Goal: Task Accomplishment & Management: Use online tool/utility

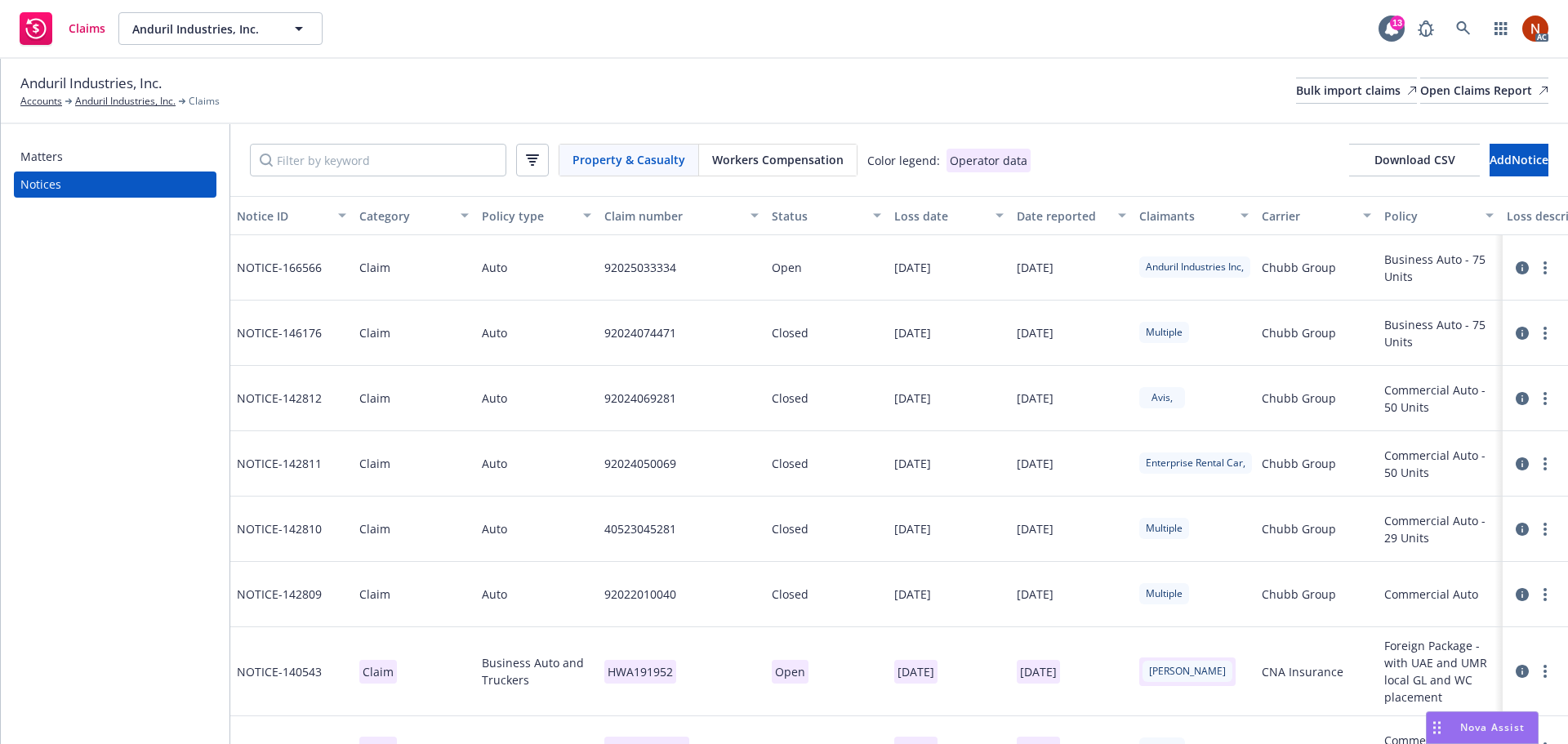
click at [184, 287] on div "Matters Notices" at bounding box center [115, 434] width 228 height 620
click at [56, 98] on link "Accounts" at bounding box center [40, 101] width 41 height 15
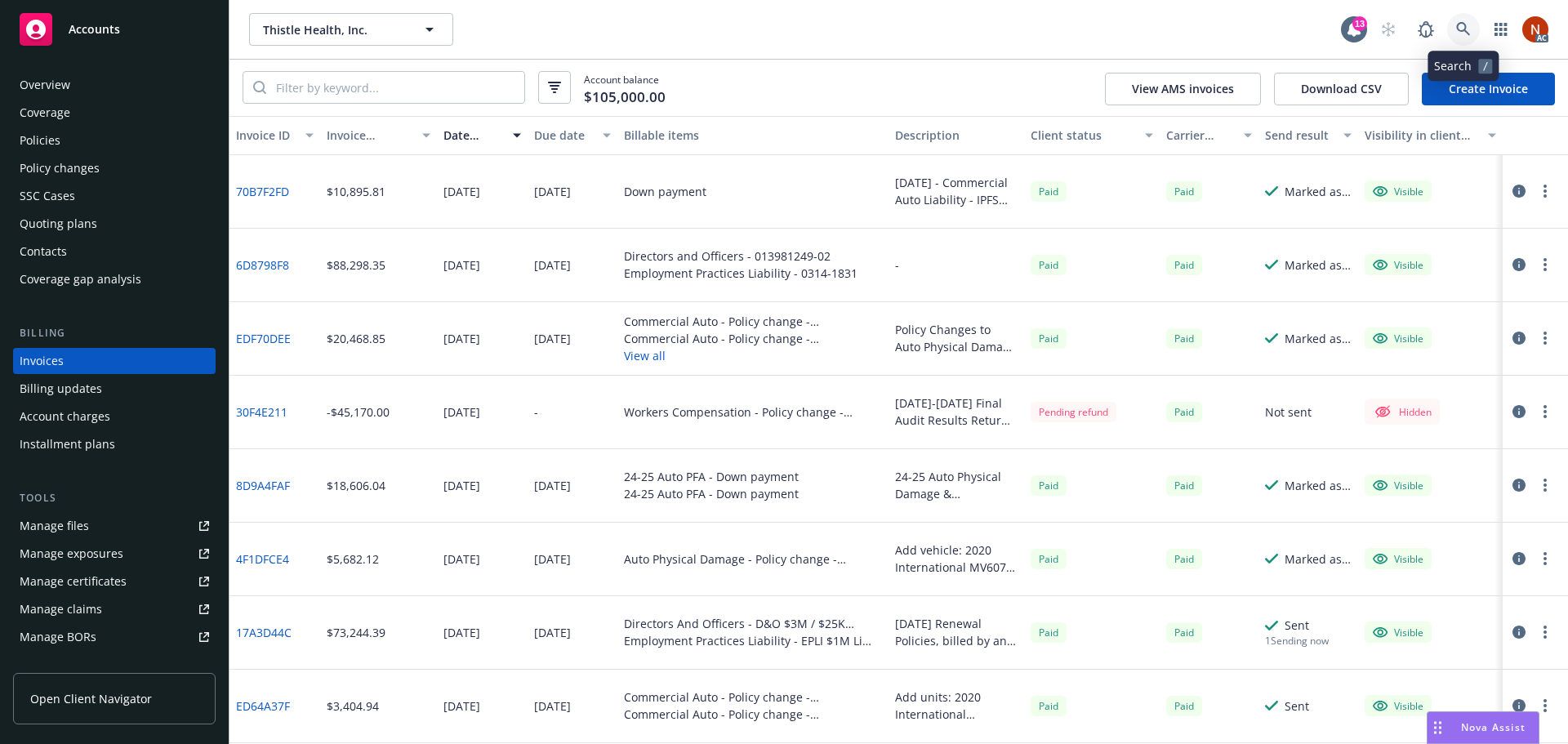
click at [1471, 22] on link at bounding box center [1463, 29] width 33 height 33
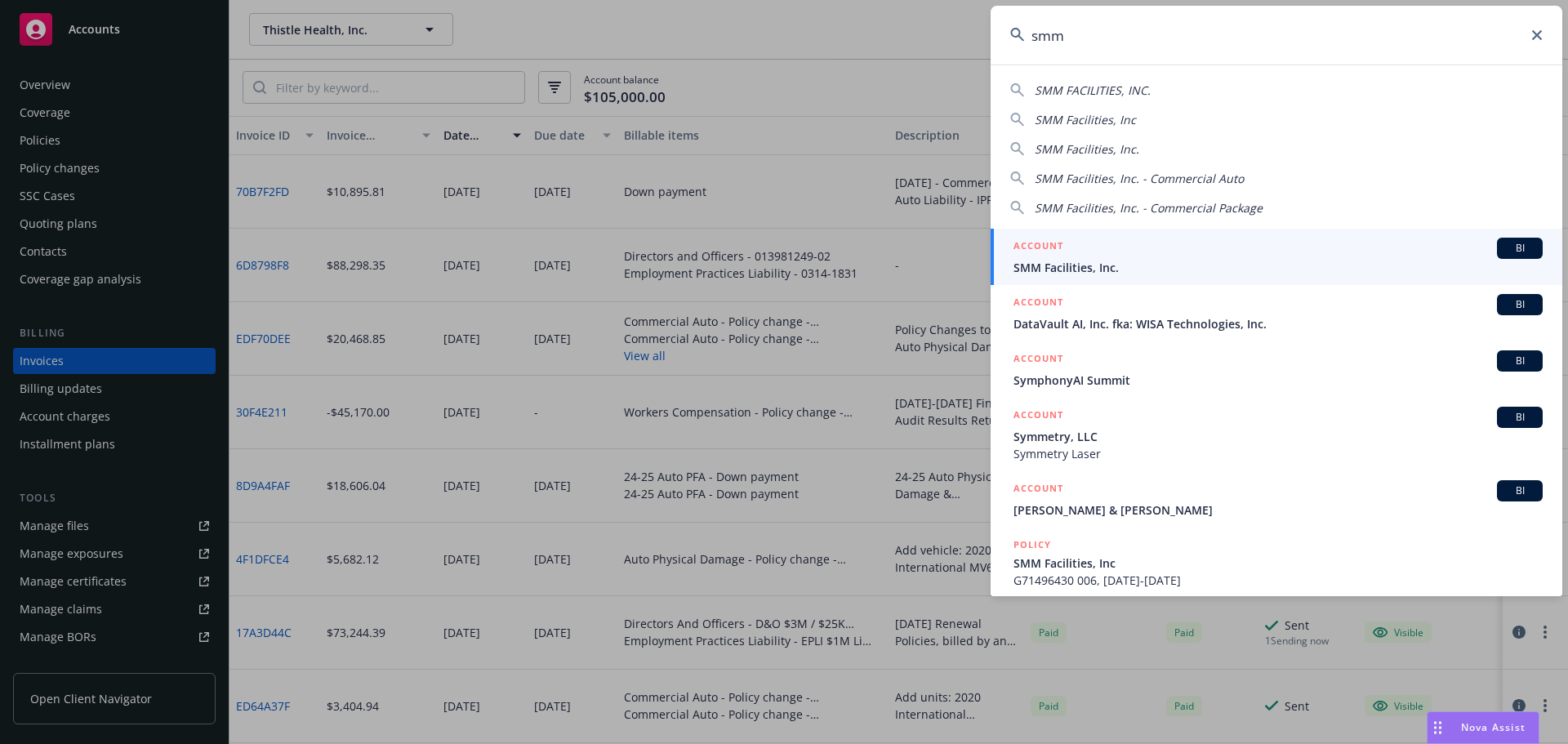
type input "smm"
click at [1212, 246] on div "ACCOUNT BI" at bounding box center [1278, 248] width 529 height 21
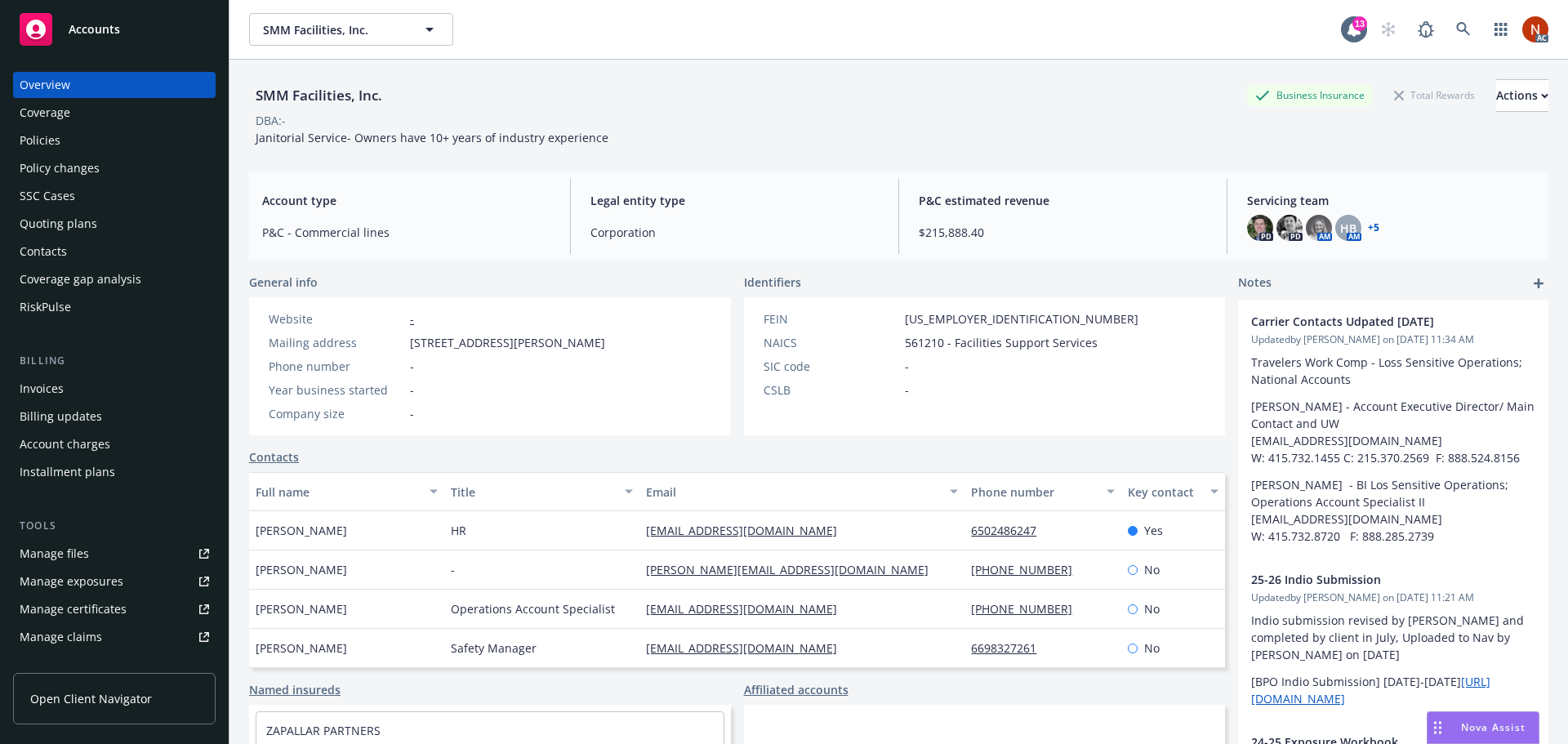
click at [87, 137] on div "Policies" at bounding box center [114, 140] width 190 height 26
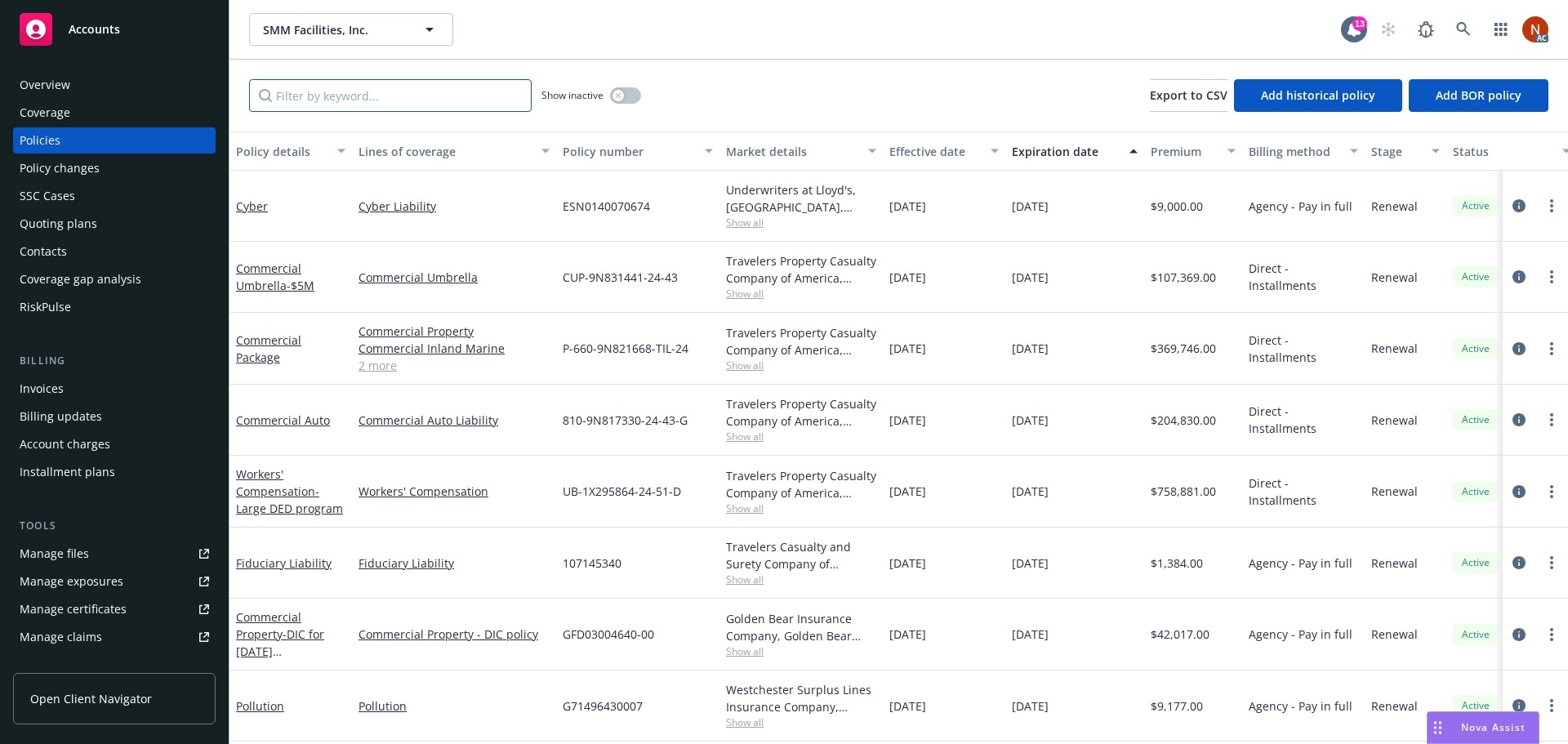
click at [357, 93] on input "Filter by keyword..." at bounding box center [390, 95] width 283 height 33
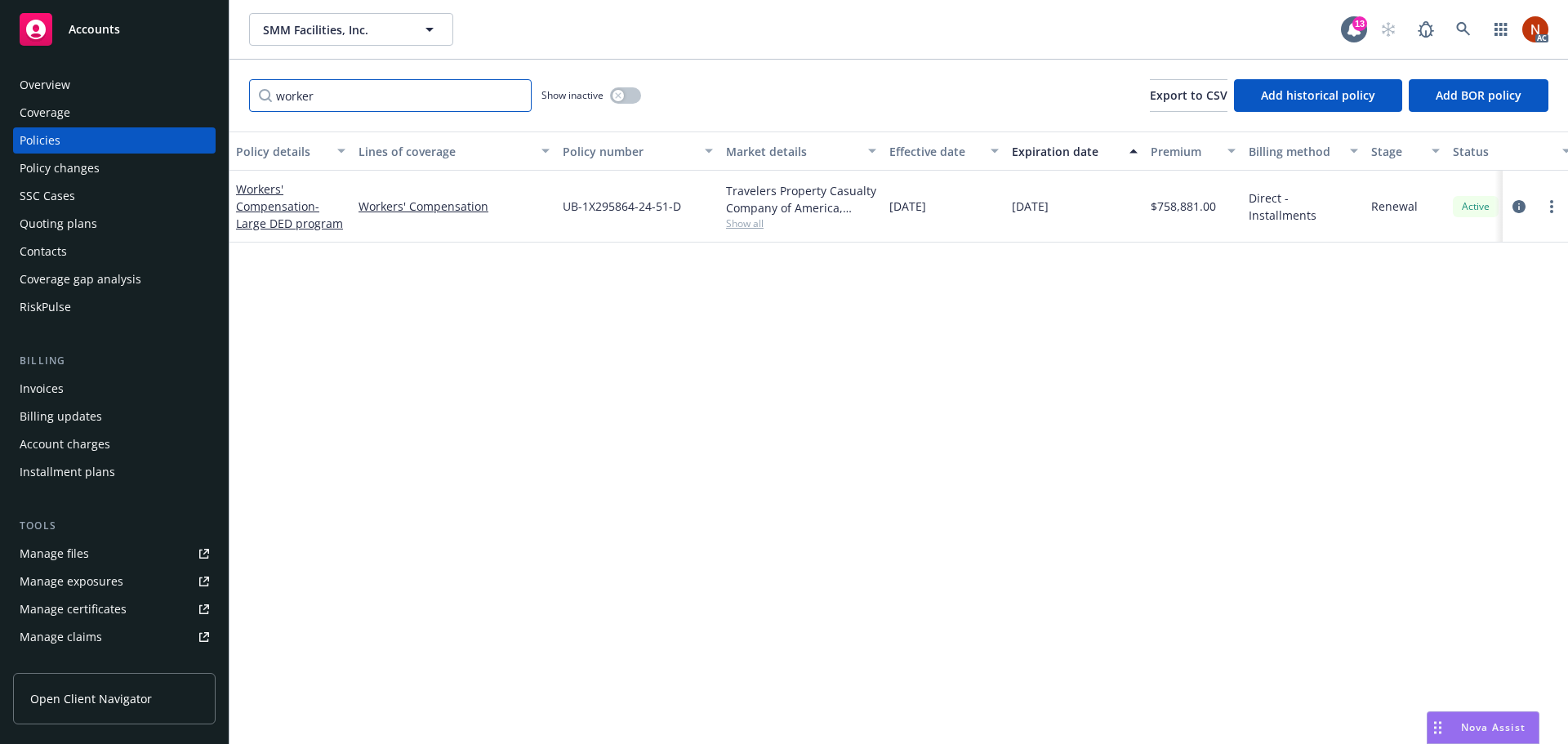
type input "worker"
click at [624, 99] on button "button" at bounding box center [626, 95] width 31 height 17
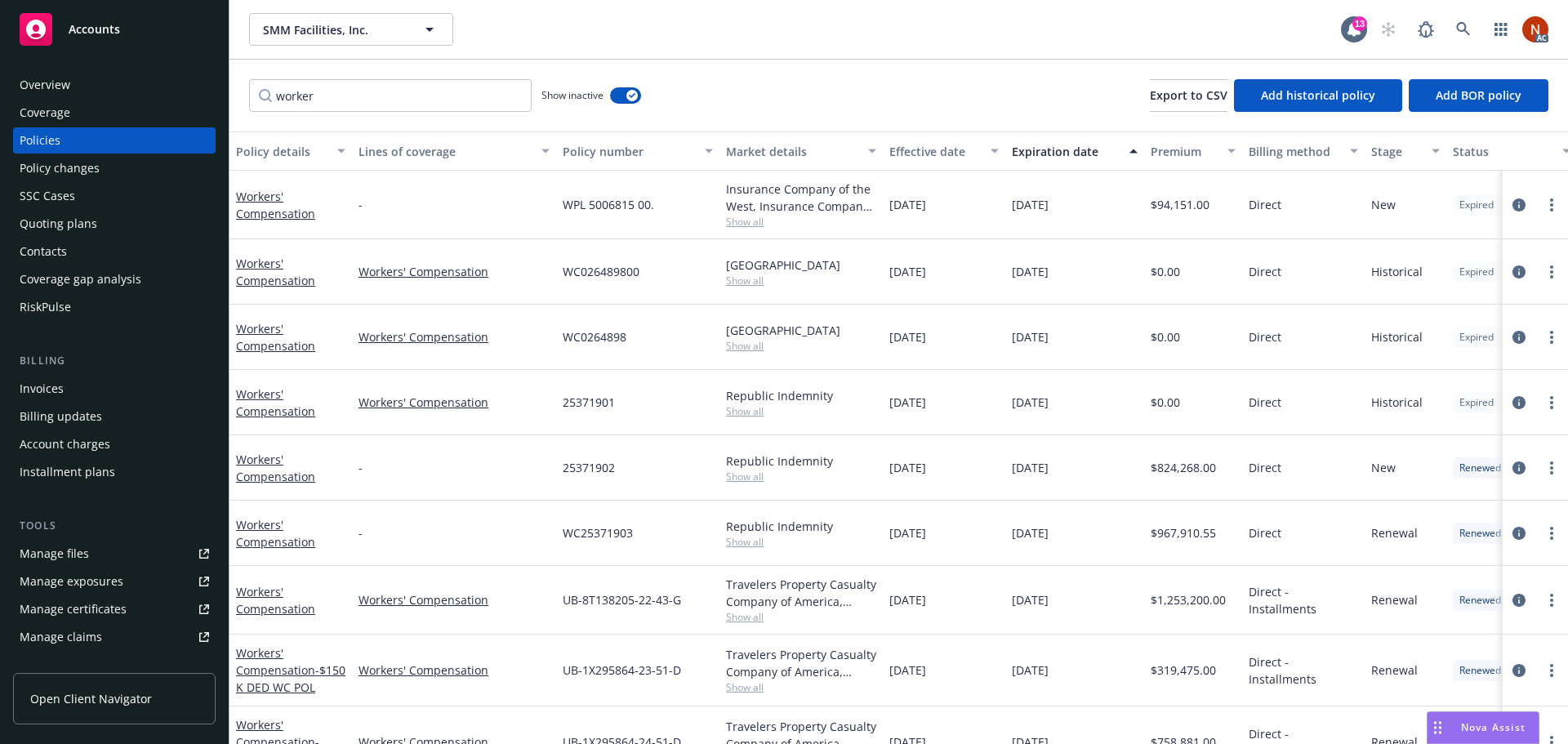
click at [936, 154] on div "Effective date" at bounding box center [935, 151] width 92 height 17
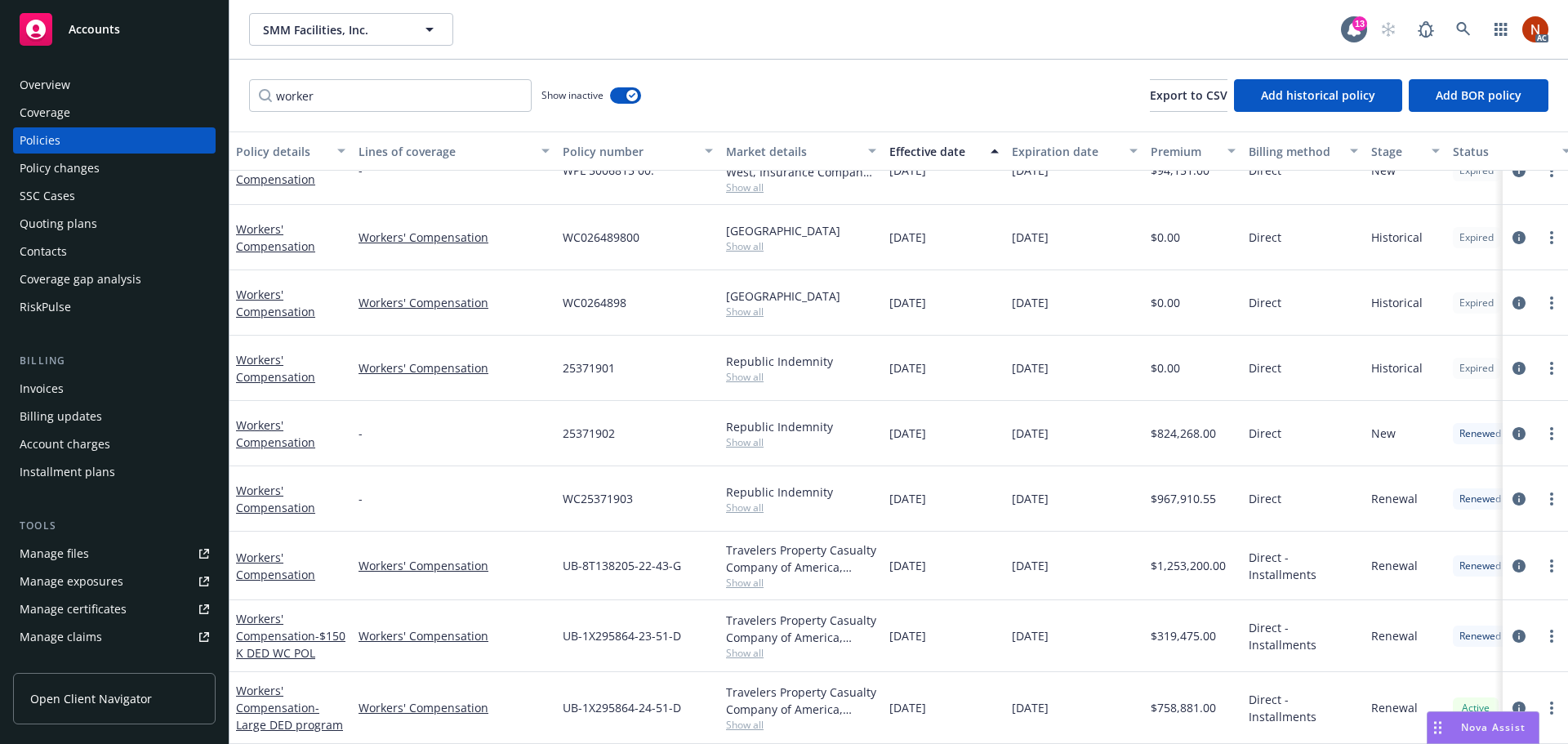
scroll to position [47, 0]
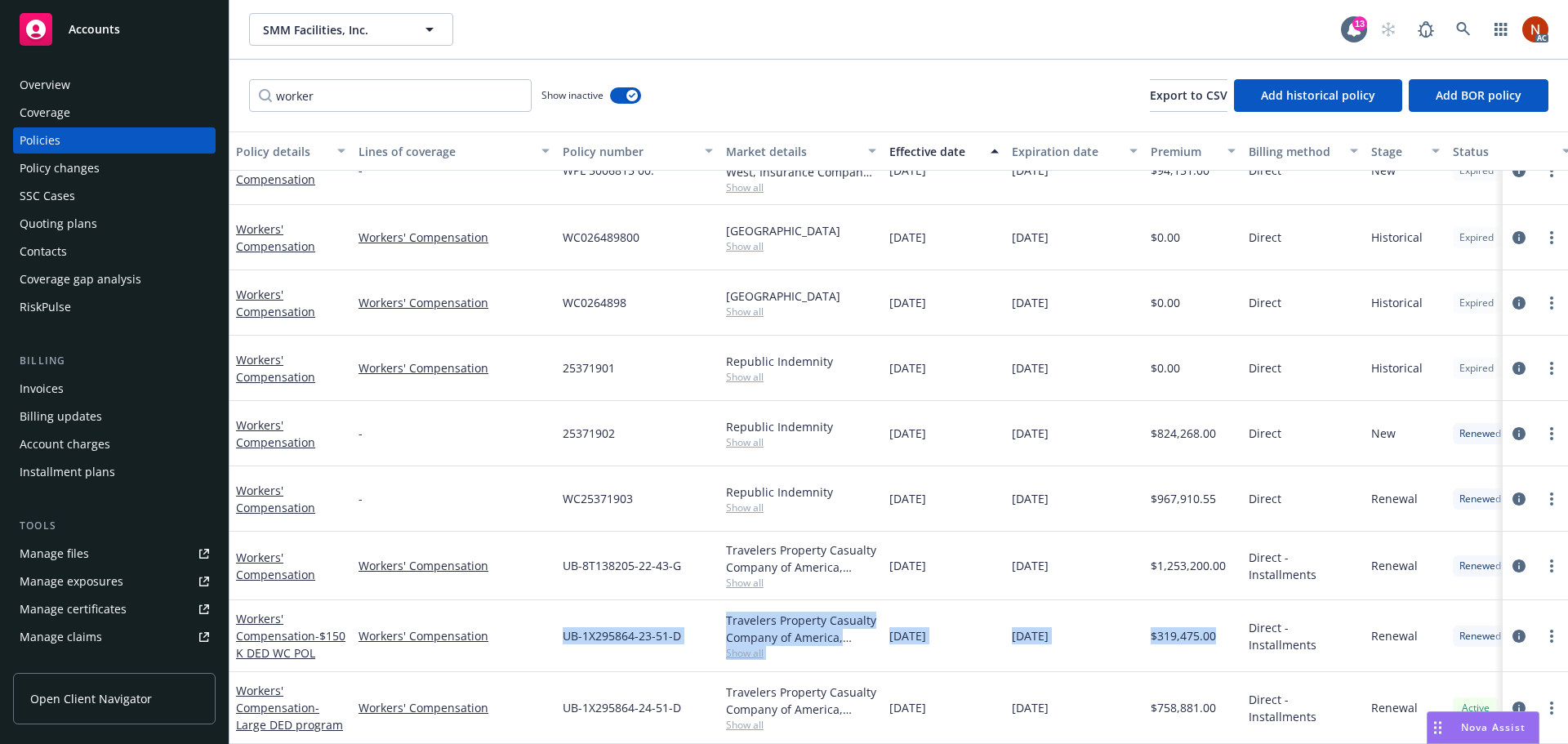
drag, startPoint x: 557, startPoint y: 616, endPoint x: 1218, endPoint y: 618, distance: 661.0
click at [1218, 618] on div "Workers' Compensation - $150K DED WC POL Workers' Compensation UB-1X295864-23-5…" at bounding box center [1018, 636] width 1576 height 72
click at [100, 543] on link "Manage files" at bounding box center [114, 553] width 203 height 26
click at [85, 547] on div "Manage files" at bounding box center [54, 553] width 70 height 26
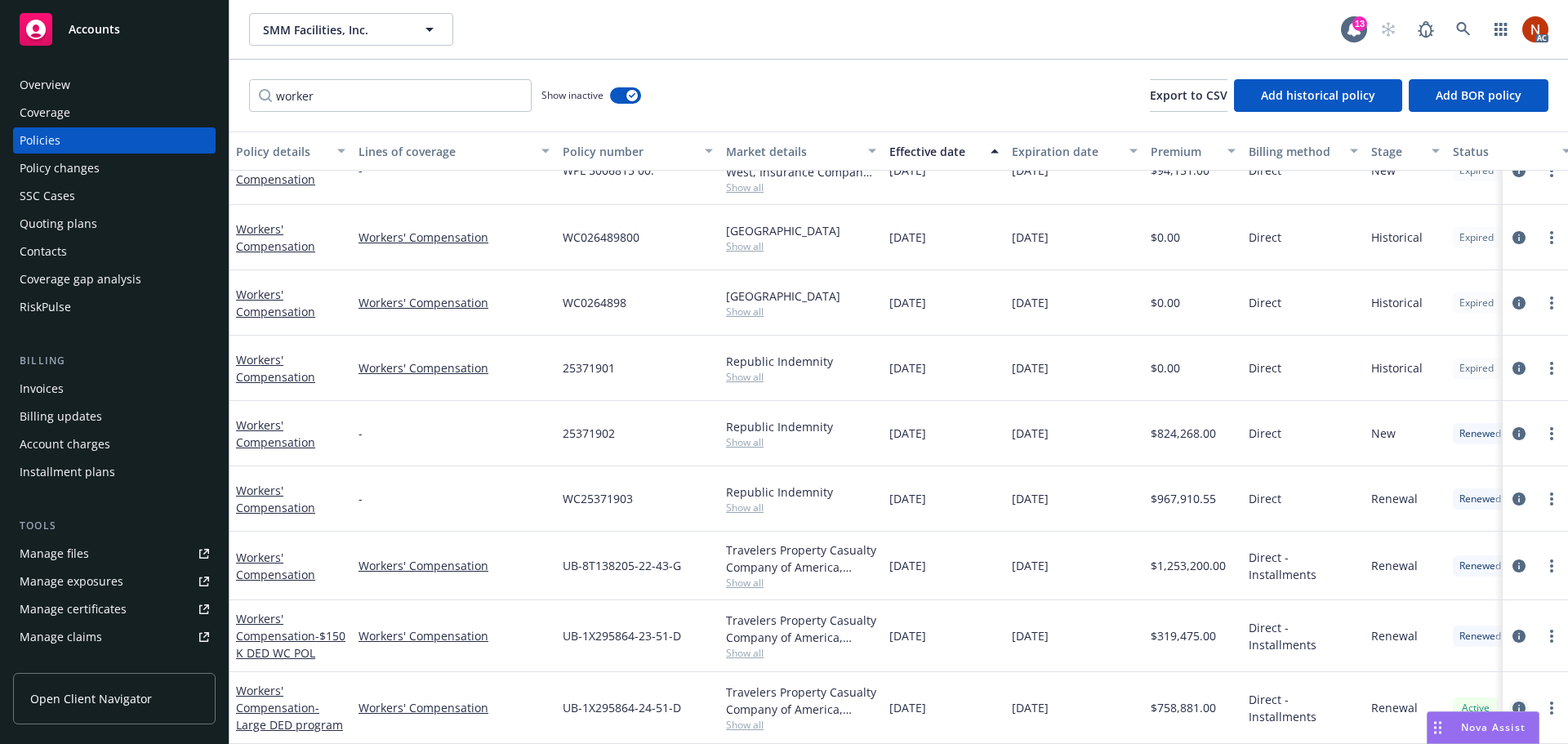
click at [1513, 702] on icon "circleInformation" at bounding box center [1519, 708] width 13 height 13
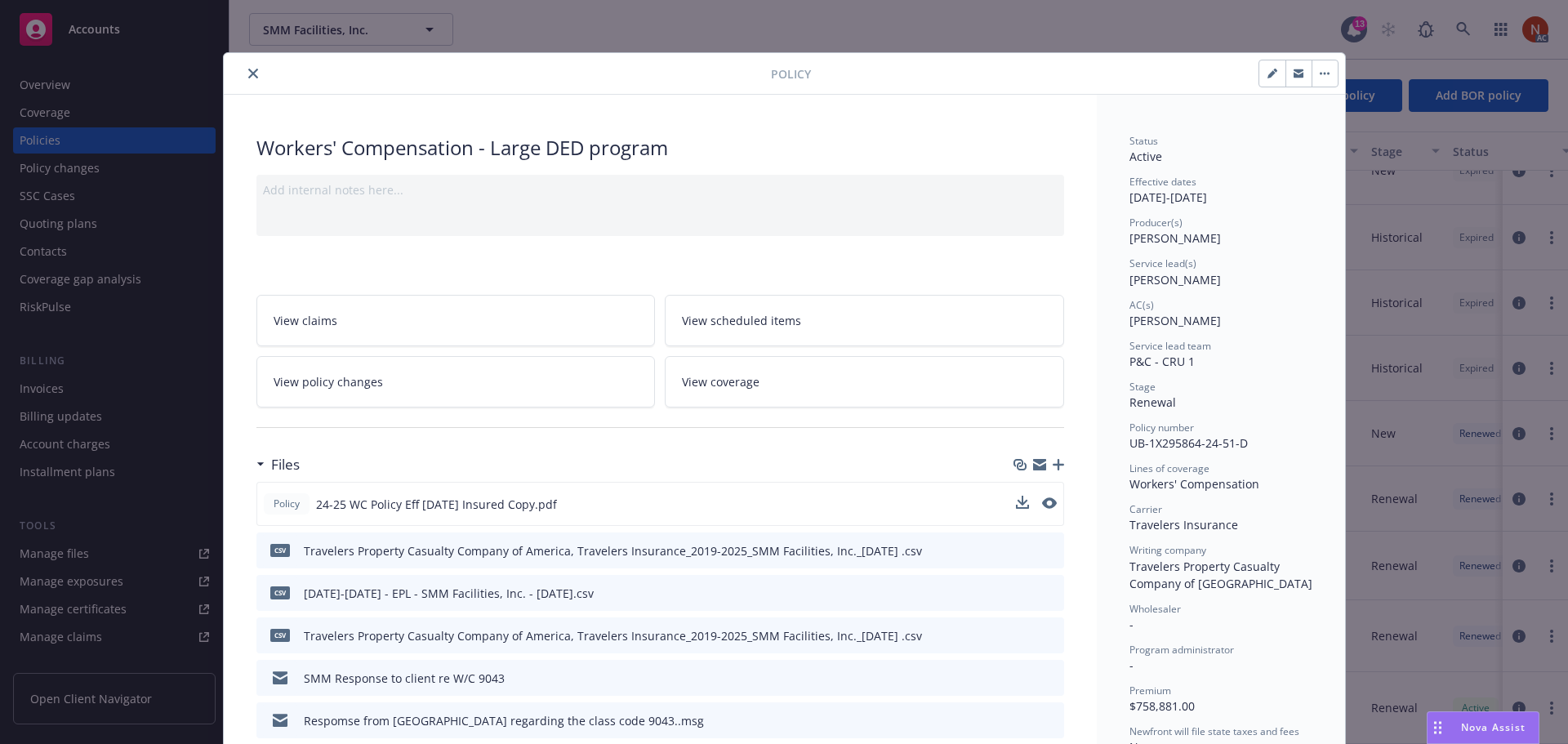
click at [1035, 505] on div at bounding box center [1036, 504] width 41 height 17
click at [1040, 505] on icon "preview file" at bounding box center [1048, 503] width 15 height 11
click at [249, 77] on icon "close" at bounding box center [253, 73] width 10 height 10
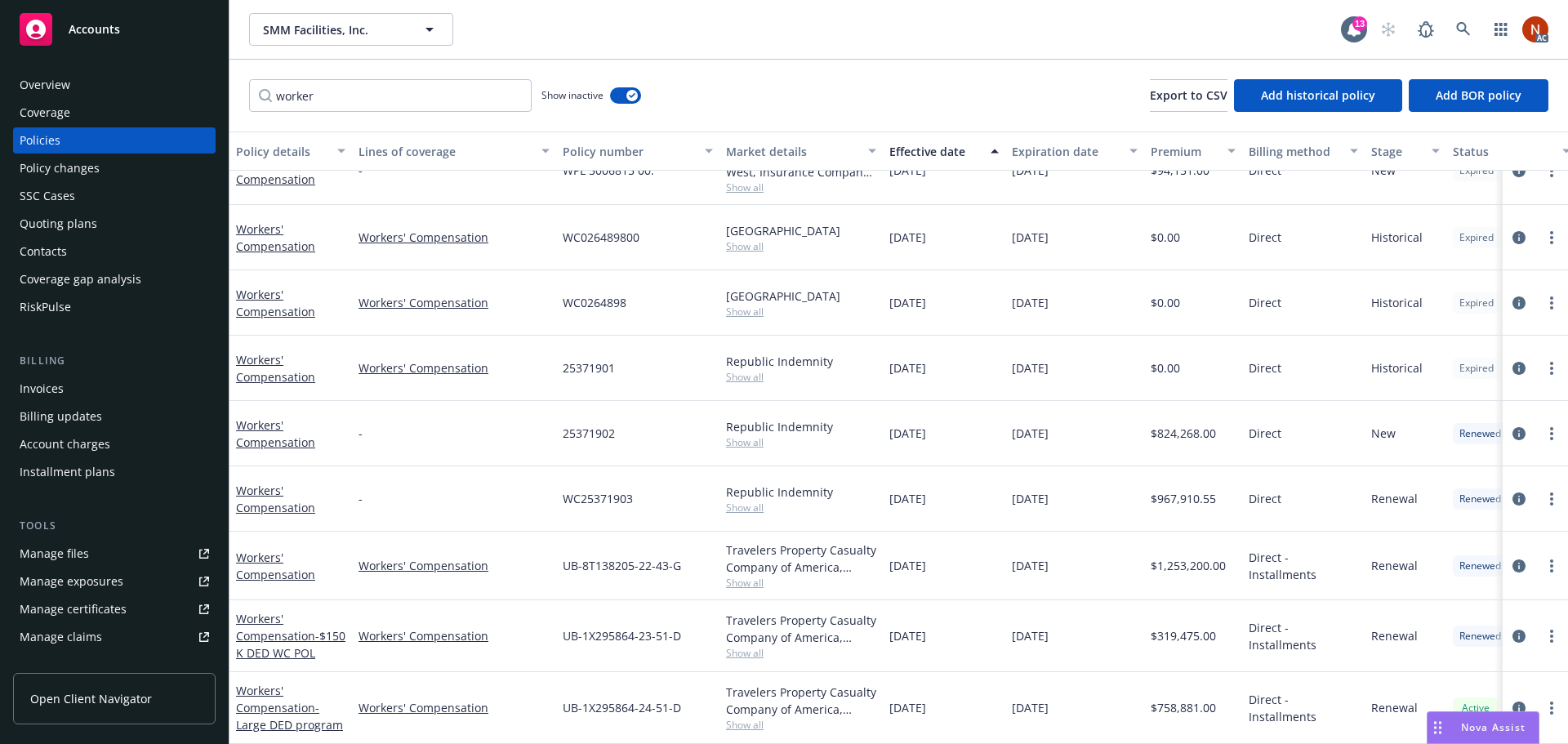
click at [913, 63] on div "worker Show inactive Export to CSV Add historical policy Add BOR policy" at bounding box center [898, 95] width 1339 height 72
click at [69, 220] on div "Quoting plans" at bounding box center [58, 224] width 78 height 26
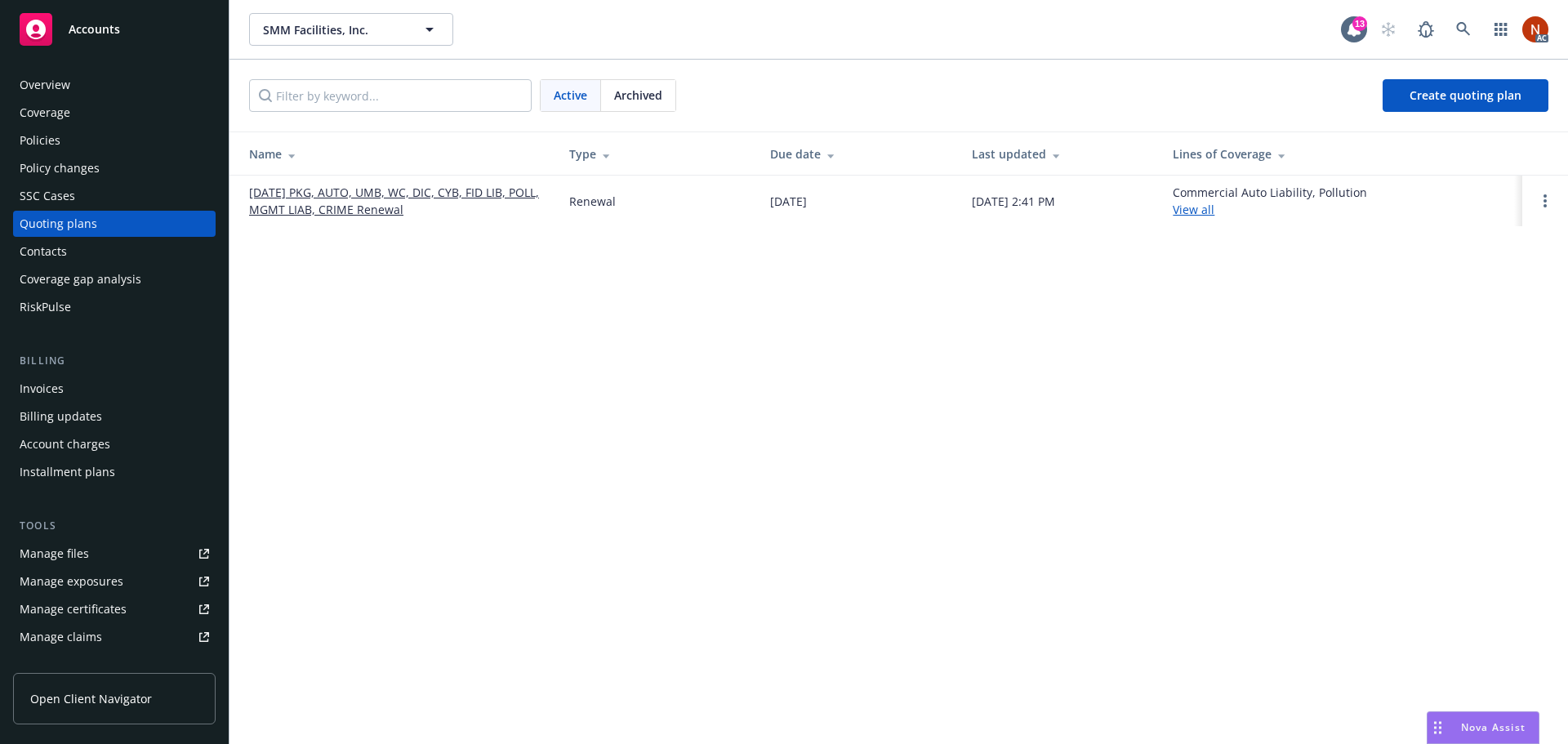
click at [386, 211] on link "09/01/25 PKG, AUTO, UMB, WC, DIC, CYB, FID LIB, POLL, MGMT LIAB, CRIME Renewal" at bounding box center [395, 200] width 294 height 34
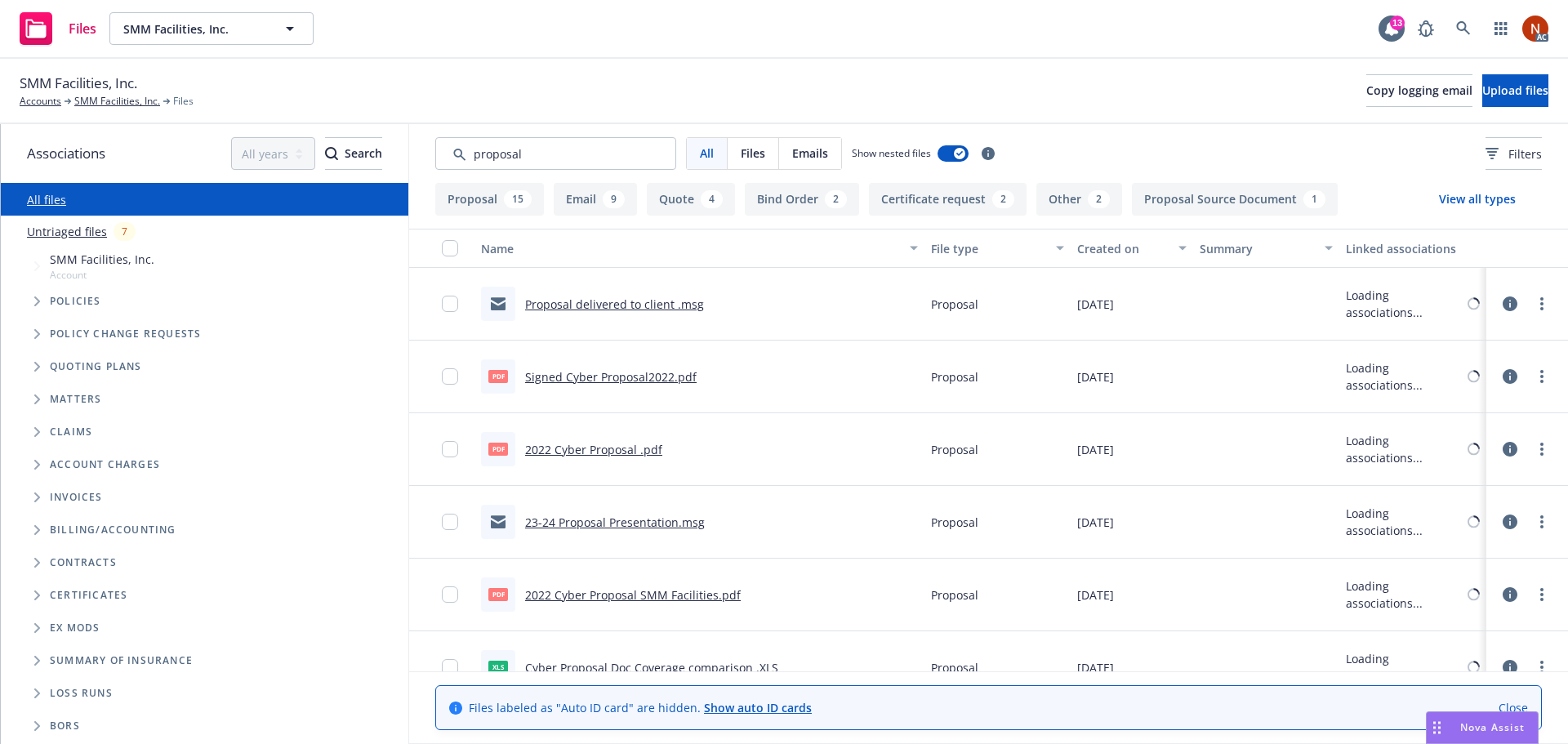
type input "proposal"
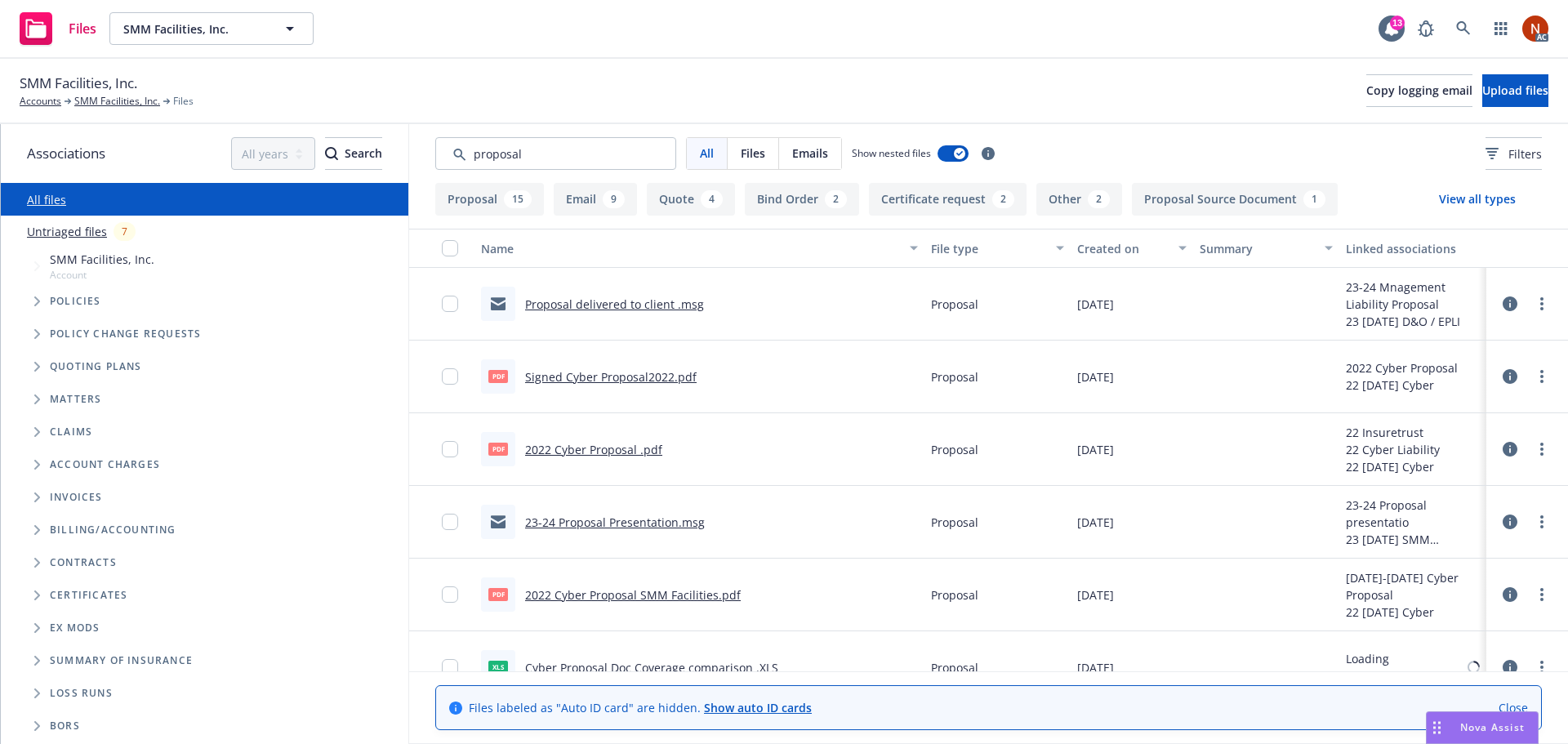
click at [1110, 252] on div "Created on" at bounding box center [1123, 249] width 92 height 17
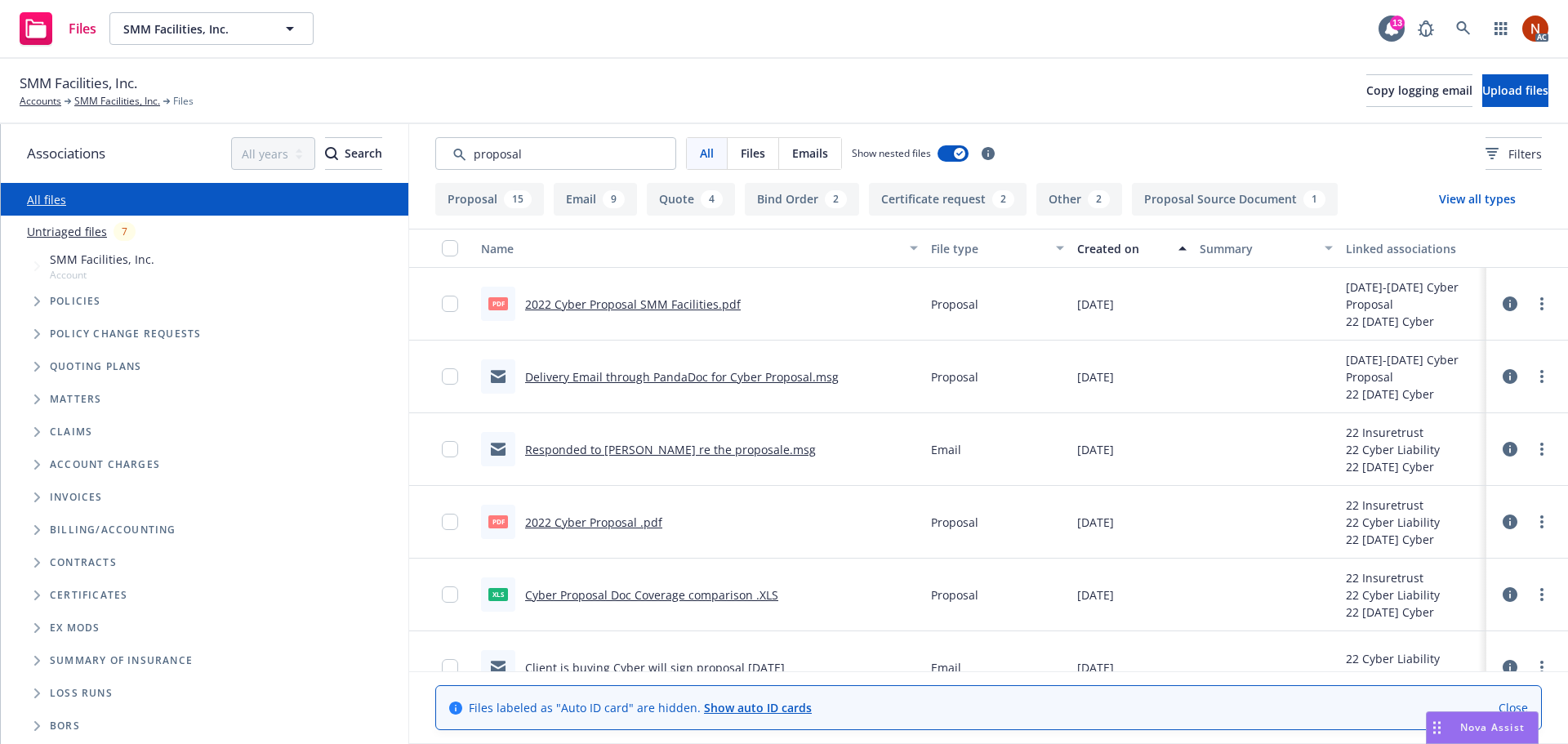
click at [1110, 252] on div "Created on" at bounding box center [1123, 249] width 92 height 17
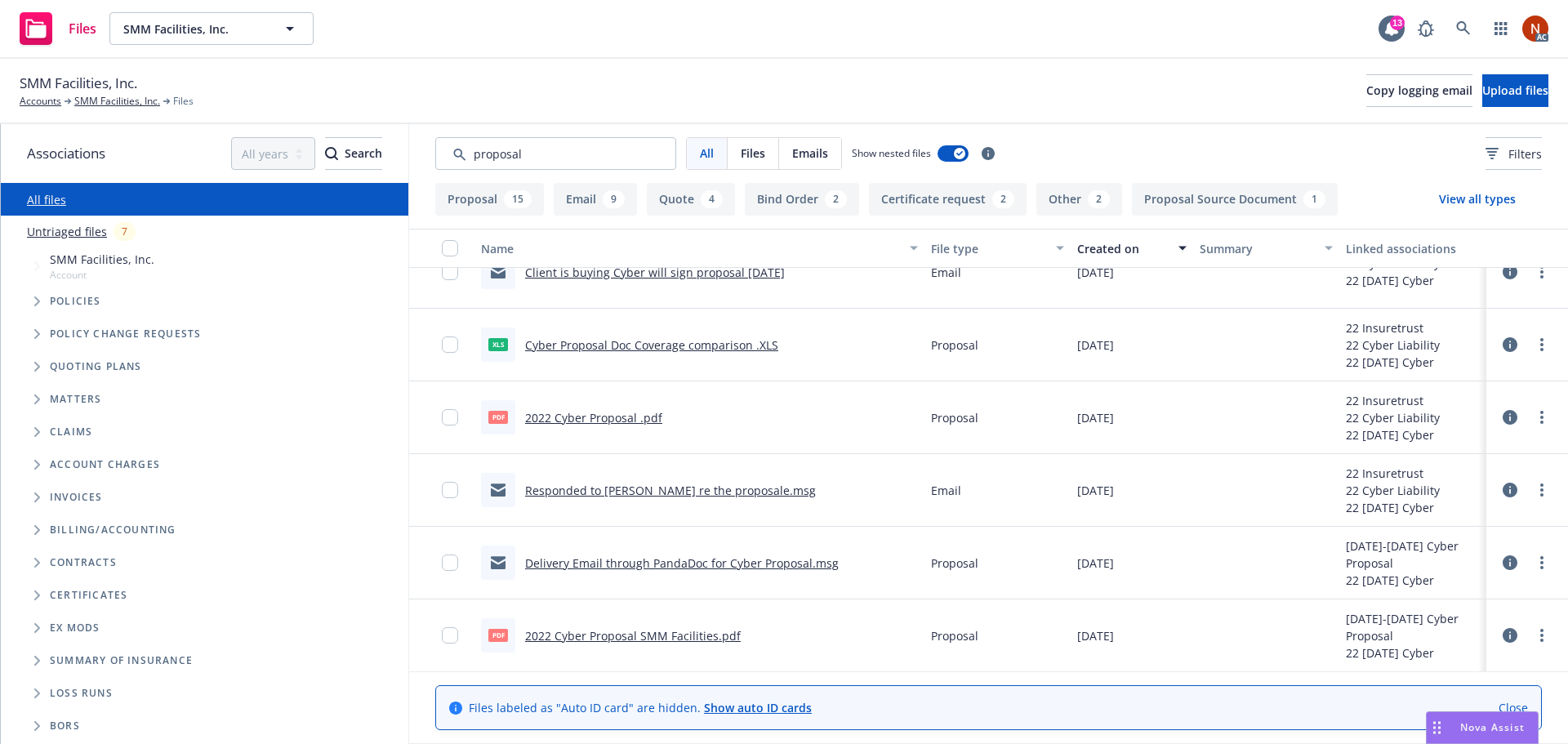
scroll to position [2117, 0]
click at [664, 498] on div "Responded to Eric re the proposale.msg" at bounding box center [648, 489] width 335 height 34
click at [671, 486] on link "Responded to Eric re the proposale.msg" at bounding box center [670, 489] width 291 height 16
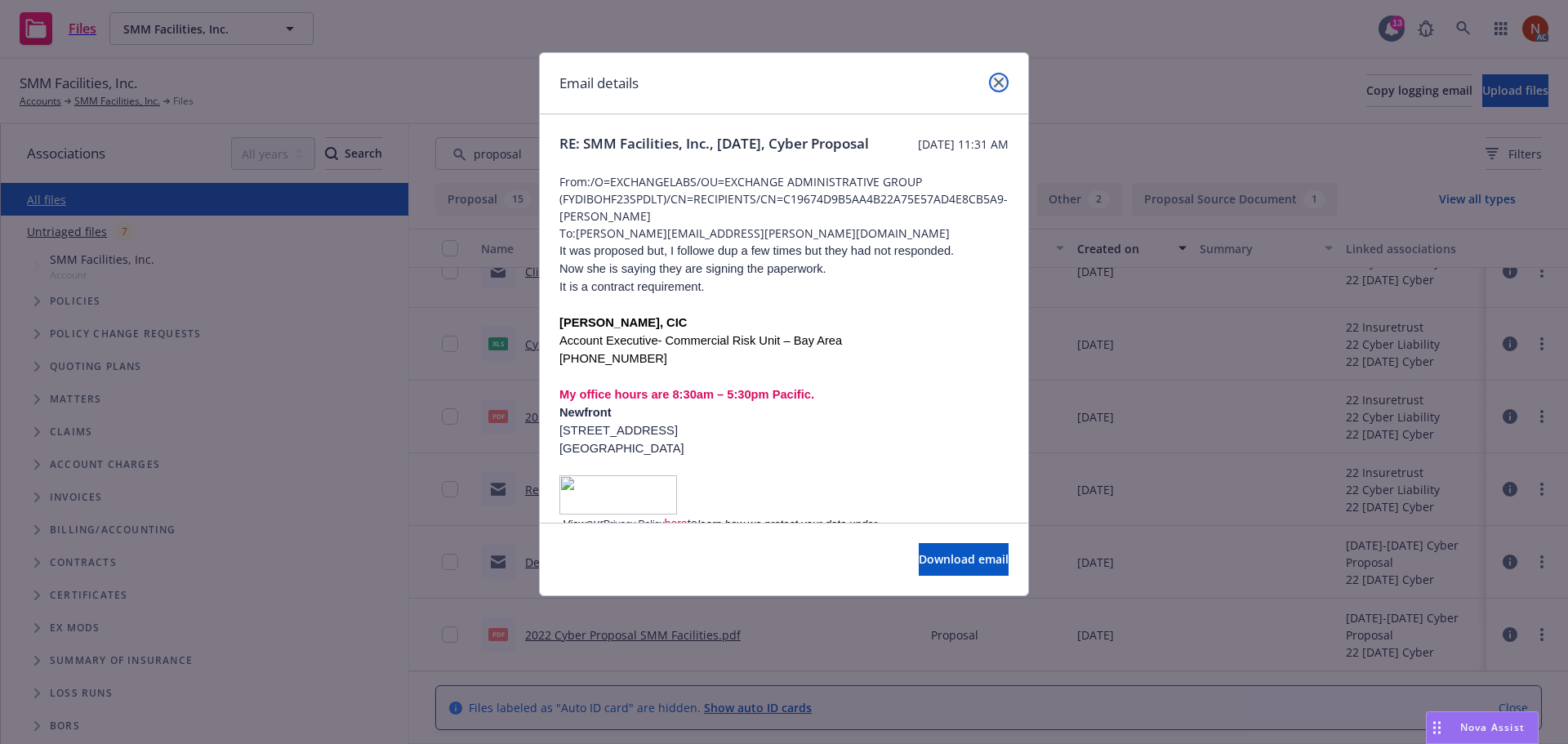
click at [1002, 80] on icon "close" at bounding box center [998, 83] width 10 height 10
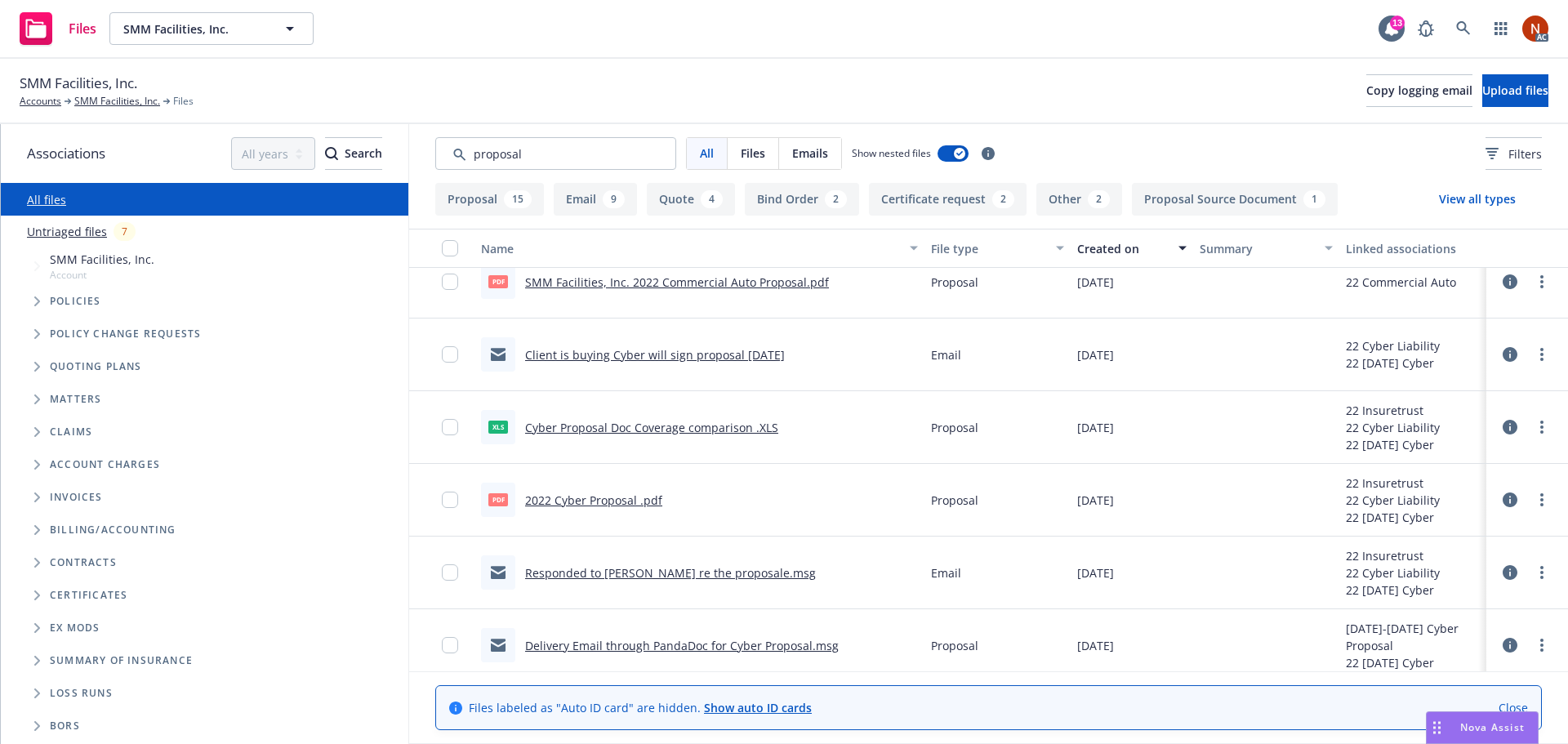
scroll to position [1954, 0]
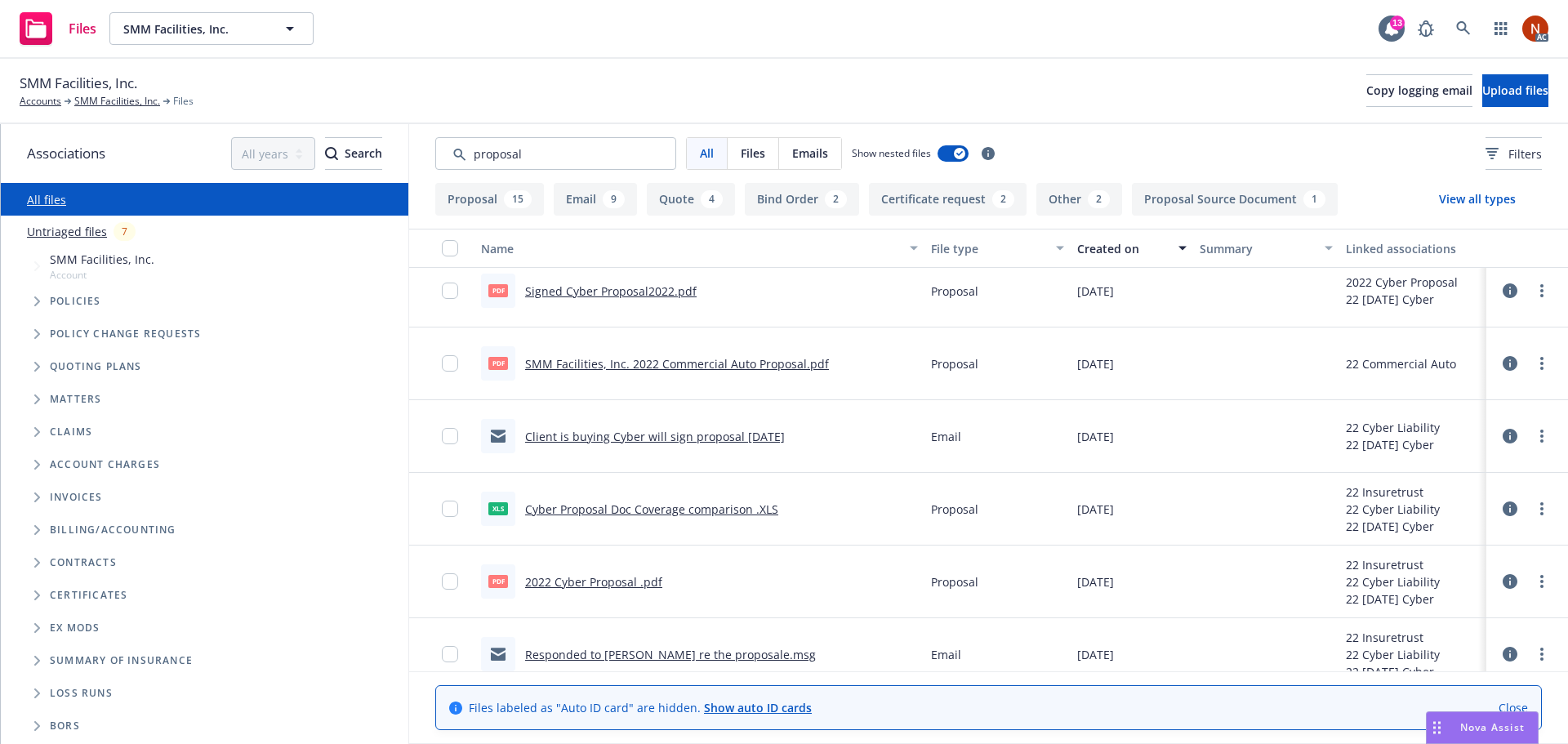
click at [788, 363] on link "SMM Facilities, Inc. 2022 Commercial Auto Proposal.pdf" at bounding box center [676, 363] width 304 height 16
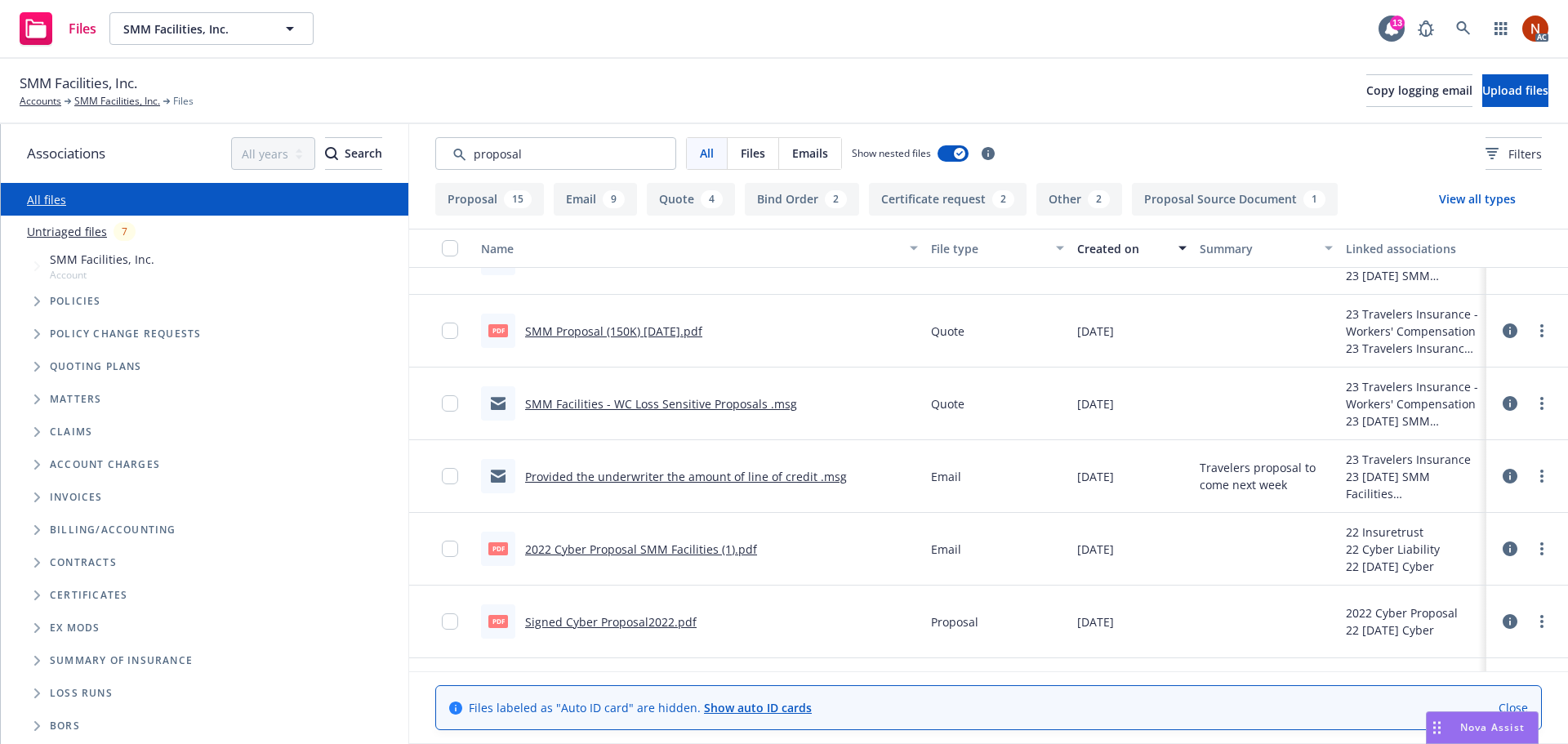
scroll to position [1546, 0]
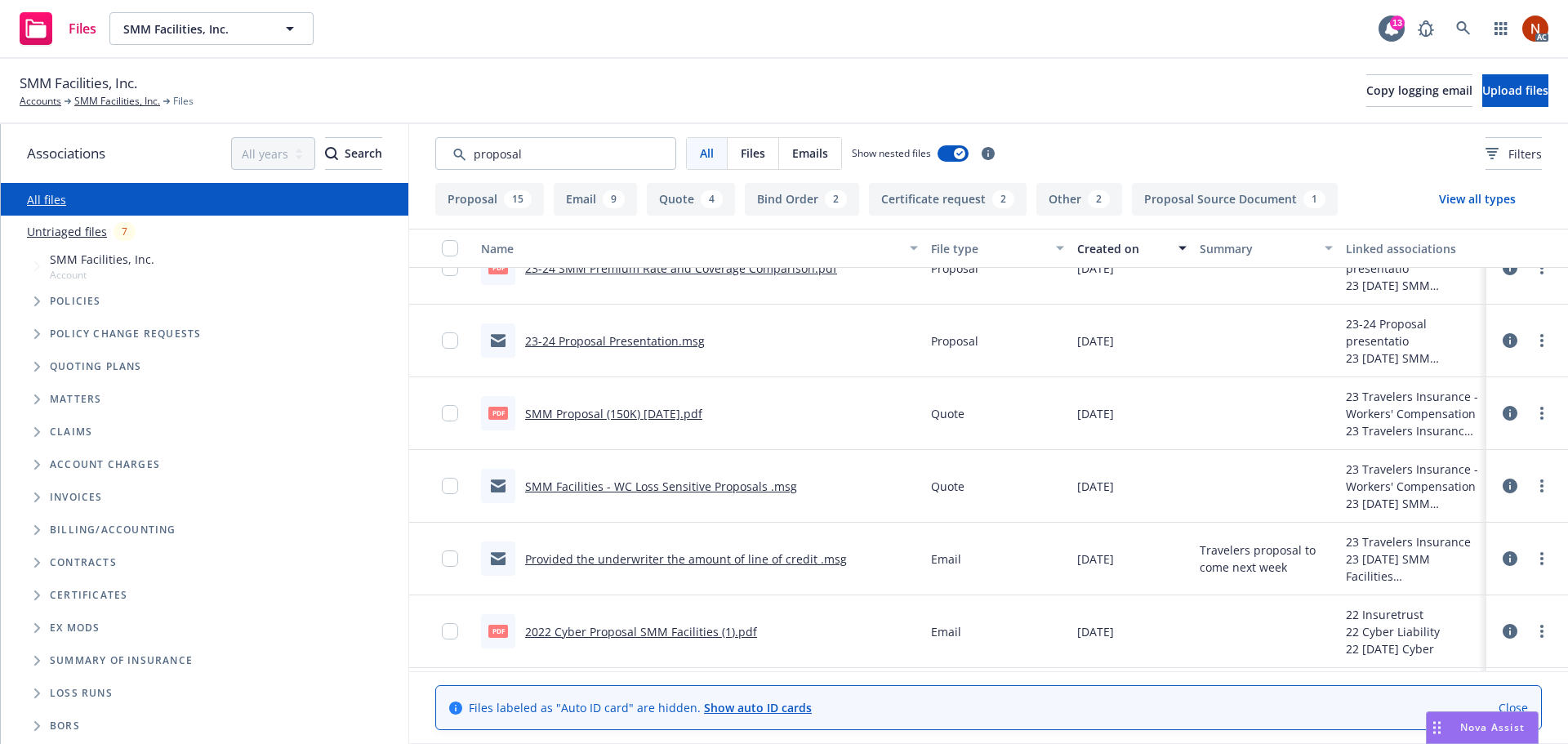
click at [698, 416] on link "SMM Proposal (150K) 08-28-2023.pdf" at bounding box center [613, 413] width 177 height 16
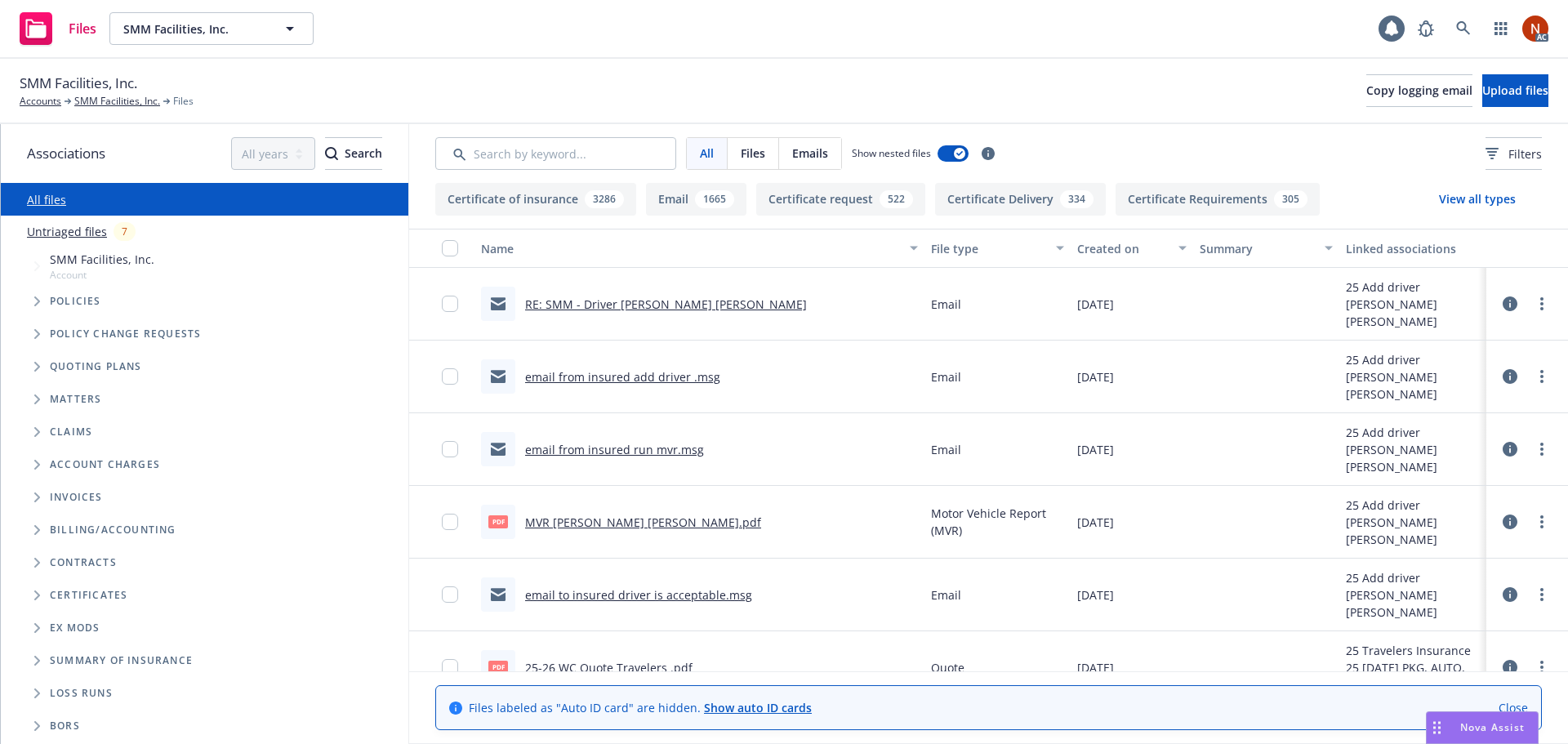
click at [506, 151] on input "Search by keyword..." at bounding box center [555, 154] width 241 height 33
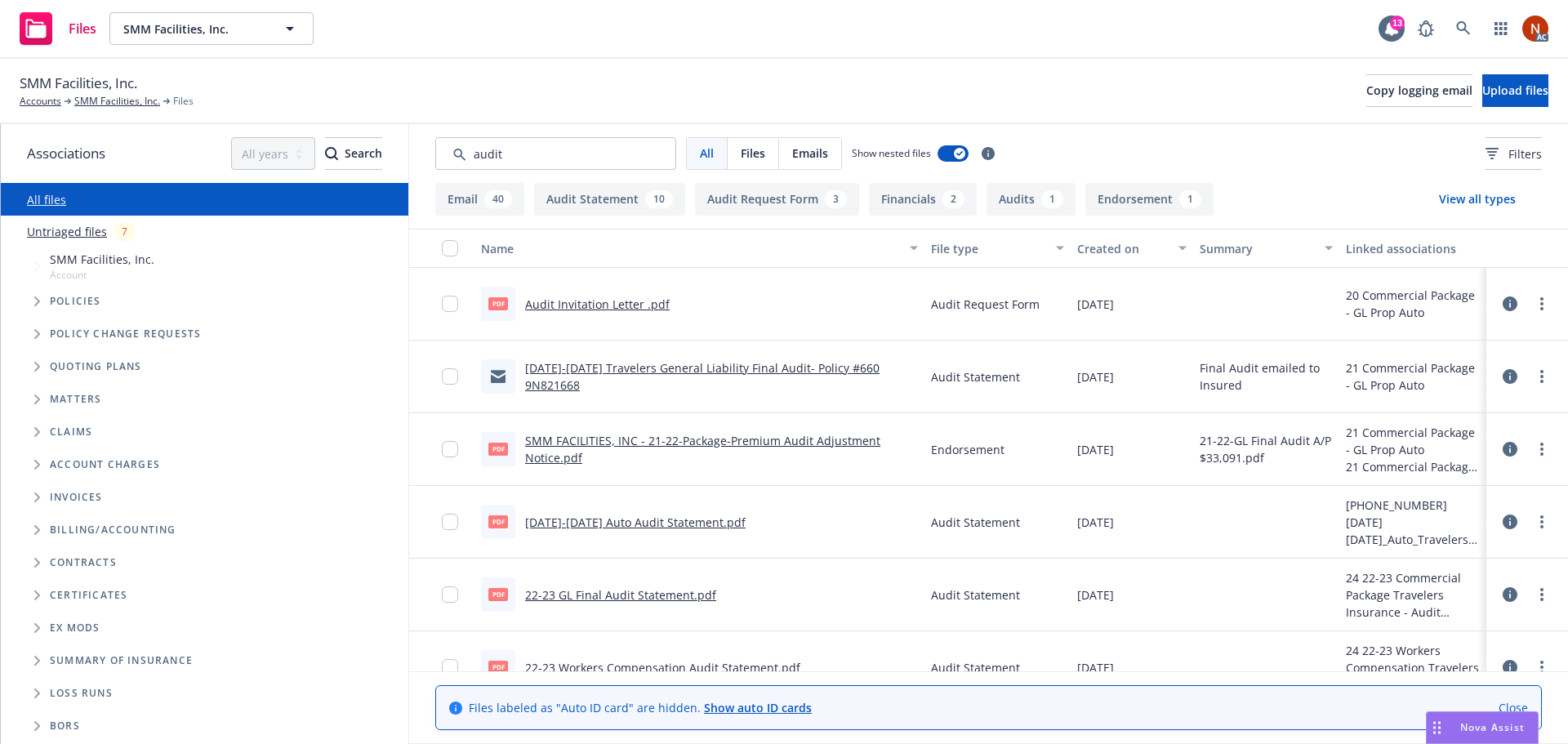
click at [1101, 246] on div "Created on" at bounding box center [1123, 249] width 92 height 17
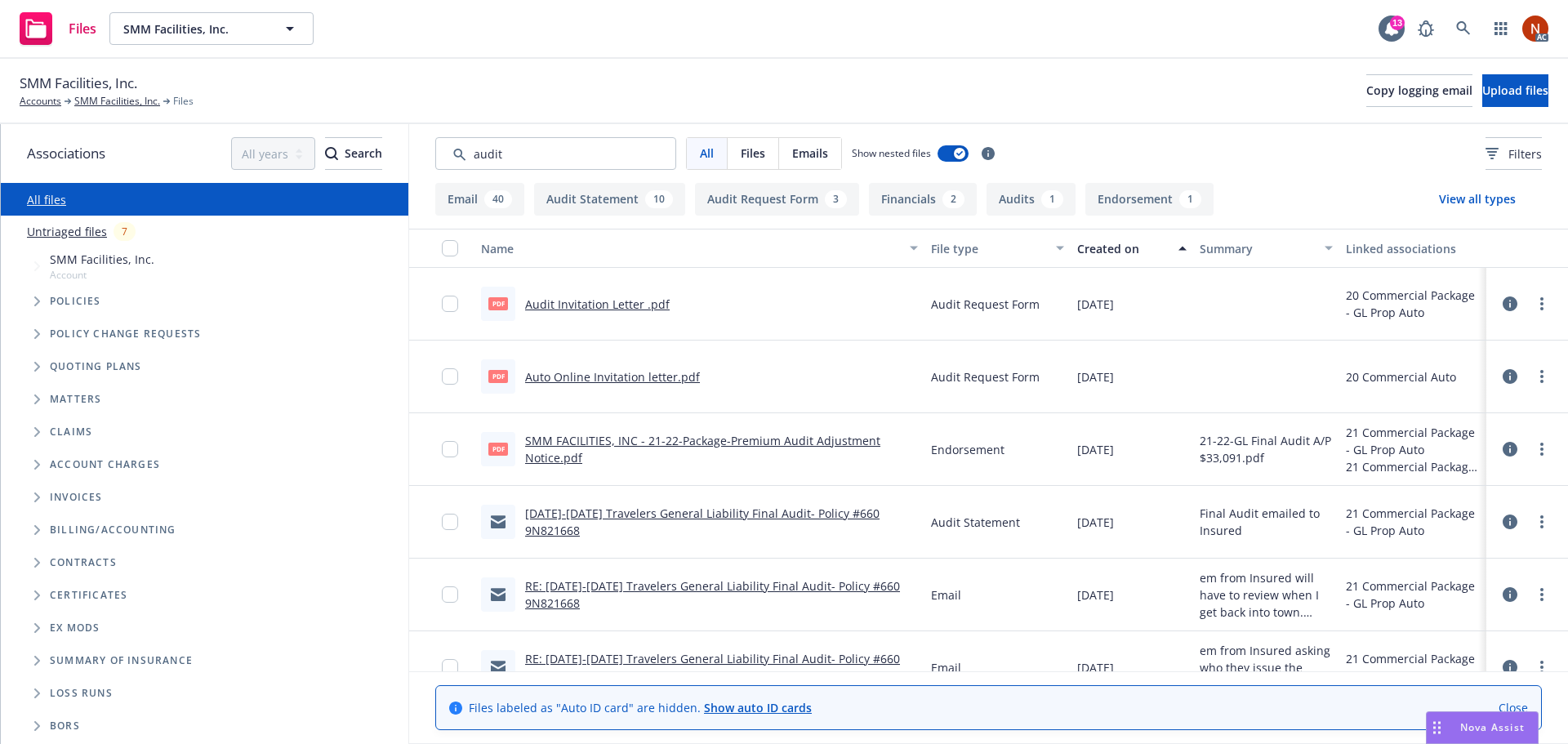
click at [1140, 247] on div "Created on" at bounding box center [1123, 249] width 92 height 17
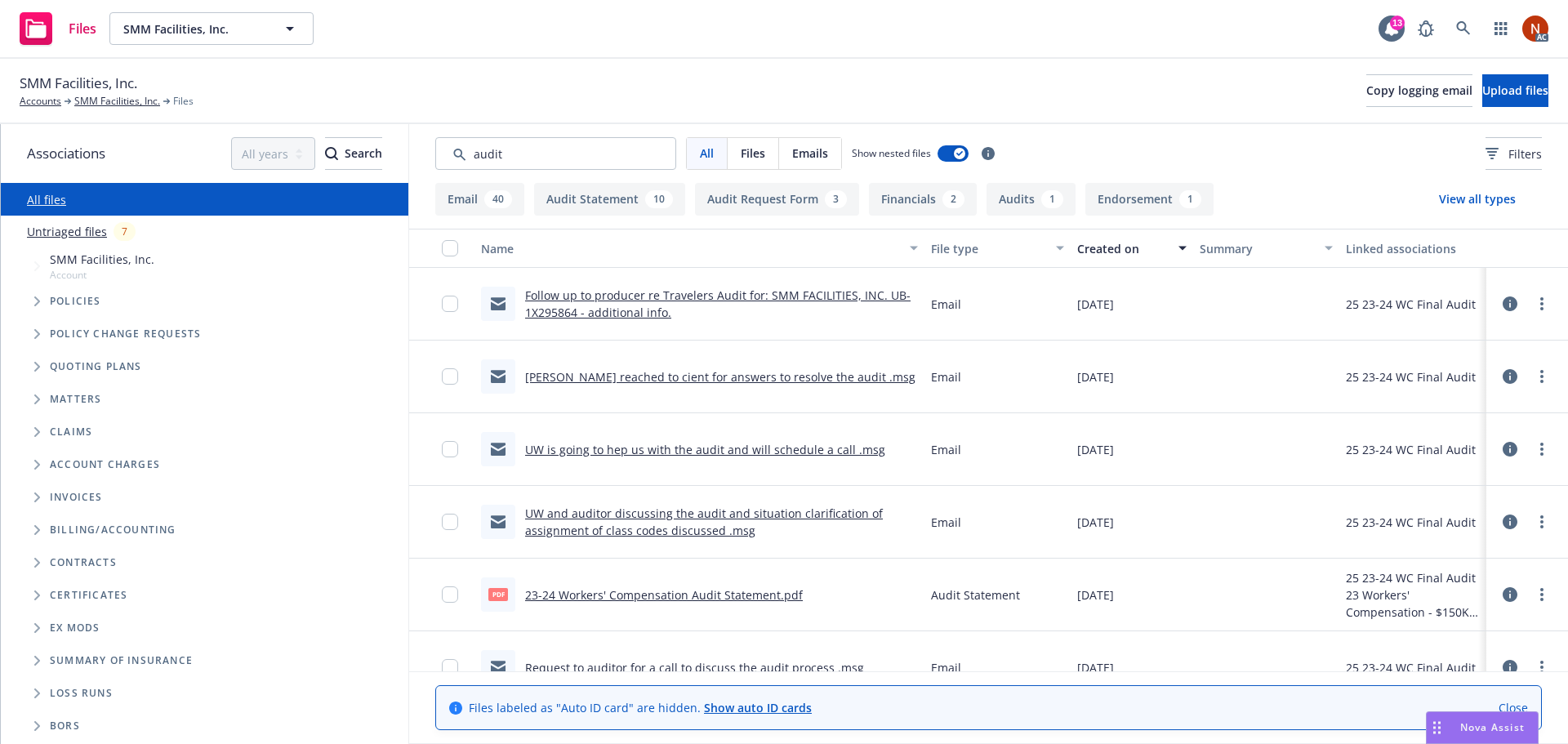
click at [735, 592] on link "23-24 Workers' Compensation Audit Statement.pdf" at bounding box center [663, 594] width 278 height 16
drag, startPoint x: 479, startPoint y: 152, endPoint x: 391, endPoint y: 139, distance: 89.0
click at [393, 143] on div "Associations All years 2027 2026 2025 2024 2023 2022 2021 2020 2019 2018 2017 2…" at bounding box center [784, 434] width 1567 height 620
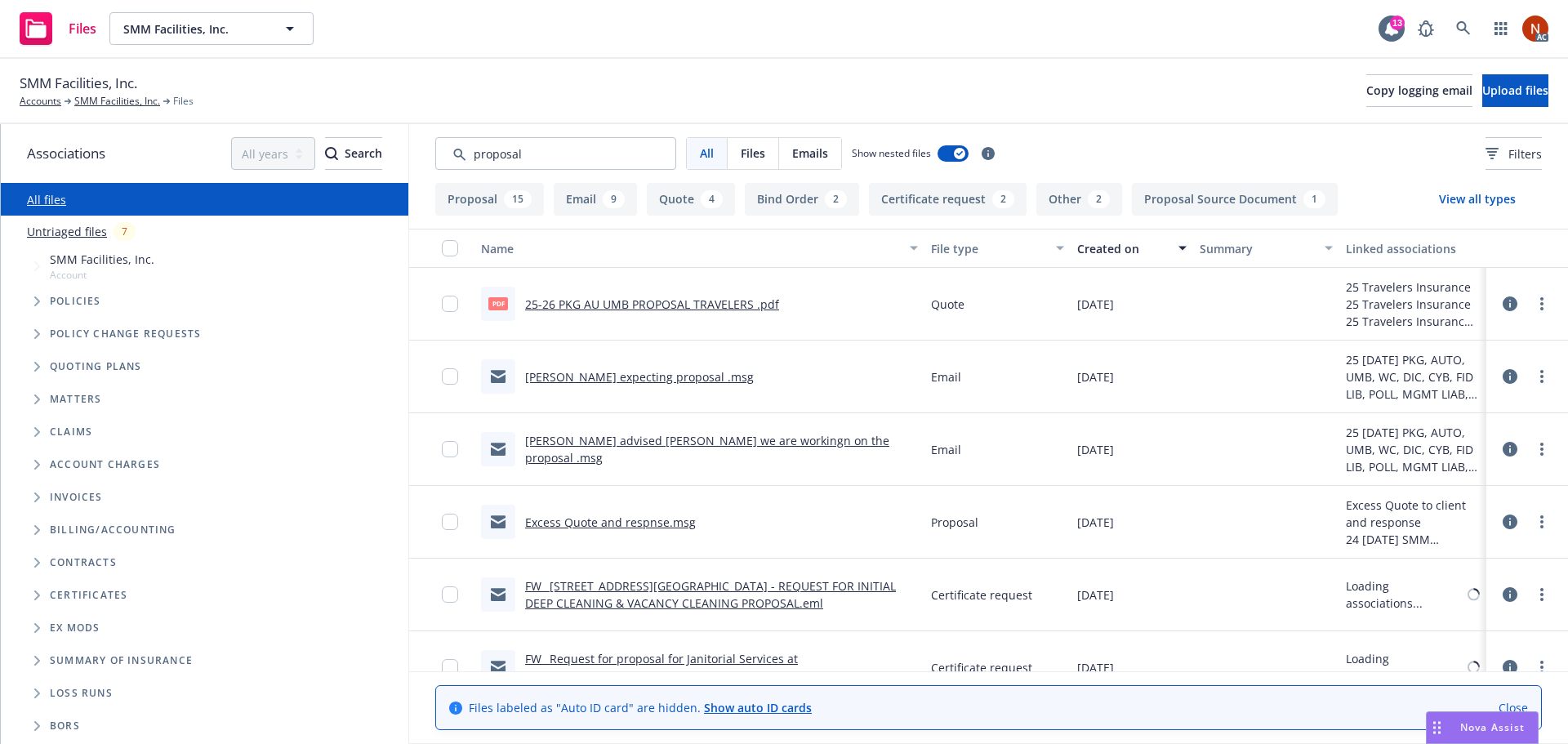
click at [1136, 255] on div "Created on" at bounding box center [1123, 249] width 92 height 17
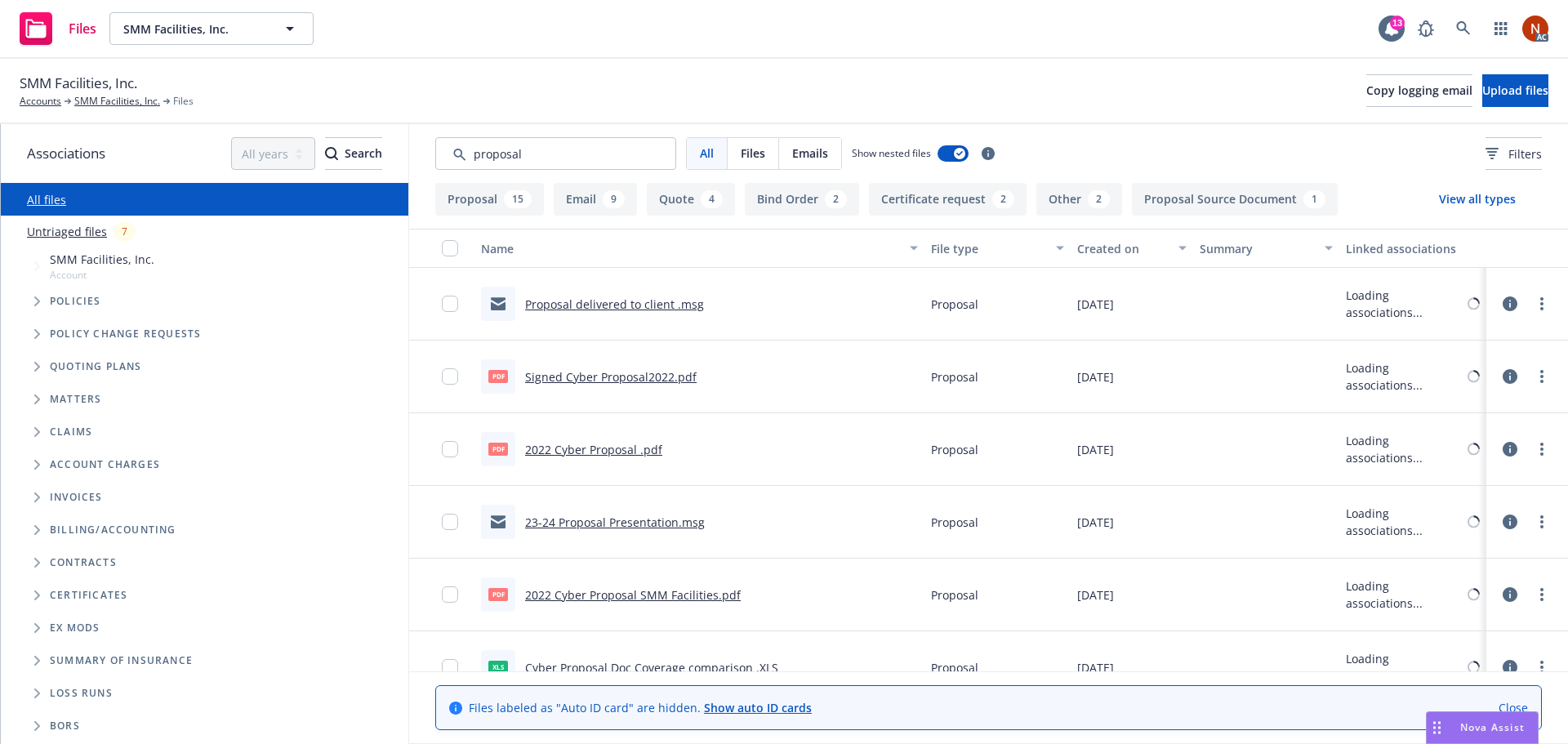
click at [1097, 255] on div "Created on" at bounding box center [1123, 249] width 92 height 17
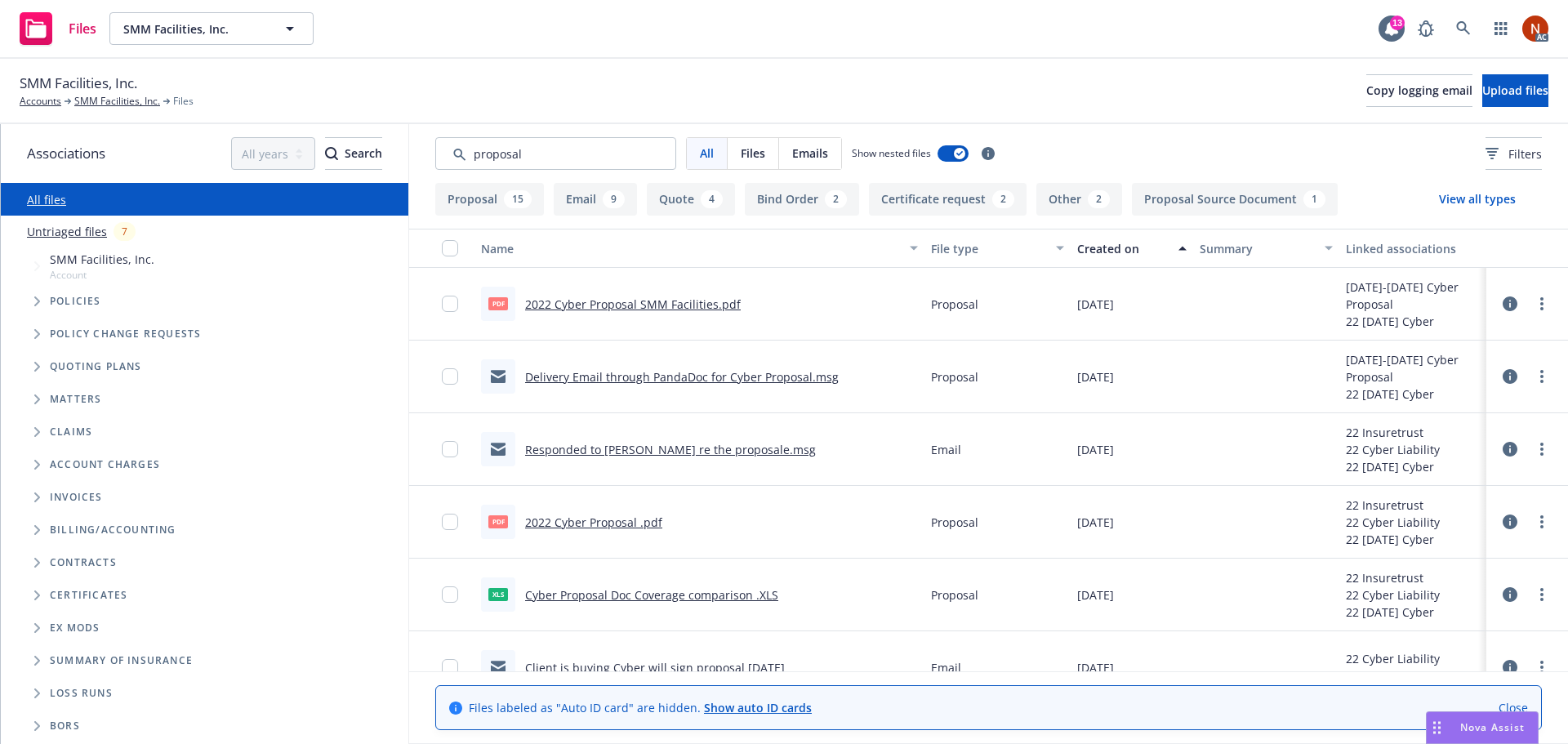
click at [1104, 253] on div "Created on" at bounding box center [1123, 249] width 92 height 17
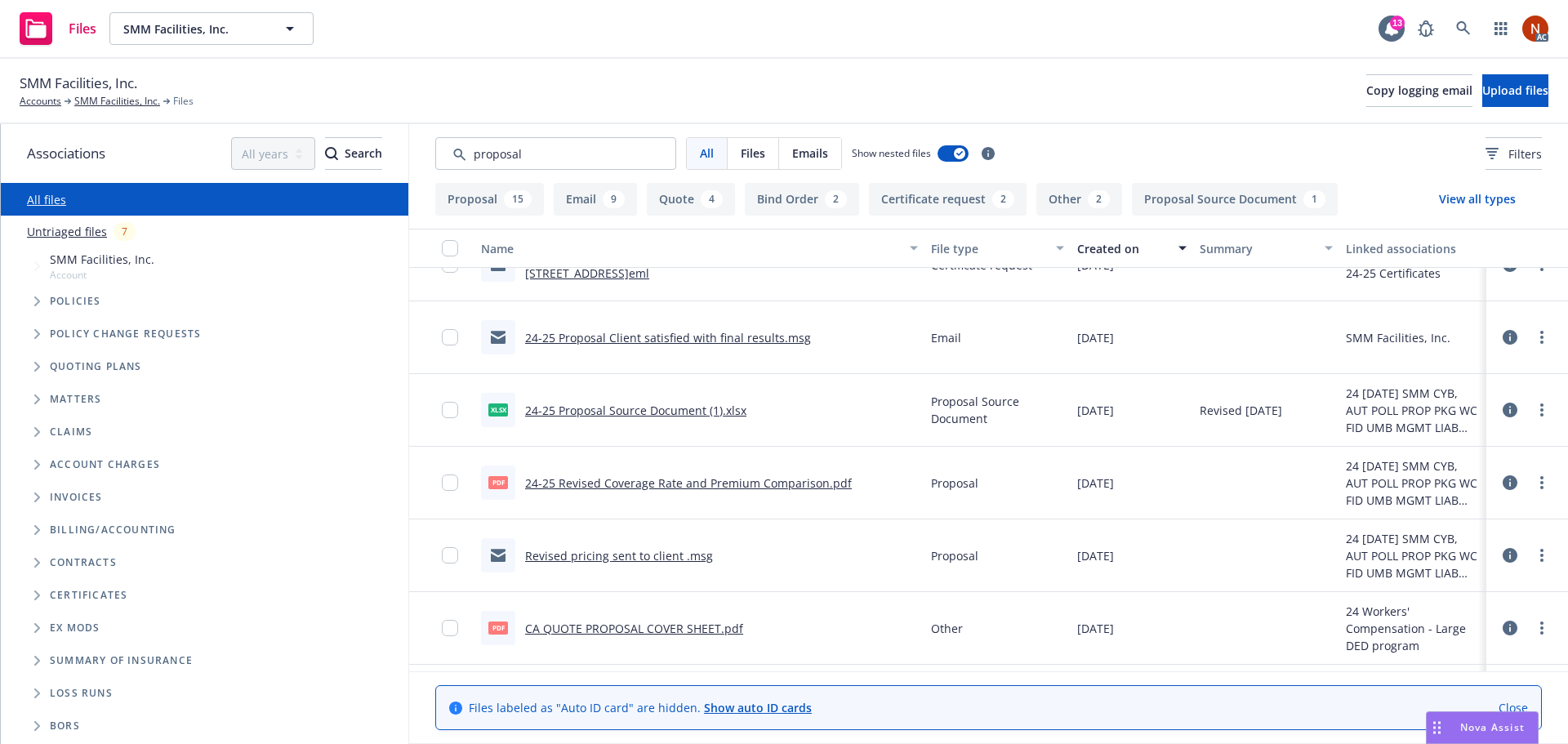
scroll to position [408, 0]
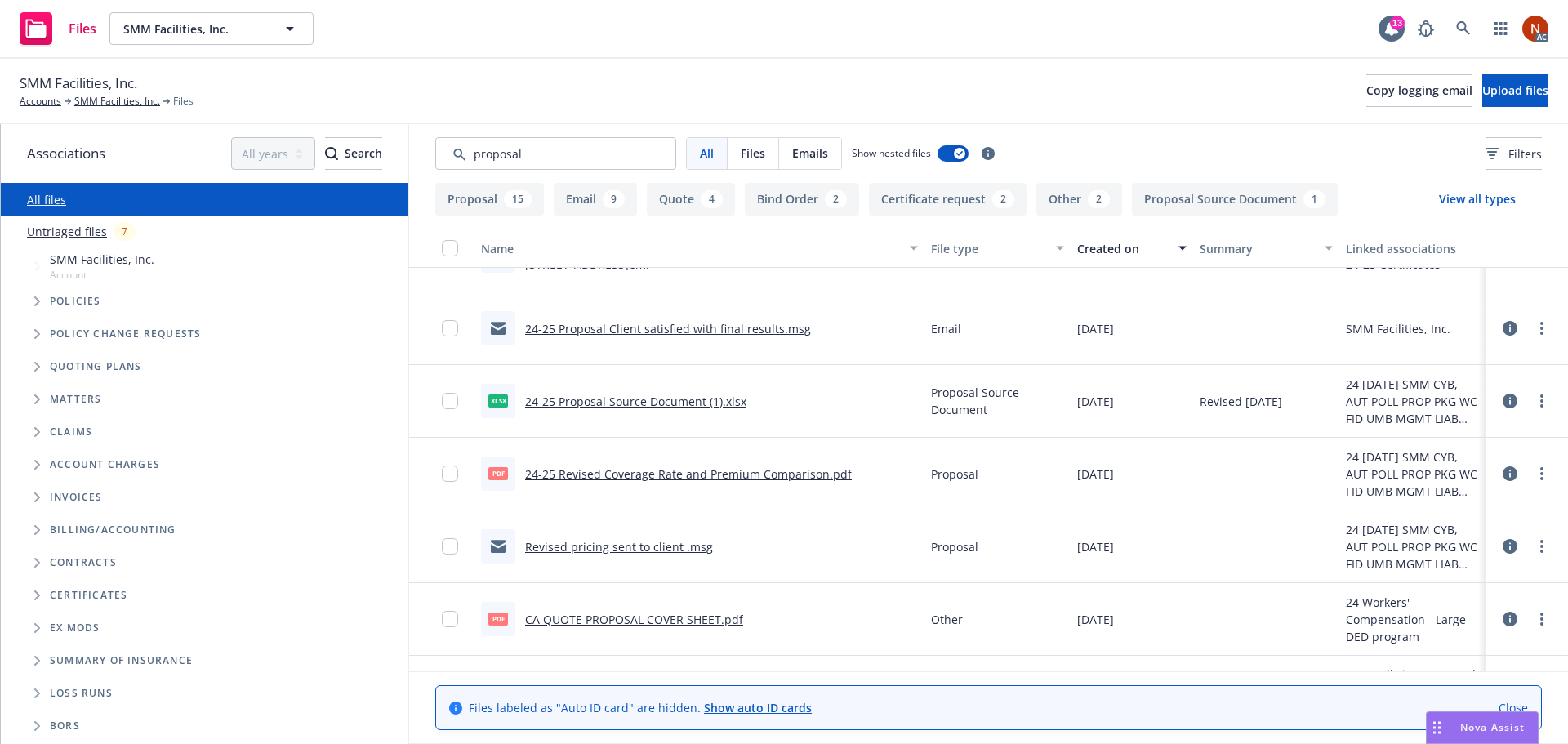
click at [695, 616] on link "CA QUOTE PROPOSAL COVER SHEET.pdf" at bounding box center [634, 619] width 218 height 16
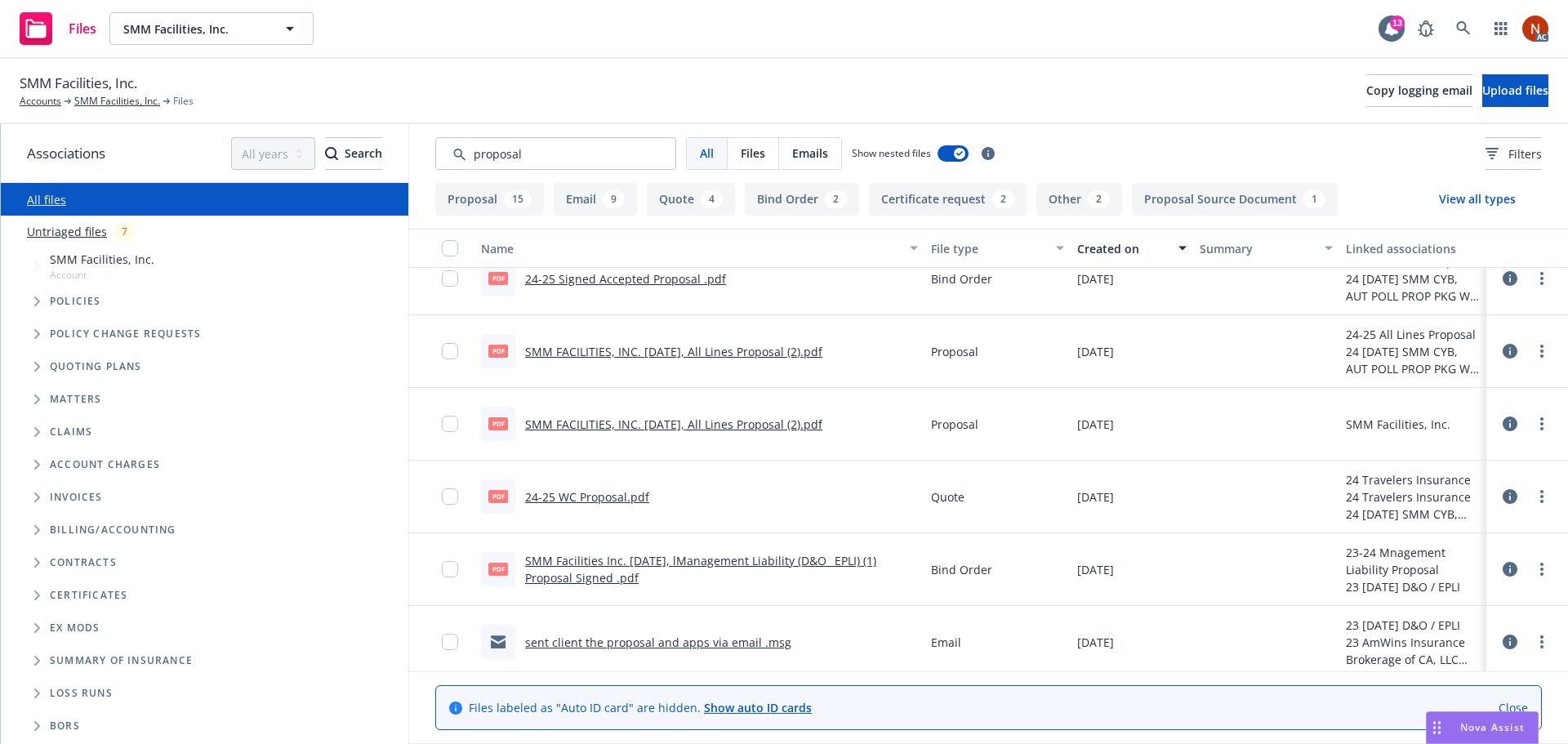
scroll to position [735, 0]
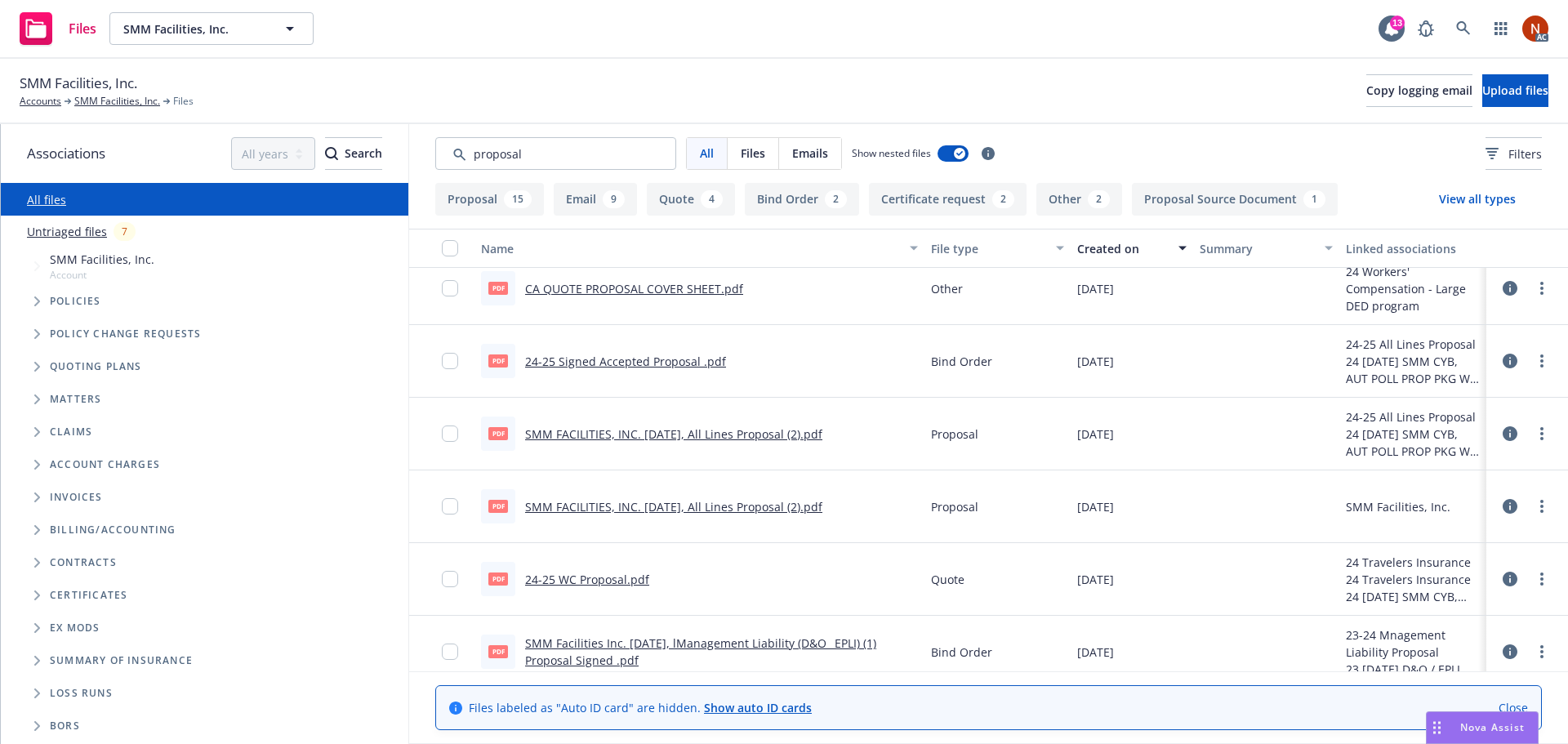
click at [749, 435] on link "SMM FACILITIES, INC. September 2024, All Lines Proposal (2).pdf" at bounding box center [673, 434] width 297 height 16
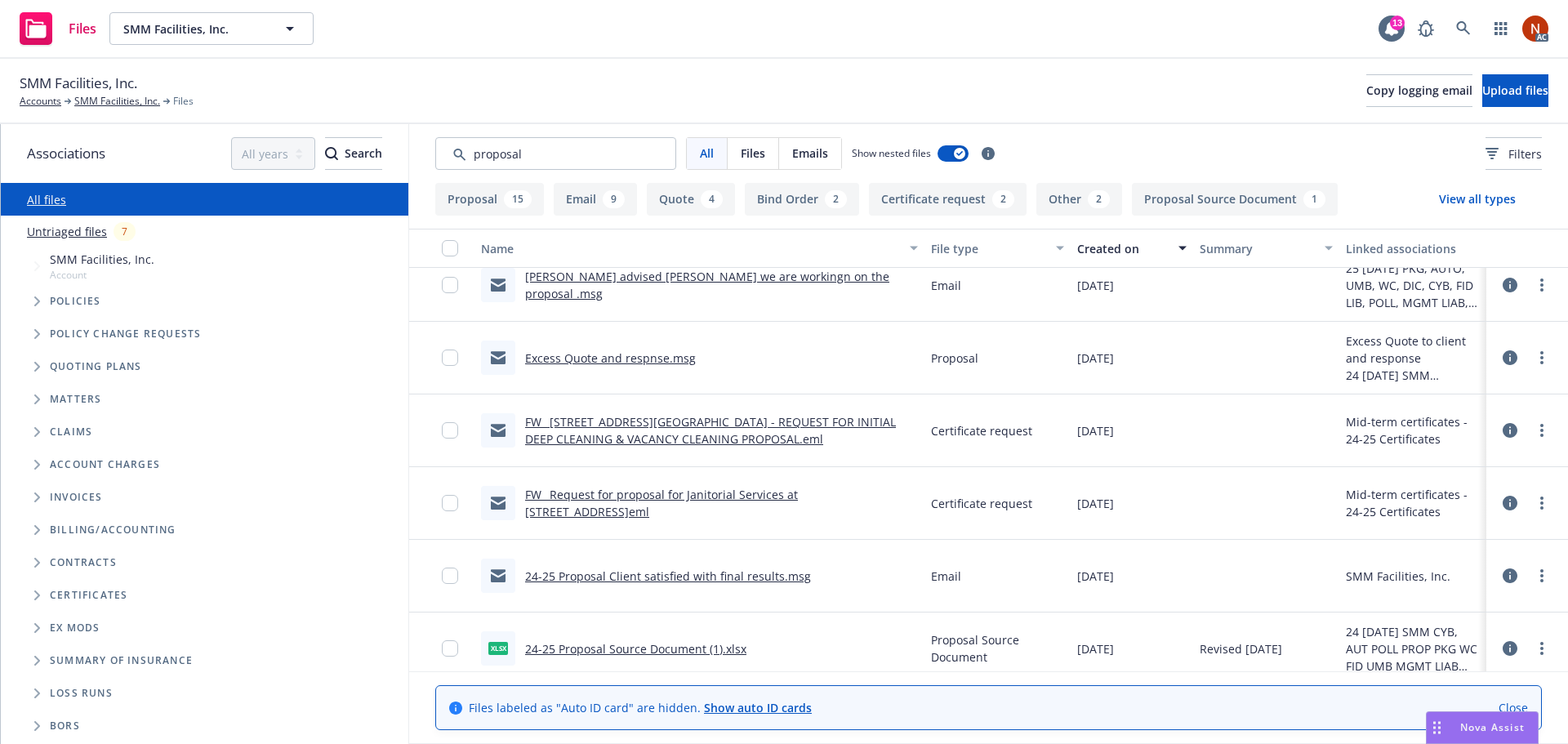
scroll to position [0, 0]
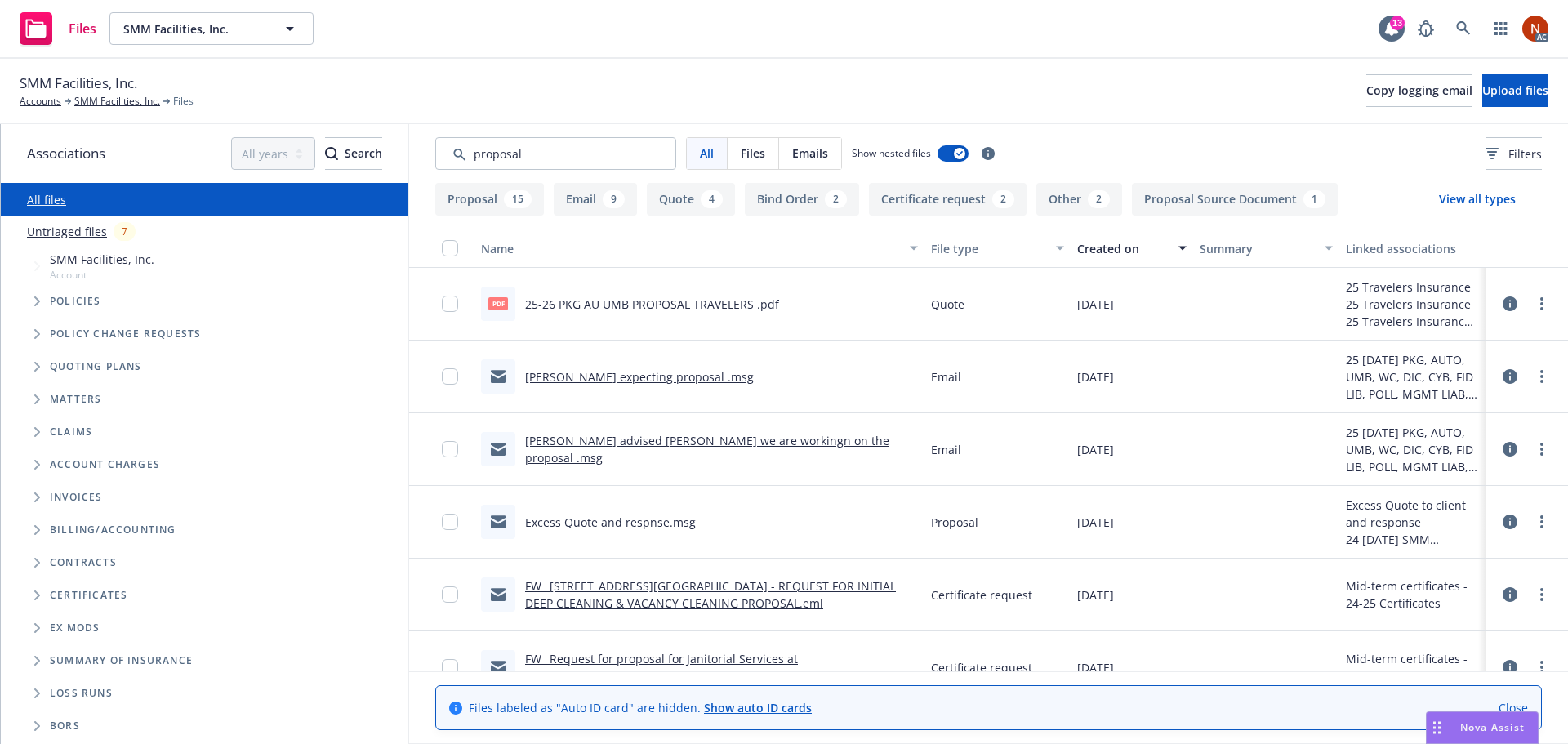
click at [711, 301] on link "25-26 PKG AU UMB PROPOSAL TRAVELERS .pdf" at bounding box center [651, 304] width 254 height 16
drag, startPoint x: 538, startPoint y: 158, endPoint x: 342, endPoint y: 155, distance: 196.0
click at [339, 154] on div "Associations All years 2027 2026 2025 2024 2023 2022 2021 2020 2019 2018 2017 2…" at bounding box center [784, 434] width 1567 height 620
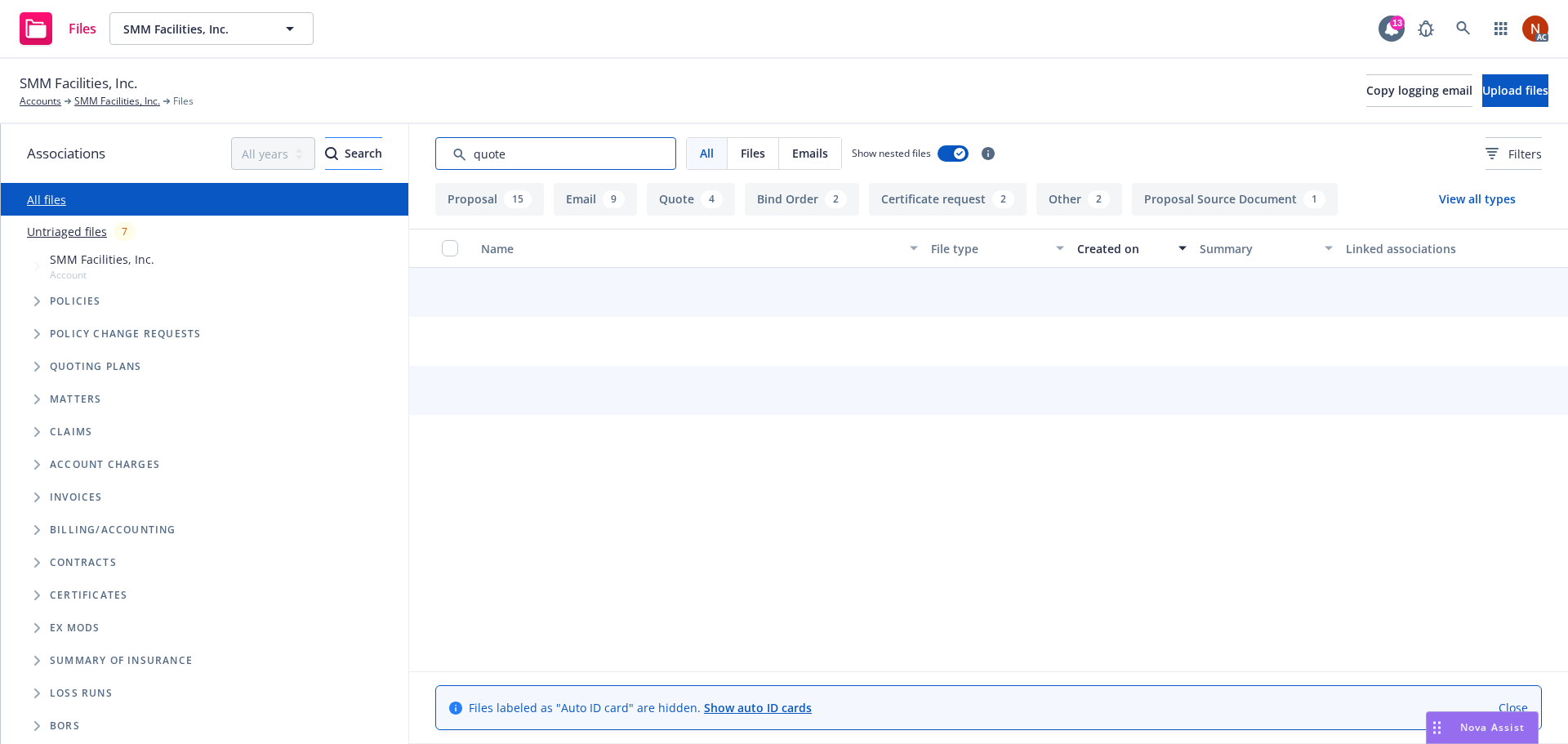
type input "quote"
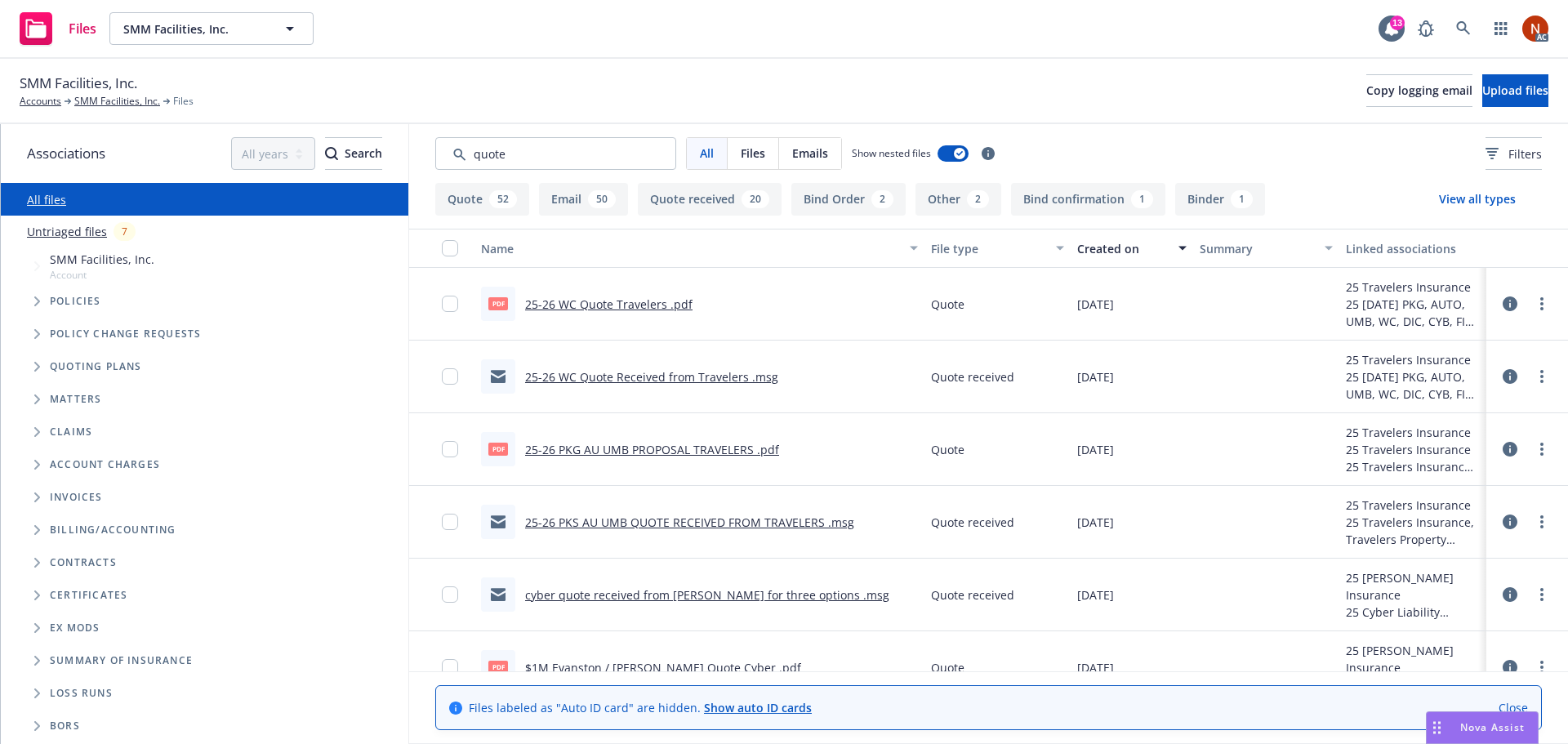
click at [672, 304] on link "25-26 WC Quote Travelers .pdf" at bounding box center [608, 304] width 167 height 16
click at [662, 302] on link "25-26 WC Quote Travelers .pdf" at bounding box center [608, 304] width 167 height 16
click at [633, 305] on link "25-26 WC Quote Travelers .pdf" at bounding box center [608, 304] width 167 height 16
drag, startPoint x: 549, startPoint y: 158, endPoint x: 375, endPoint y: 145, distance: 174.5
click at [375, 147] on div "Associations All years 2027 2026 2025 2024 2023 2022 2021 2020 2019 2018 2017 2…" at bounding box center [784, 434] width 1567 height 620
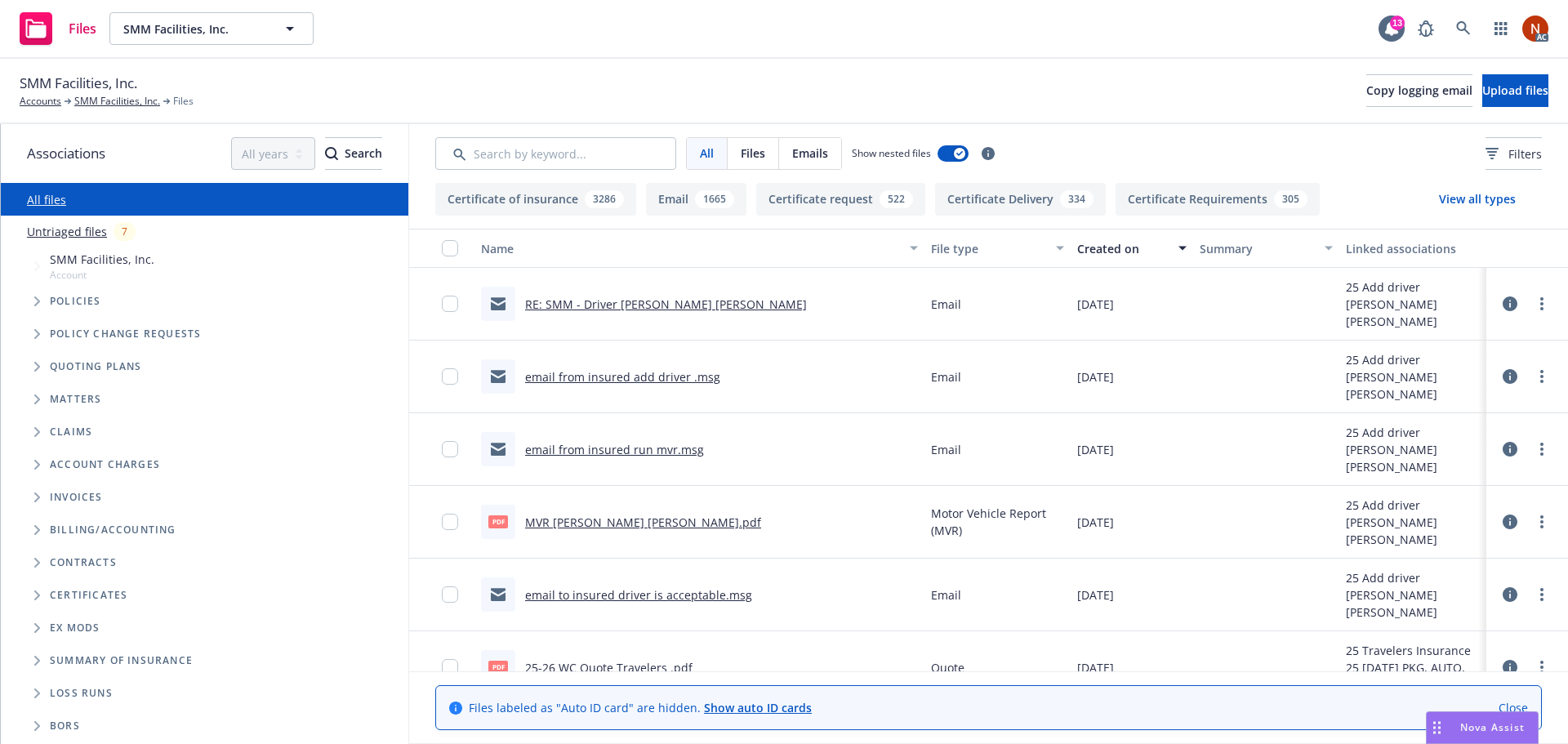
click at [1472, 200] on button "View all types" at bounding box center [1477, 199] width 129 height 33
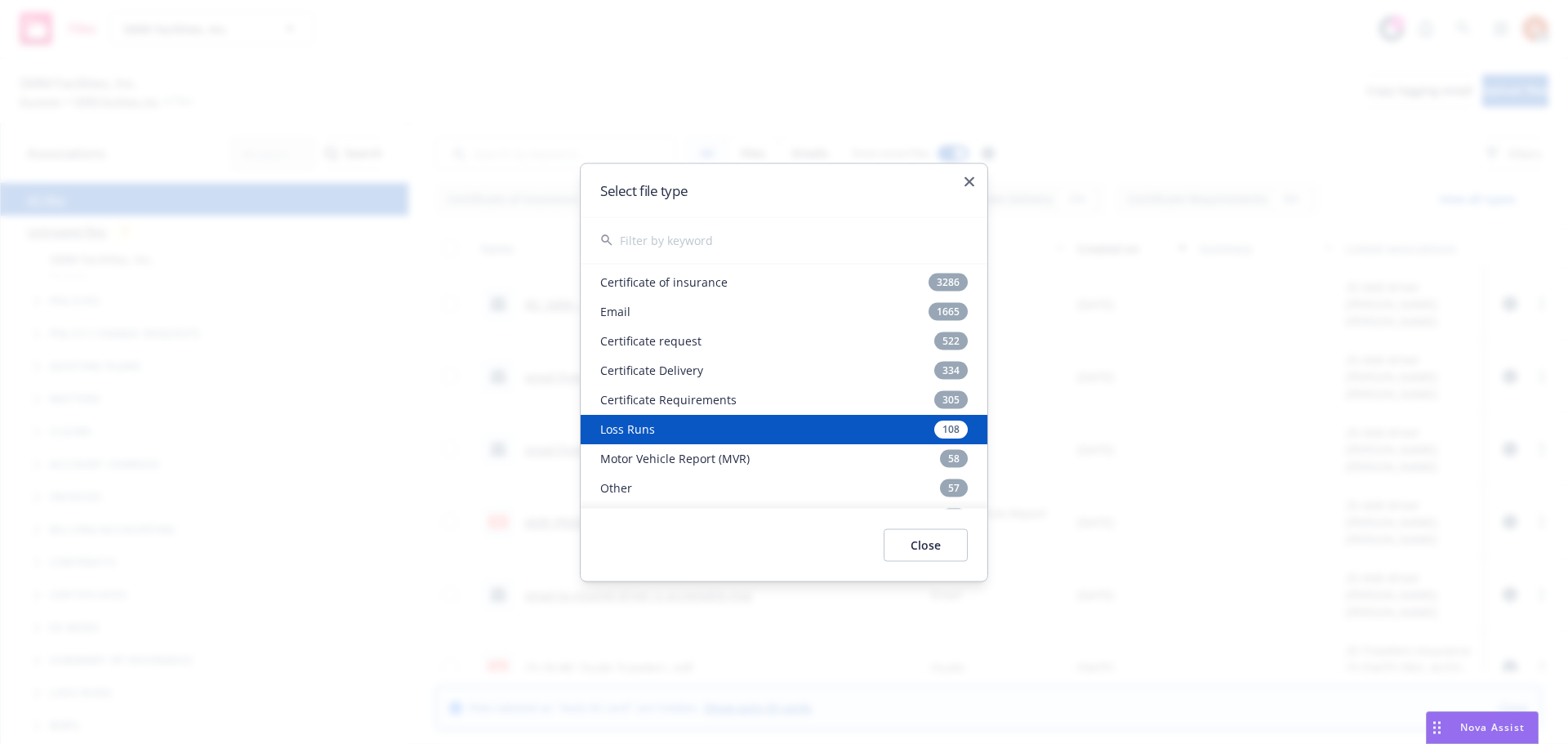
scroll to position [82, 0]
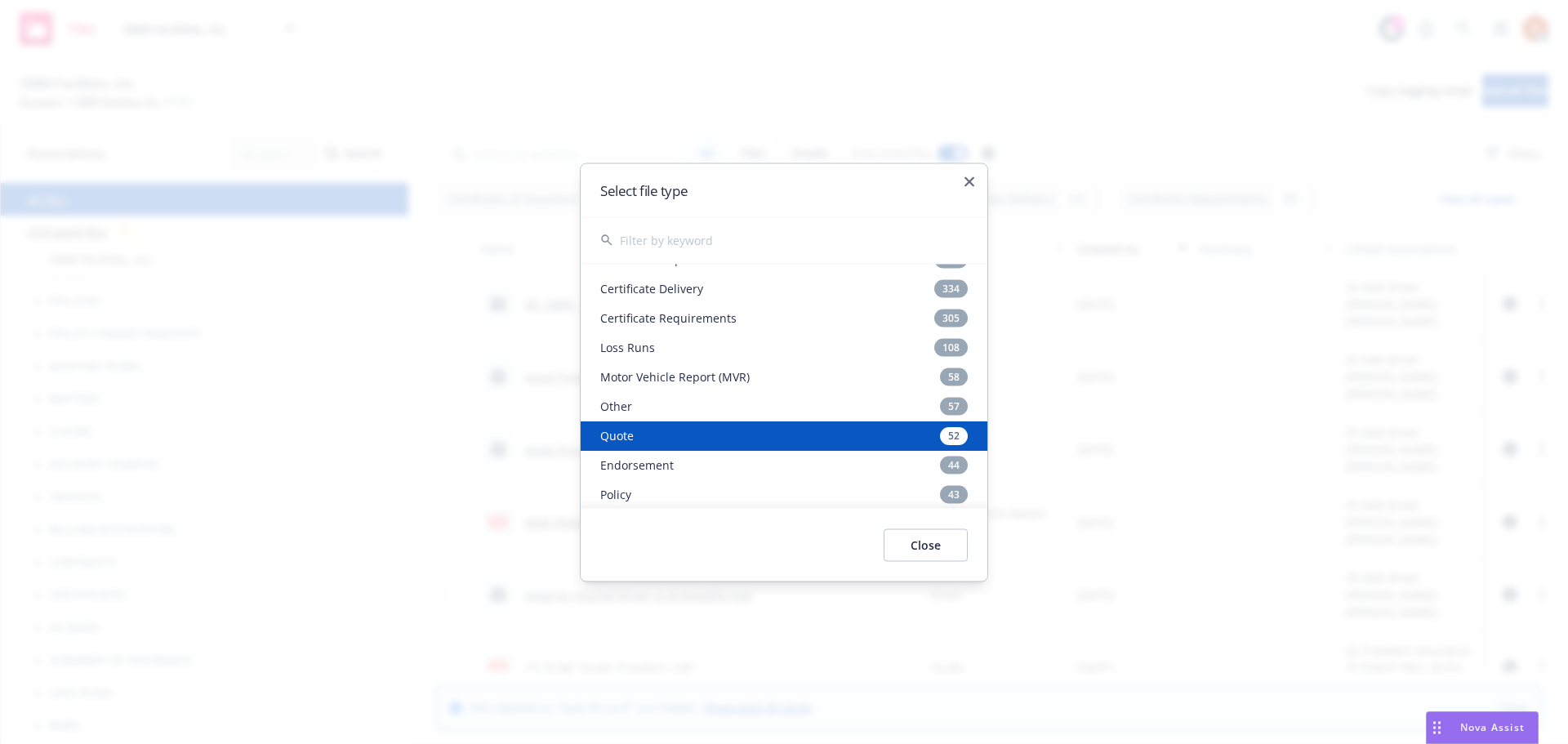
click at [701, 441] on div "Quote 52" at bounding box center [784, 435] width 406 height 29
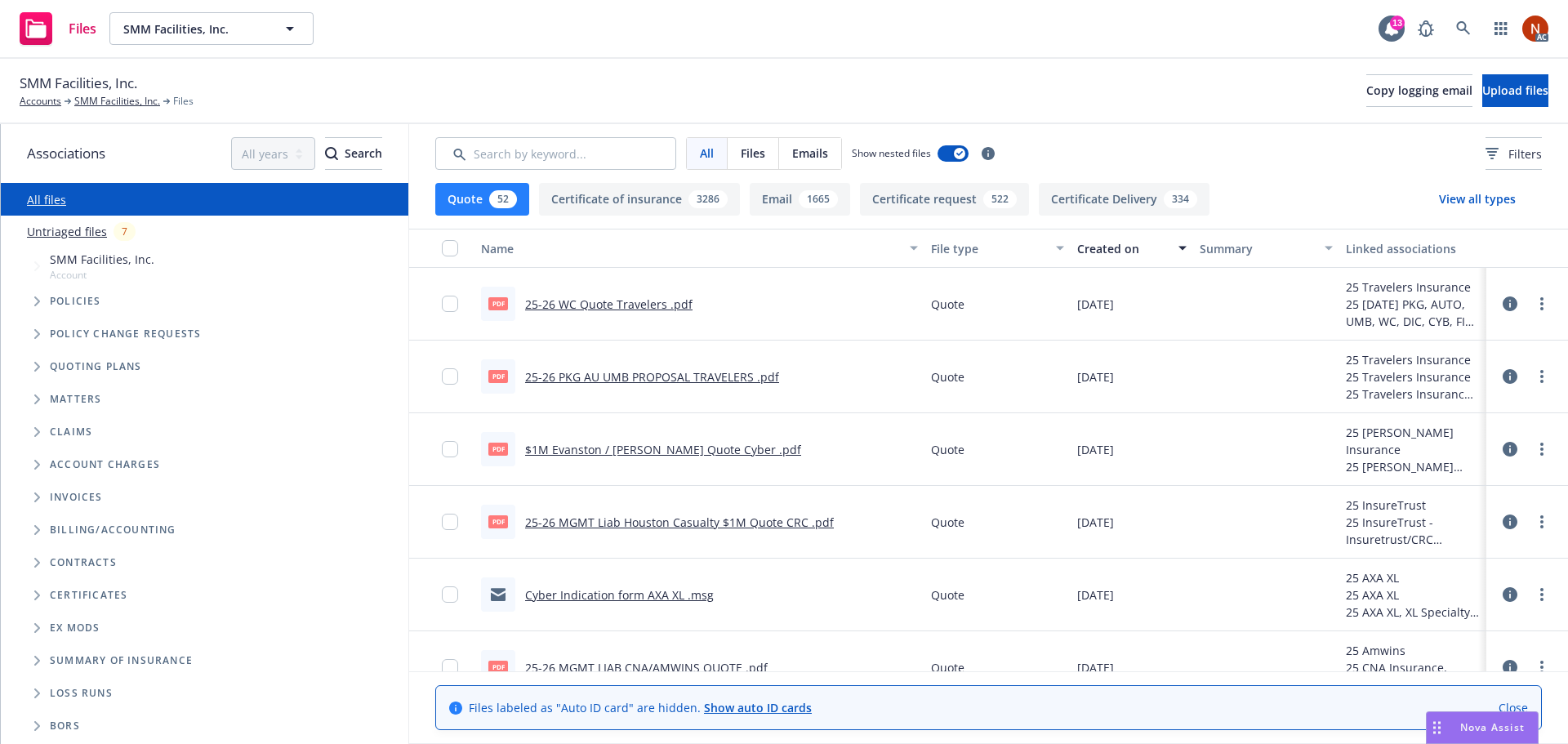
click at [660, 303] on link "25-26 WC Quote Travelers .pdf" at bounding box center [608, 304] width 167 height 16
click at [653, 369] on link "25-26 PKG AU UMB PROPOSAL TRAVELERS .pdf" at bounding box center [651, 376] width 254 height 16
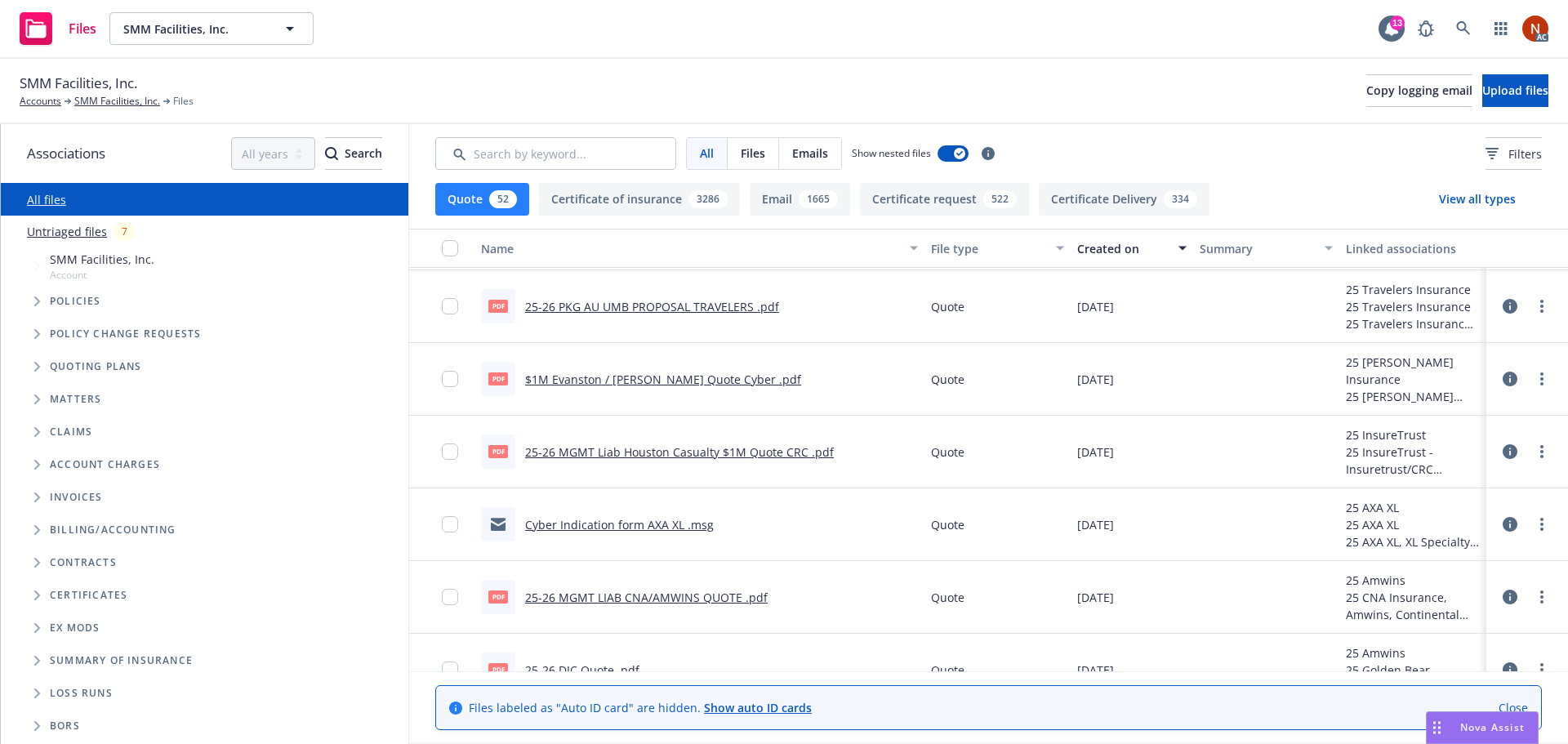
scroll to position [0, 0]
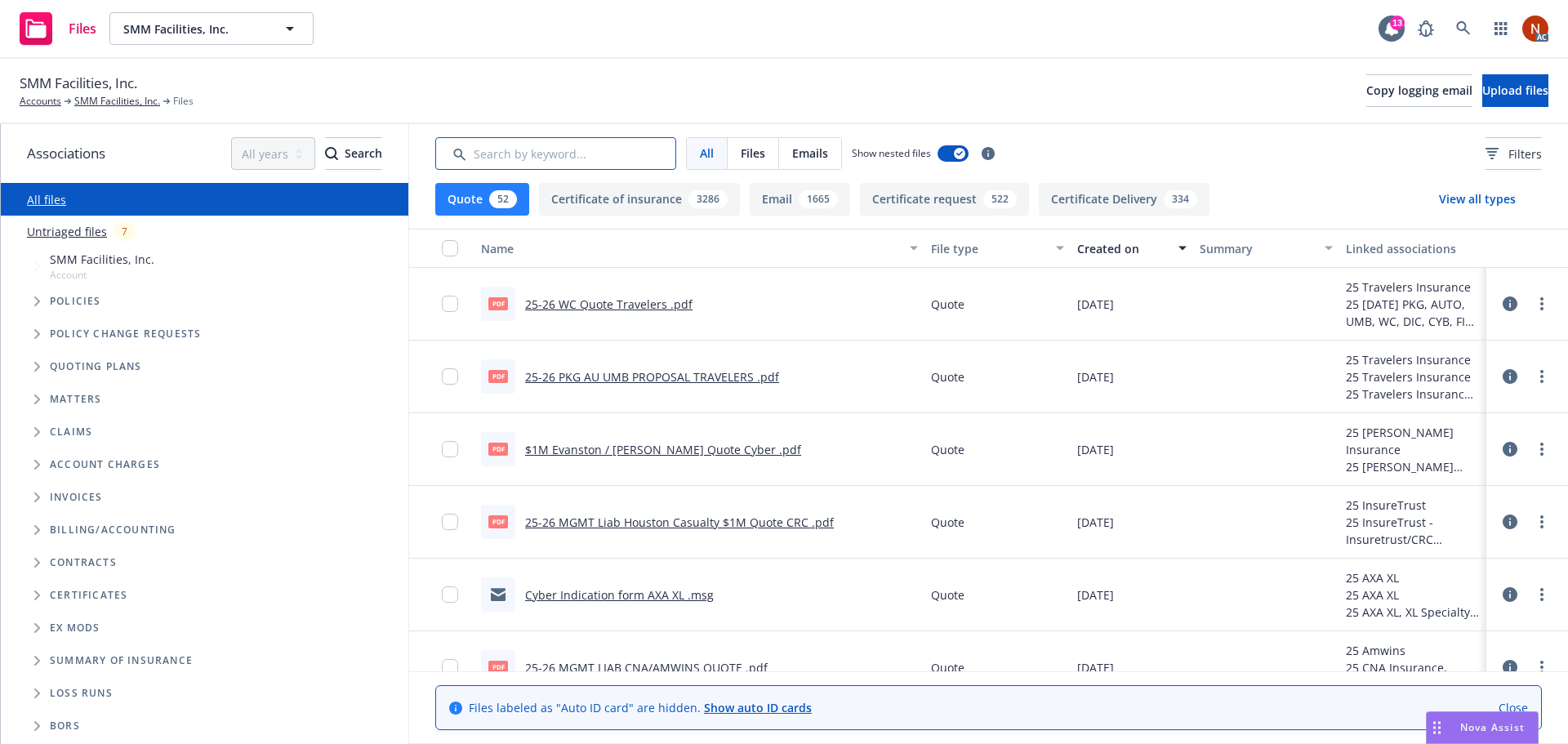
click at [547, 155] on input "Search by keyword..." at bounding box center [555, 154] width 241 height 33
click at [506, 185] on button "Quote 52" at bounding box center [482, 199] width 94 height 33
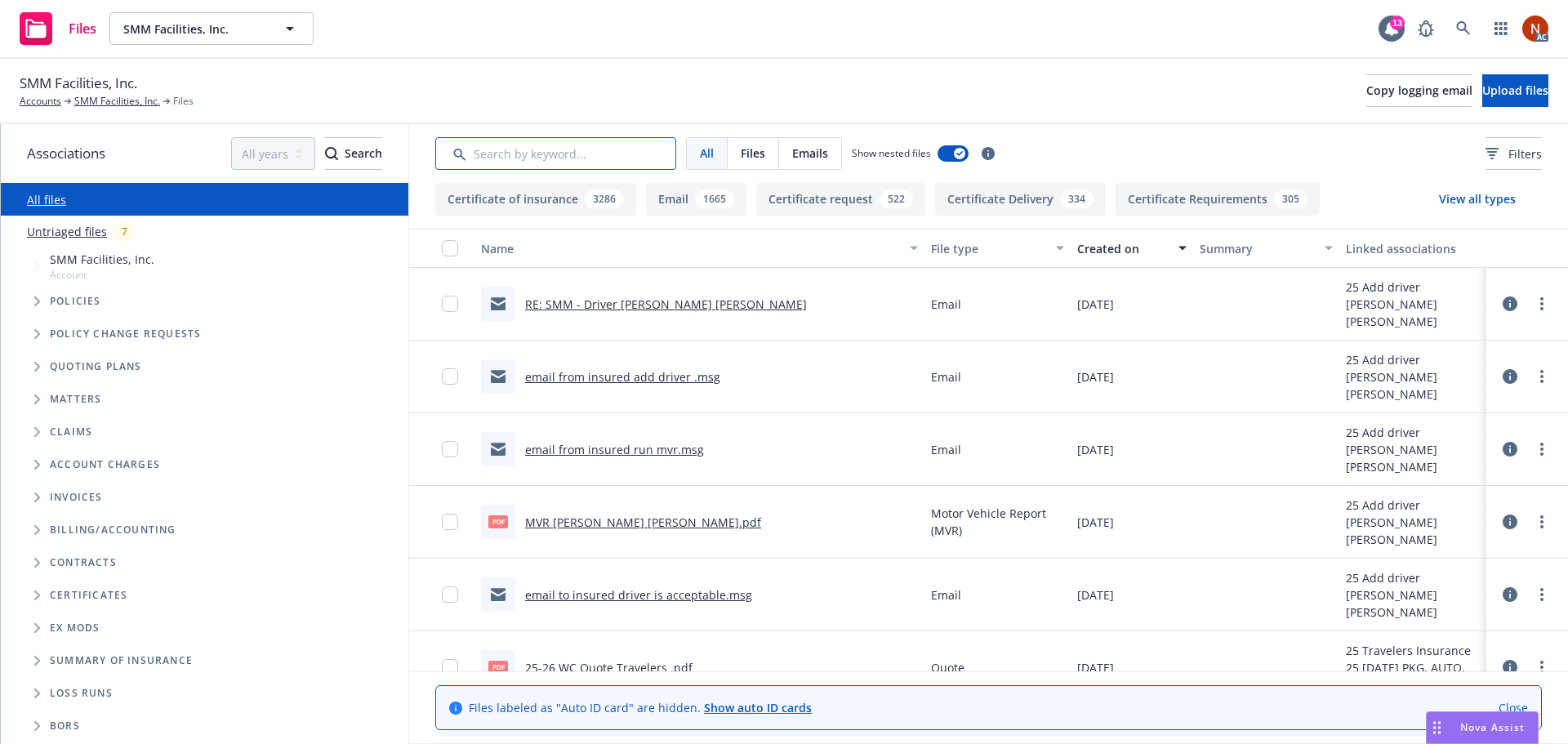
click at [505, 156] on input "Search by keyword..." at bounding box center [555, 154] width 241 height 33
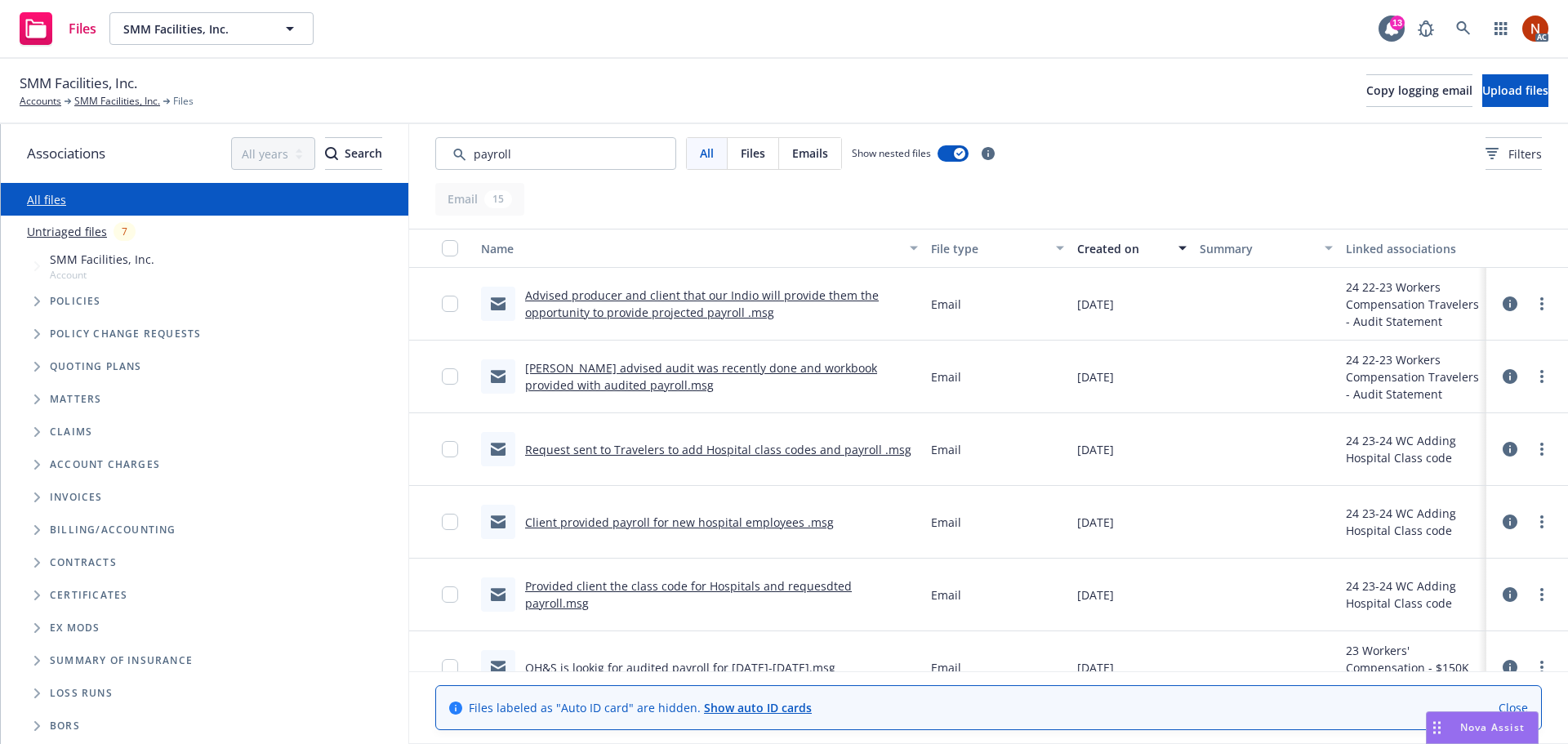
click at [1083, 239] on button "Created on" at bounding box center [1132, 248] width 123 height 39
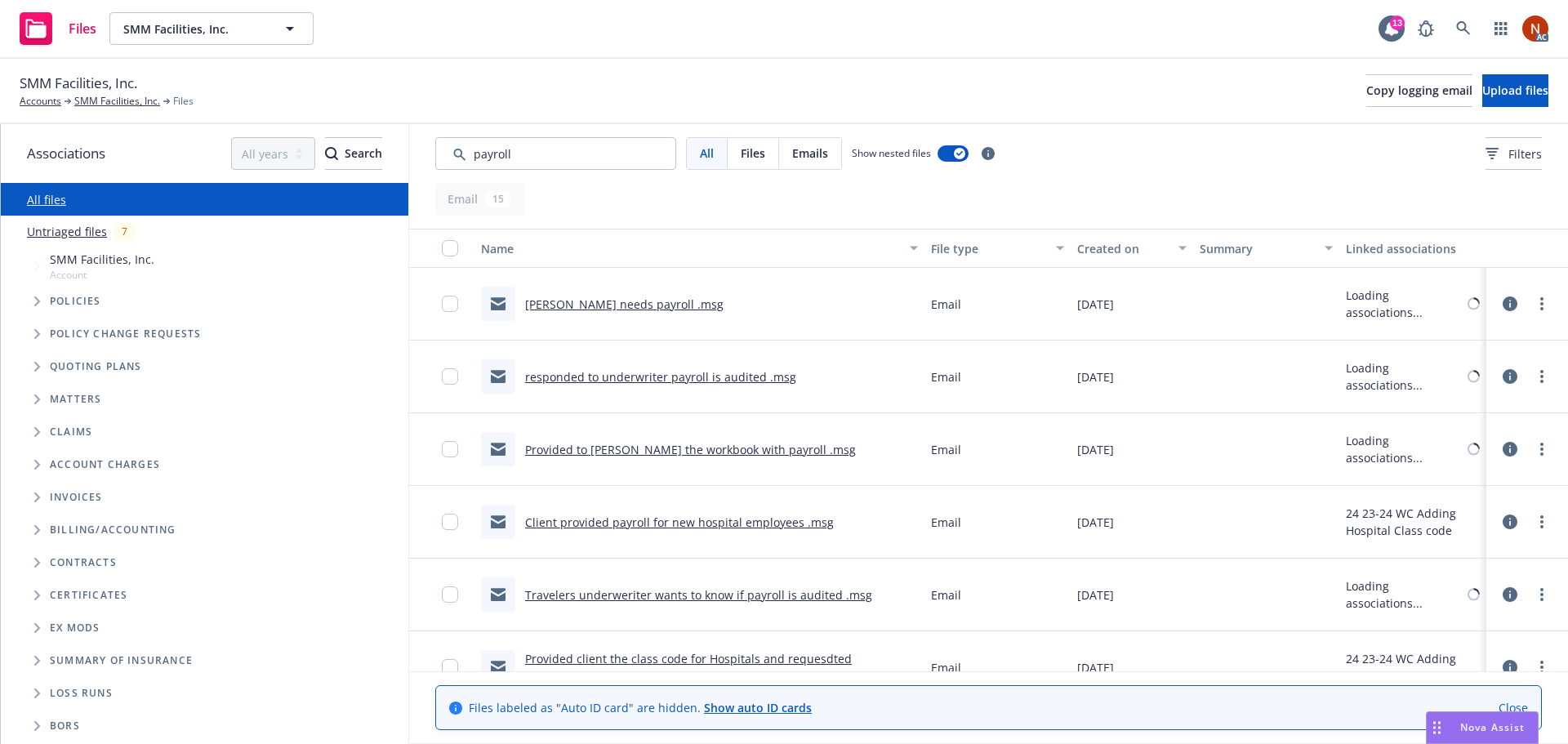
click at [1113, 246] on div "Created on" at bounding box center [1123, 249] width 92 height 17
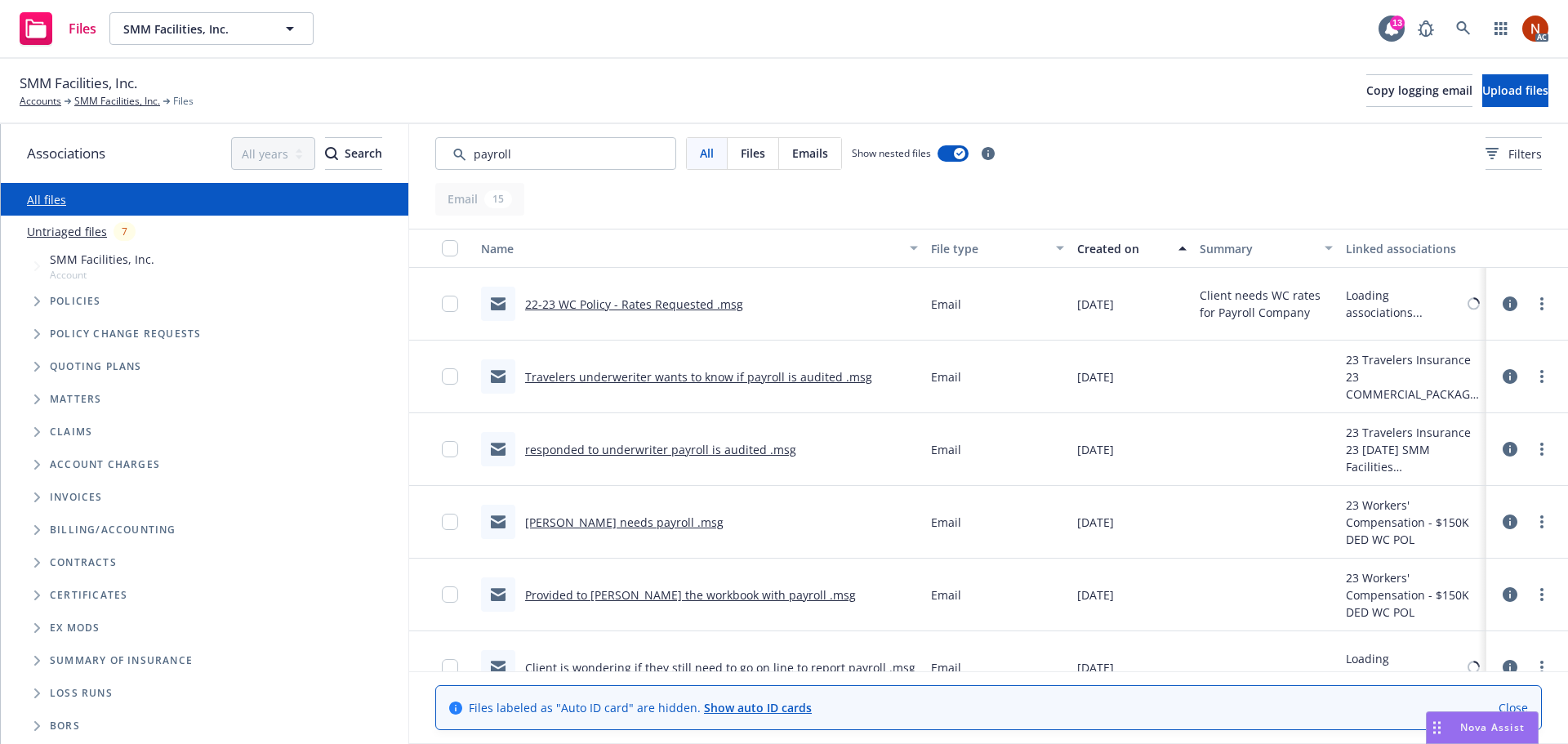
click at [1104, 249] on div "Created on" at bounding box center [1123, 249] width 92 height 17
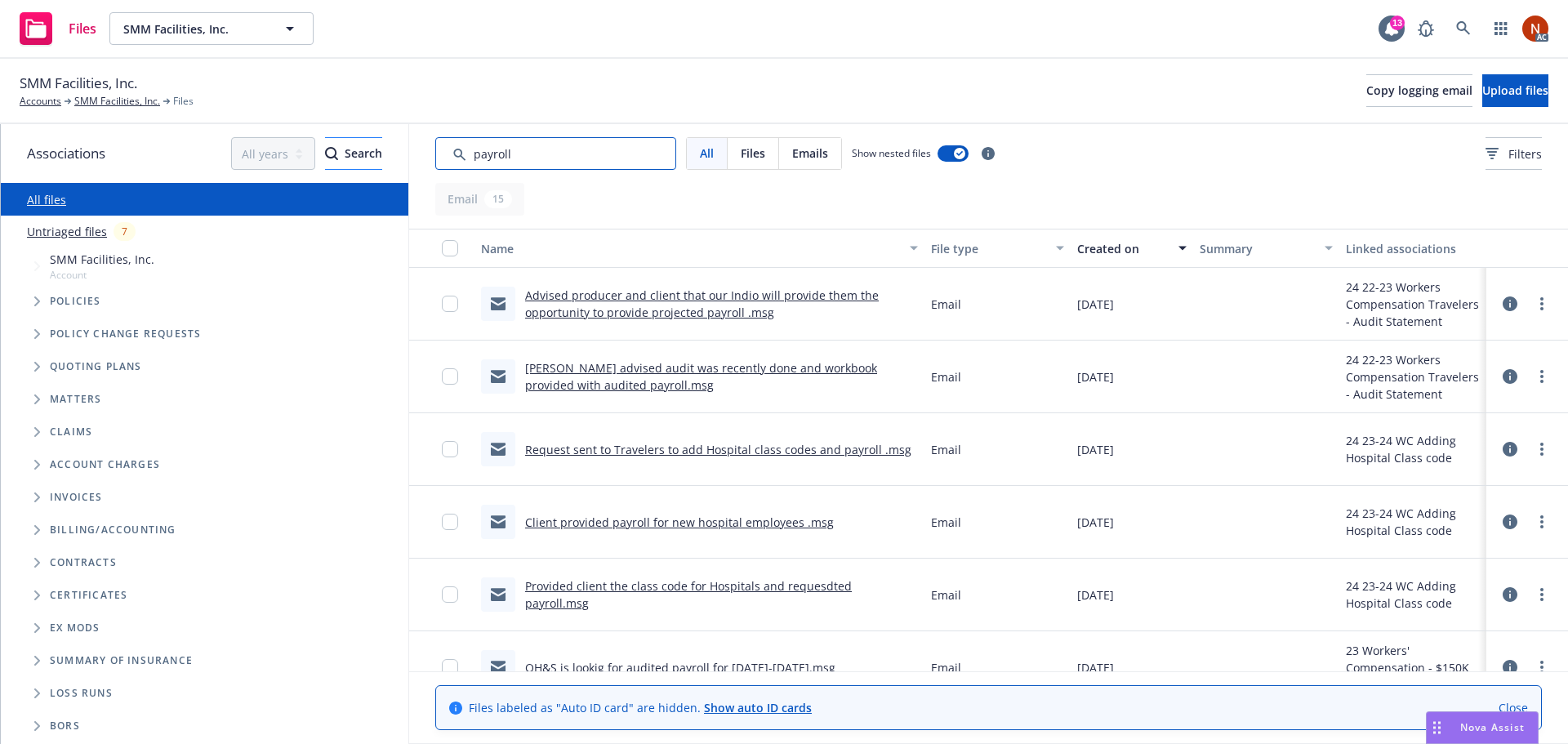
drag, startPoint x: 571, startPoint y: 153, endPoint x: 321, endPoint y: 138, distance: 250.4
click at [321, 138] on div "Associations All years 2027 2026 2025 2024 2023 2022 2021 2020 2019 2018 2017 2…" at bounding box center [784, 434] width 1567 height 620
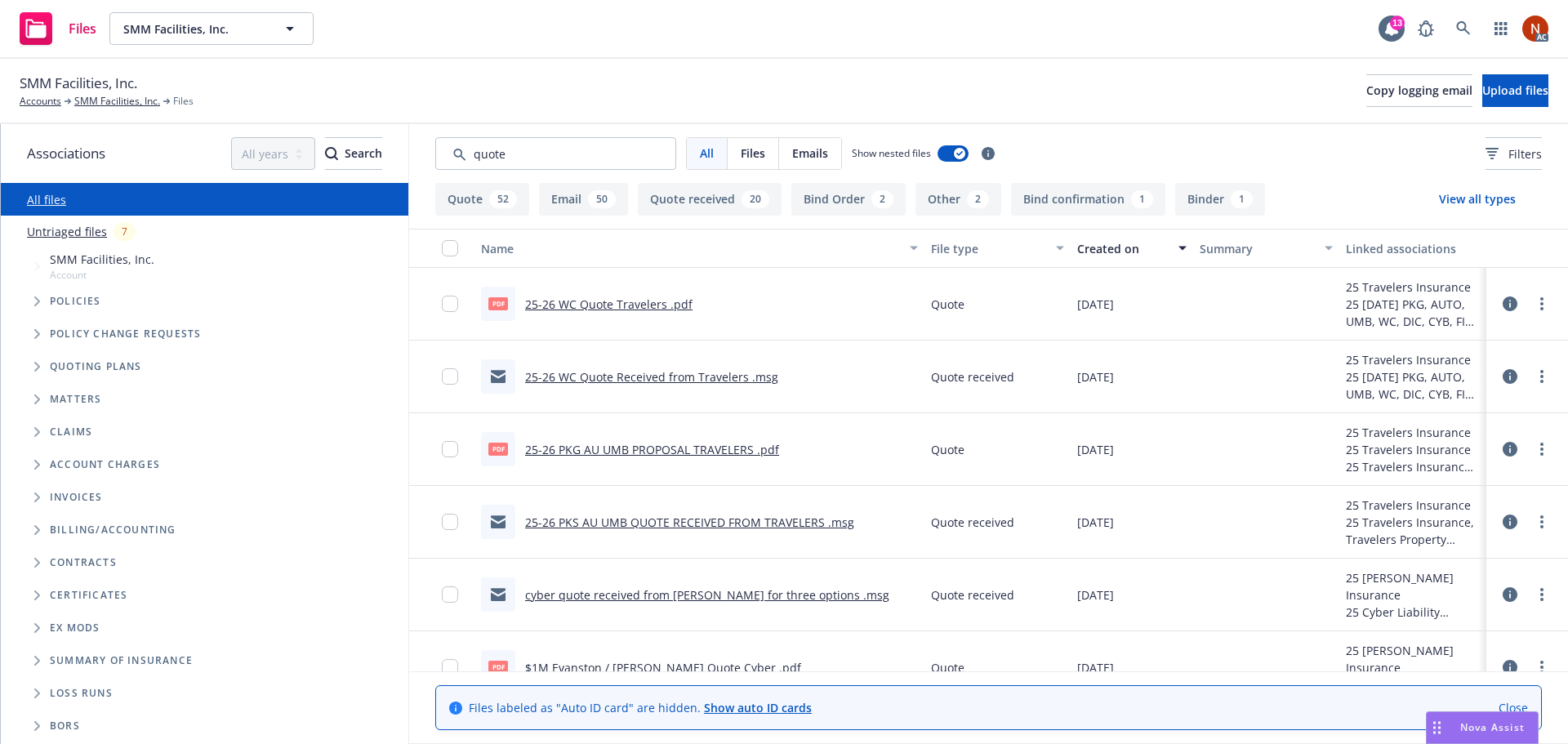
click at [702, 380] on link "25-26 WC Quote Received from Travelers .msg" at bounding box center [651, 376] width 253 height 16
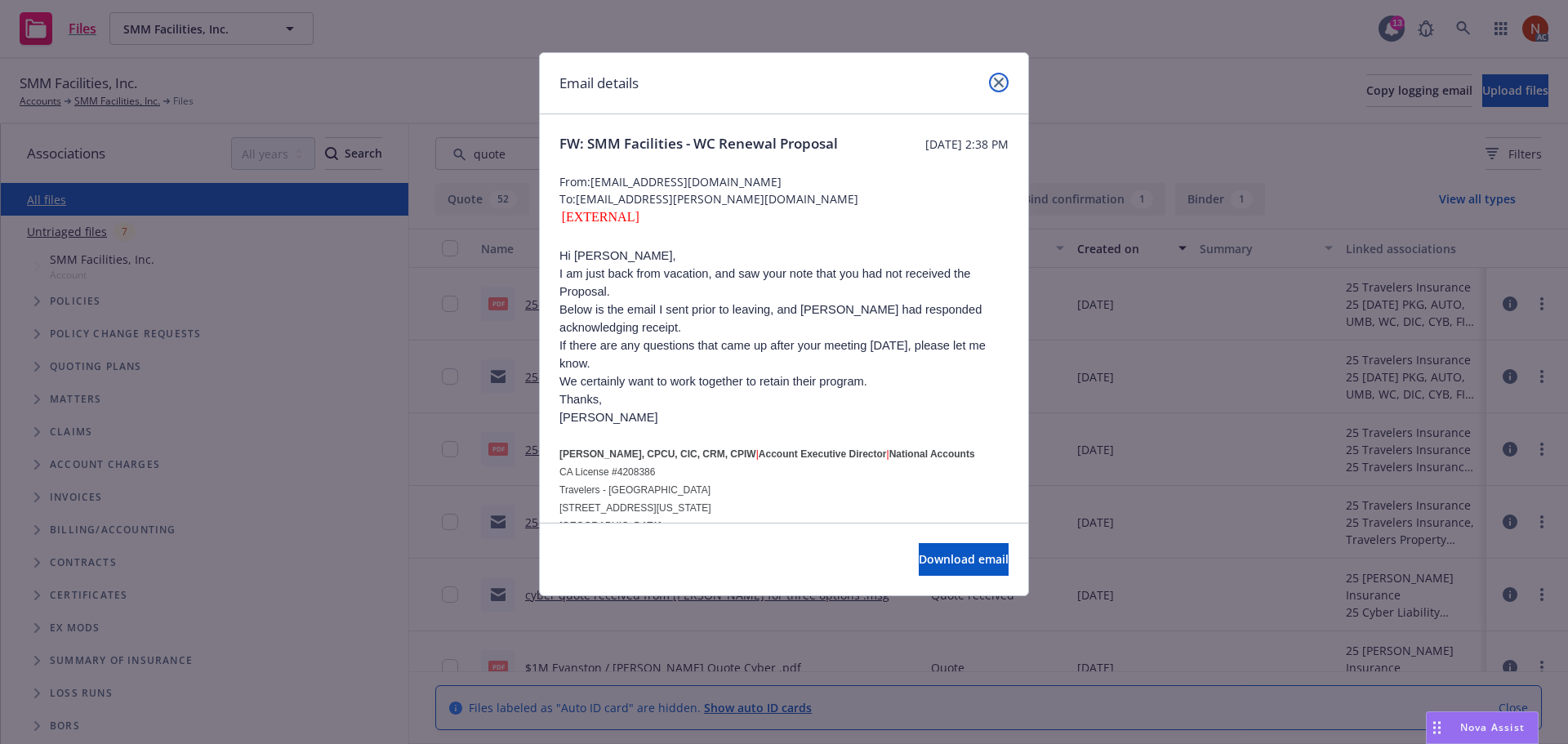
click at [997, 78] on icon "close" at bounding box center [998, 83] width 10 height 10
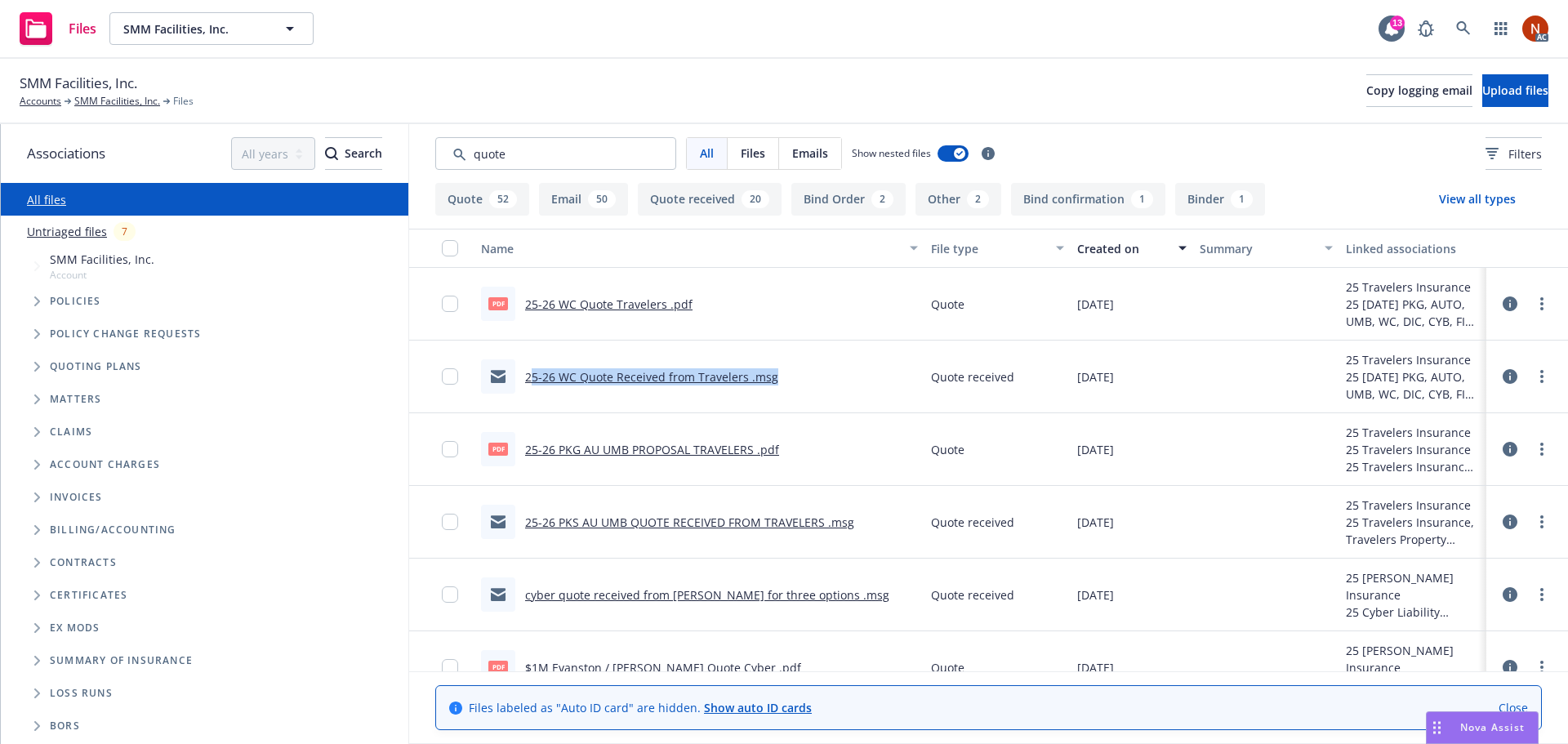
drag, startPoint x: 787, startPoint y: 378, endPoint x: 532, endPoint y: 381, distance: 255.0
click at [532, 381] on div "25-26 WC Quote Received from Travelers .msg" at bounding box center [699, 376] width 450 height 72
click at [584, 375] on link "25-26 WC Quote Received from Travelers .msg" at bounding box center [651, 376] width 253 height 16
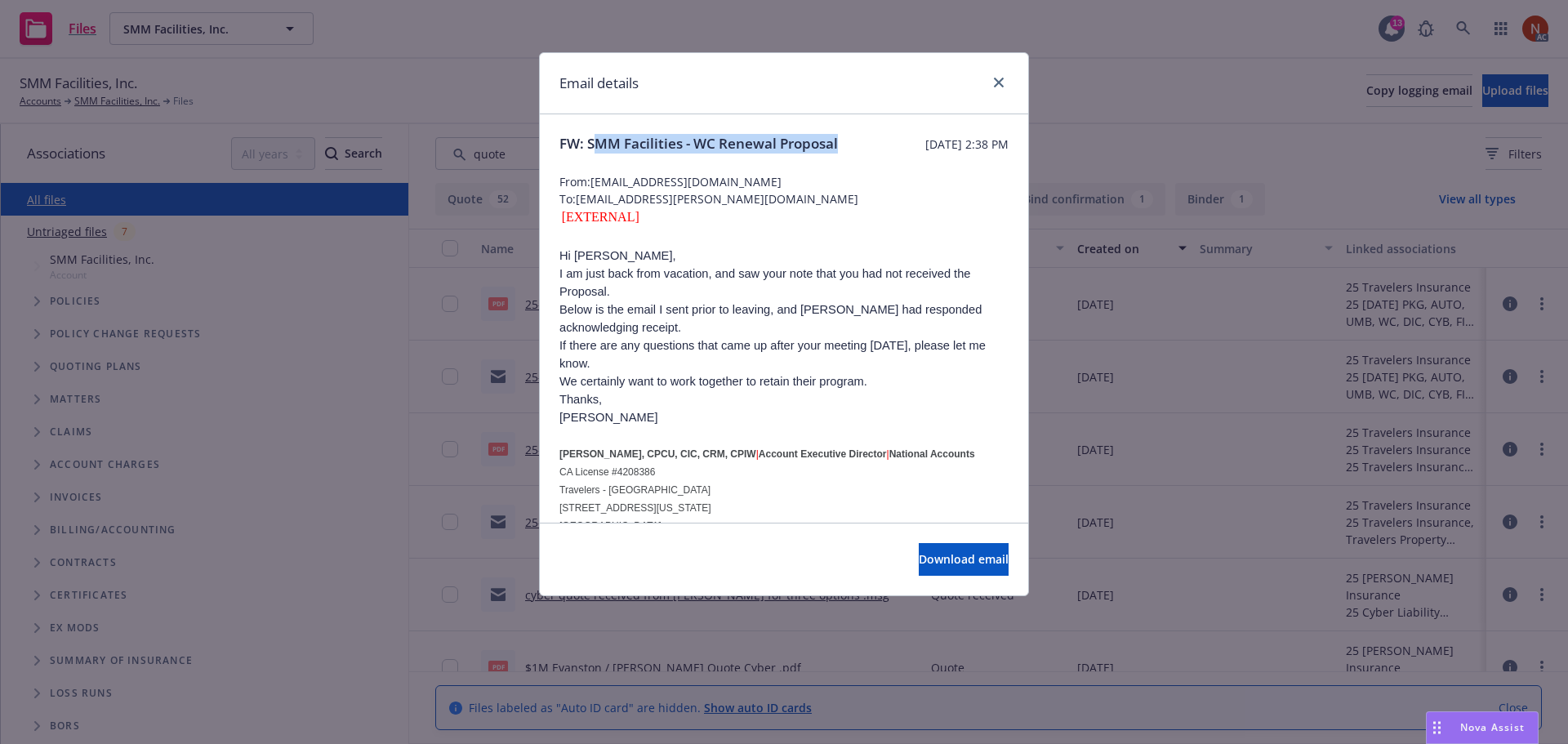
drag, startPoint x: 594, startPoint y: 143, endPoint x: 624, endPoint y: 164, distance: 36.6
click at [624, 153] on span "FW: SMM Facilities - WC Renewal Proposal" at bounding box center [699, 143] width 279 height 19
click at [594, 139] on span "FW: SMM Facilities - WC Renewal Proposal" at bounding box center [699, 143] width 279 height 19
drag, startPoint x: 589, startPoint y: 138, endPoint x: 625, endPoint y: 168, distance: 46.9
click at [625, 153] on span "FW: SMM Facilities - WC Renewal Proposal" at bounding box center [699, 143] width 279 height 19
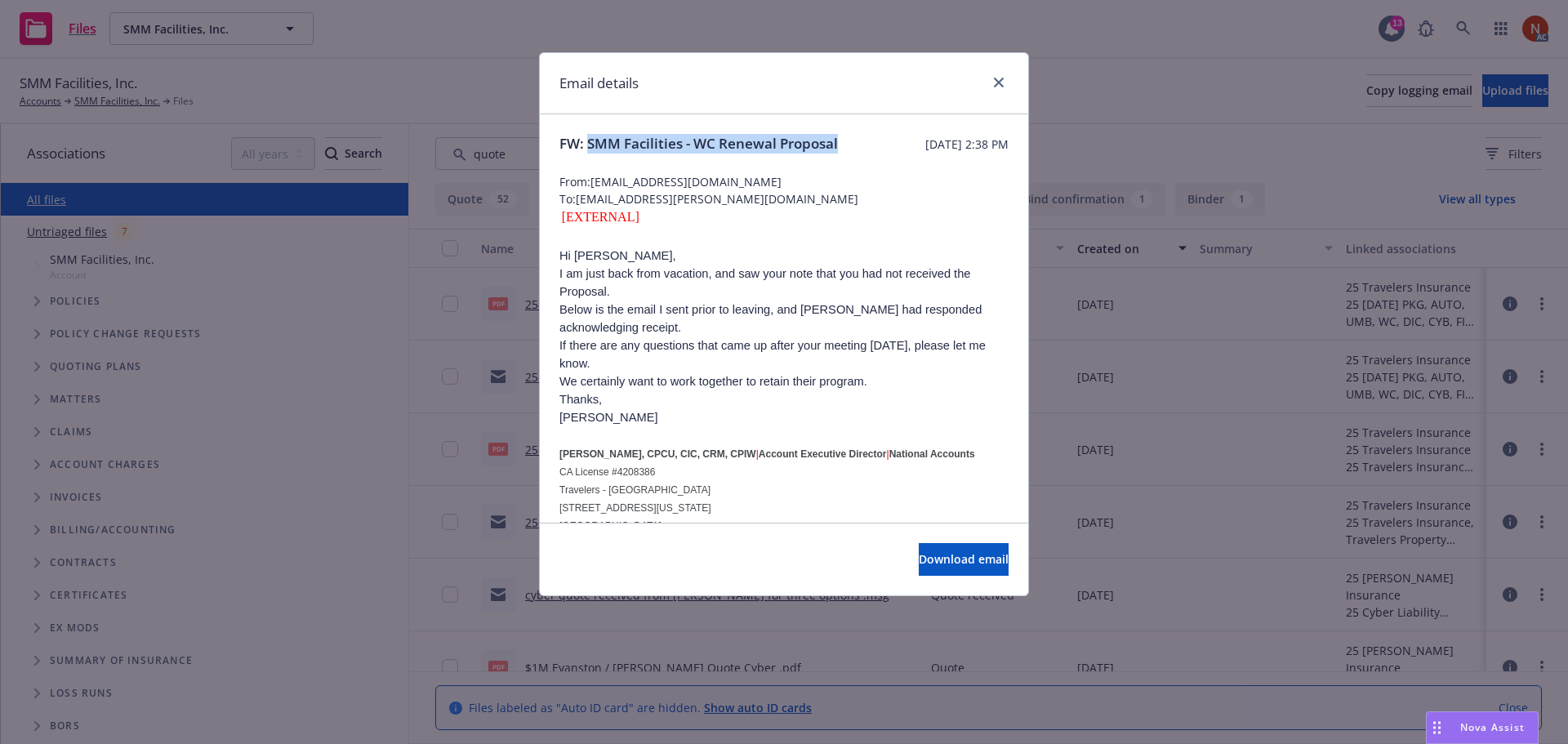
copy span "SMM Facilities - WC Renewal Proposal"
click at [993, 90] on link "close" at bounding box center [998, 82] width 19 height 19
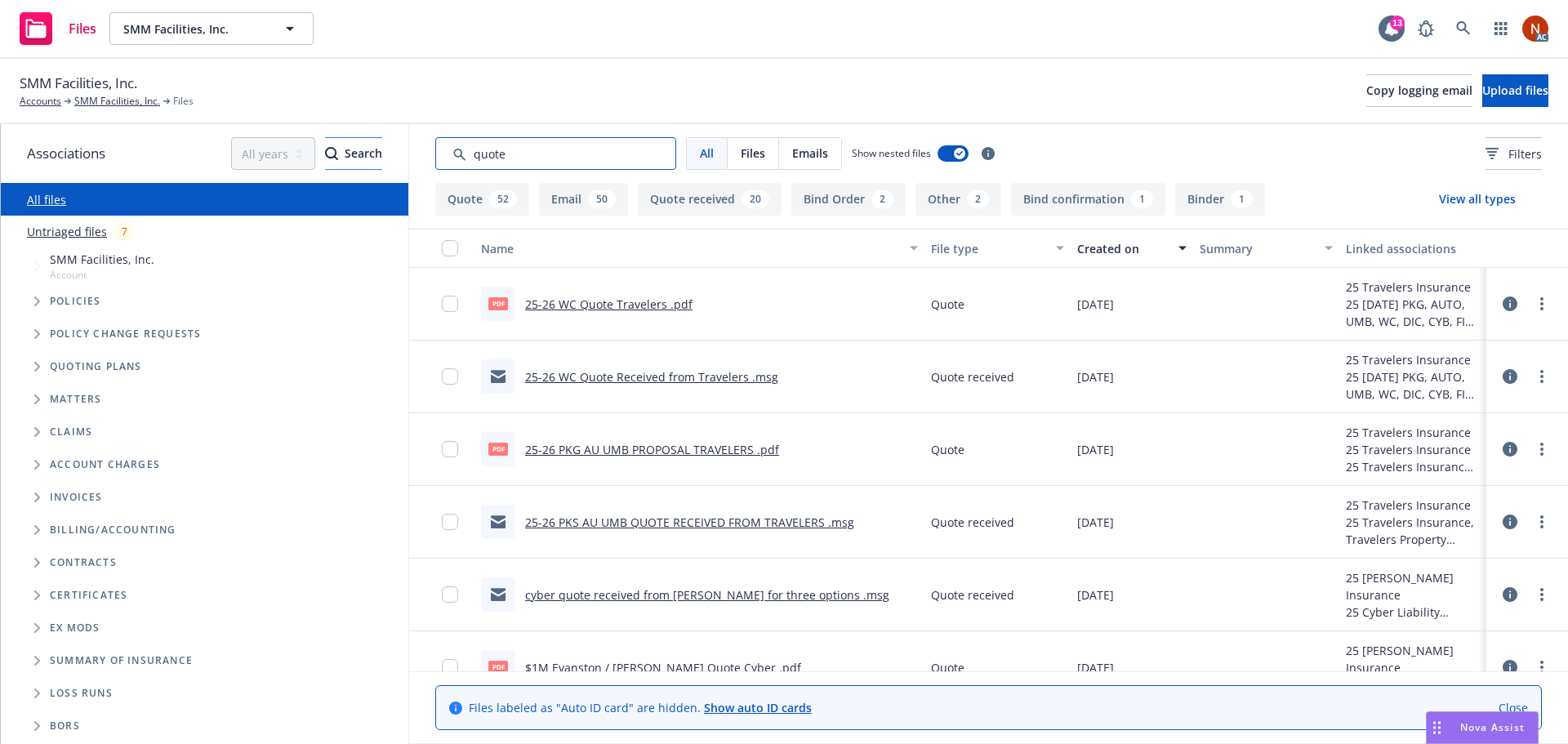
drag, startPoint x: 570, startPoint y: 148, endPoint x: 369, endPoint y: 141, distance: 201.1
click at [370, 141] on div "Associations All years 2027 2026 2025 2024 2023 2022 2021 2020 2019 2018 2017 2…" at bounding box center [784, 434] width 1567 height 620
paste input "SMM Facilities - WC Renewal Proposal"
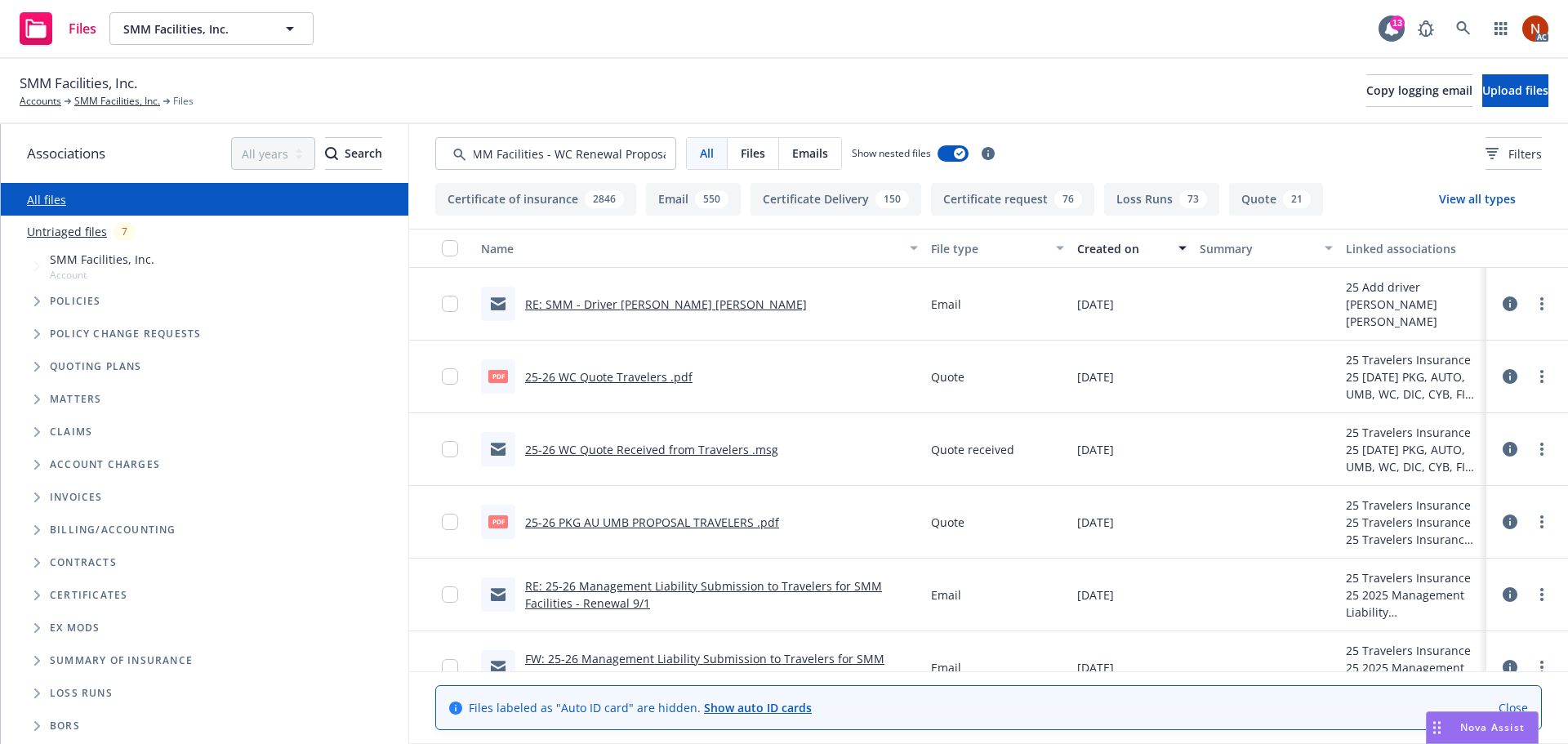
click at [718, 449] on link "25-26 WC Quote Received from Travelers .msg" at bounding box center [651, 450] width 253 height 16
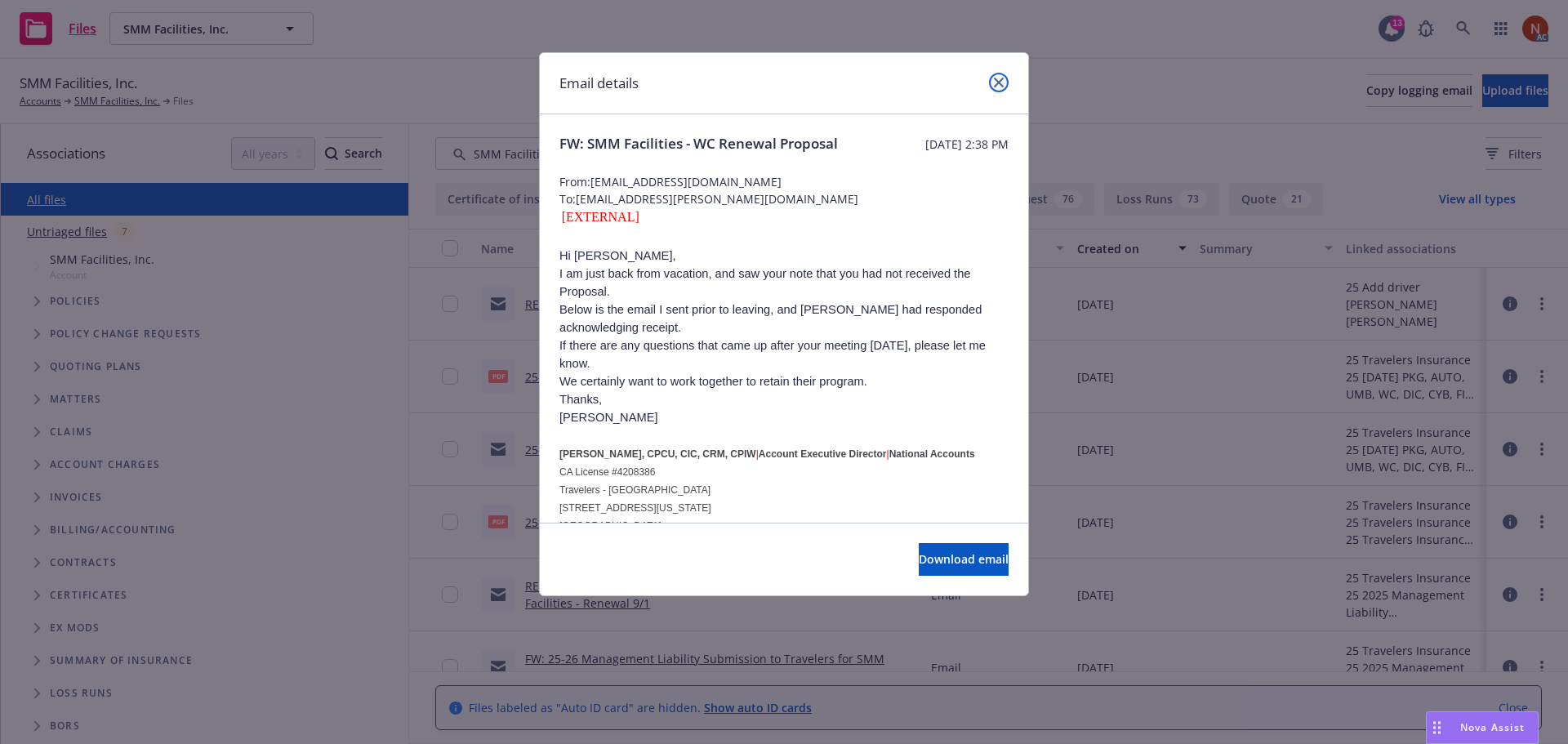
click at [1002, 79] on icon "close" at bounding box center [998, 83] width 10 height 10
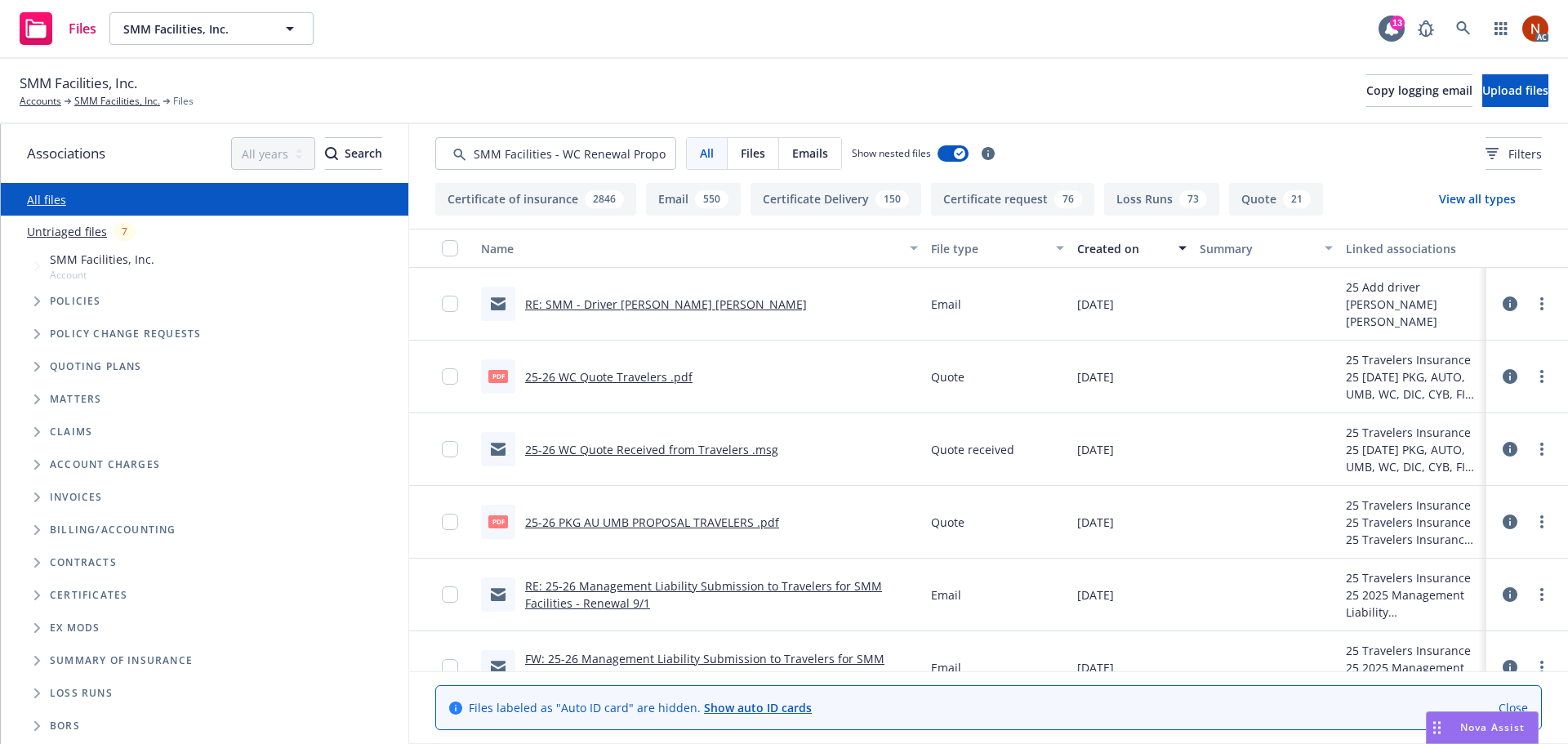
click at [602, 450] on link "25-26 WC Quote Received from Travelers .msg" at bounding box center [651, 450] width 253 height 16
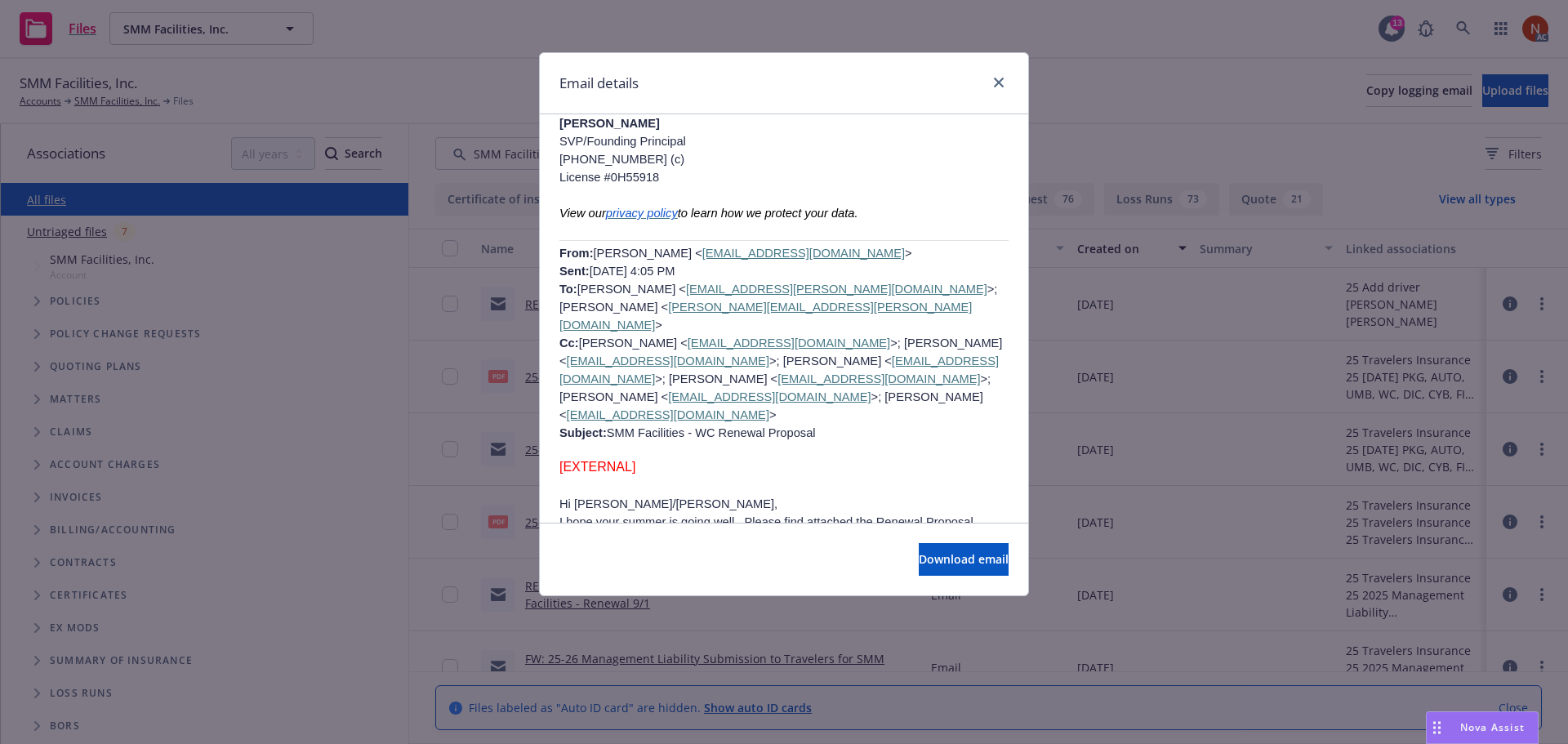
scroll to position [1796, 0]
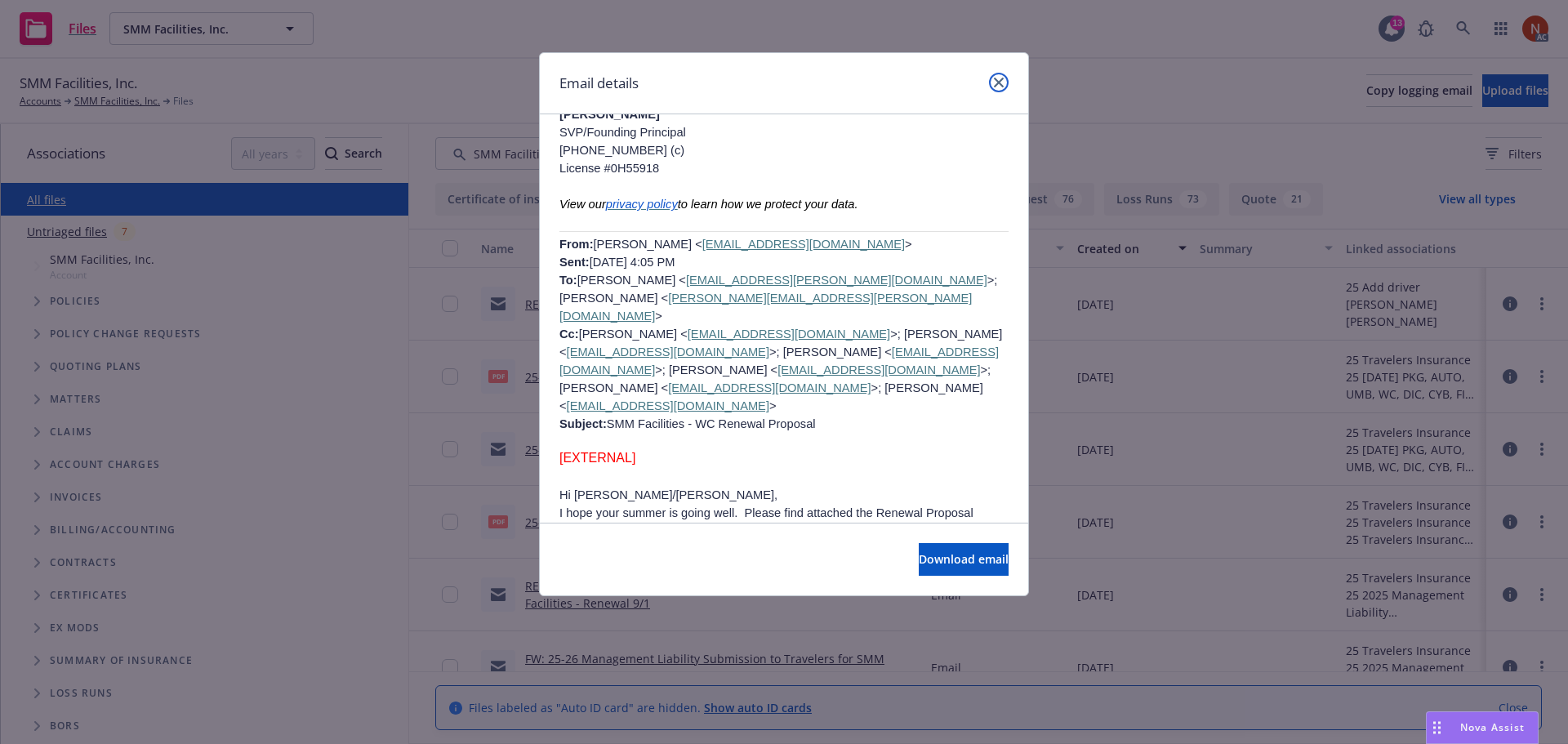
click at [998, 84] on icon "close" at bounding box center [998, 83] width 10 height 10
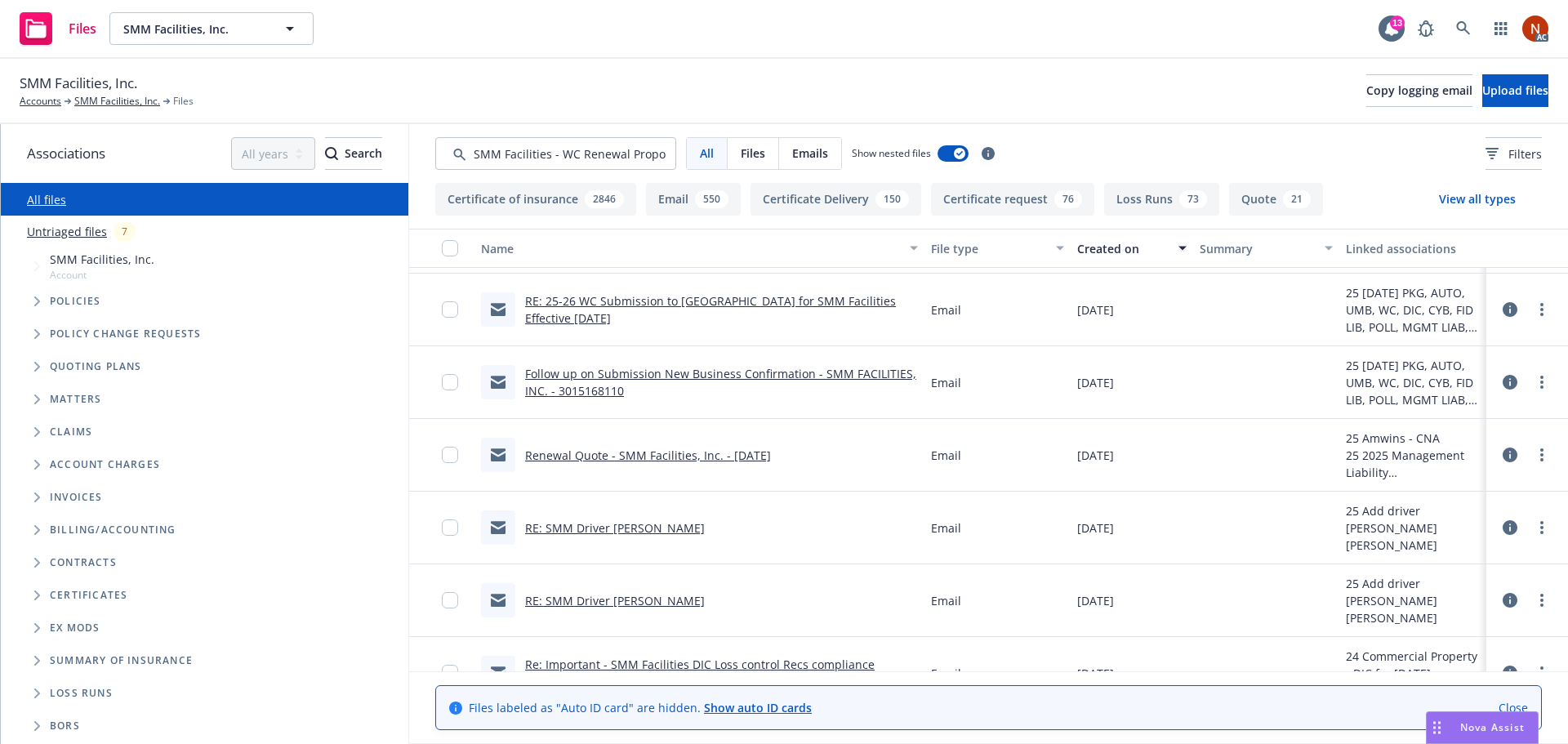
scroll to position [2123, 0]
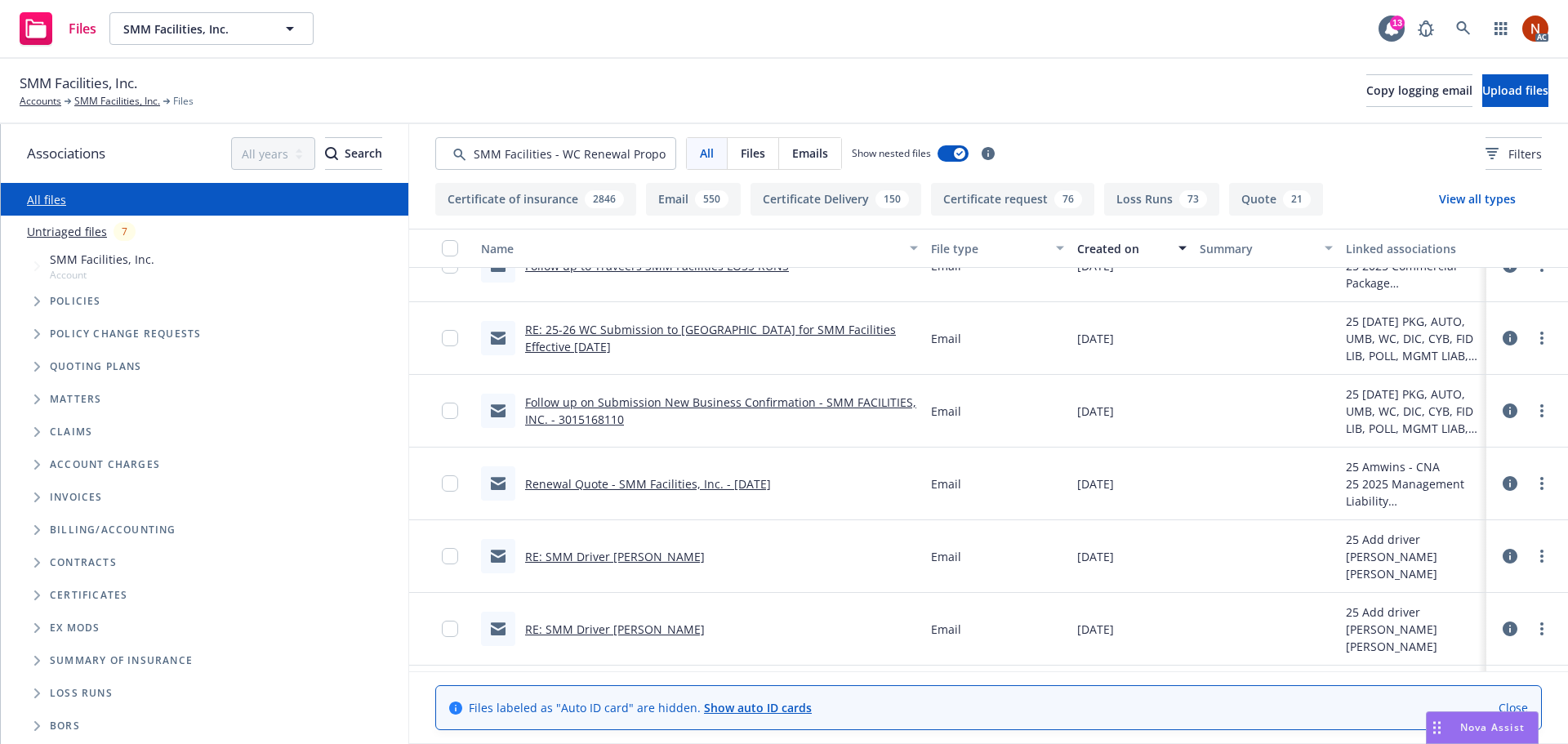
click at [701, 487] on link "Renewal Quote - SMM Facilities, Inc. - 9/1/2025" at bounding box center [648, 483] width 246 height 16
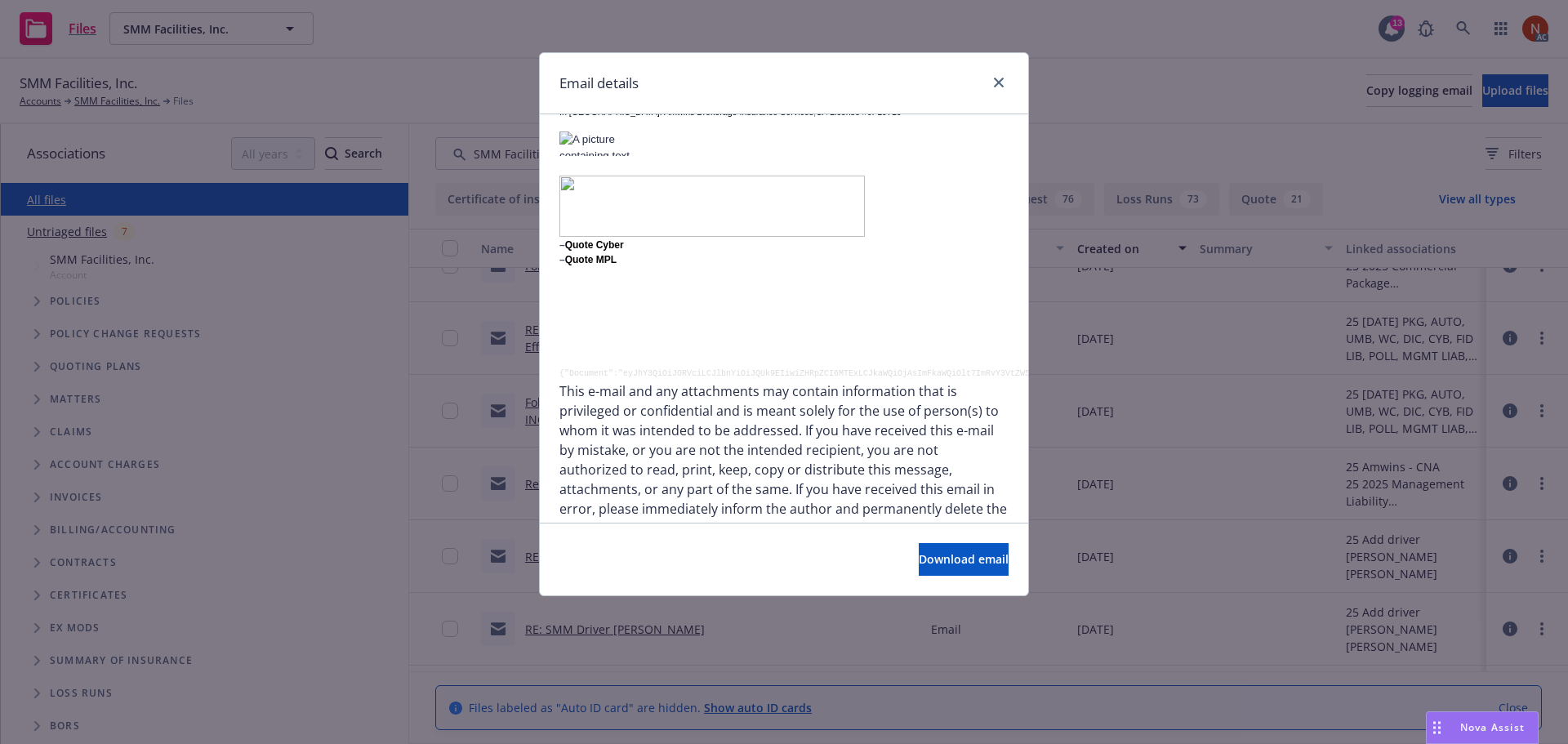
scroll to position [980, 0]
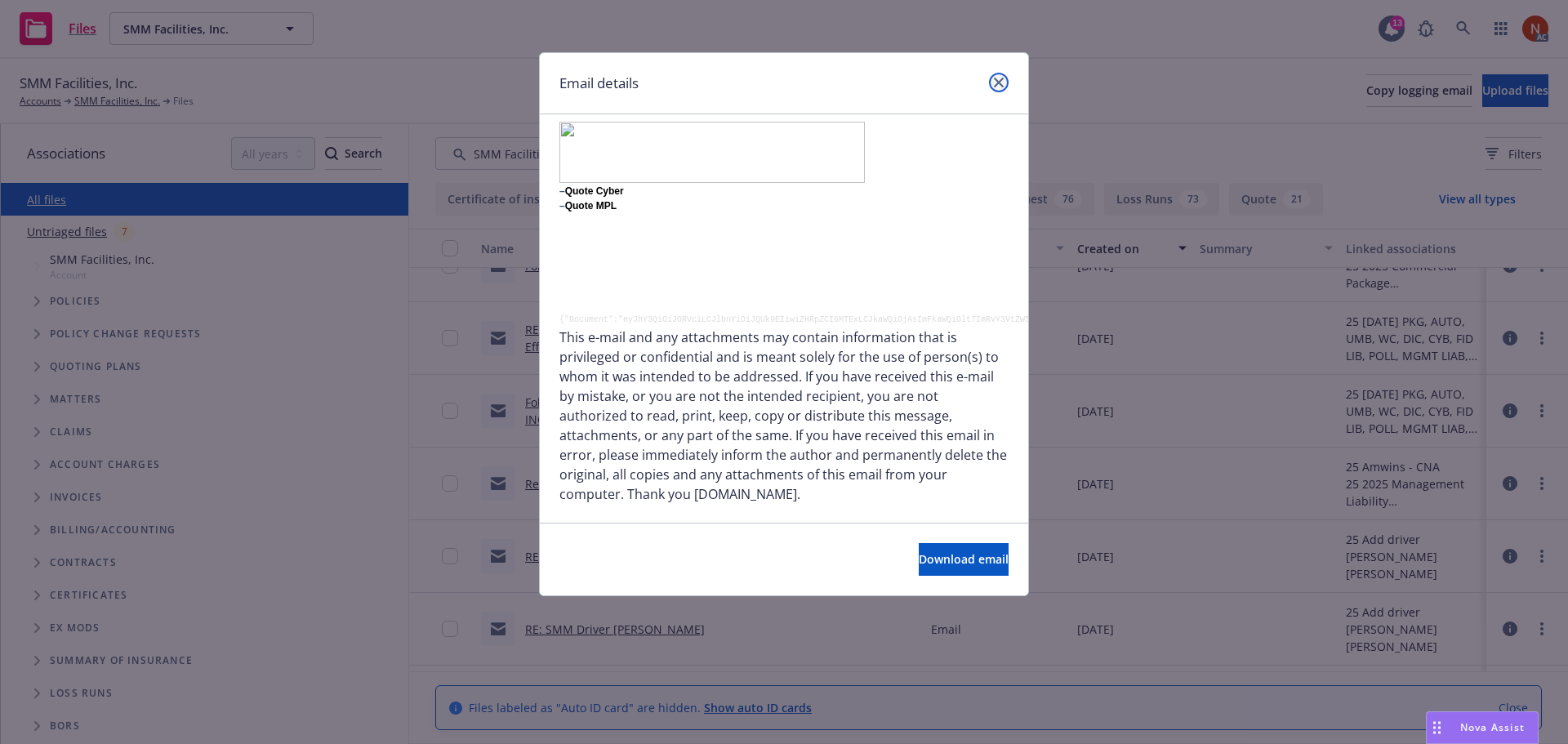
click at [996, 80] on icon "close" at bounding box center [998, 83] width 10 height 10
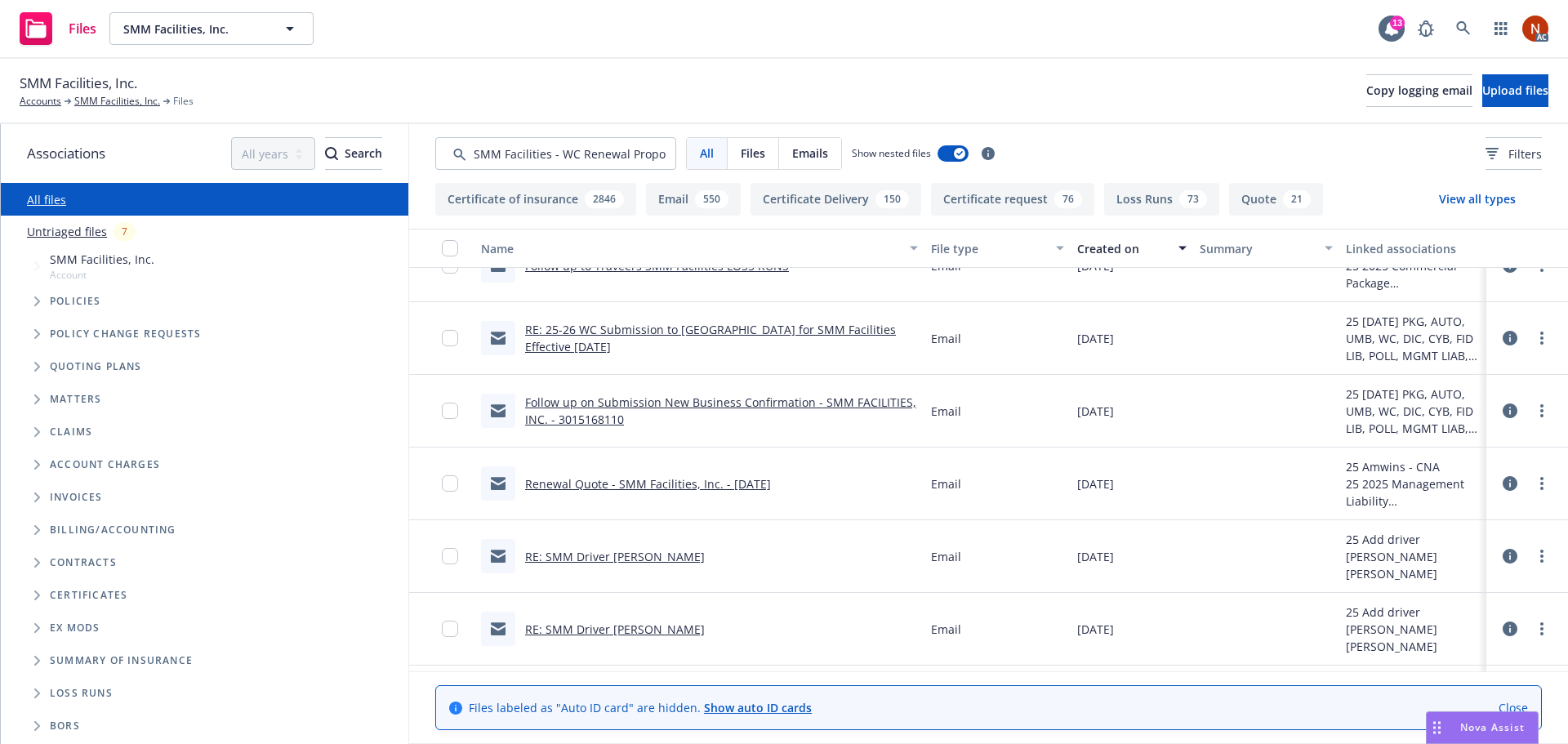
click at [798, 392] on div "Follow up on Submission New Business Confirmation - SMM FACILITIES, INC. - 3015…" at bounding box center [699, 411] width 450 height 72
click at [798, 398] on link "Follow up on Submission New Business Confirmation - SMM FACILITIES, INC. - 3015…" at bounding box center [720, 411] width 391 height 33
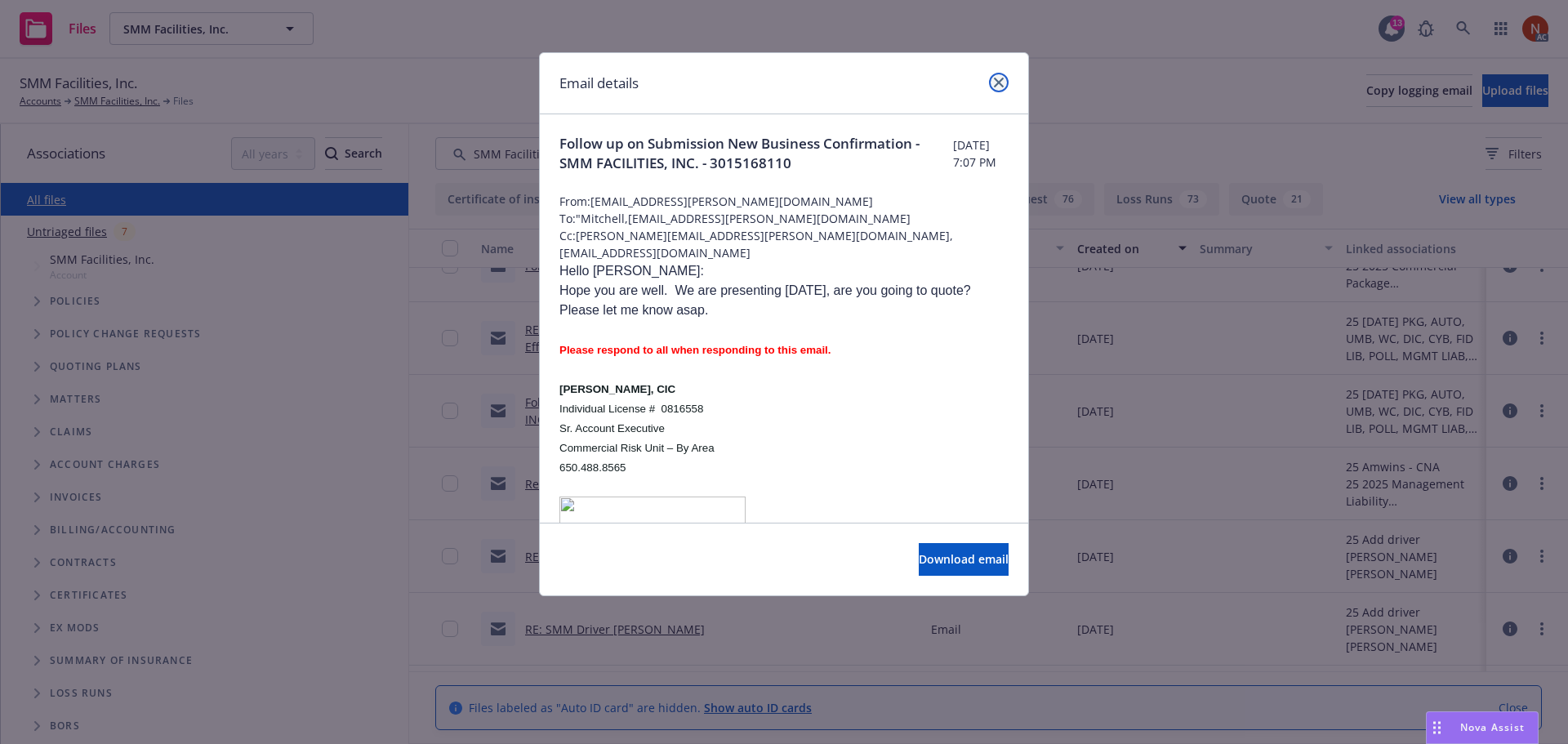
click at [1000, 75] on link "close" at bounding box center [998, 82] width 19 height 19
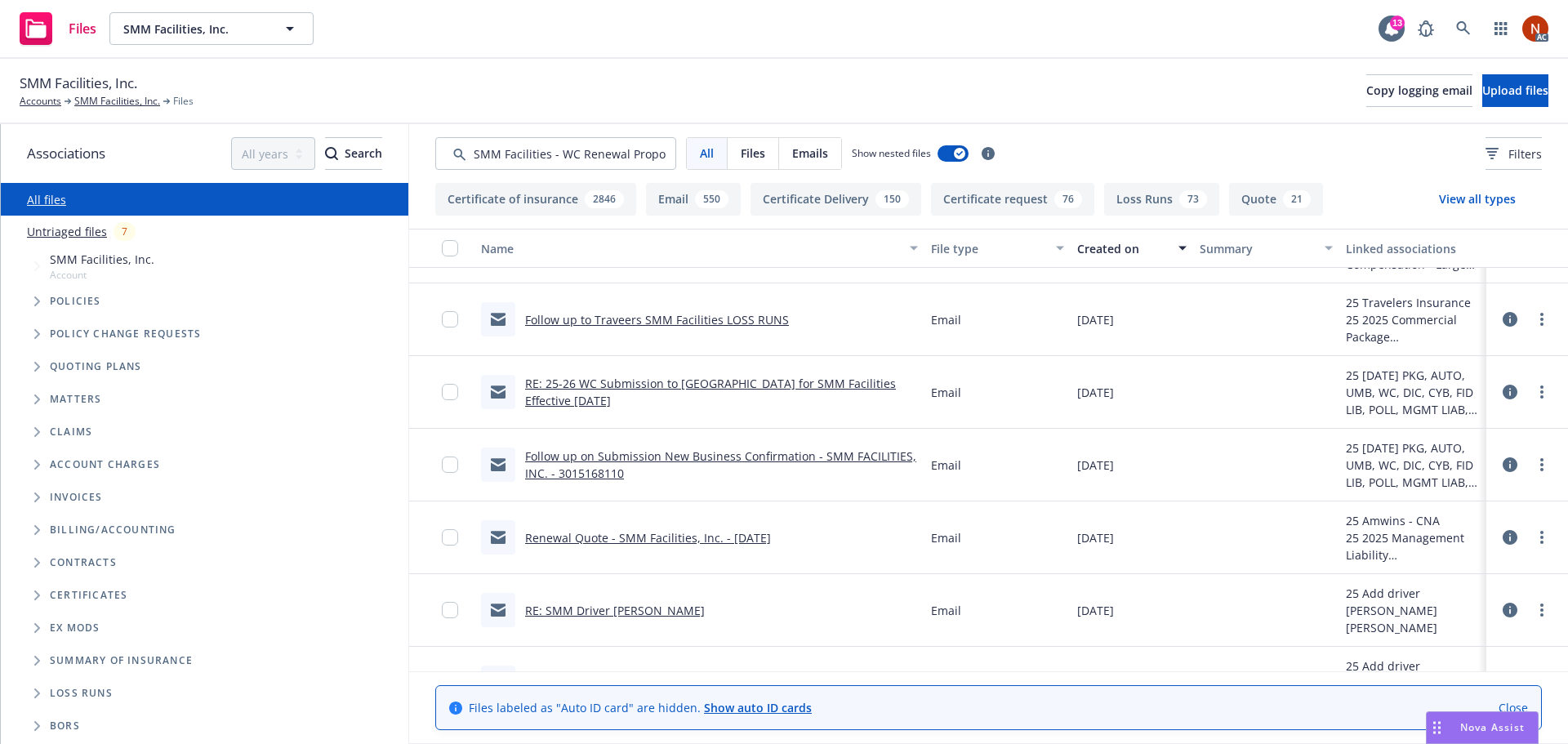
scroll to position [2041, 0]
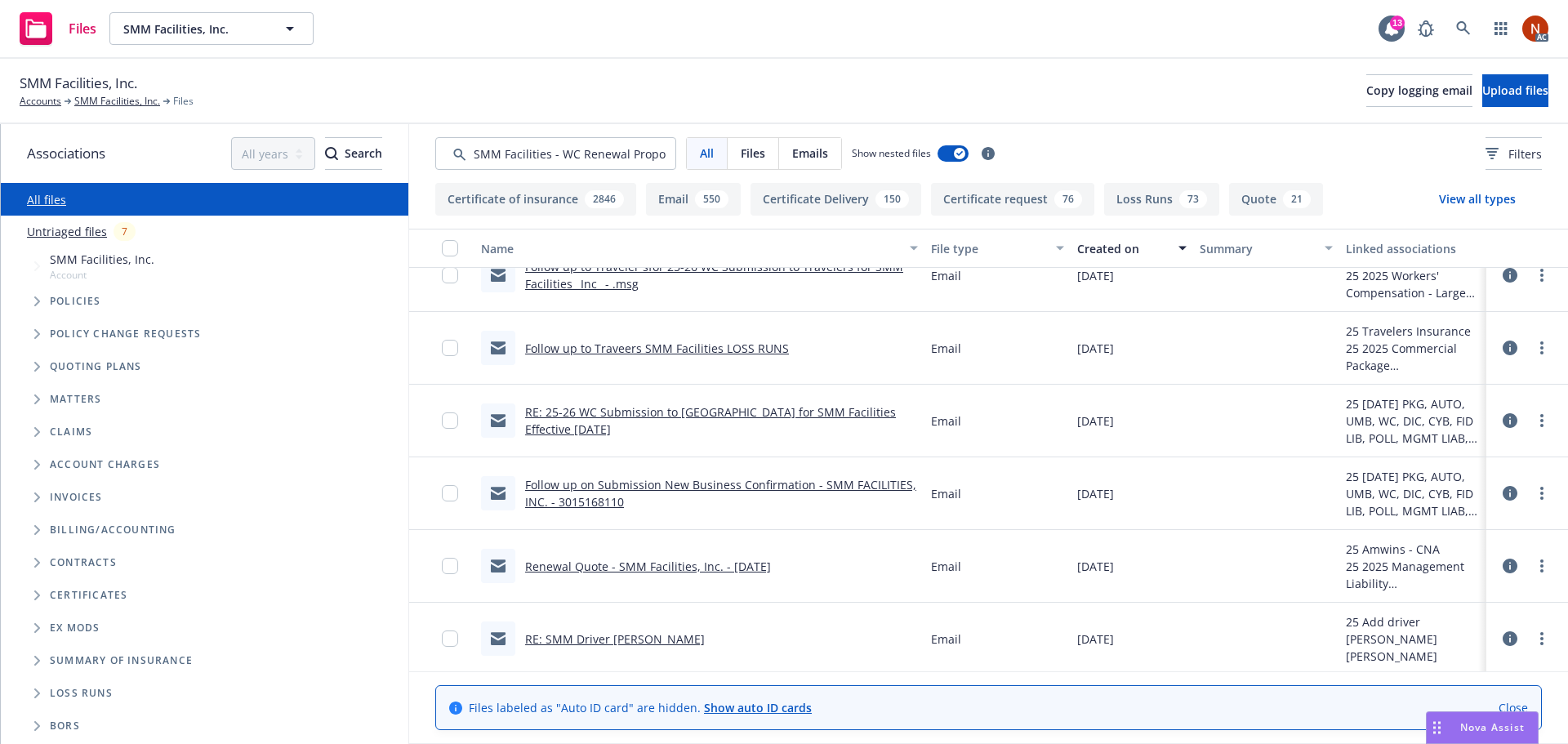
click at [661, 343] on link "Follow up to Traveers SMM Facilities LOSS RUNS" at bounding box center [657, 348] width 264 height 16
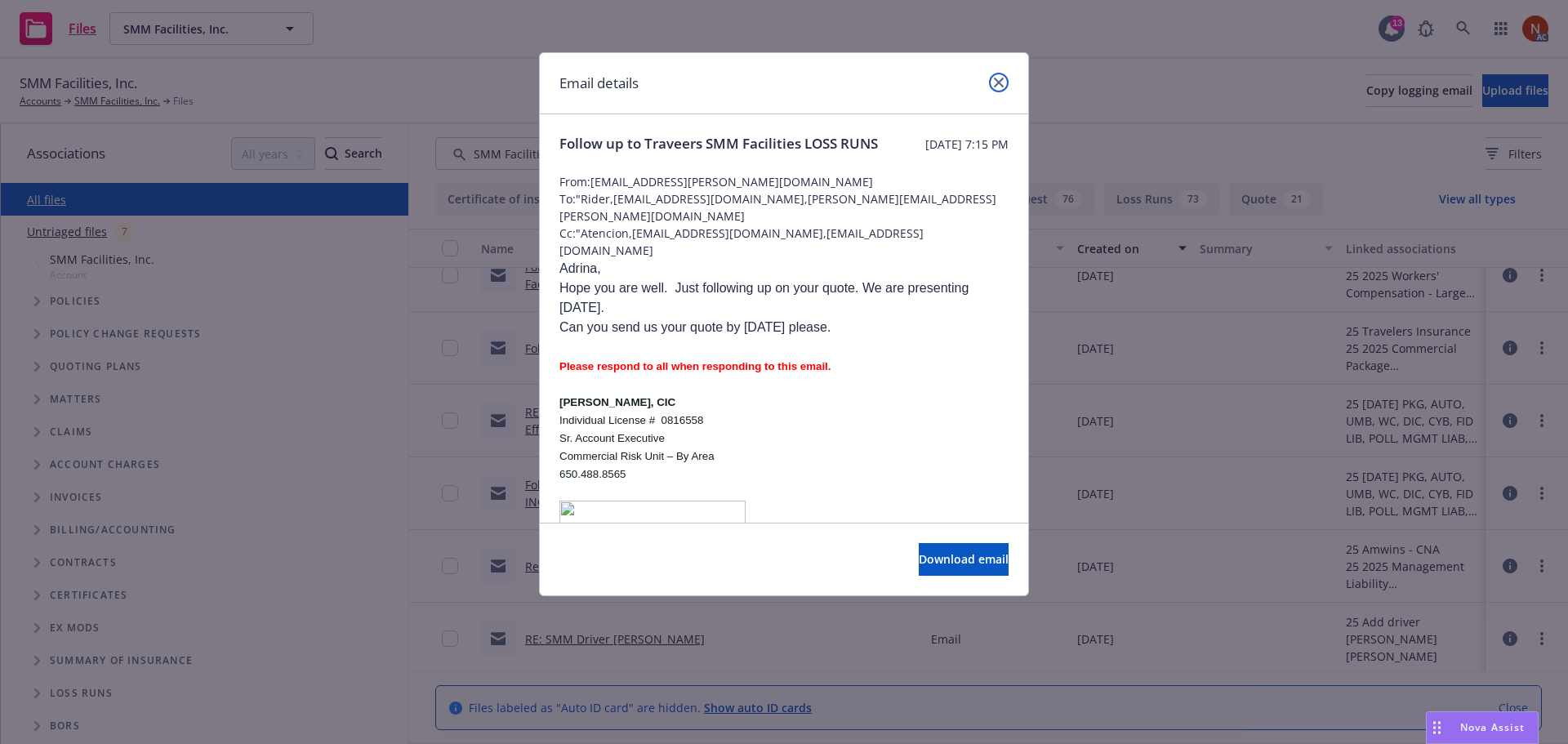
click at [992, 86] on link "close" at bounding box center [998, 82] width 19 height 19
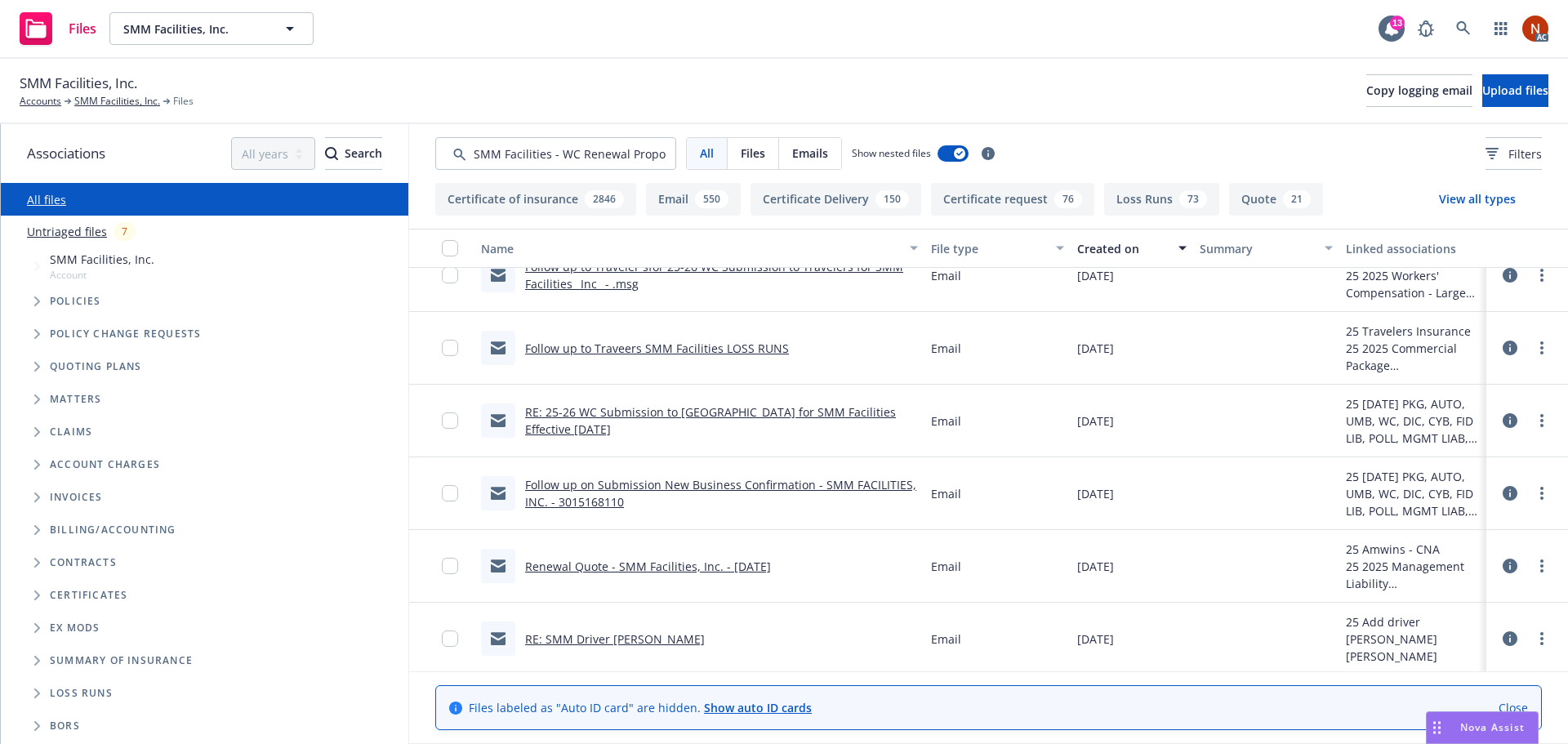
scroll to position [1715, 0]
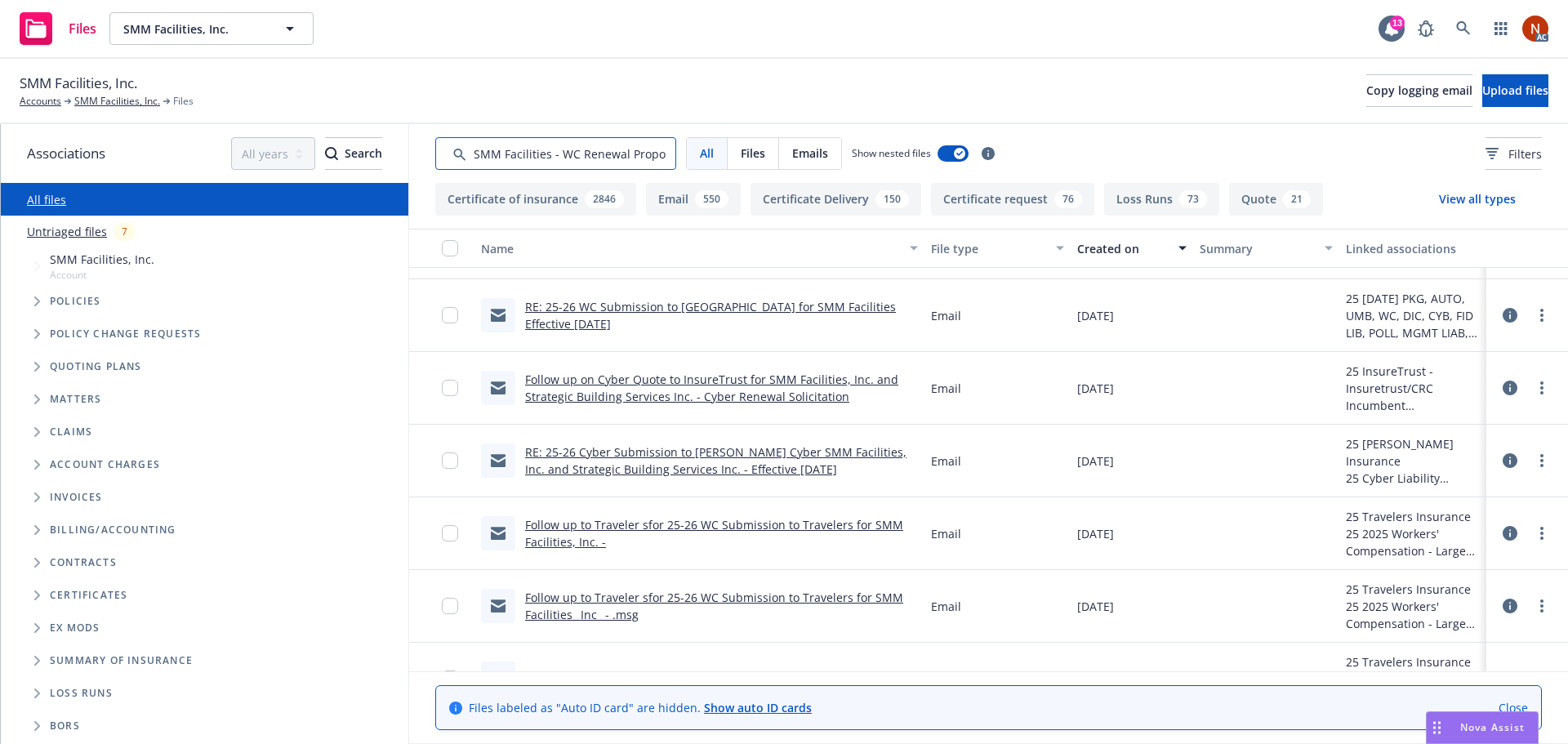
click at [582, 147] on input "Search by keyword..." at bounding box center [555, 154] width 241 height 33
click at [584, 147] on input "Search by keyword..." at bounding box center [555, 154] width 241 height 33
click at [584, 147] on input "Search by keyword..." at bounding box center [555, 154] width 241 height 33
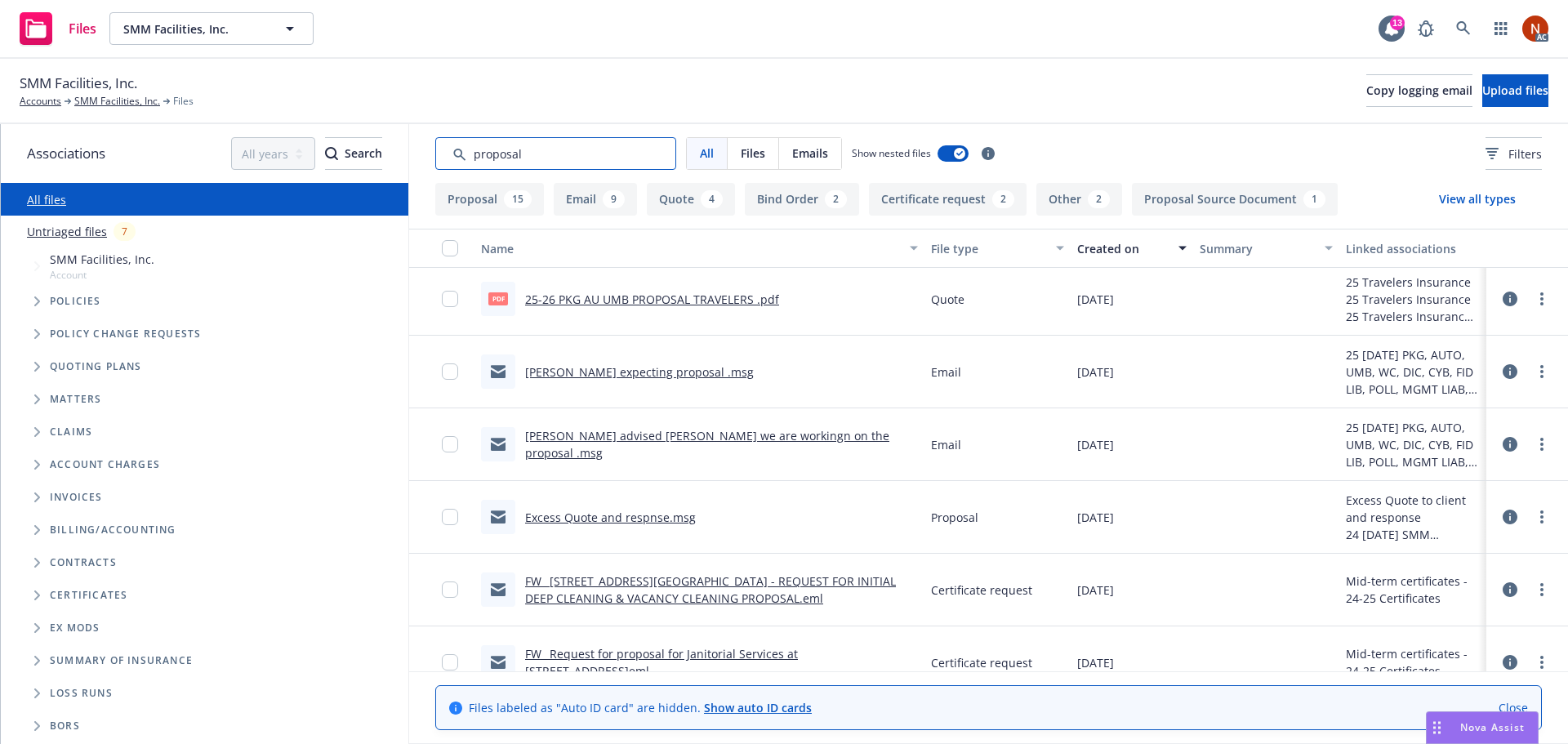
scroll to position [0, 0]
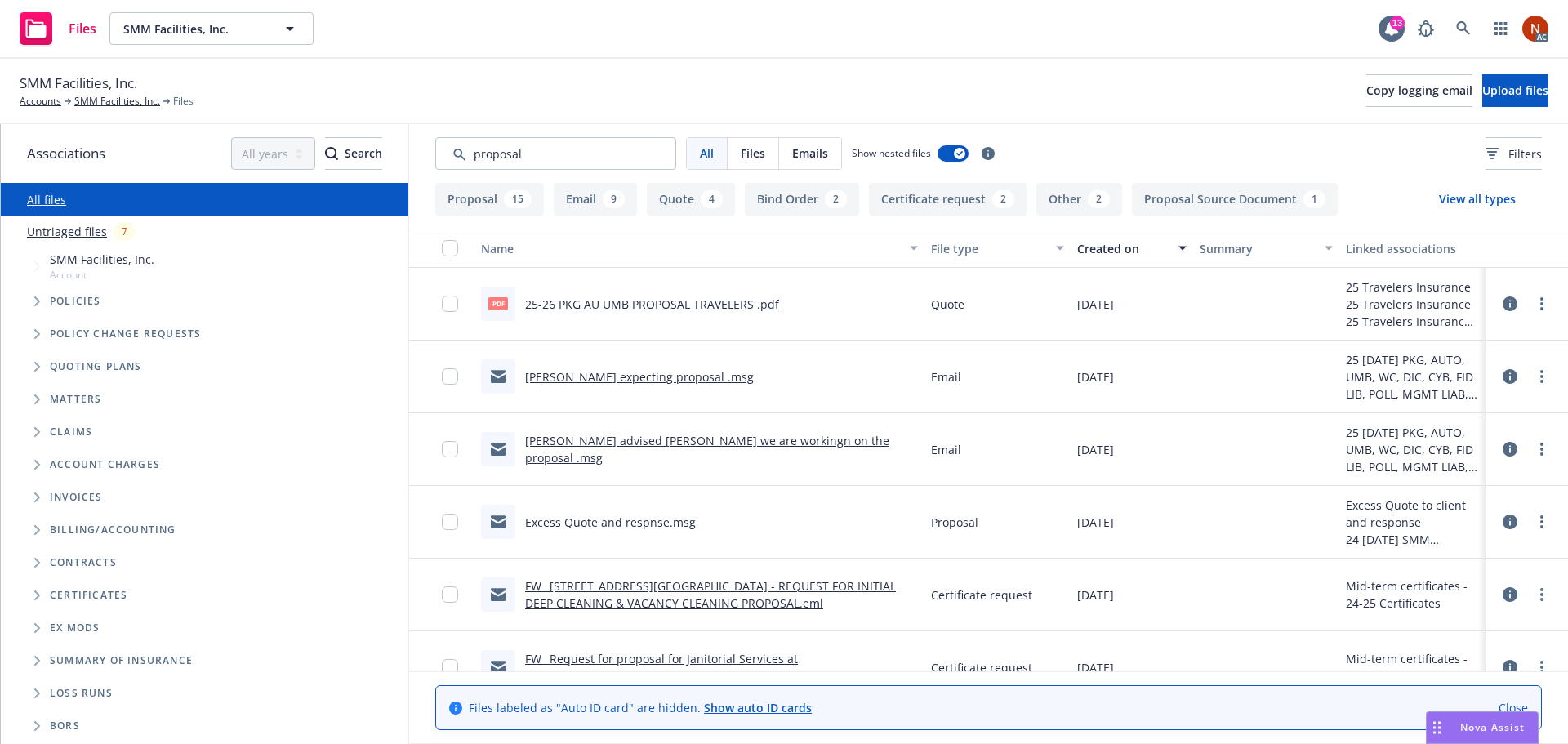
click at [682, 377] on link "Andrew expecting proposal .msg" at bounding box center [639, 376] width 228 height 16
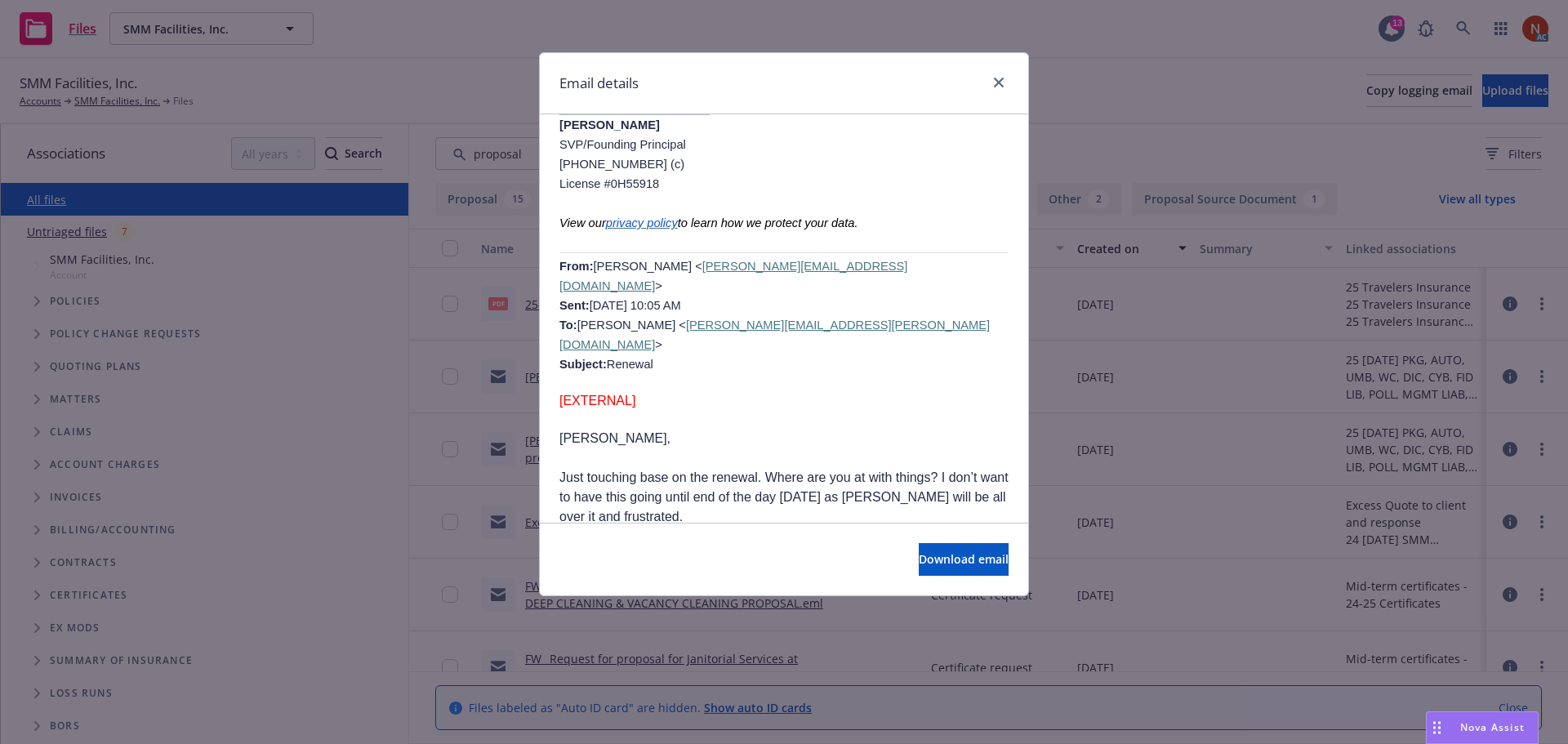
scroll to position [438, 0]
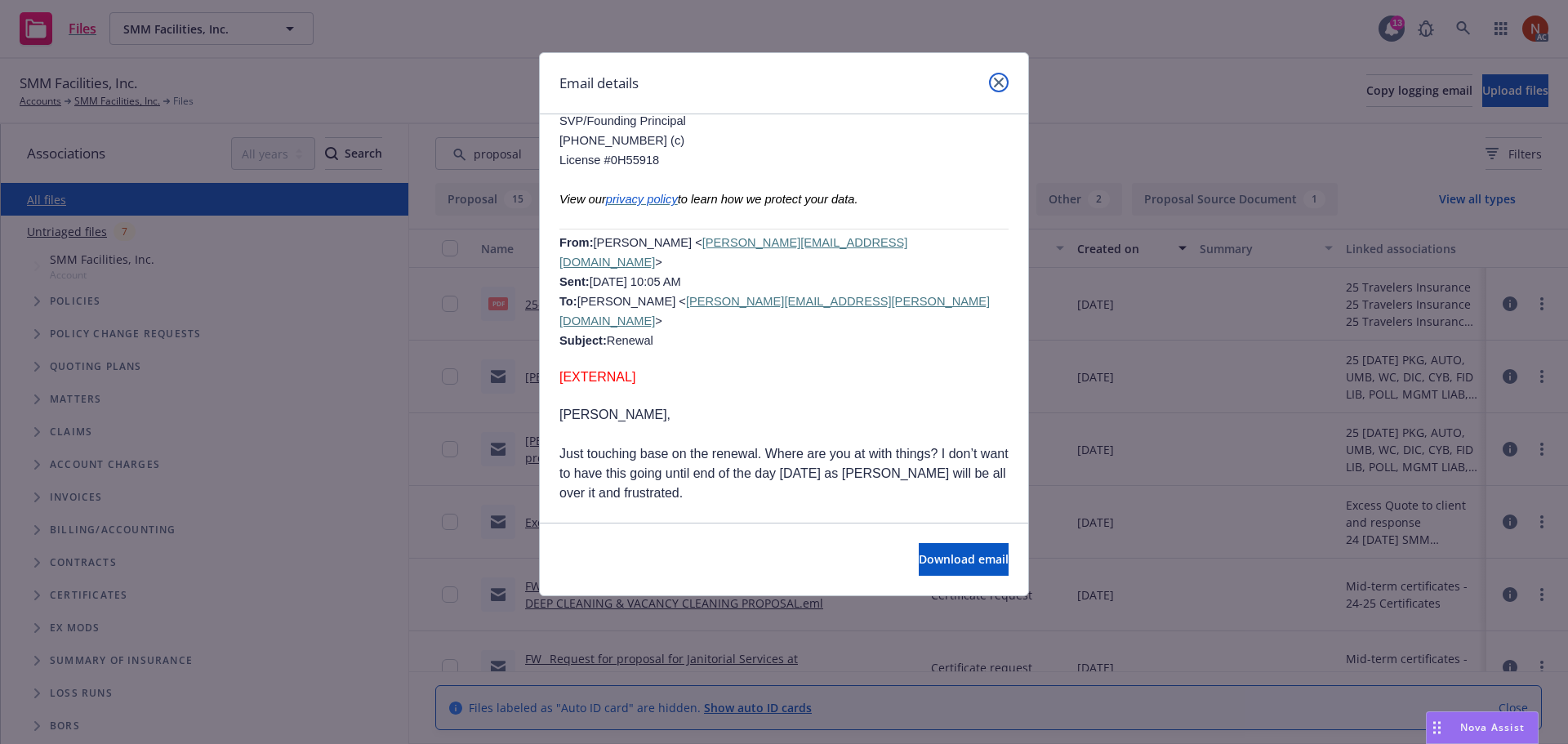
click at [999, 84] on icon "close" at bounding box center [998, 83] width 10 height 10
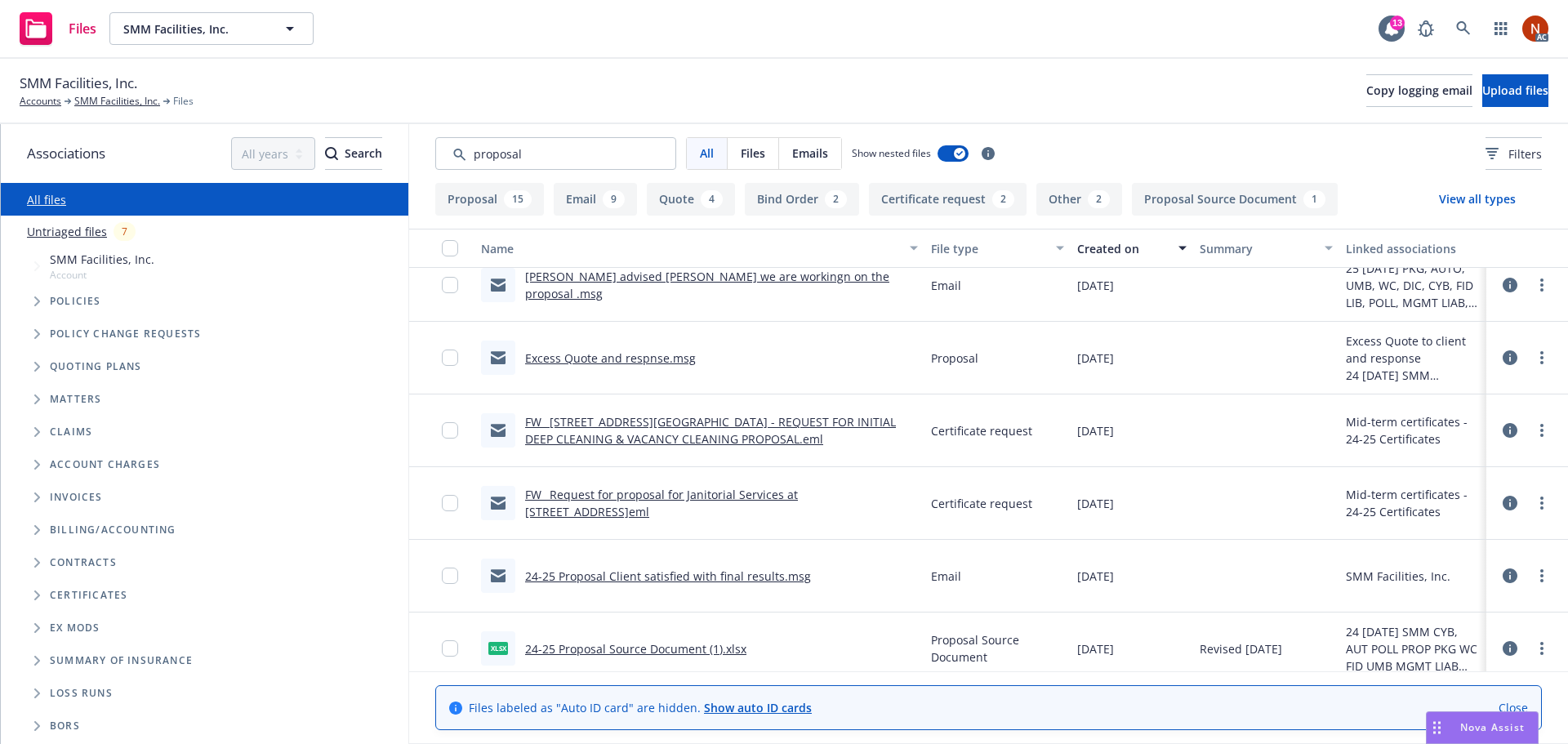
scroll to position [245, 0]
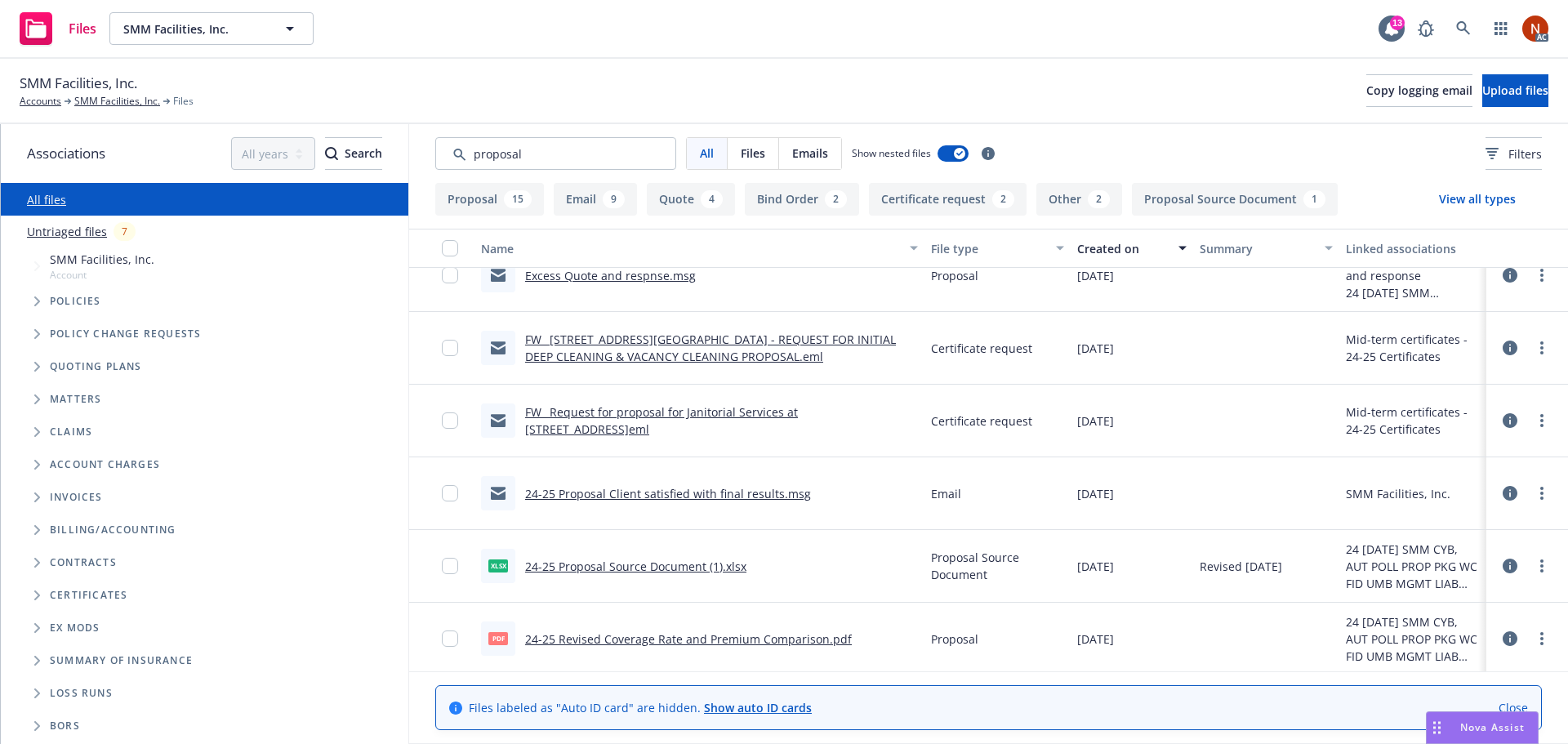
click at [686, 571] on link "24-25 Proposal Source Document (1).xlsx" at bounding box center [635, 566] width 221 height 16
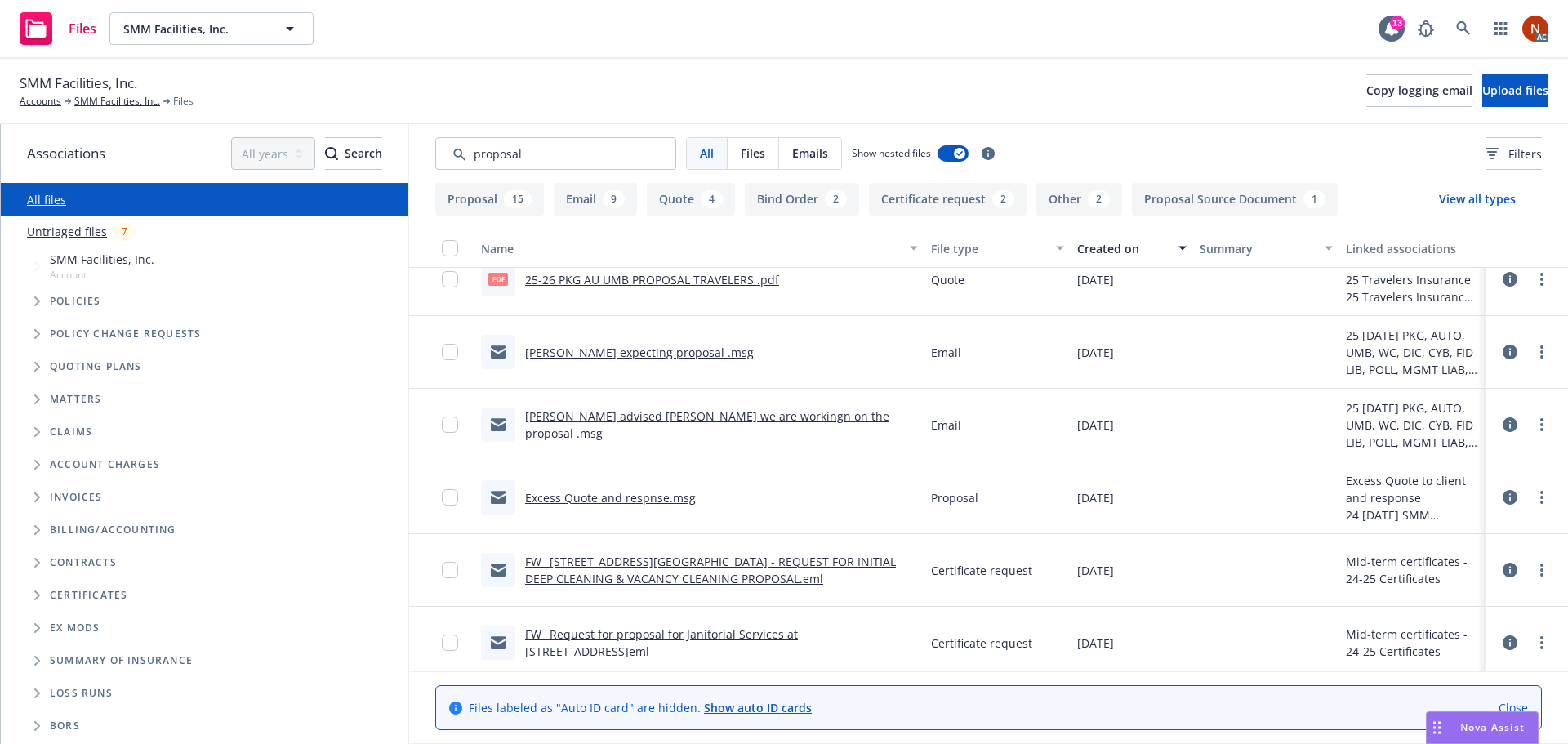
scroll to position [0, 0]
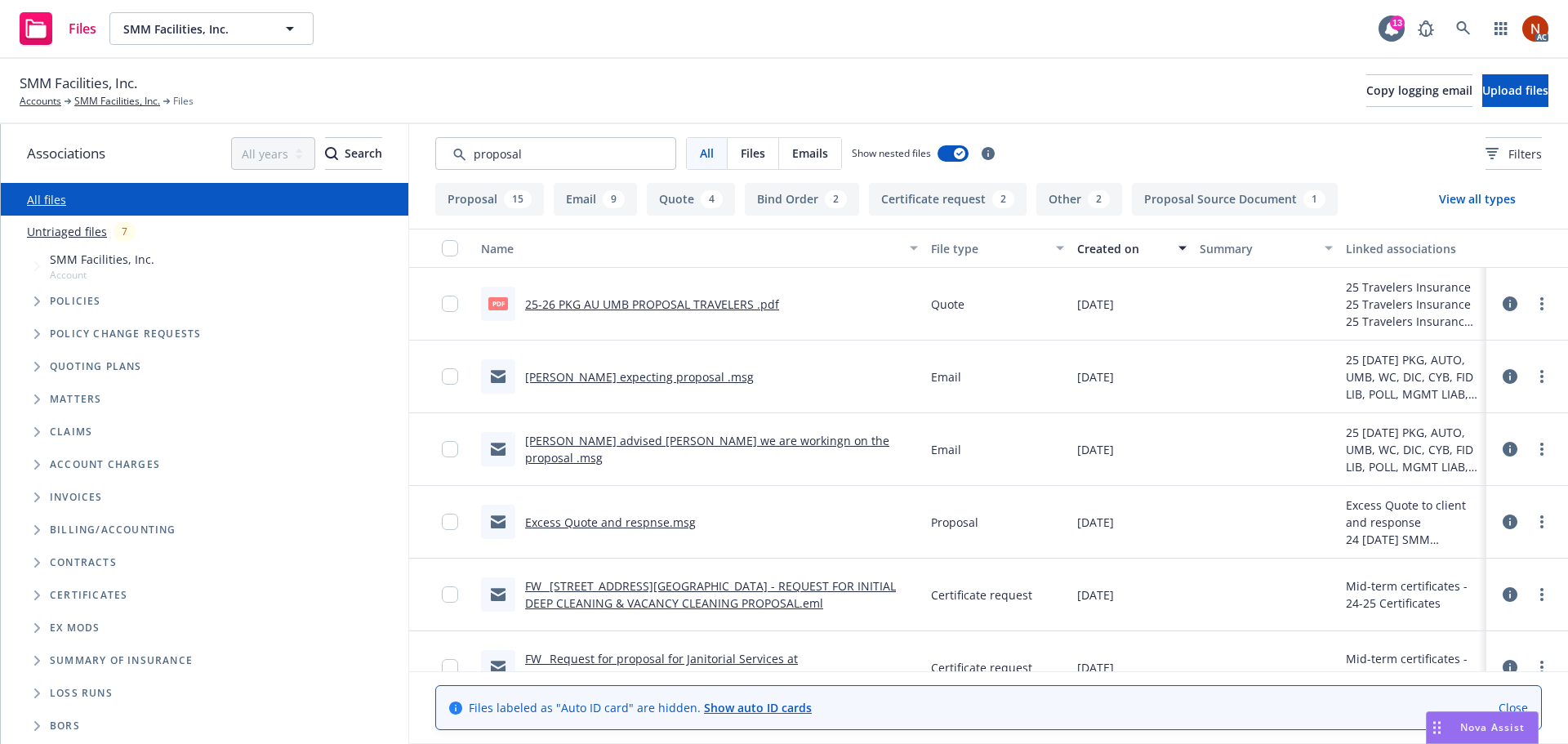
click at [644, 379] on link "Andrew expecting proposal .msg" at bounding box center [639, 376] width 228 height 16
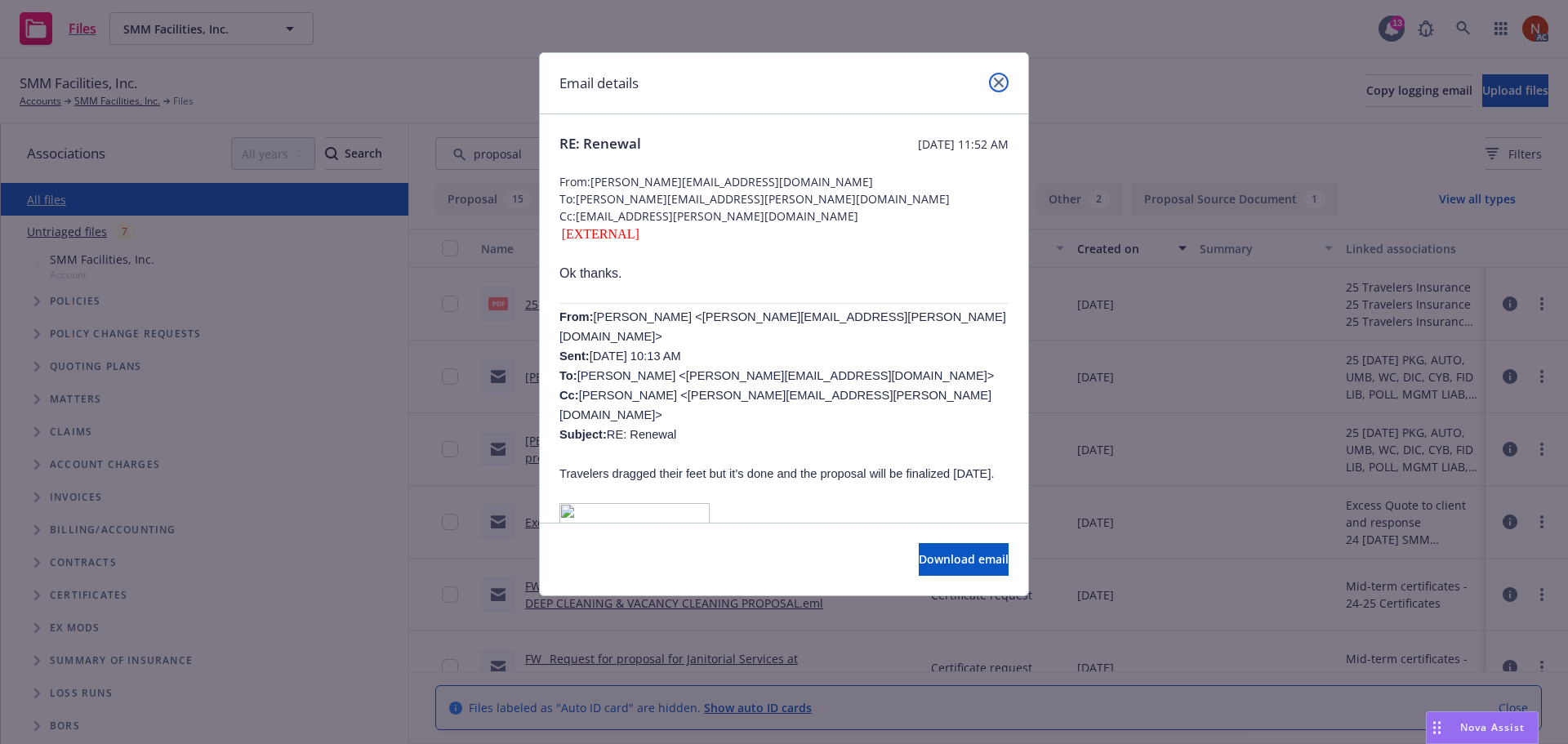
click at [994, 80] on icon "close" at bounding box center [998, 83] width 10 height 10
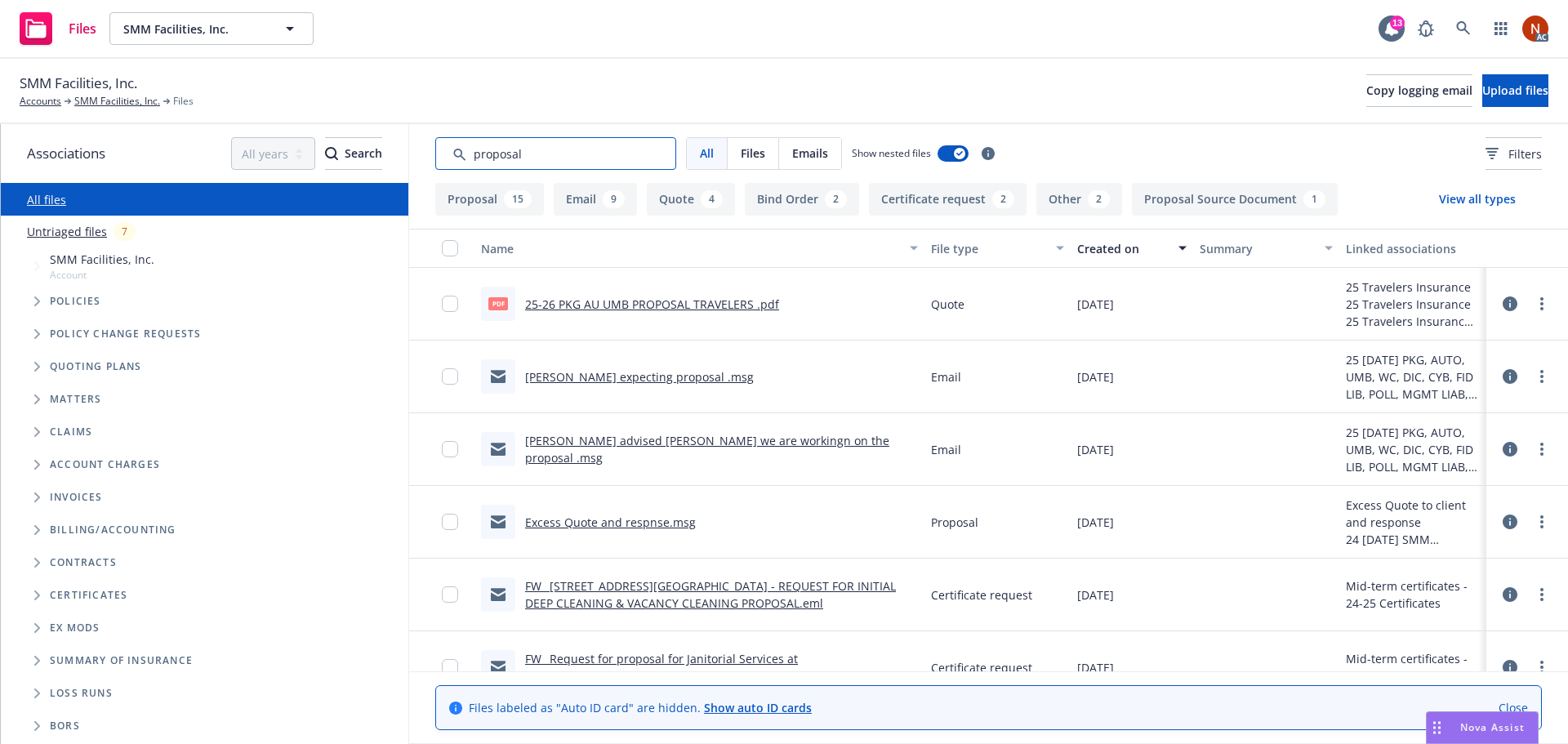
drag, startPoint x: 539, startPoint y: 154, endPoint x: 311, endPoint y: 126, distance: 229.7
click at [311, 127] on div "Associations All years 2027 2026 2025 2024 2023 2022 2021 2020 2019 2018 2017 2…" at bounding box center [784, 434] width 1567 height 620
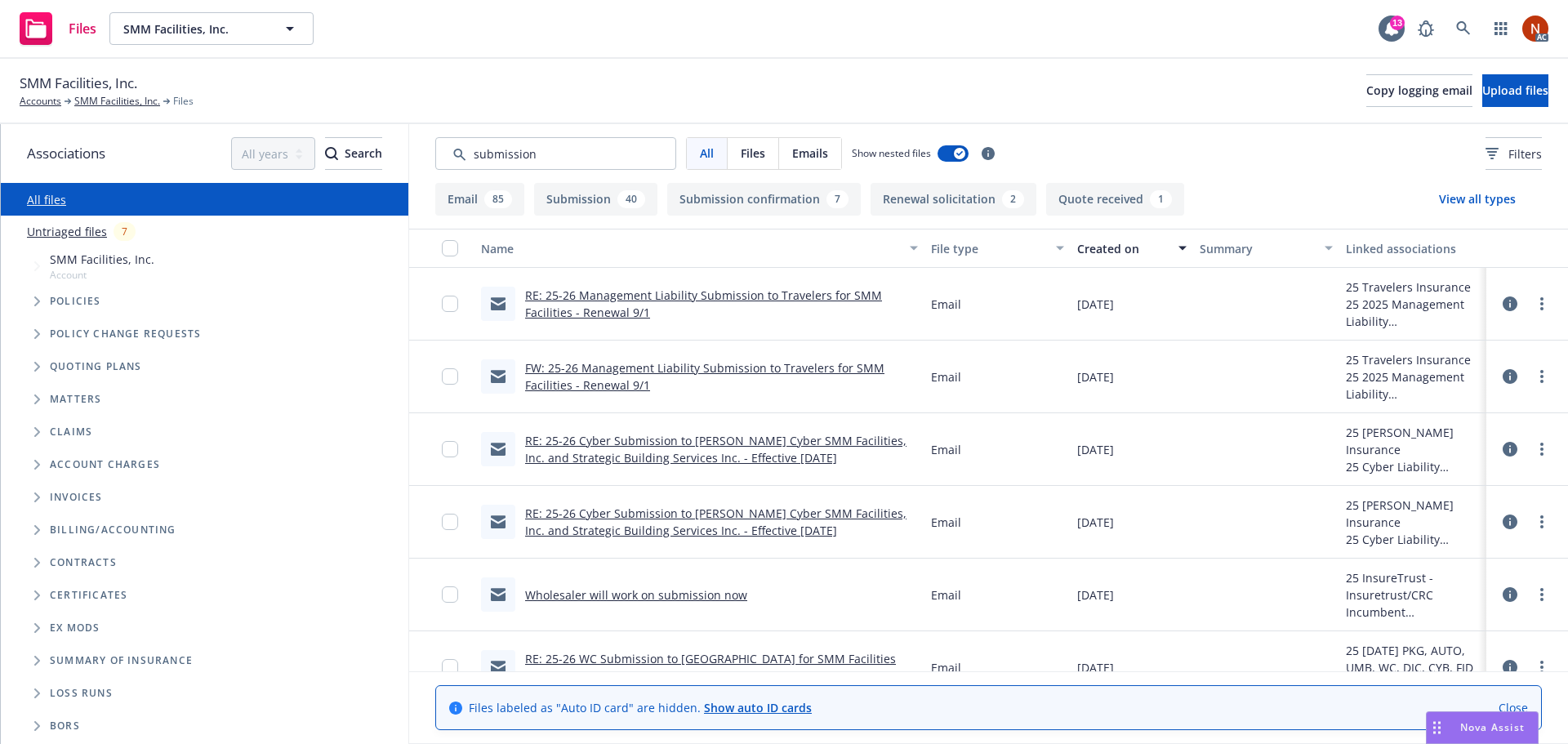
click at [1118, 253] on div "Created on" at bounding box center [1123, 249] width 92 height 17
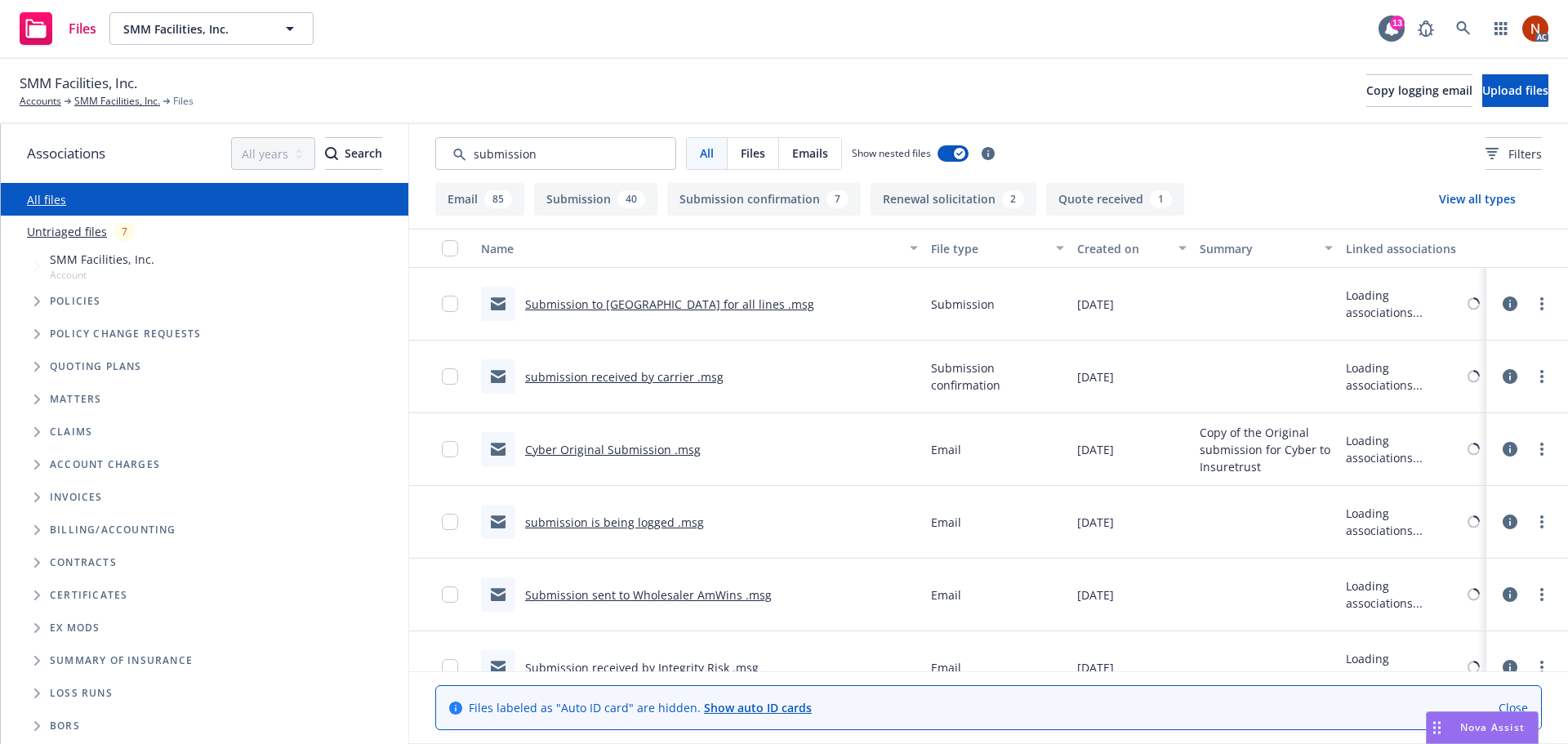
drag, startPoint x: 1106, startPoint y: 250, endPoint x: 1119, endPoint y: 255, distance: 13.9
click at [1105, 252] on div "Created on" at bounding box center [1123, 249] width 92 height 17
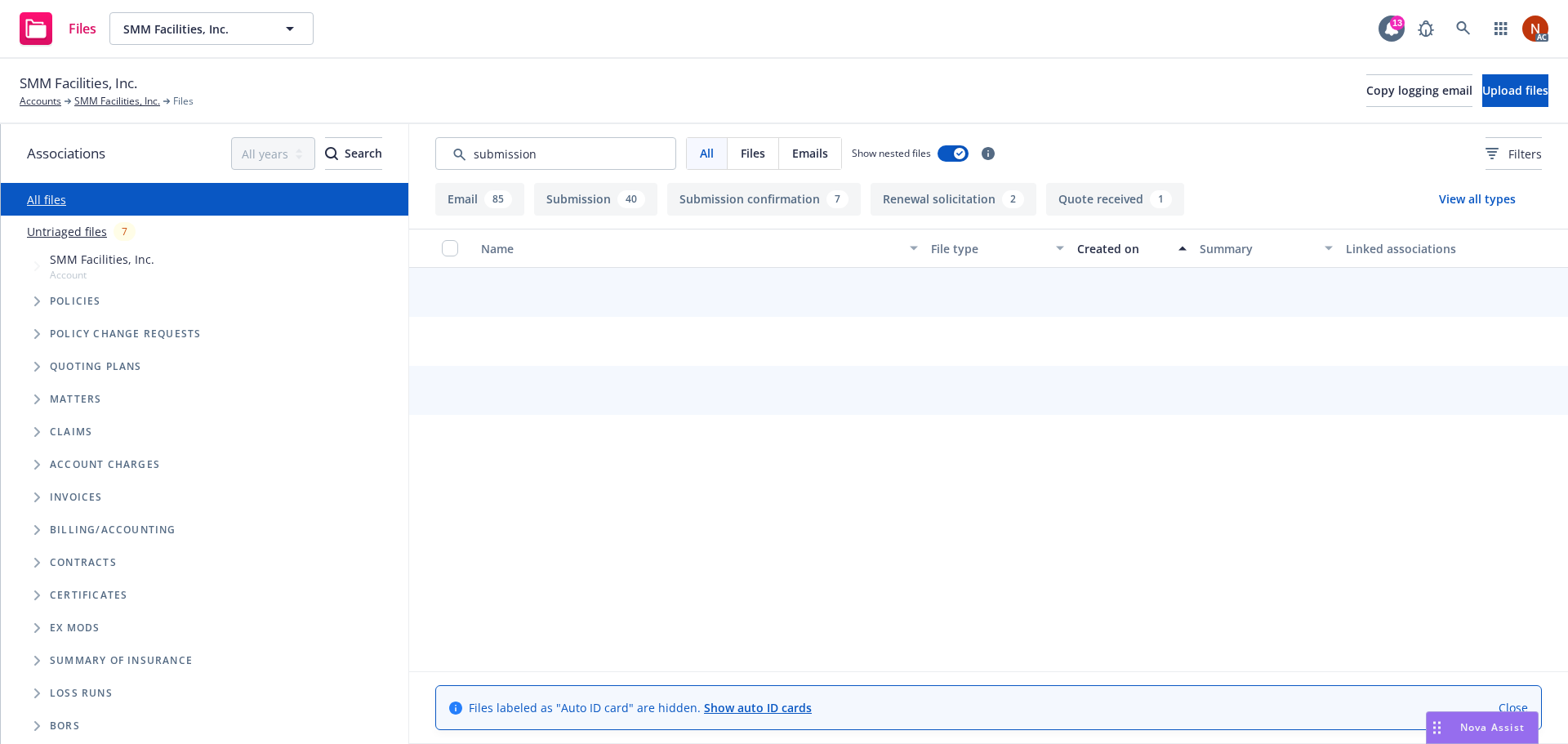
click at [1127, 253] on div "Created on" at bounding box center [1123, 249] width 92 height 17
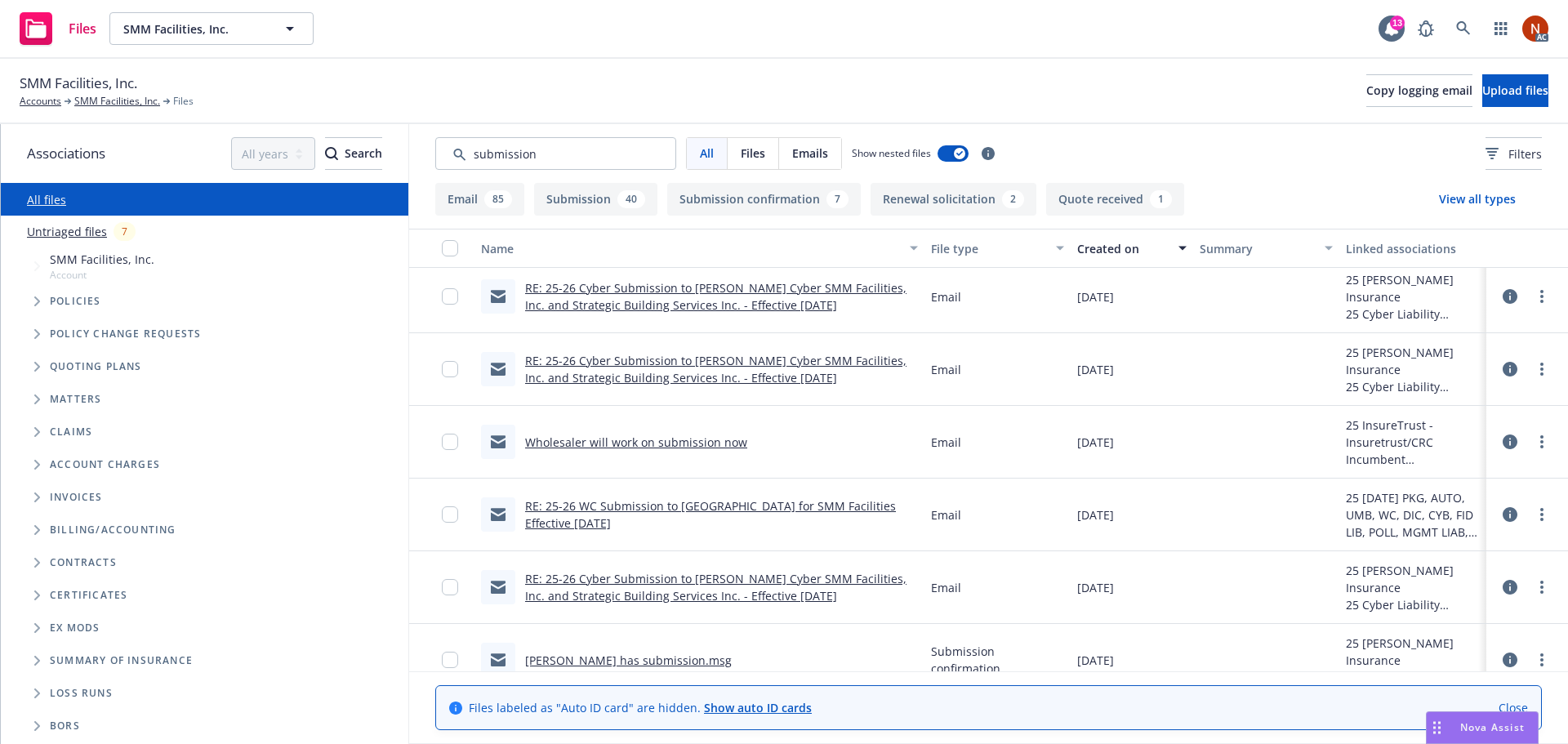
scroll to position [163, 0]
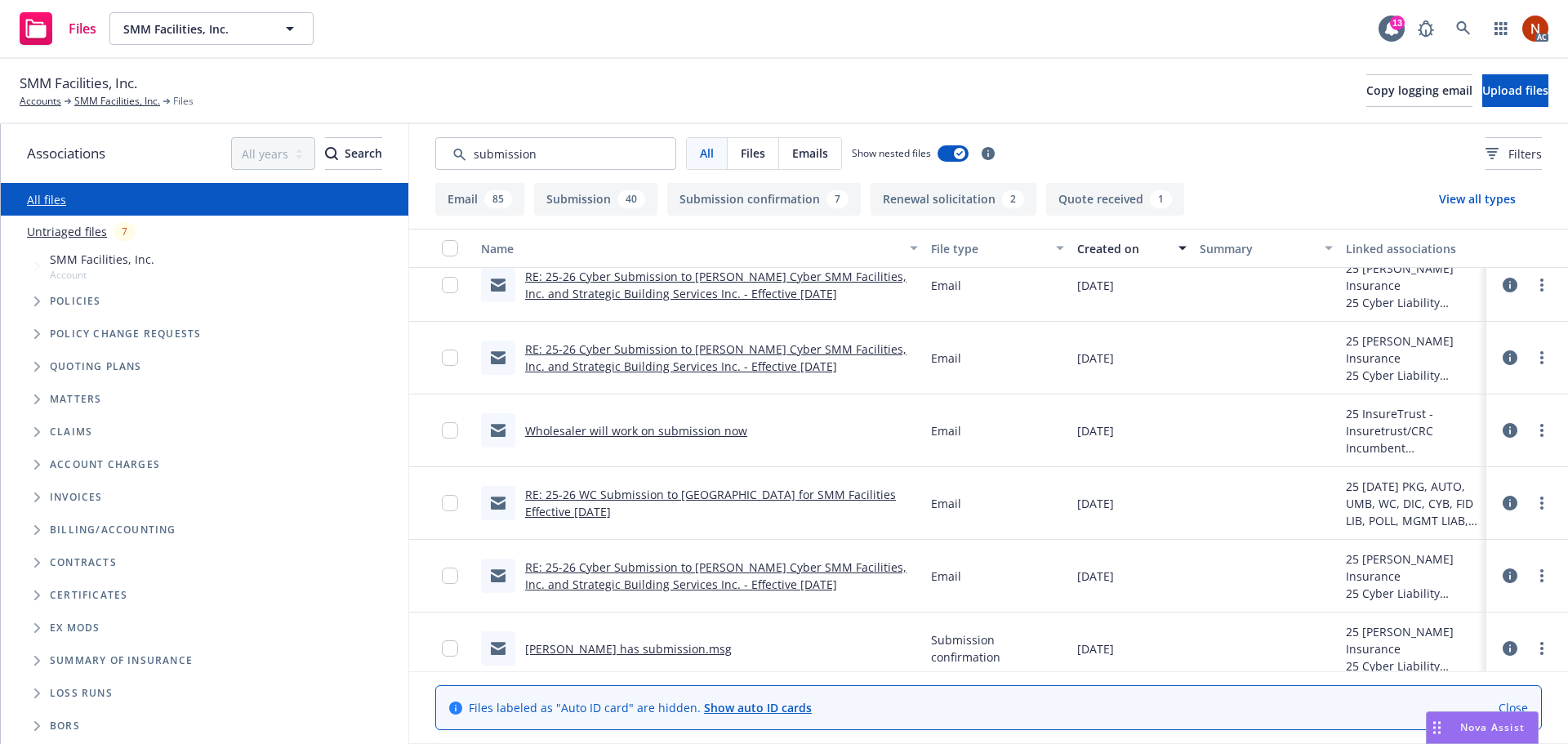
click at [763, 504] on link "RE: 25-26 WC Submission to Zurich for SMM Facilities Effective 9/1/2025" at bounding box center [710, 504] width 371 height 33
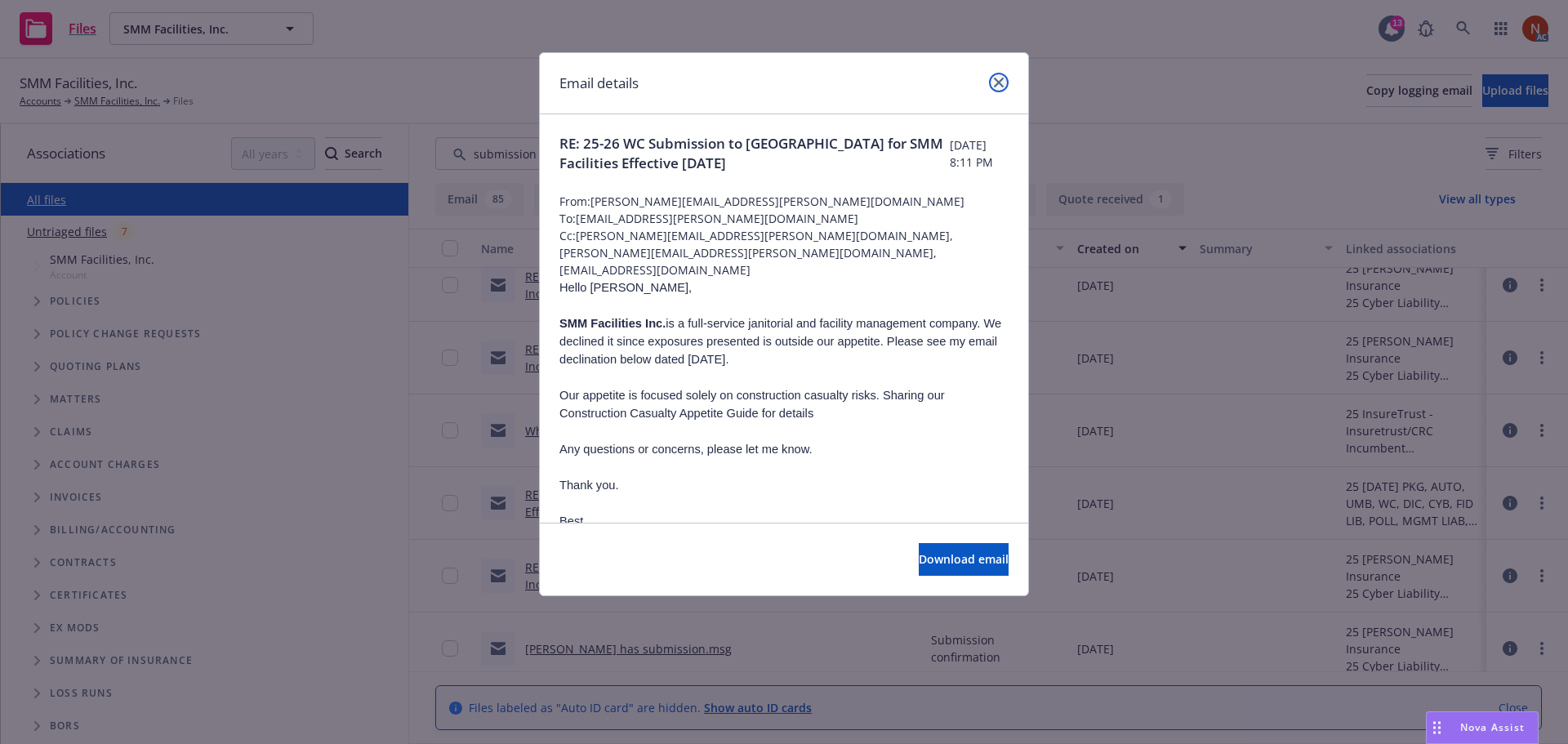
click at [1000, 83] on icon "close" at bounding box center [998, 83] width 10 height 10
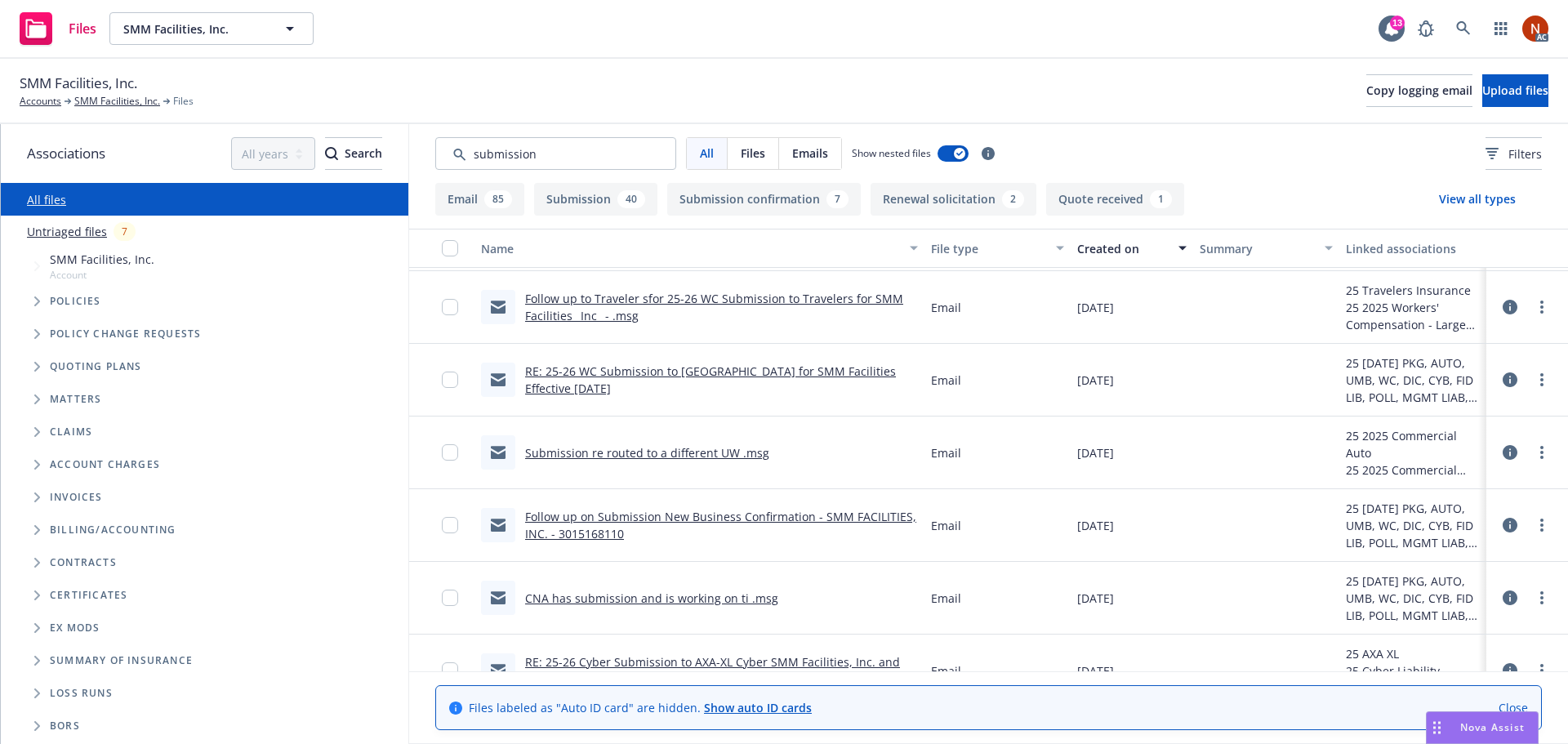
scroll to position [816, 0]
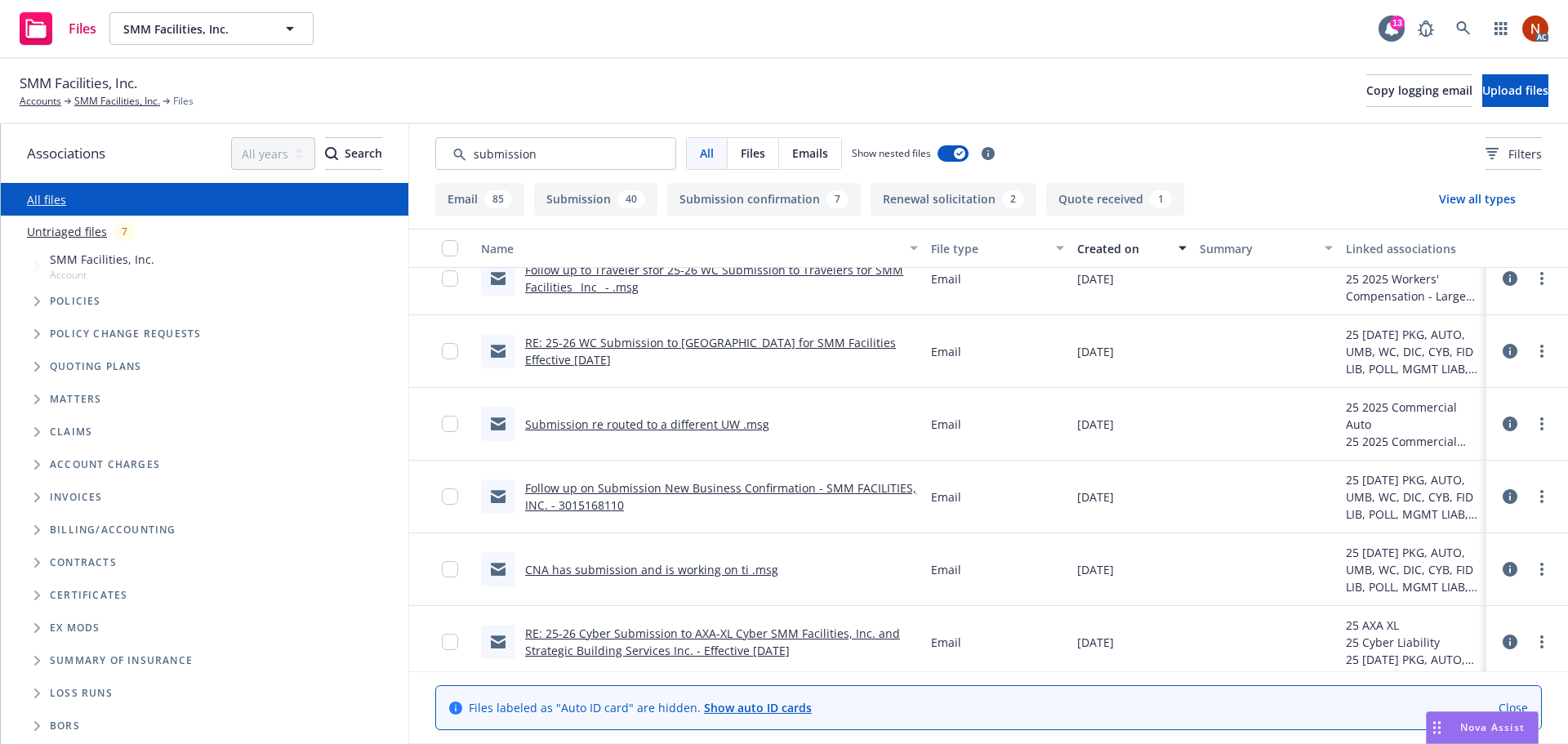
click at [745, 575] on link "CNA has submission and is working on ti .msg" at bounding box center [651, 569] width 253 height 16
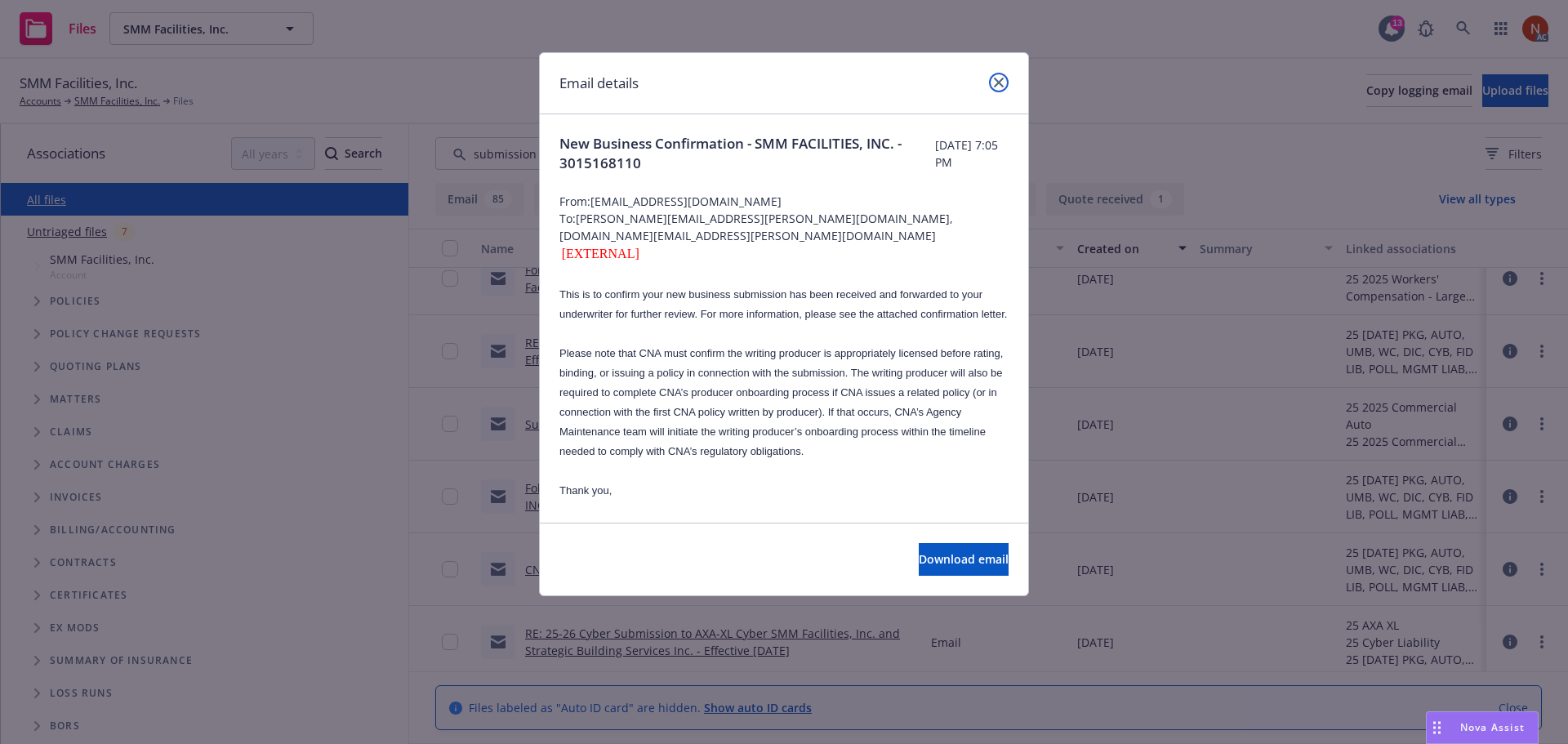
click at [997, 85] on icon "close" at bounding box center [998, 83] width 10 height 10
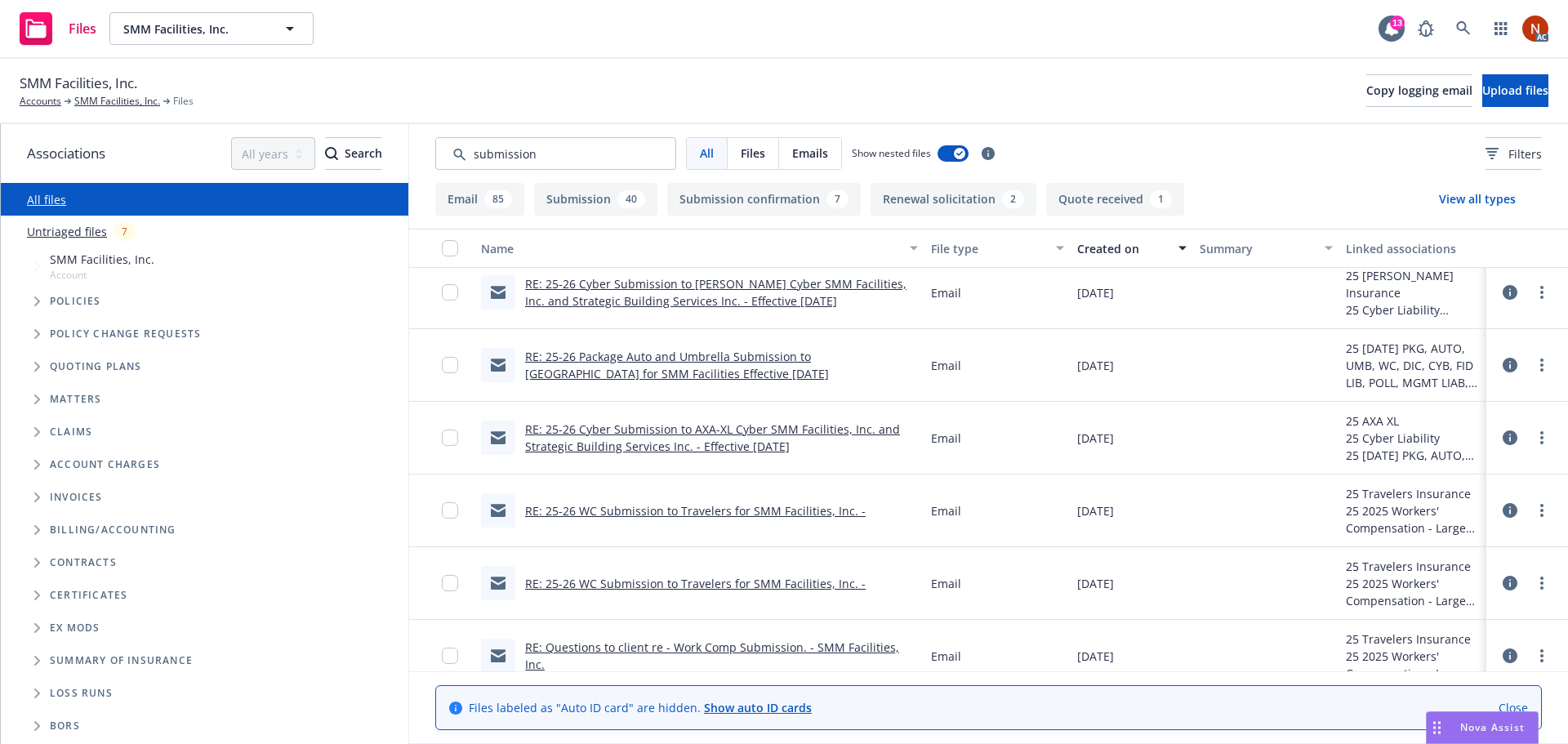
scroll to position [1551, 0]
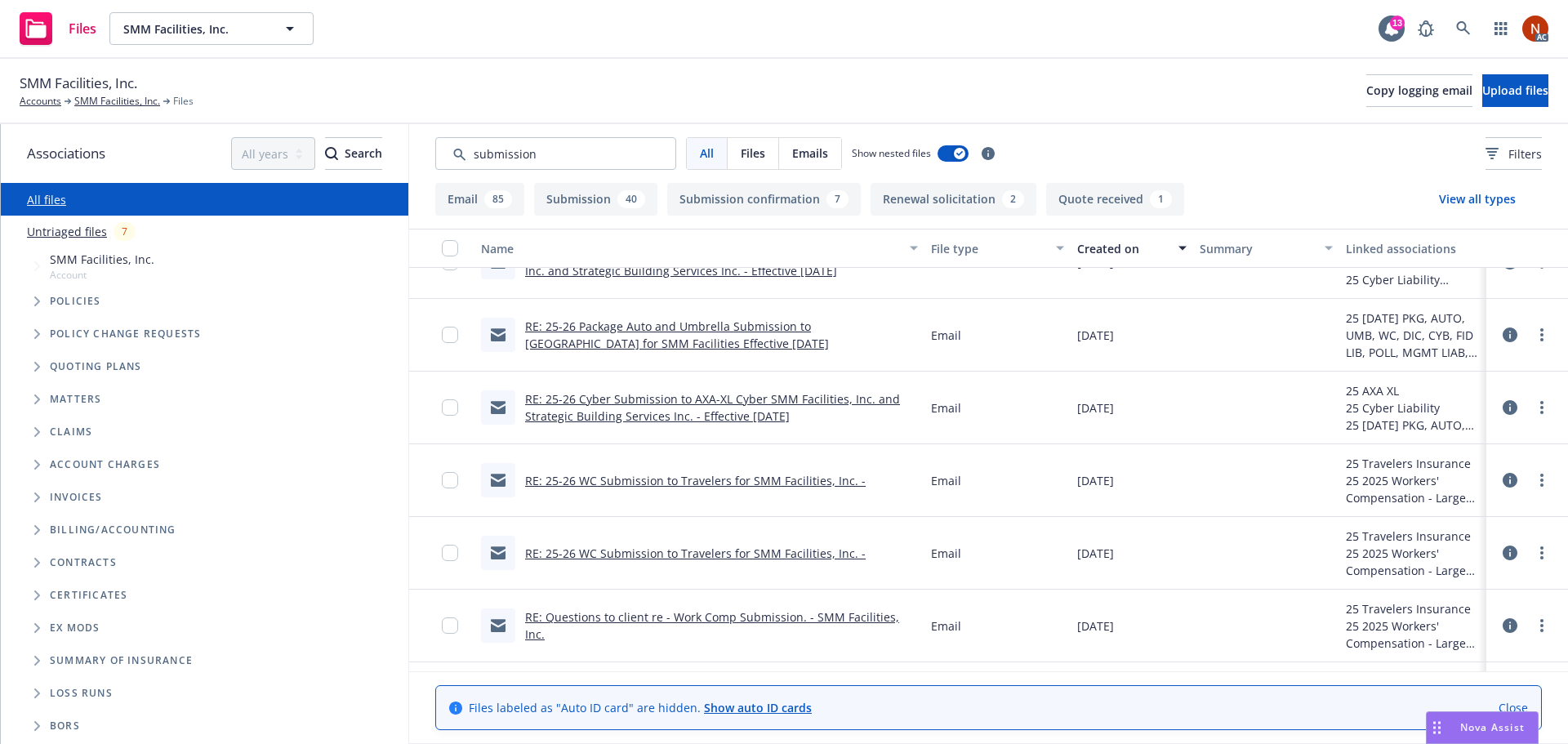
click at [807, 480] on link "RE: 25-26 WC Submission to Travelers for SMM Facilities, Inc. -" at bounding box center [695, 480] width 340 height 16
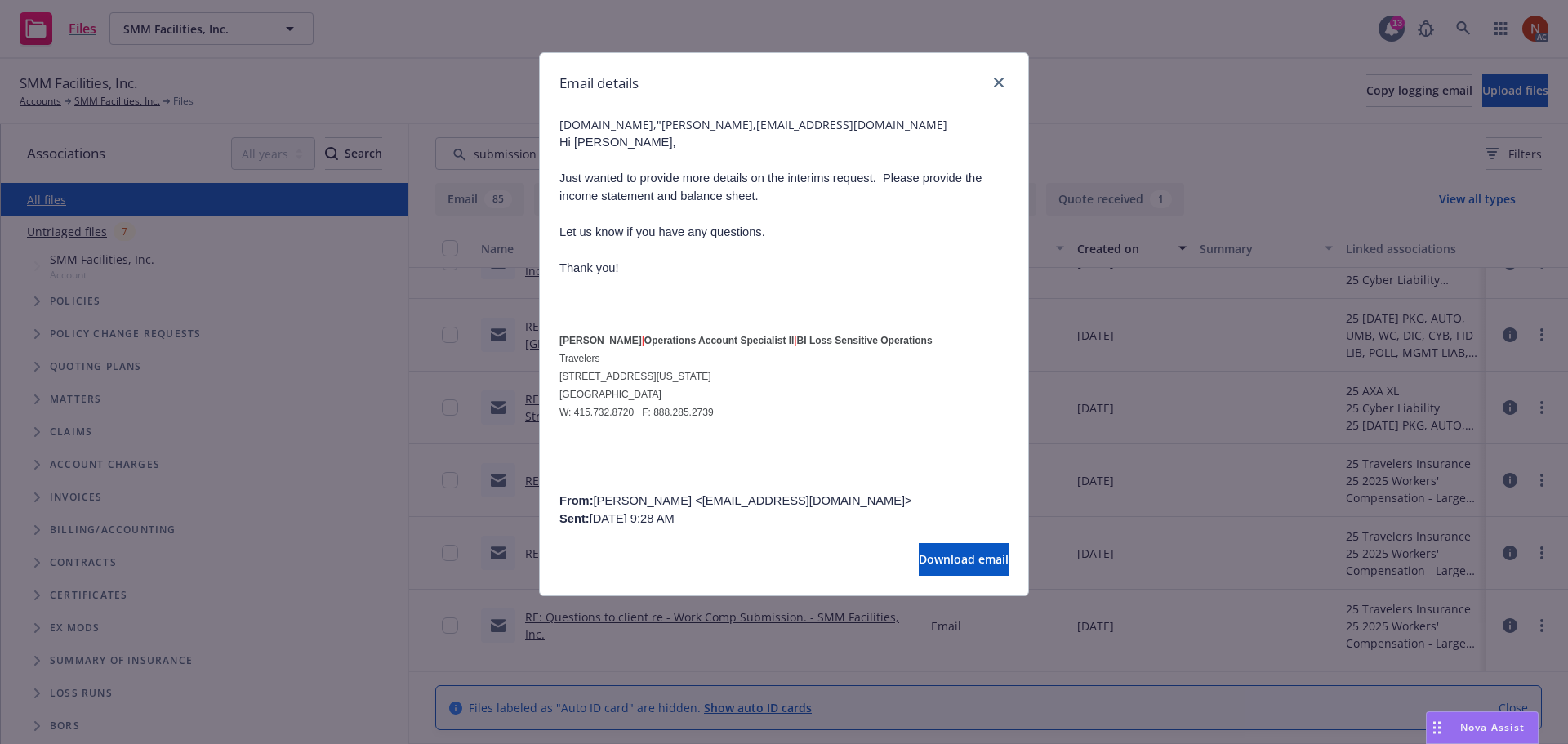
scroll to position [245, 0]
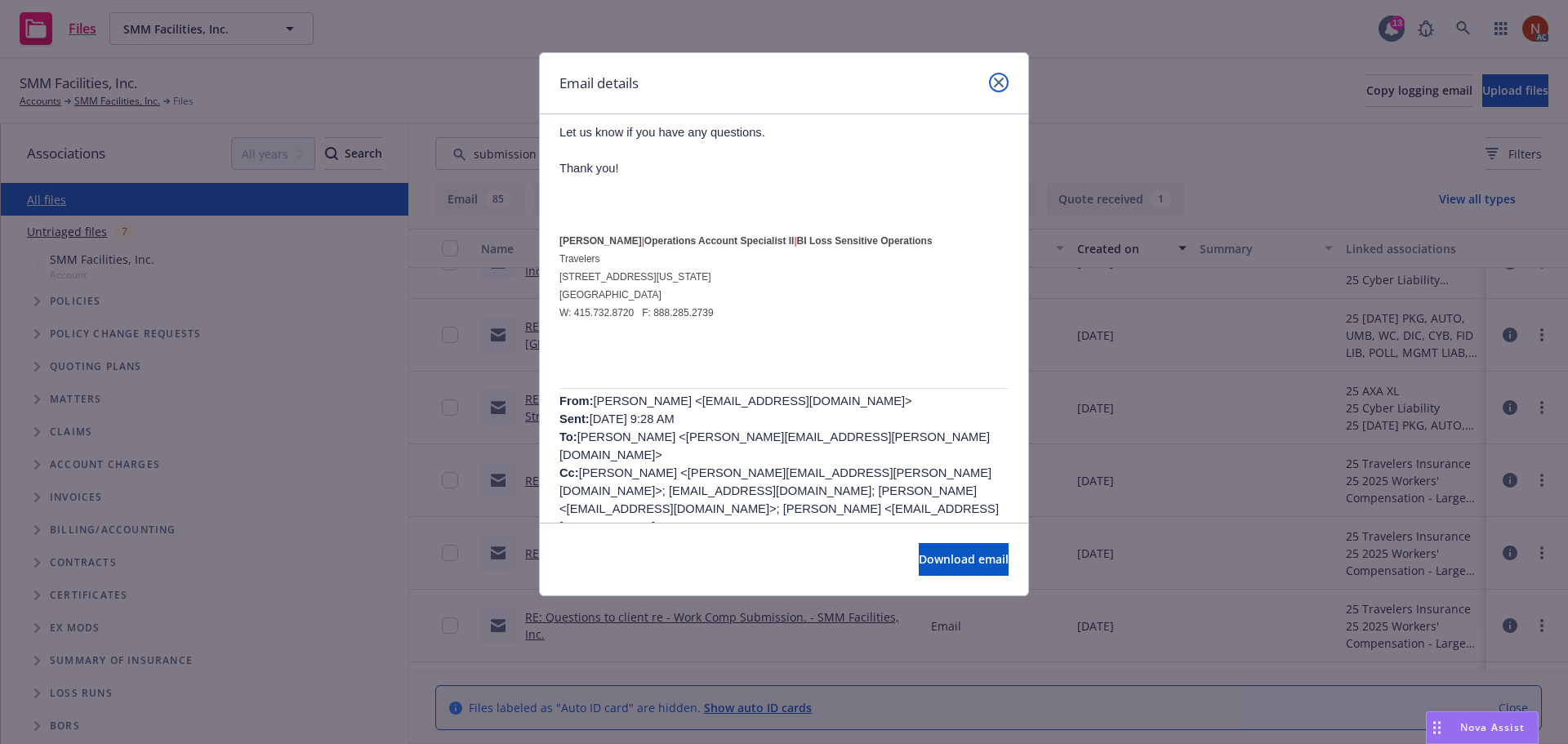
click at [1003, 77] on link "close" at bounding box center [998, 82] width 19 height 19
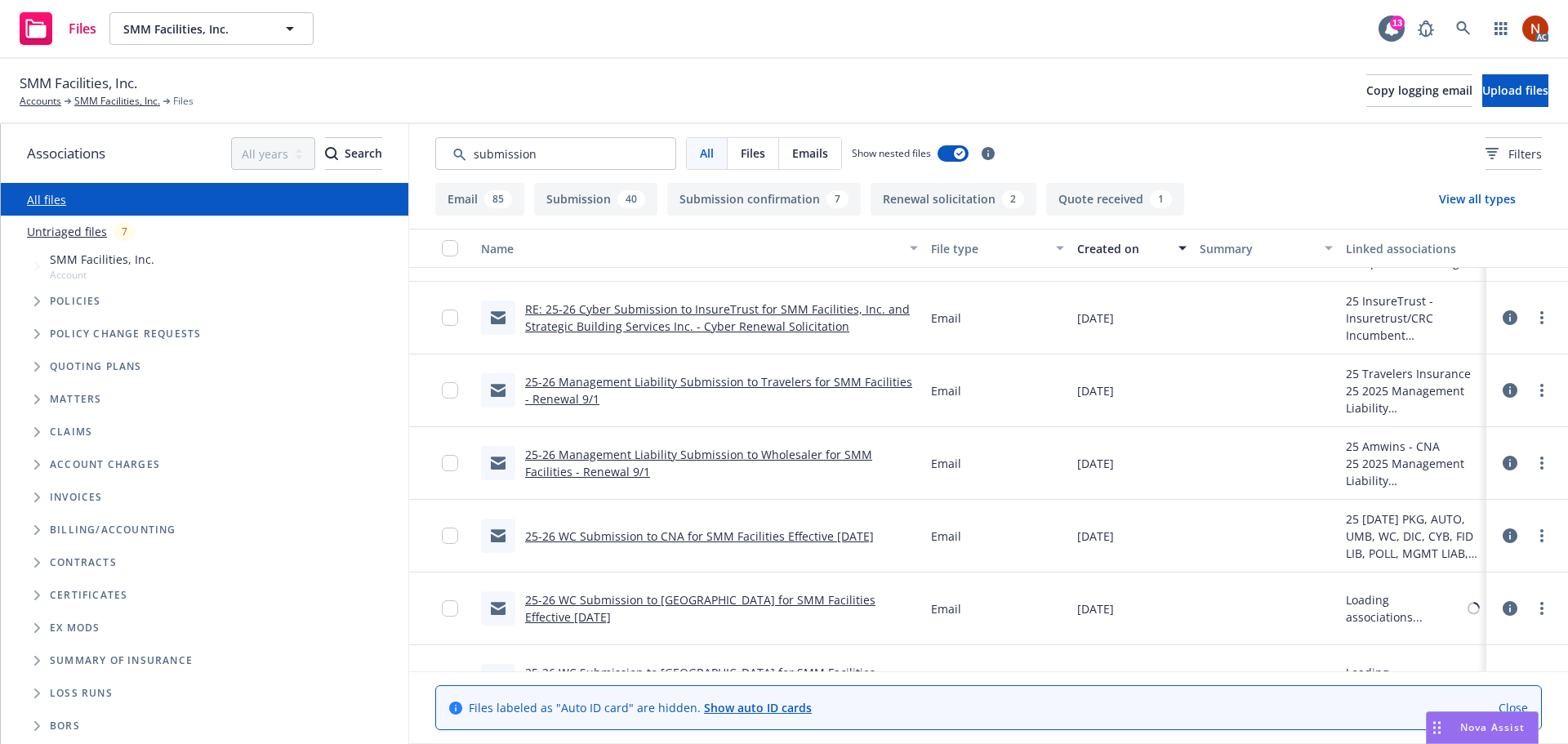
scroll to position [2531, 0]
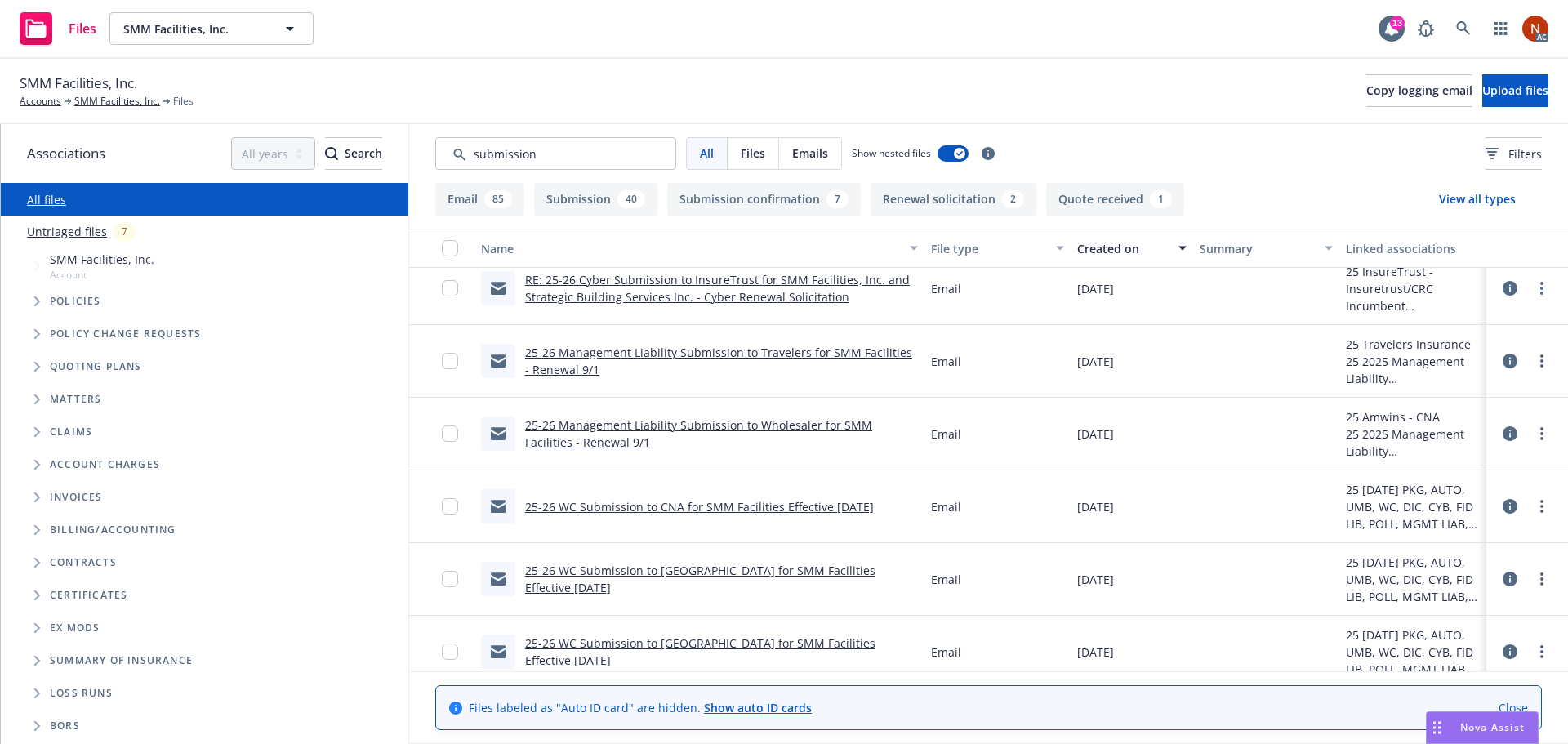
click at [828, 509] on link "25-26 WC Submission to CNA for SMM Facilities Effective 9/1/2025" at bounding box center [699, 506] width 349 height 16
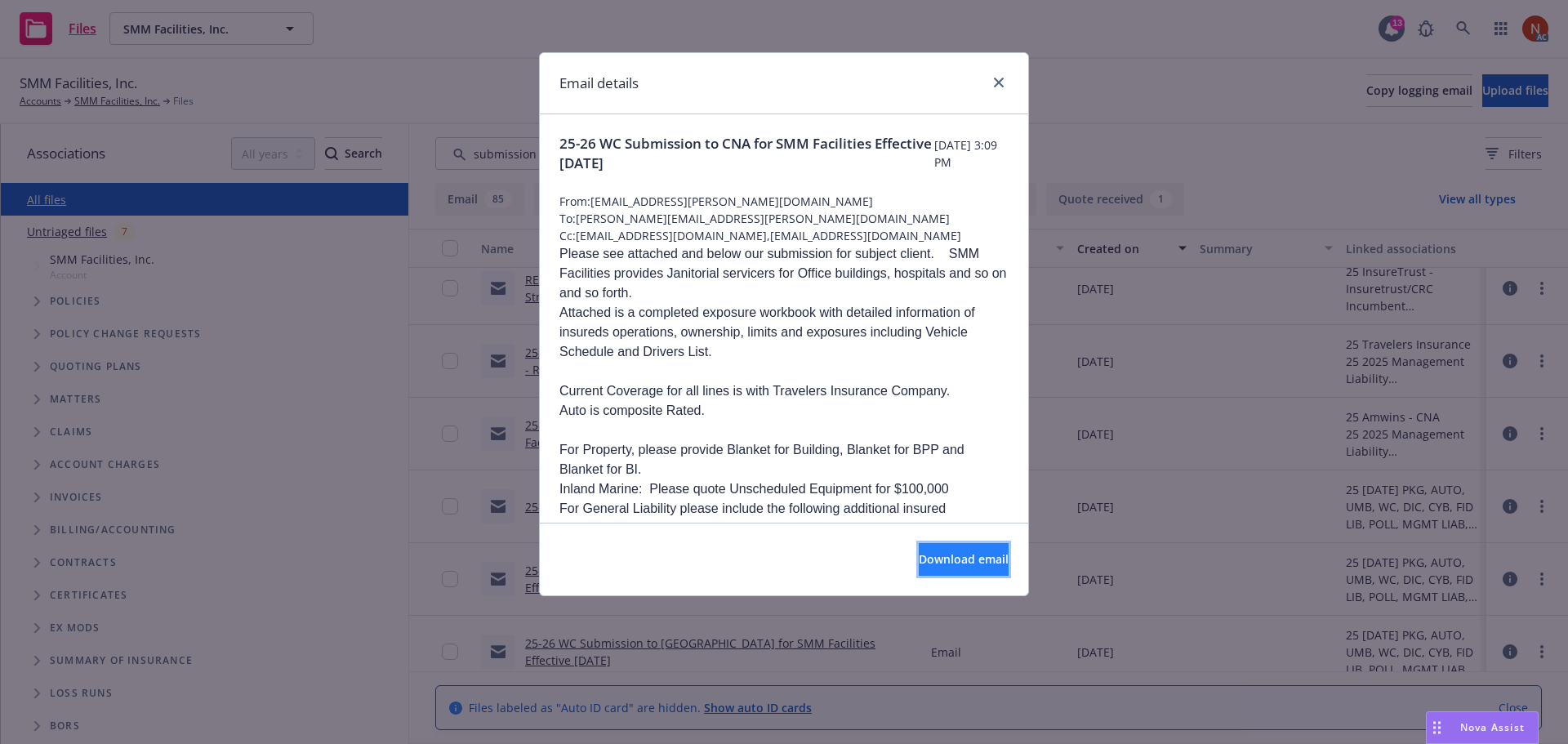
click at [918, 554] on span "Download email" at bounding box center [963, 559] width 90 height 16
click at [999, 83] on icon "close" at bounding box center [998, 83] width 10 height 10
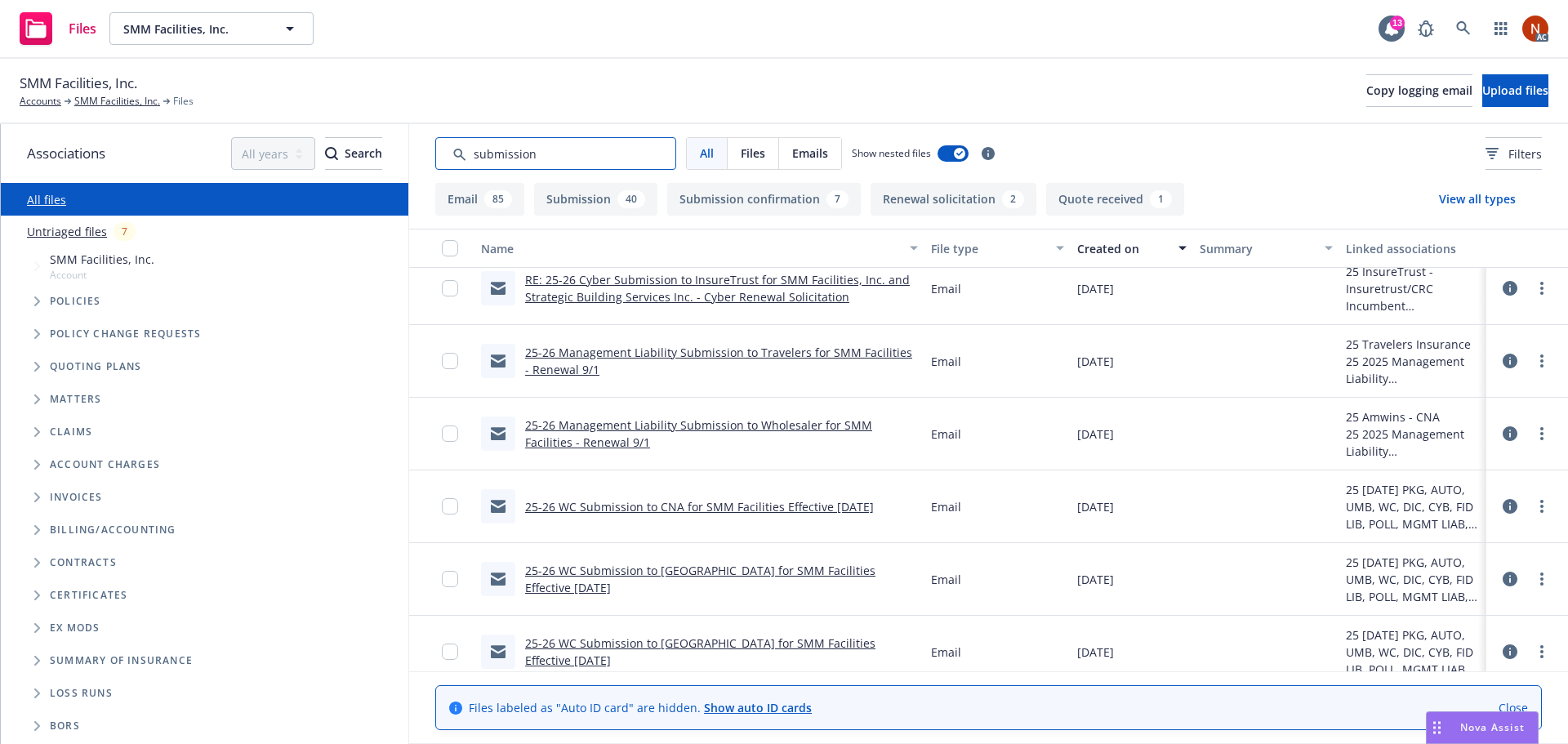
click at [239, 151] on div "Associations All years 2027 2026 2025 2024 2023 2022 2021 2020 2019 2018 2017 2…" at bounding box center [784, 434] width 1567 height 620
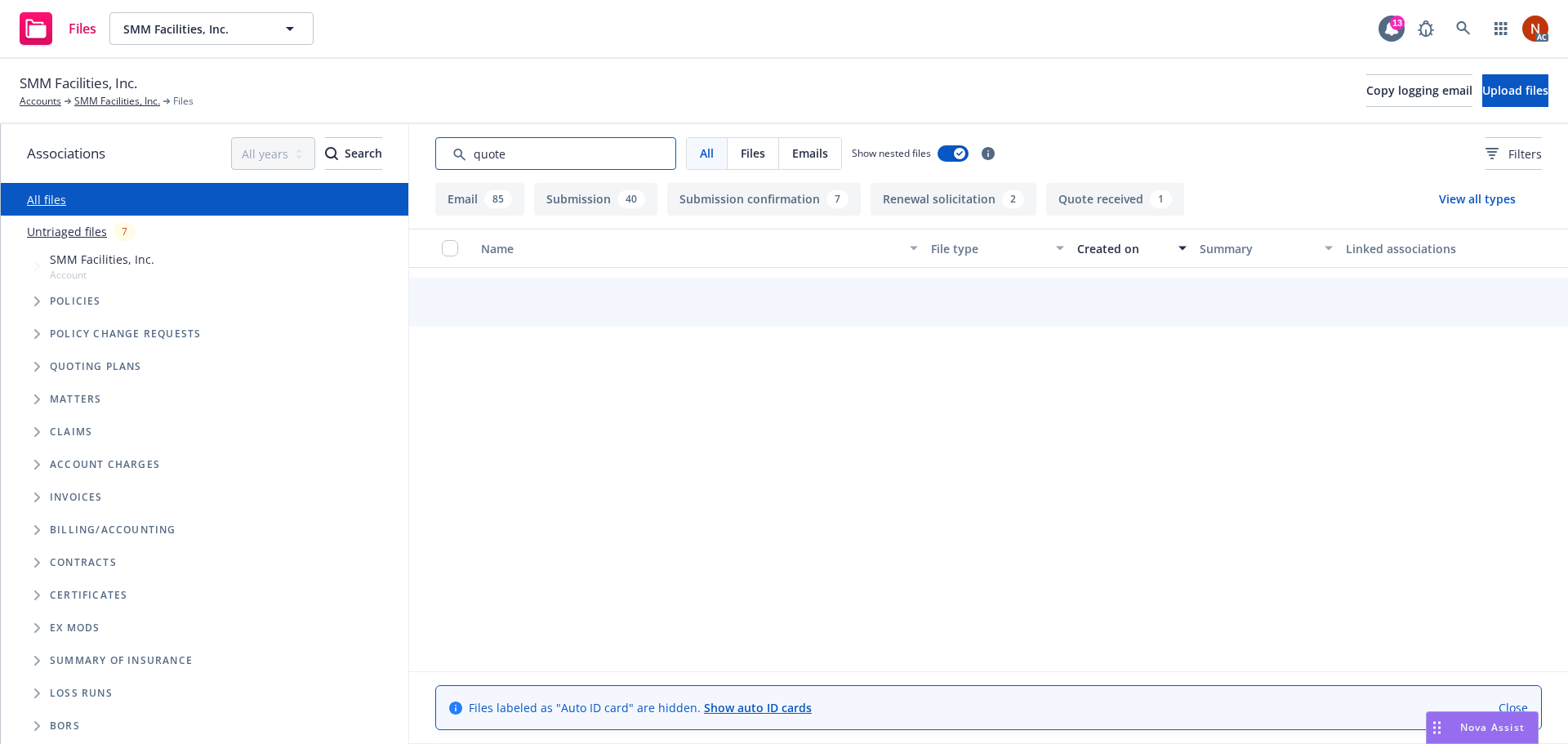
type input "quote"
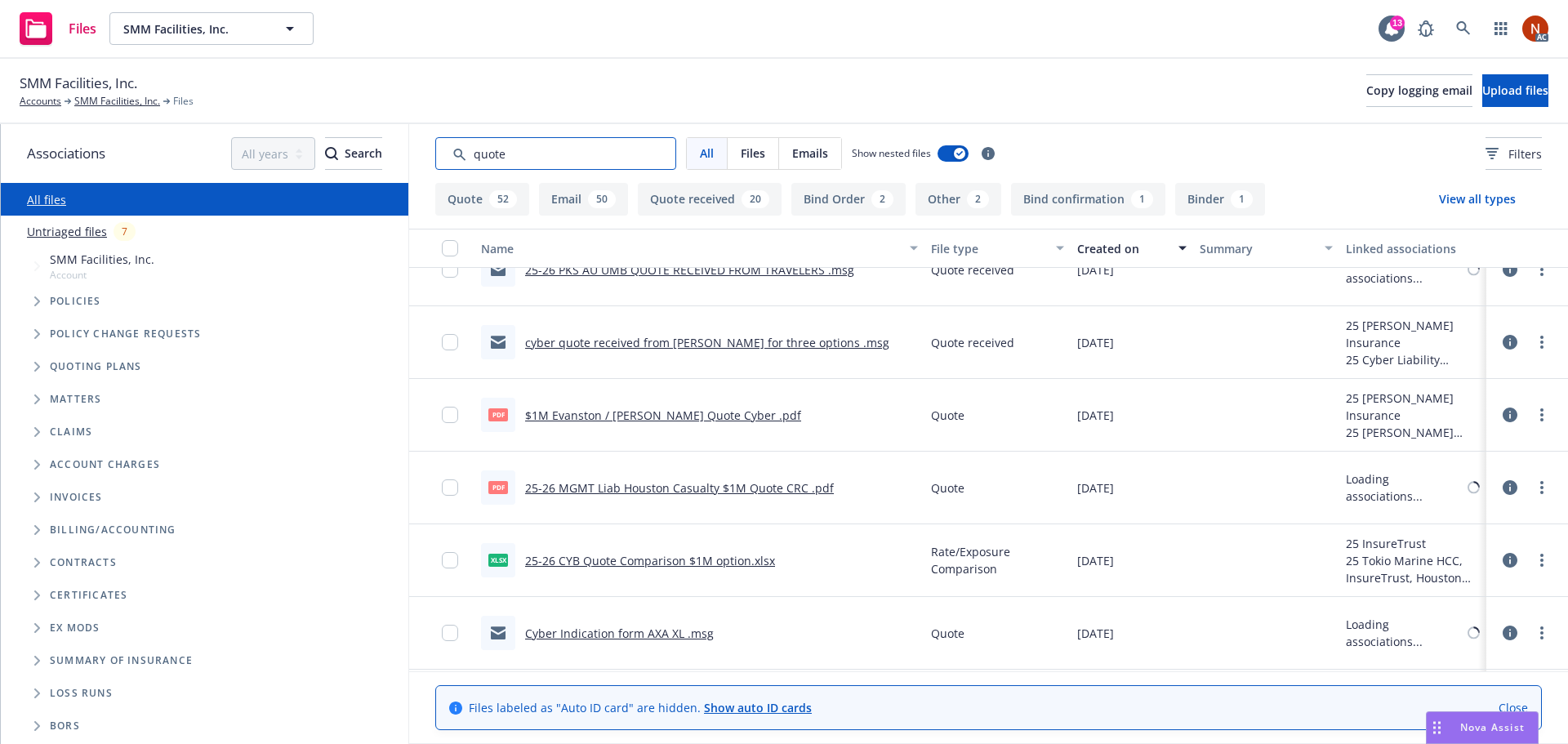
scroll to position [0, 0]
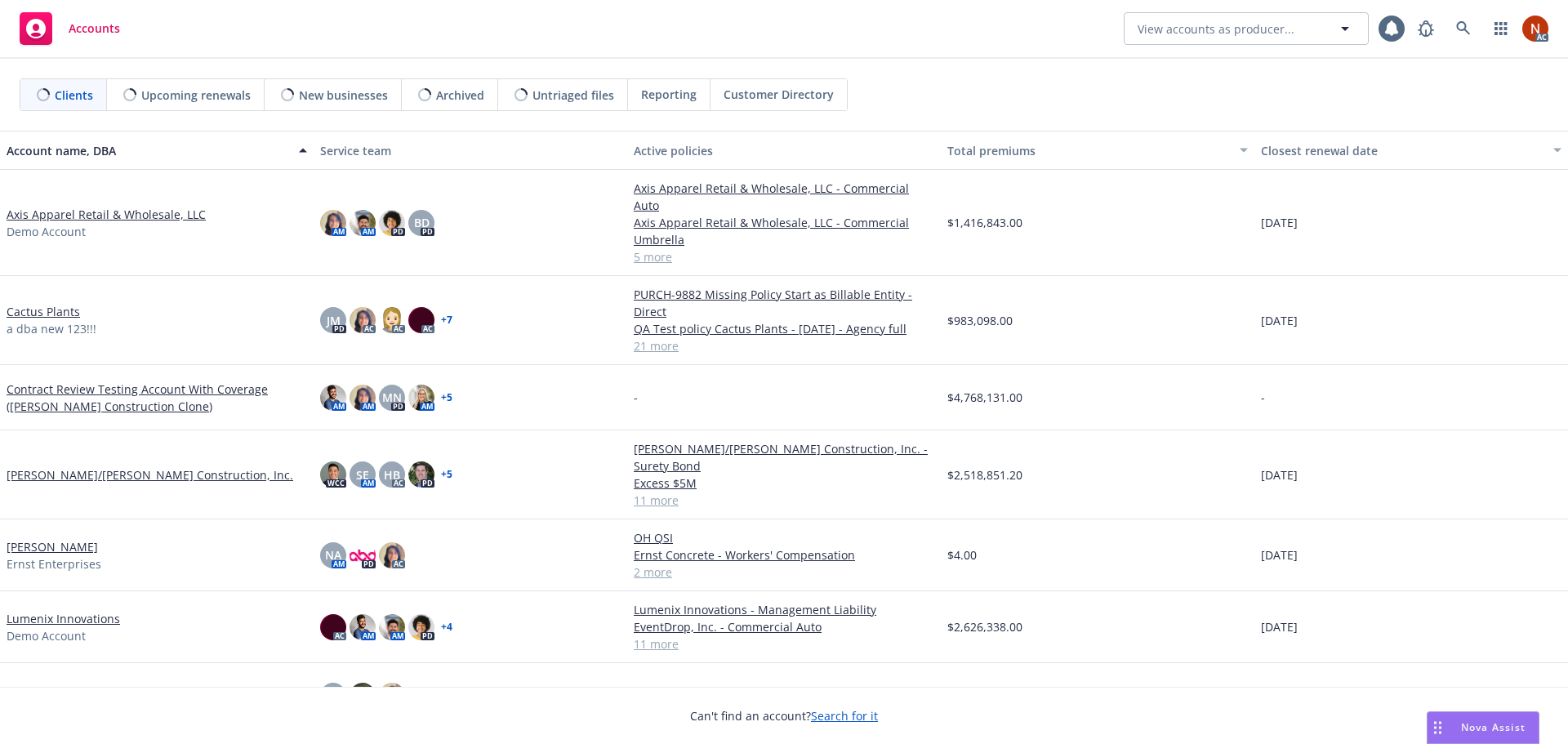
click at [1511, 720] on span "Nova Assist" at bounding box center [1493, 727] width 64 height 14
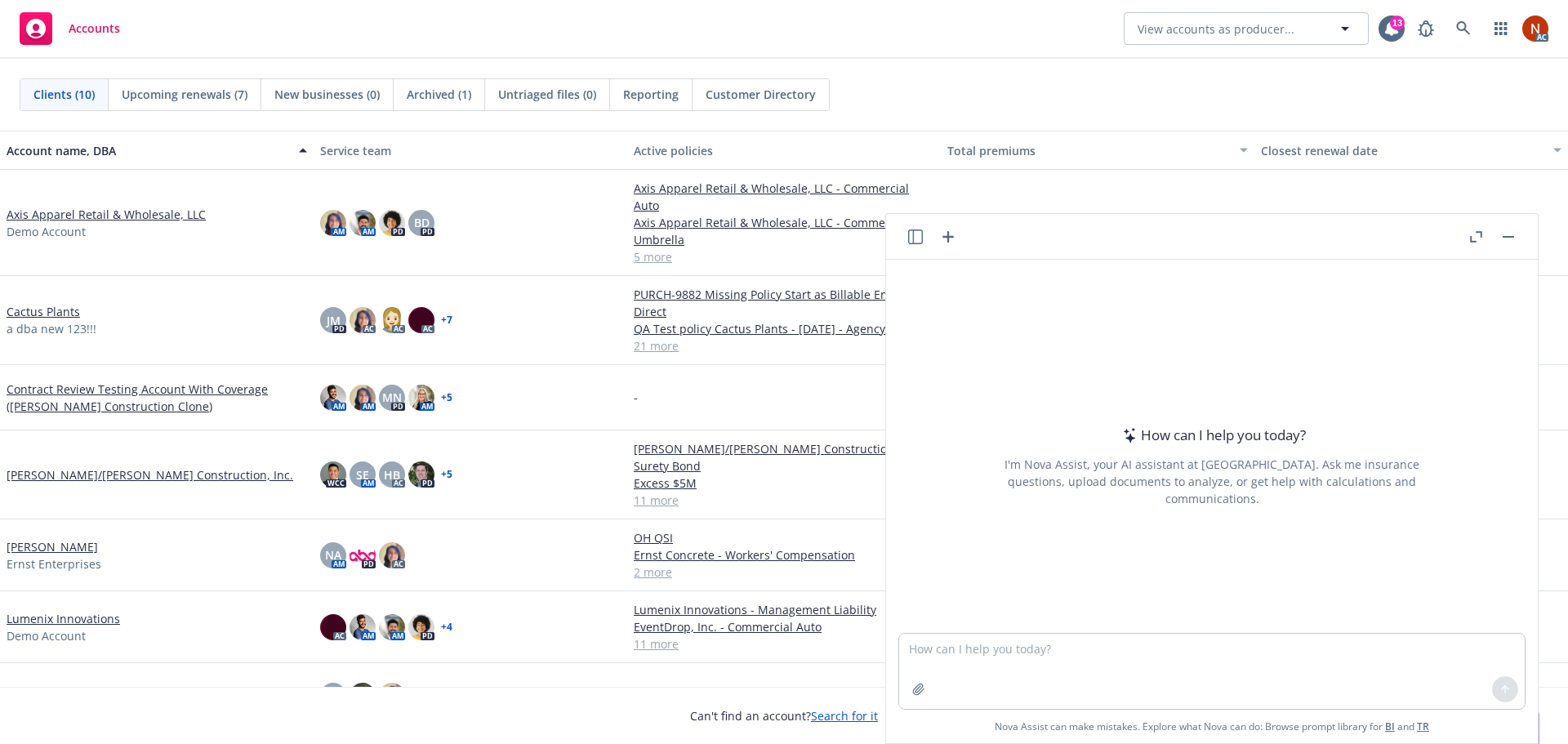
click at [917, 241] on icon "button" at bounding box center [916, 237] width 15 height 15
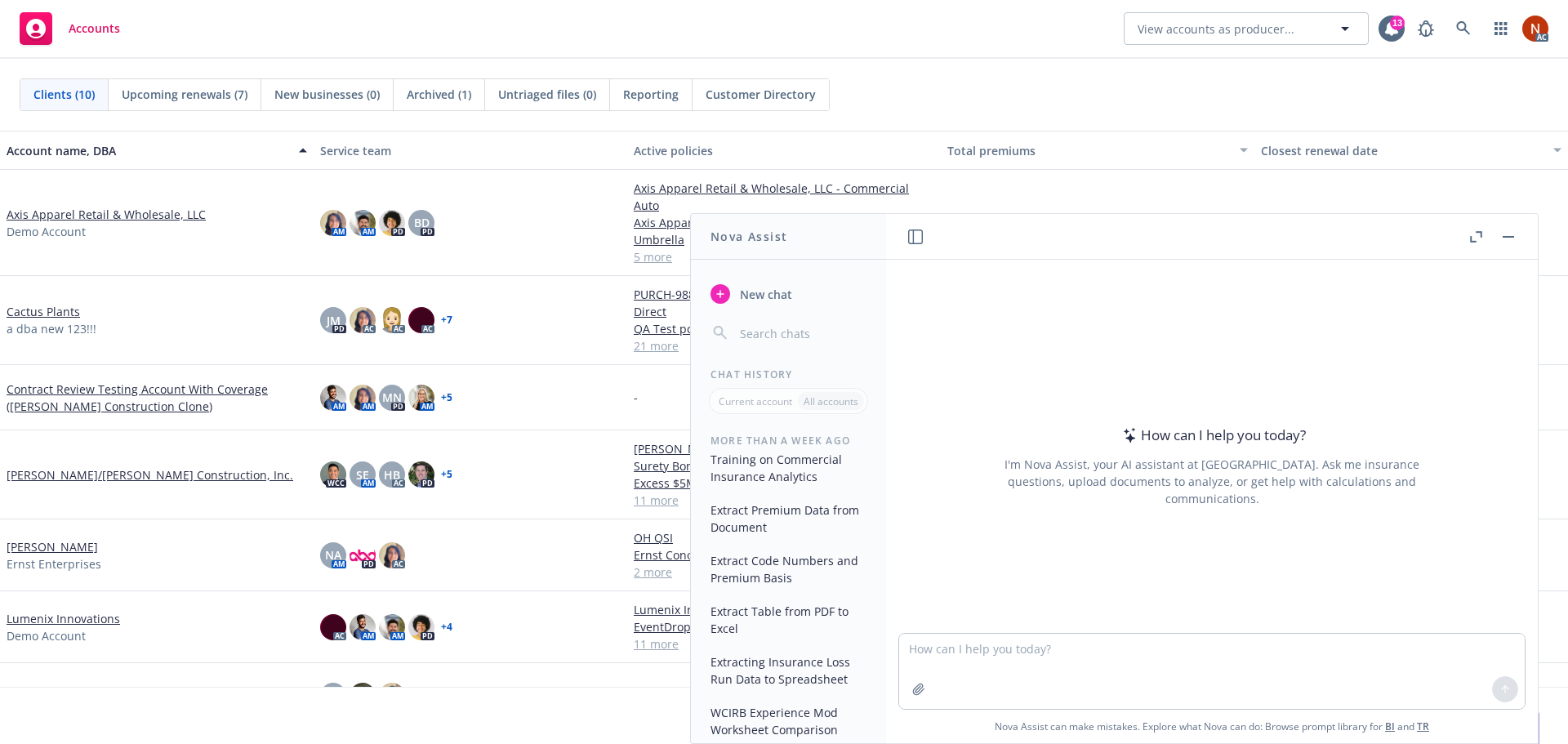
scroll to position [282, 0]
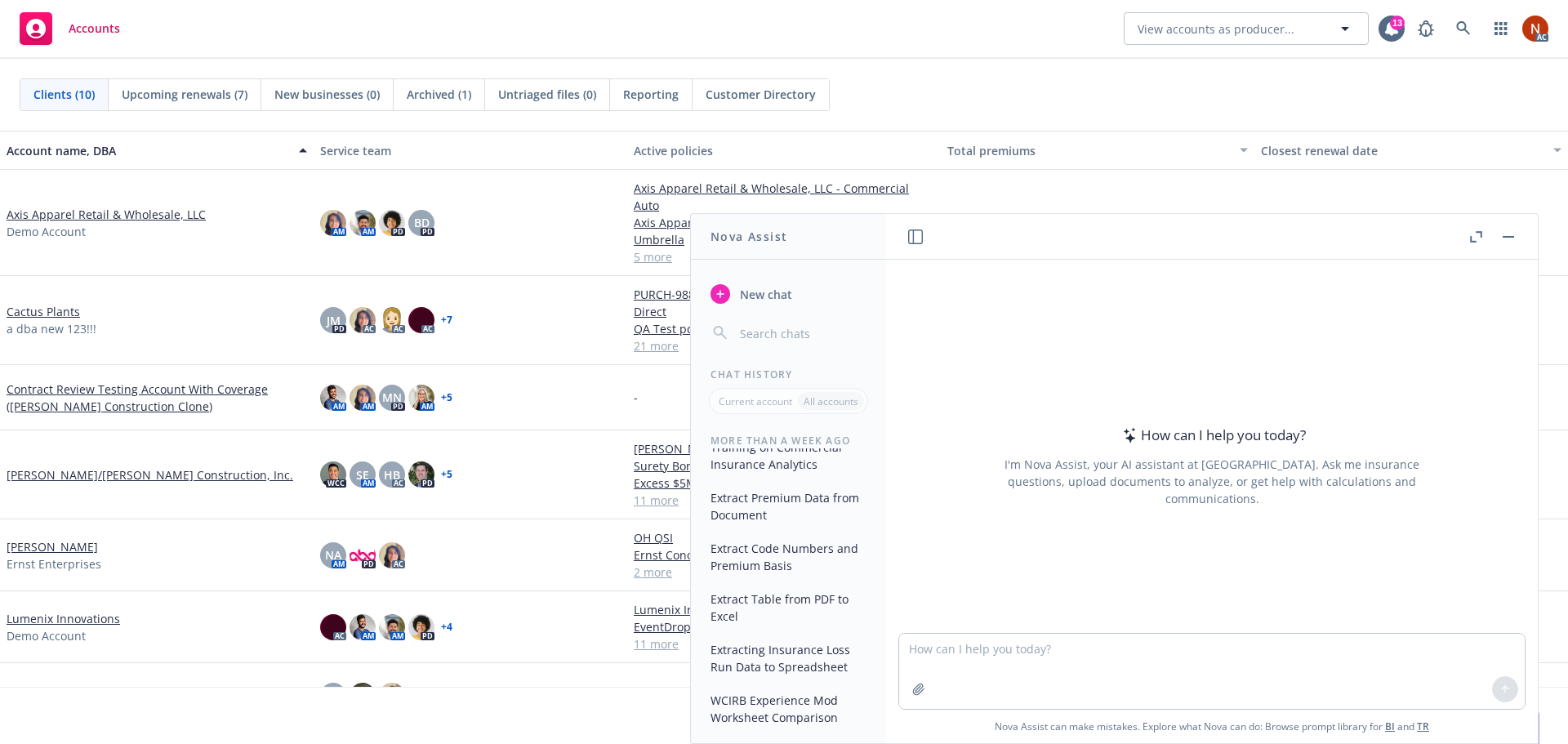
click at [825, 661] on button "Extracting Insurance Loss Run Data to Spreadsheet" at bounding box center [788, 658] width 169 height 44
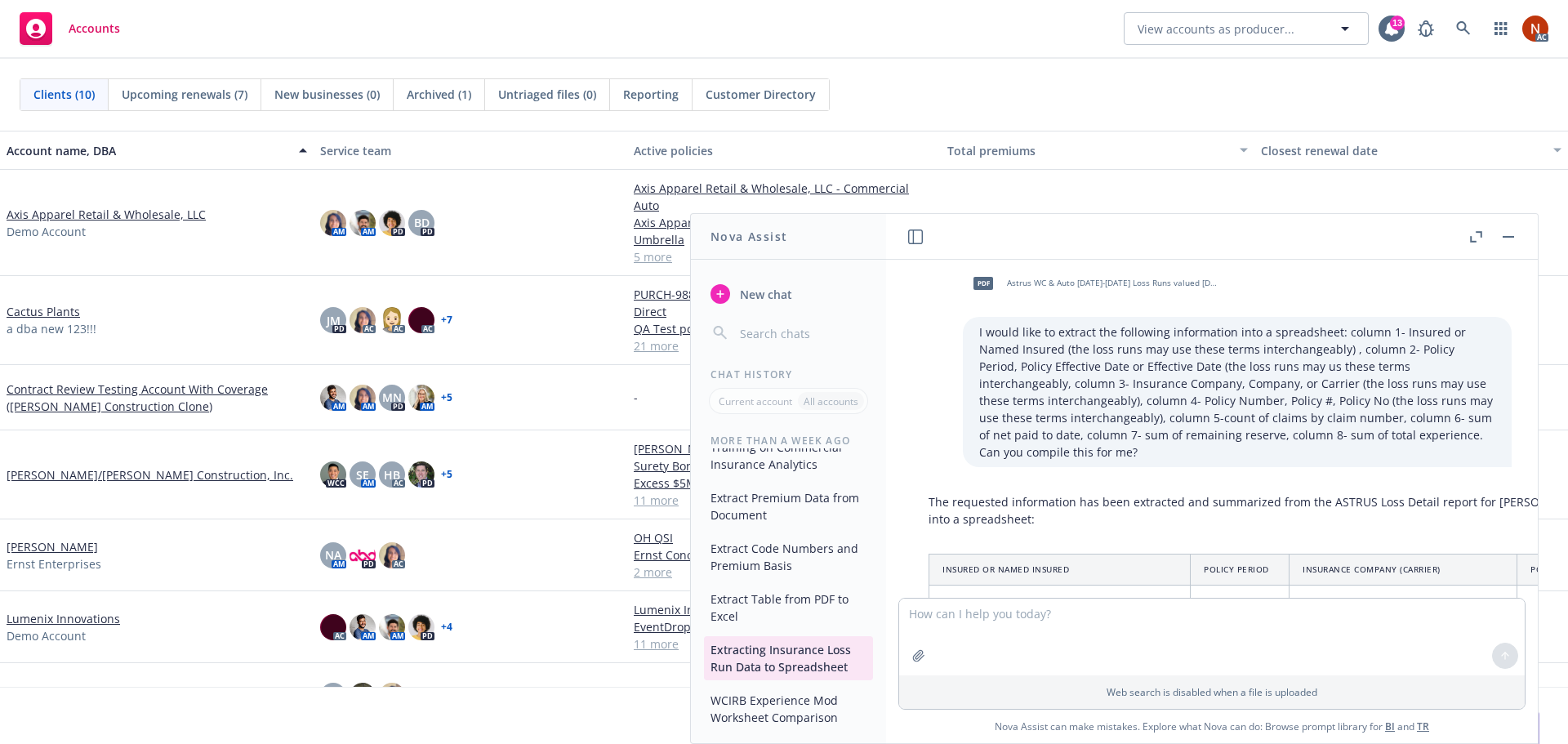
scroll to position [0, 0]
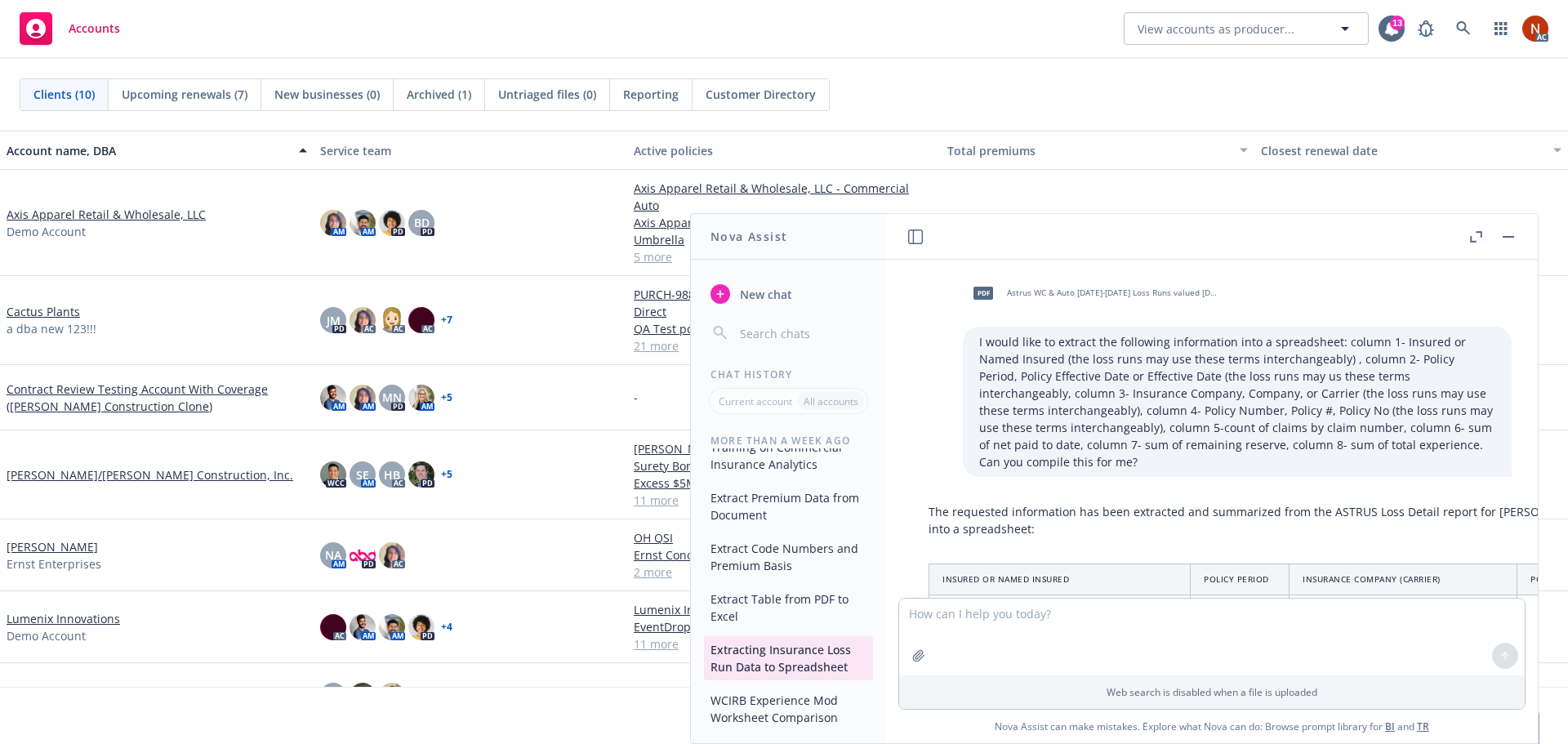
click at [790, 613] on button "Extract Table from PDF to Excel" at bounding box center [788, 607] width 169 height 44
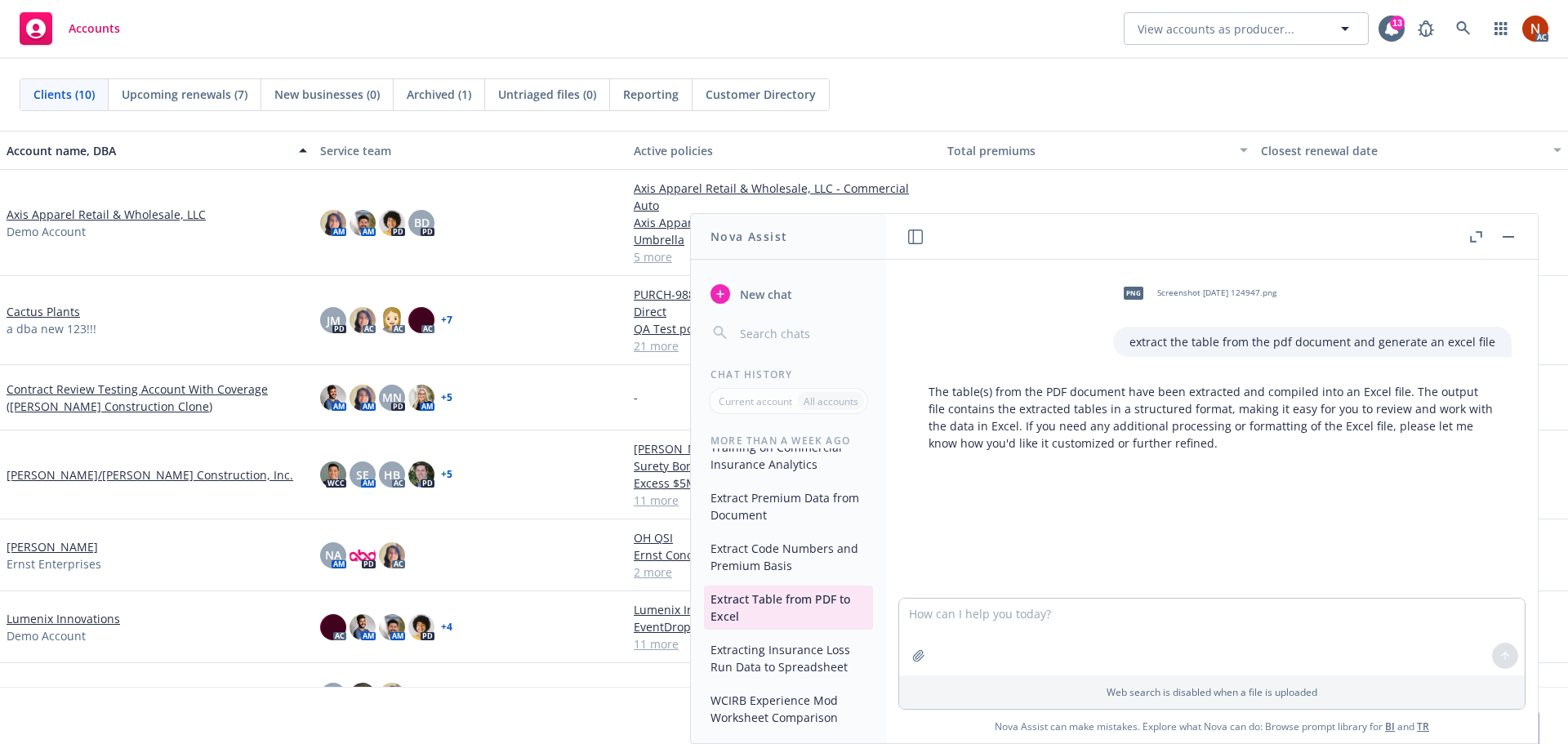
click at [755, 559] on button "Extract Code Numbers and Premium Basis" at bounding box center [788, 557] width 169 height 44
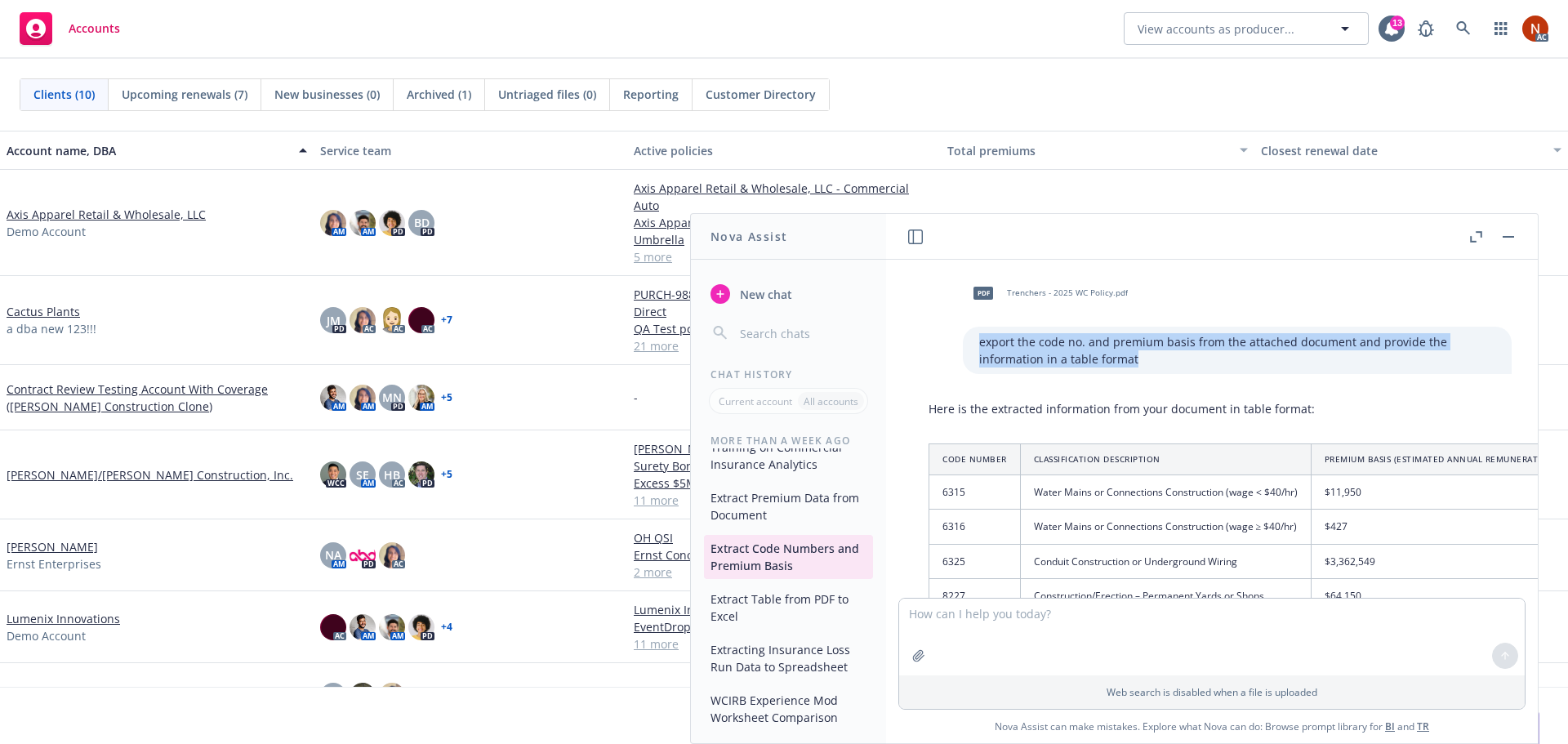
drag, startPoint x: 1121, startPoint y: 359, endPoint x: 944, endPoint y: 339, distance: 178.1
click at [962, 339] on div "export the code no. and premium basis from the attached document and provide th…" at bounding box center [1237, 350] width 549 height 48
copy p "export the code no. and premium basis from the attached document and provide th…"
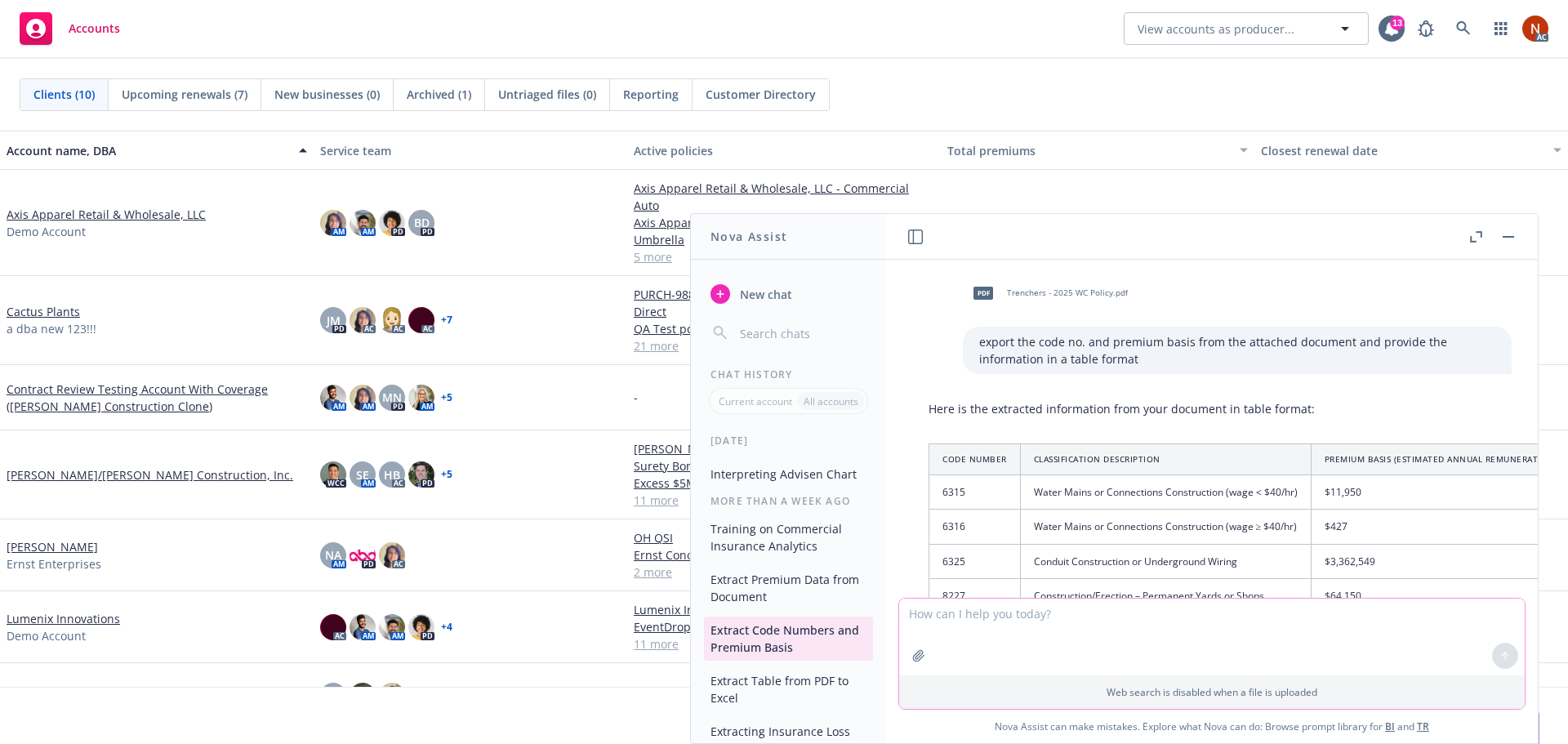
click at [931, 616] on textarea at bounding box center [1212, 637] width 626 height 77
paste textarea "export the code no. and premium basis from the attached document and provide th…"
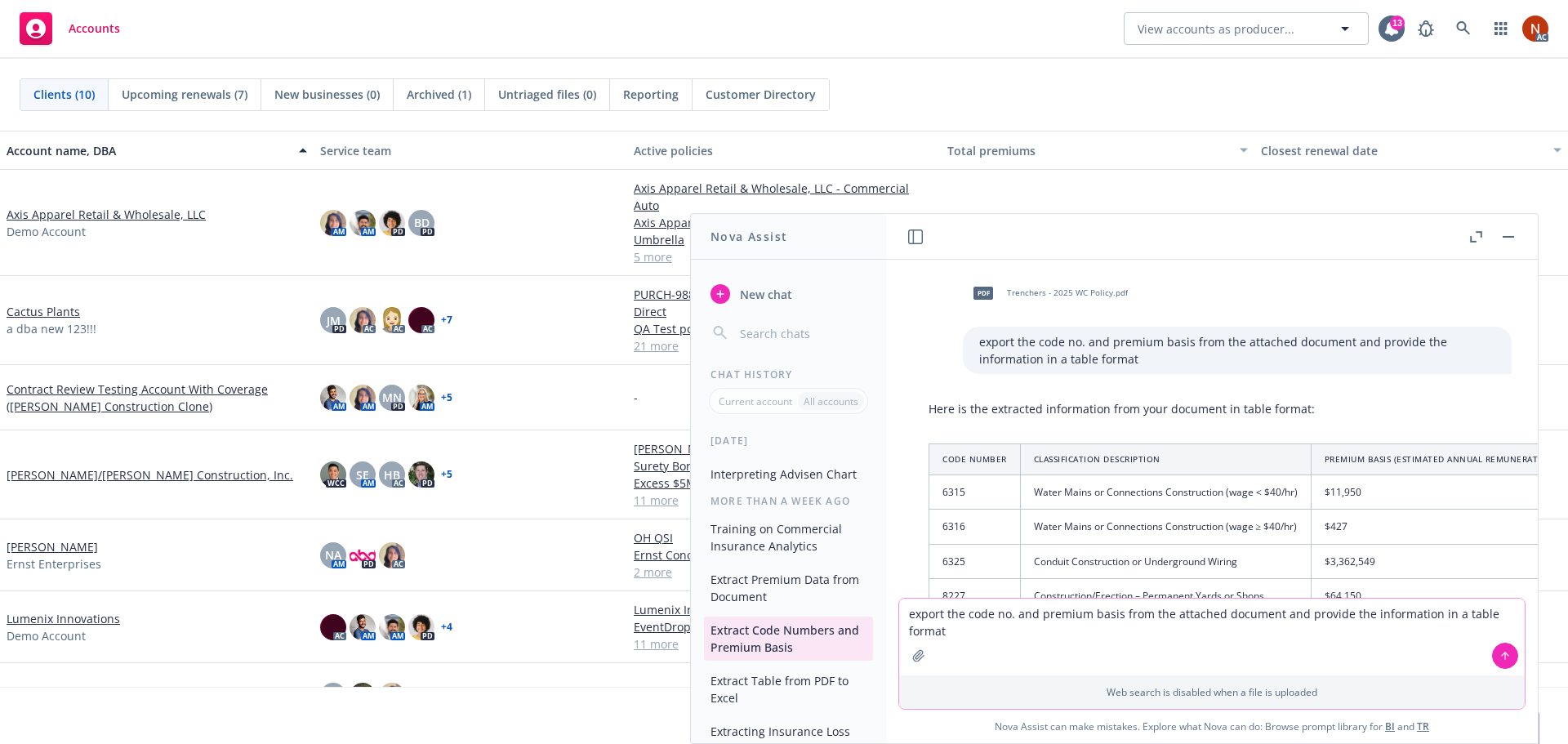
click at [956, 609] on textarea "export the code no. and premium basis from the attached document and provide th…" at bounding box center [1212, 637] width 626 height 77
click at [965, 615] on textarea "export the code no. and premium basis from the attached document and provide th…" at bounding box center [1212, 637] width 626 height 77
click at [1095, 614] on textarea "export the code no./TR CD and premium basis from the attached document and prov…" at bounding box center [1212, 637] width 626 height 77
click at [962, 613] on textarea "export the code no./TR CD and exposure basis from the attached document and pro…" at bounding box center [1212, 637] width 626 height 77
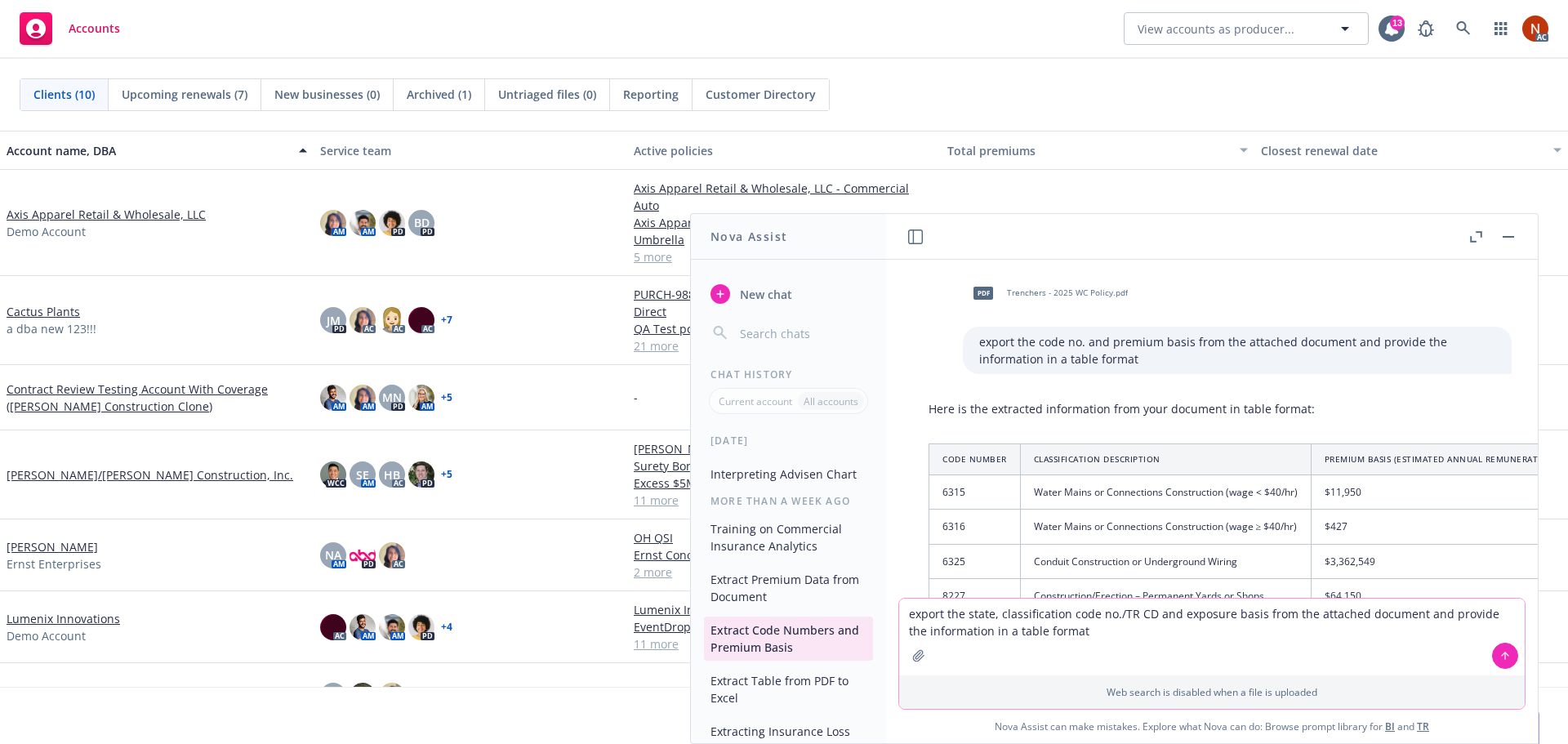
click at [1062, 629] on textarea "export the state, classification code no./TR CD and exposure basis from the att…" at bounding box center [1212, 637] width 626 height 77
type textarea "export the state, classification code no./TR CD and exposure basis from the att…"
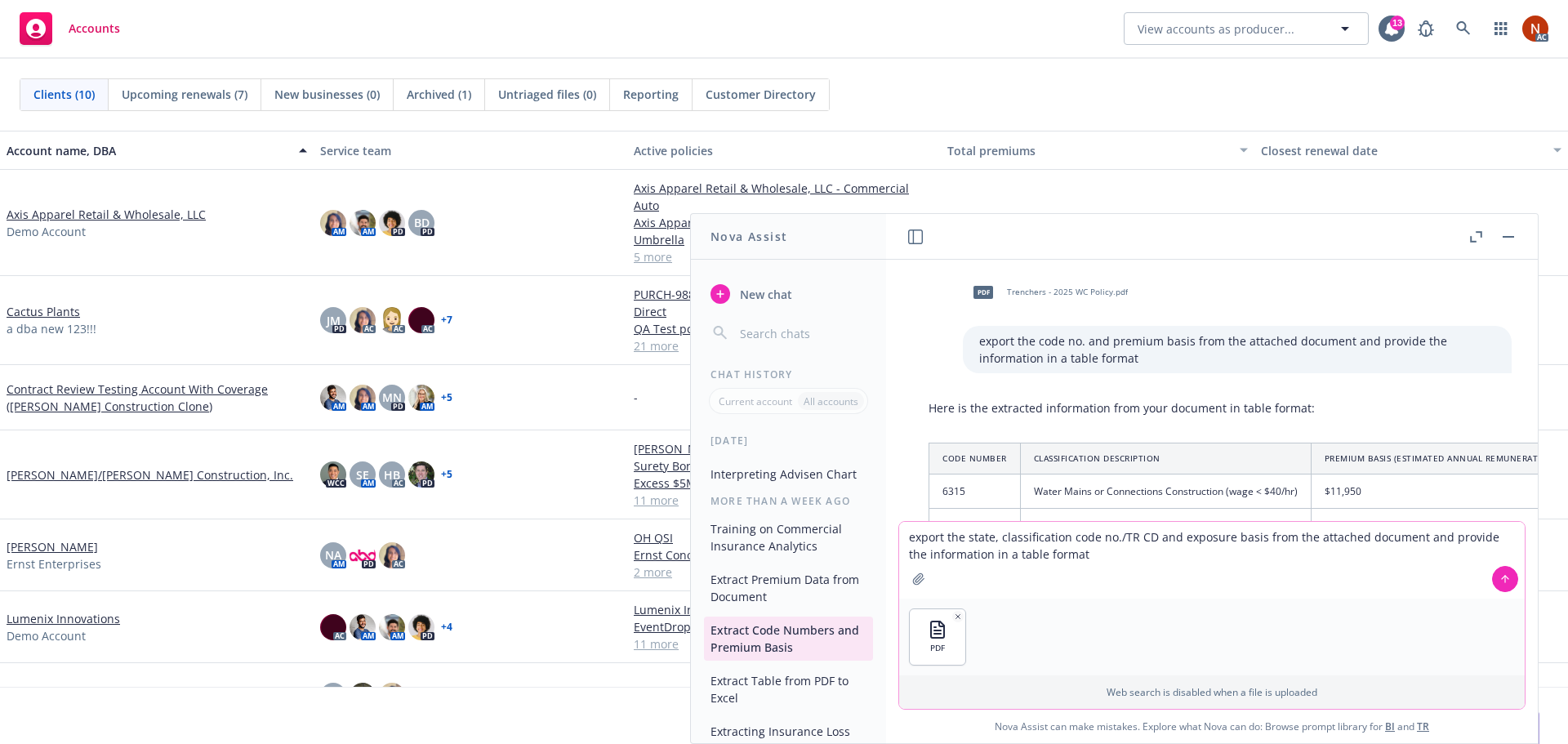
scroll to position [0, 0]
drag, startPoint x: 1043, startPoint y: 559, endPoint x: 831, endPoint y: 524, distance: 214.9
click at [885, 524] on div "Nova Assist New chat Chat History Current account All accounts Today Frequency …" at bounding box center [1212, 478] width 653 height 531
click at [954, 616] on icon "button" at bounding box center [958, 616] width 8 height 8
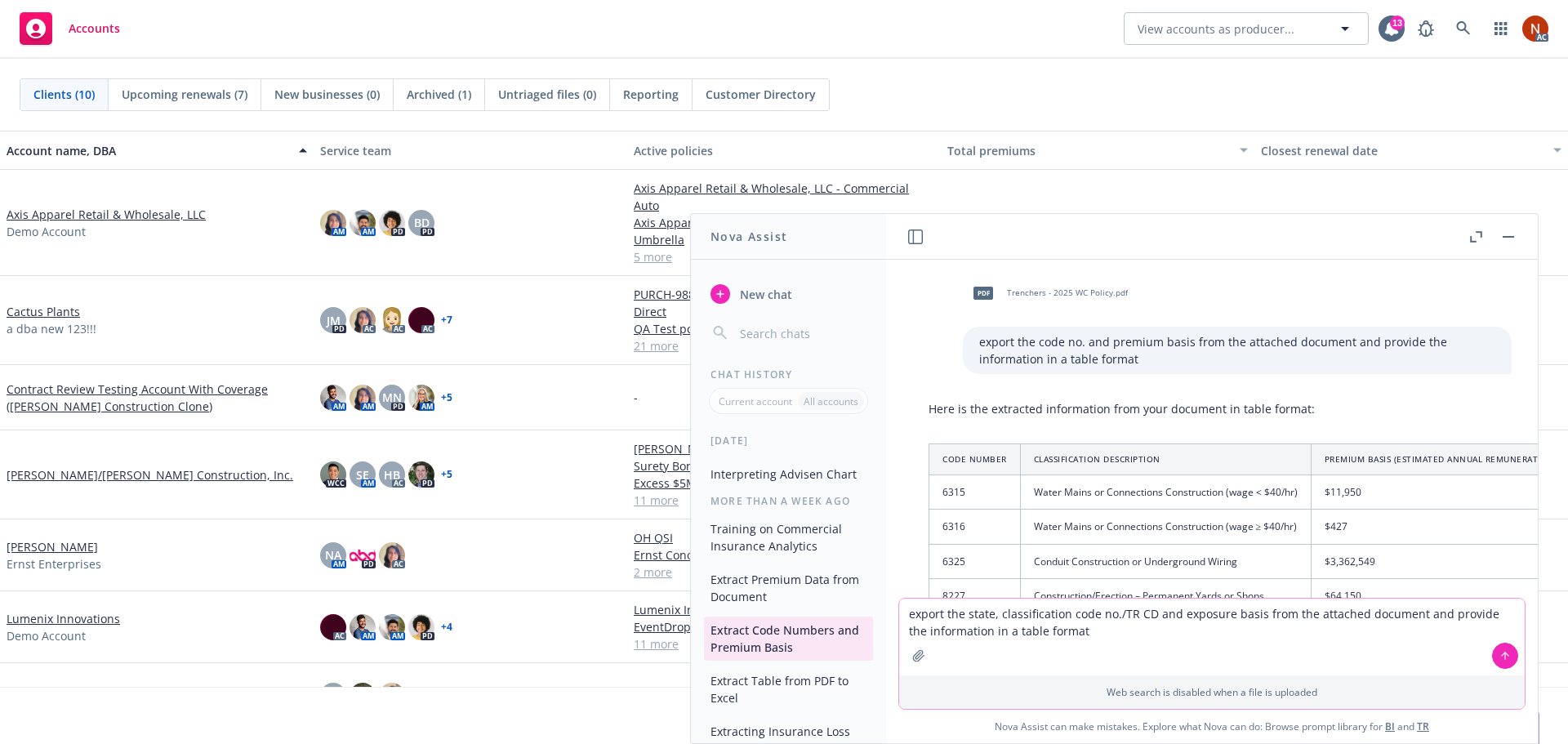
click at [1101, 638] on textarea "export the state, classification code no./TR CD and exposure basis from the att…" at bounding box center [1212, 637] width 626 height 77
drag, startPoint x: 1089, startPoint y: 637, endPoint x: 870, endPoint y: 594, distance: 223.2
click at [885, 597] on div "Nova Assist New chat Chat History Current account All accounts Today Frequency …" at bounding box center [1212, 478] width 653 height 531
click at [765, 287] on span "New chat" at bounding box center [764, 294] width 56 height 17
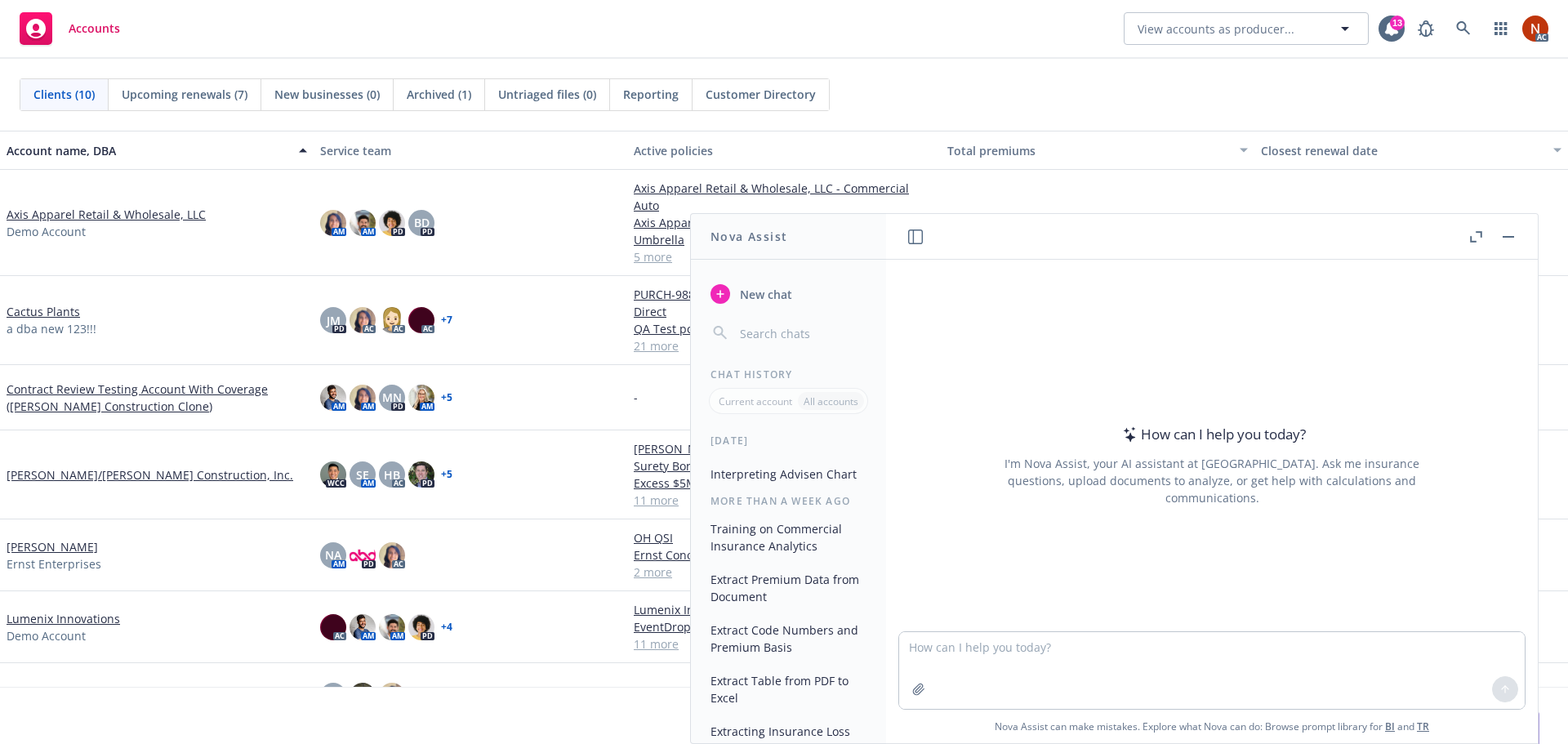
click at [969, 662] on textarea at bounding box center [1212, 671] width 626 height 77
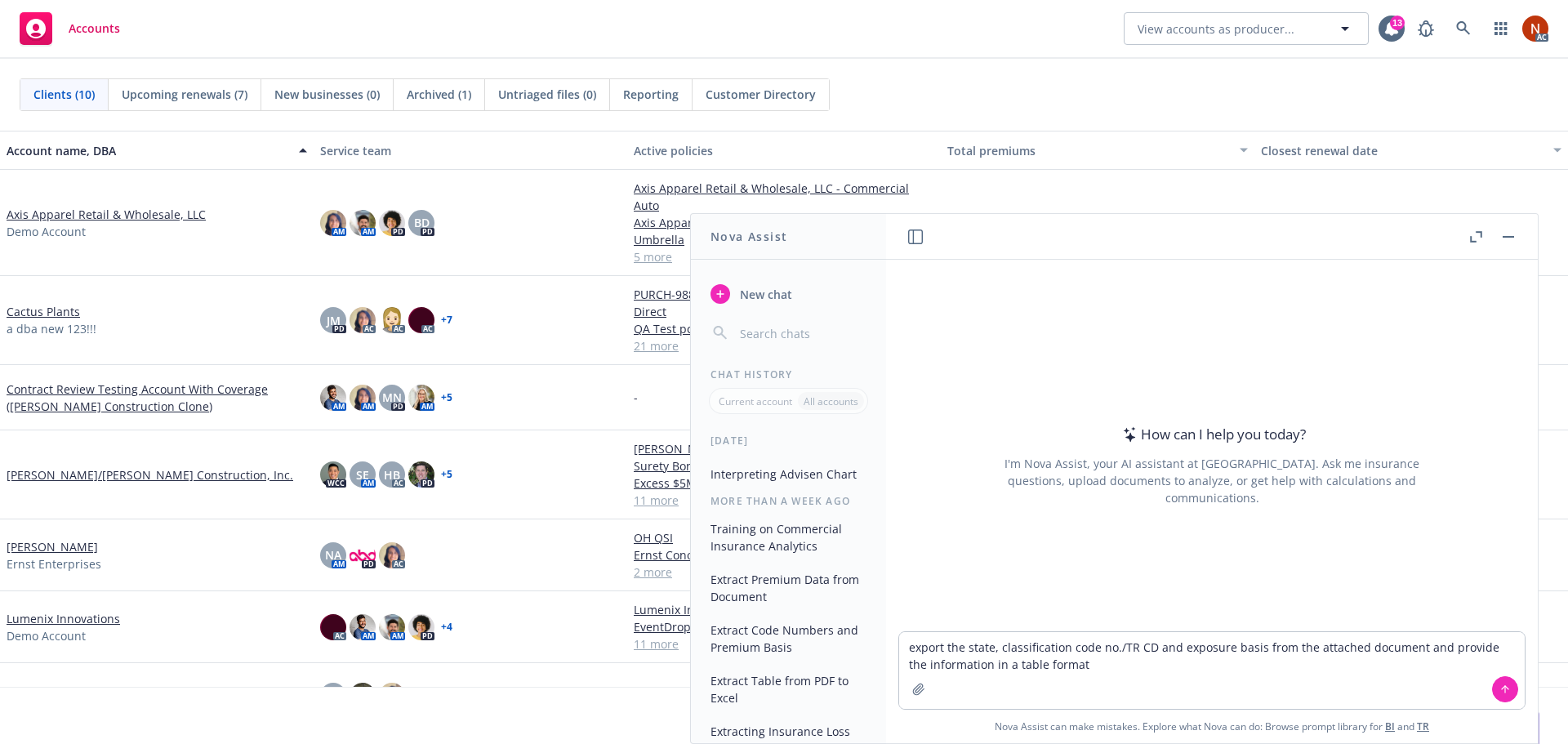
type textarea "export the state, classification code no./TR CD and exposure basis from the att…"
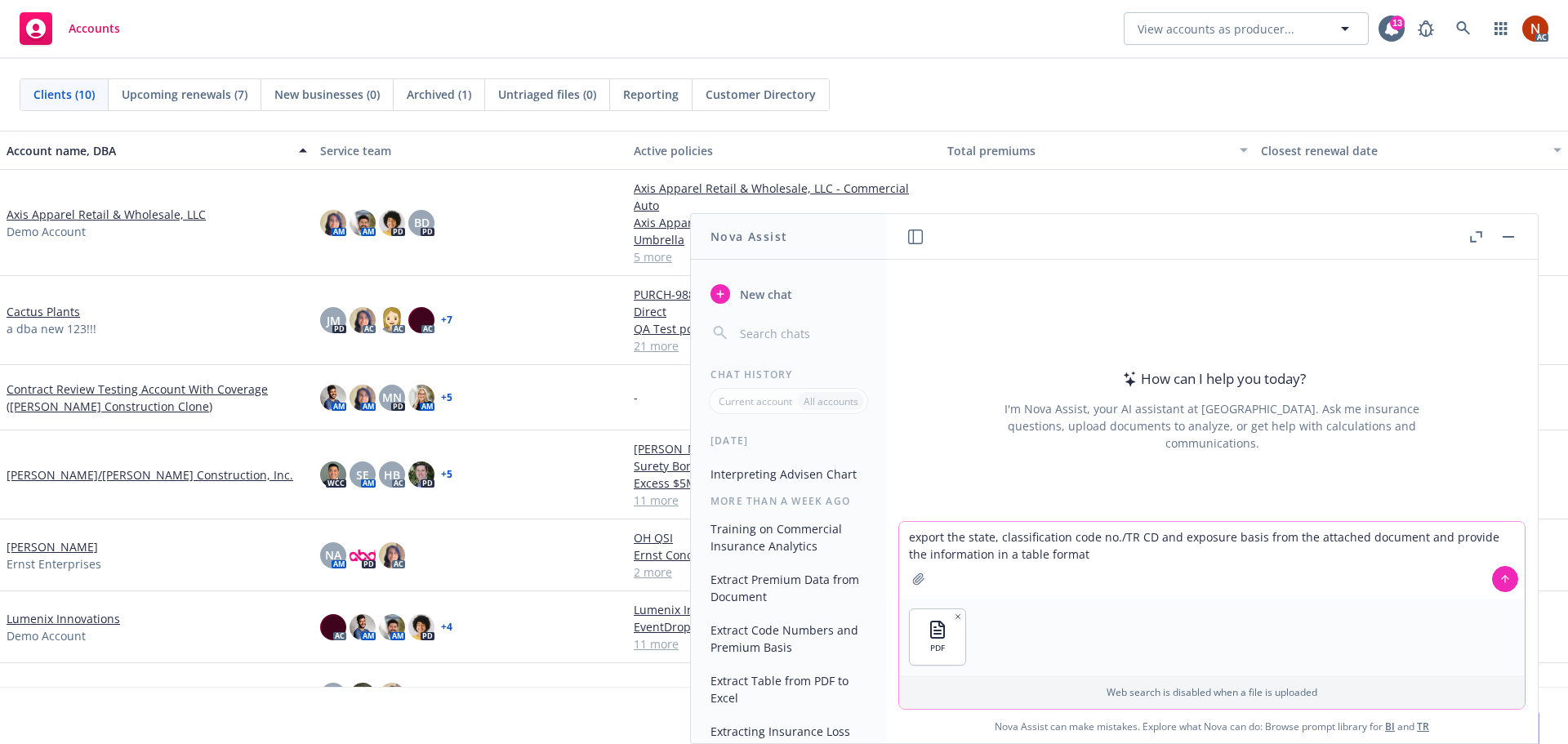
click at [1506, 587] on button at bounding box center [1505, 579] width 26 height 26
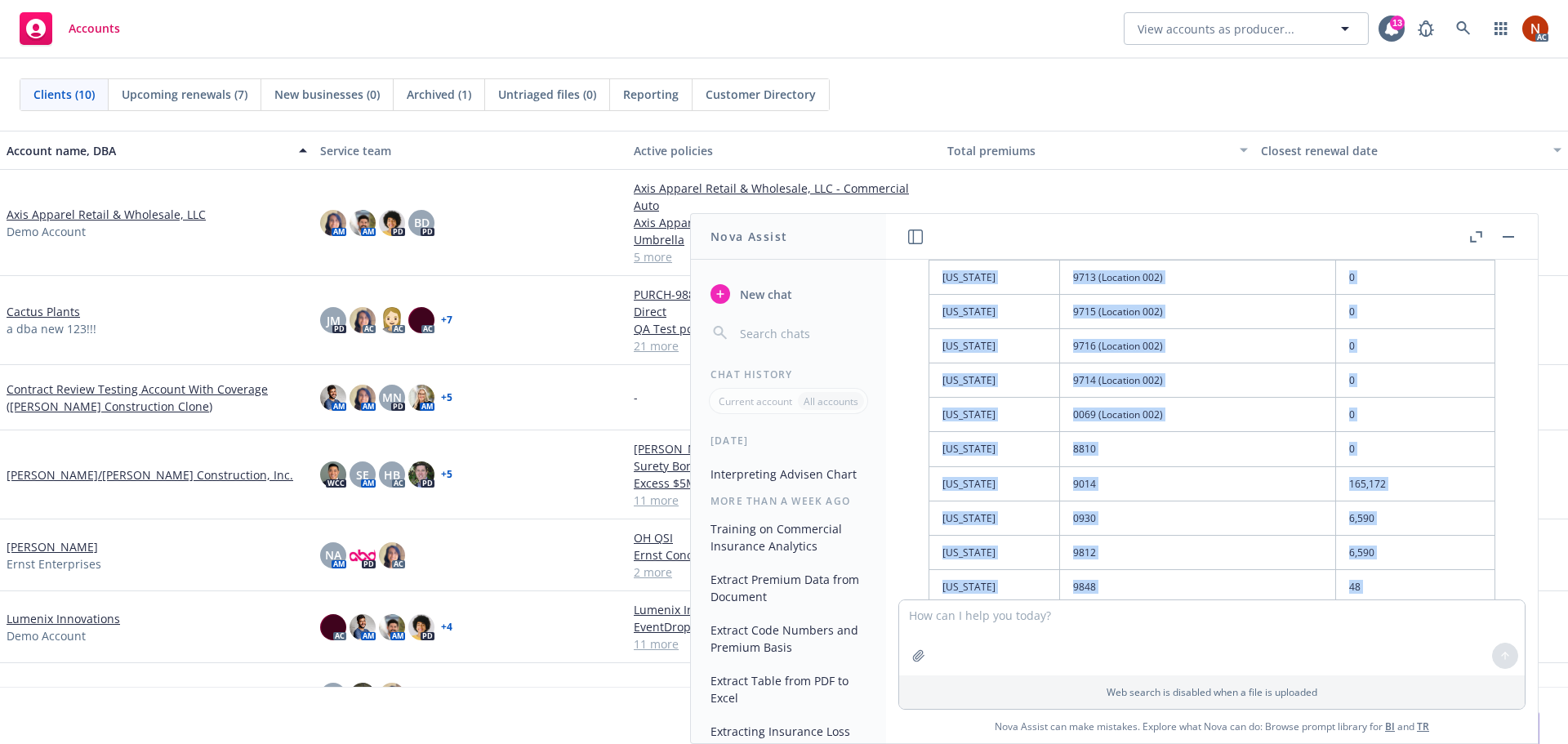
scroll to position [1221, 0]
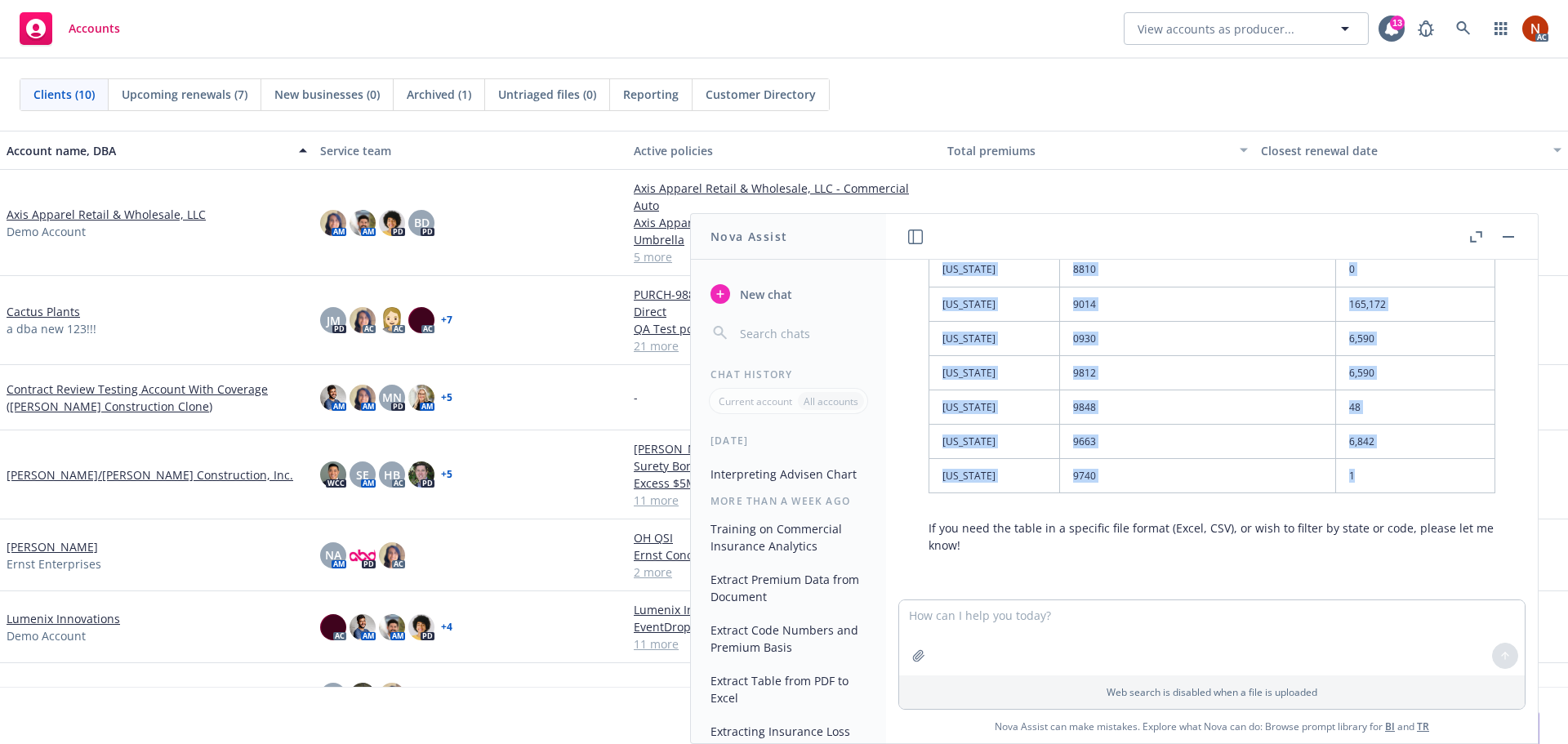
drag, startPoint x: 940, startPoint y: 373, endPoint x: 1386, endPoint y: 487, distance: 460.3
copy table "State Classification Code No./TR CD Exposure Basis CALIFORNIA 2584 64,375 CALIF…"
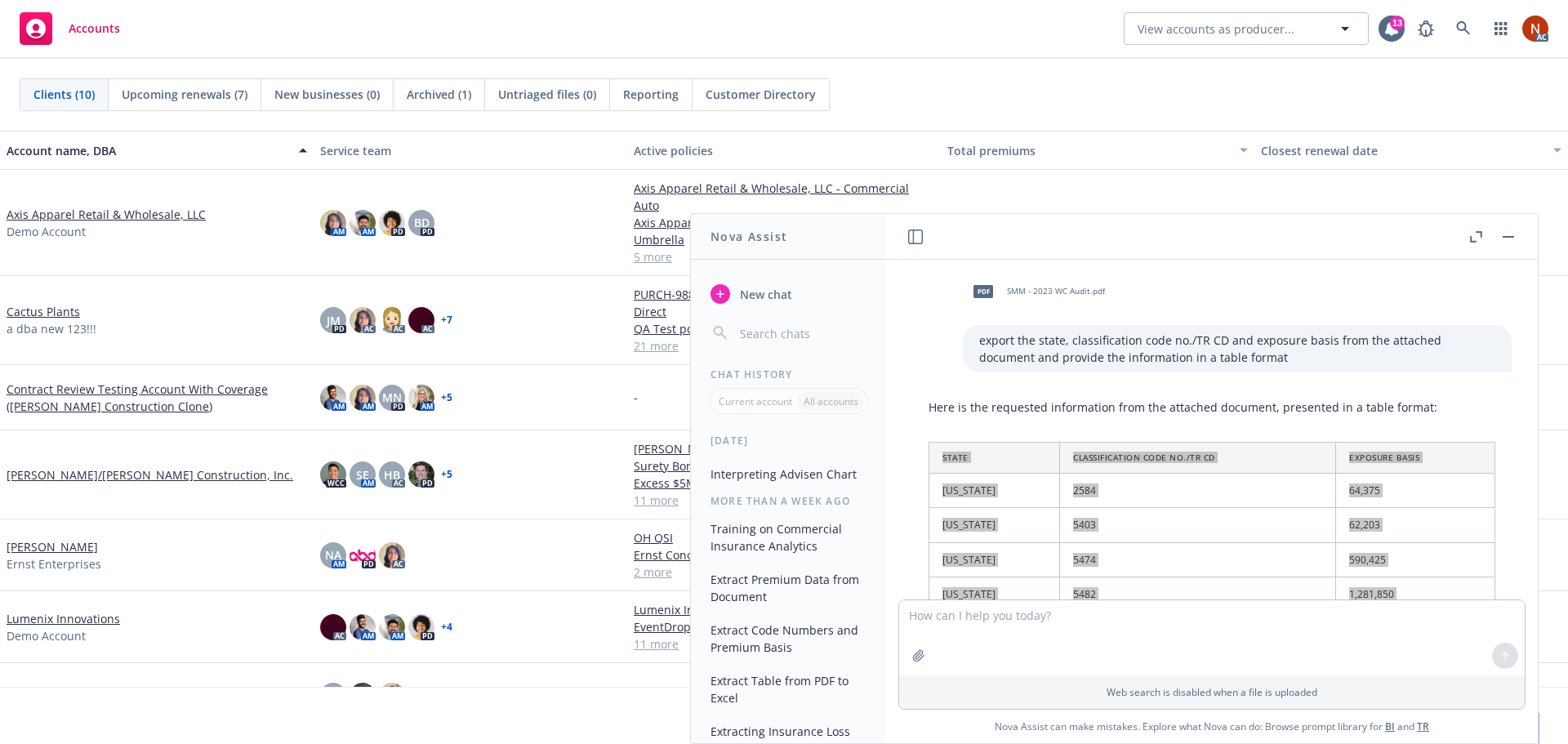
scroll to position [0, 0]
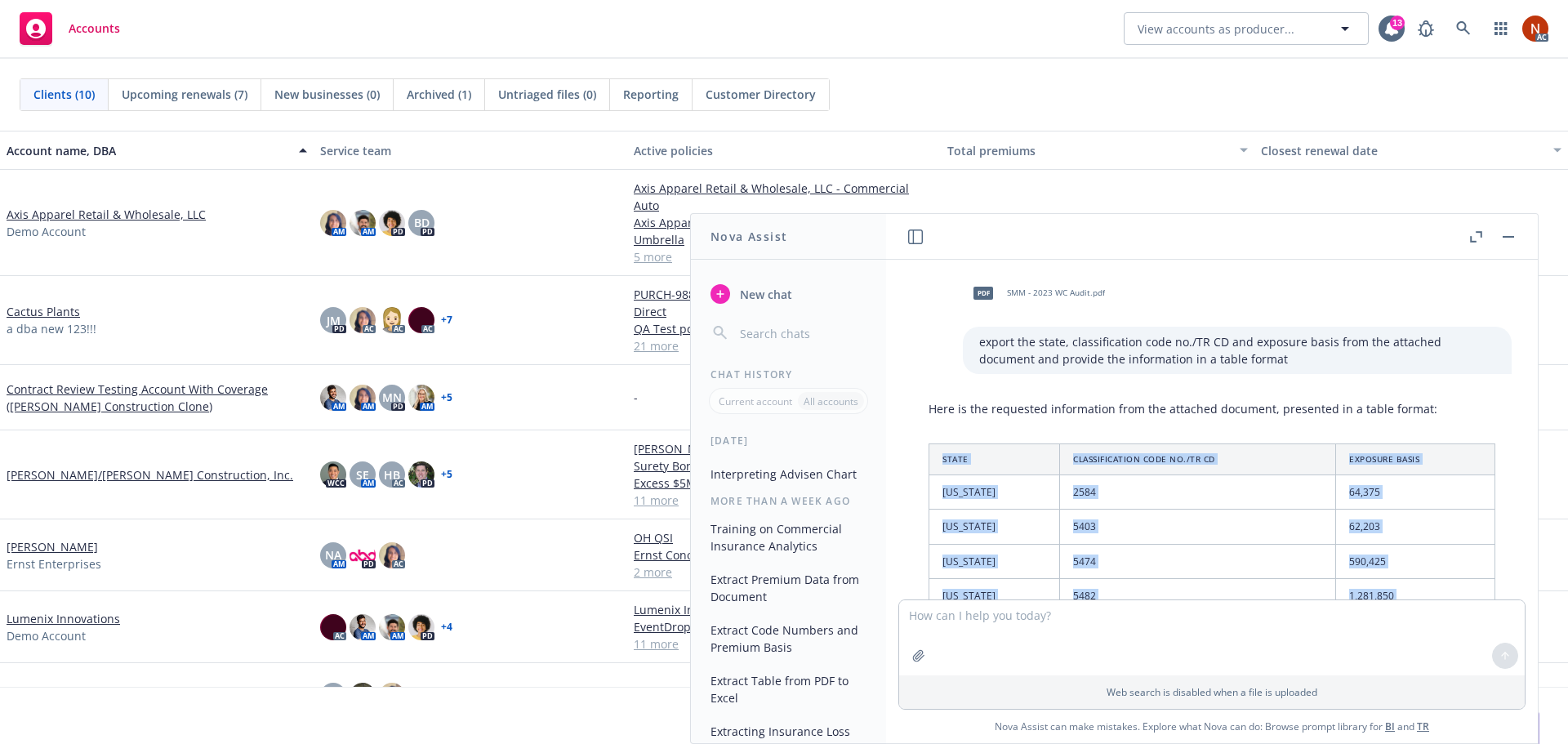
click at [1017, 463] on th "State" at bounding box center [995, 460] width 130 height 31
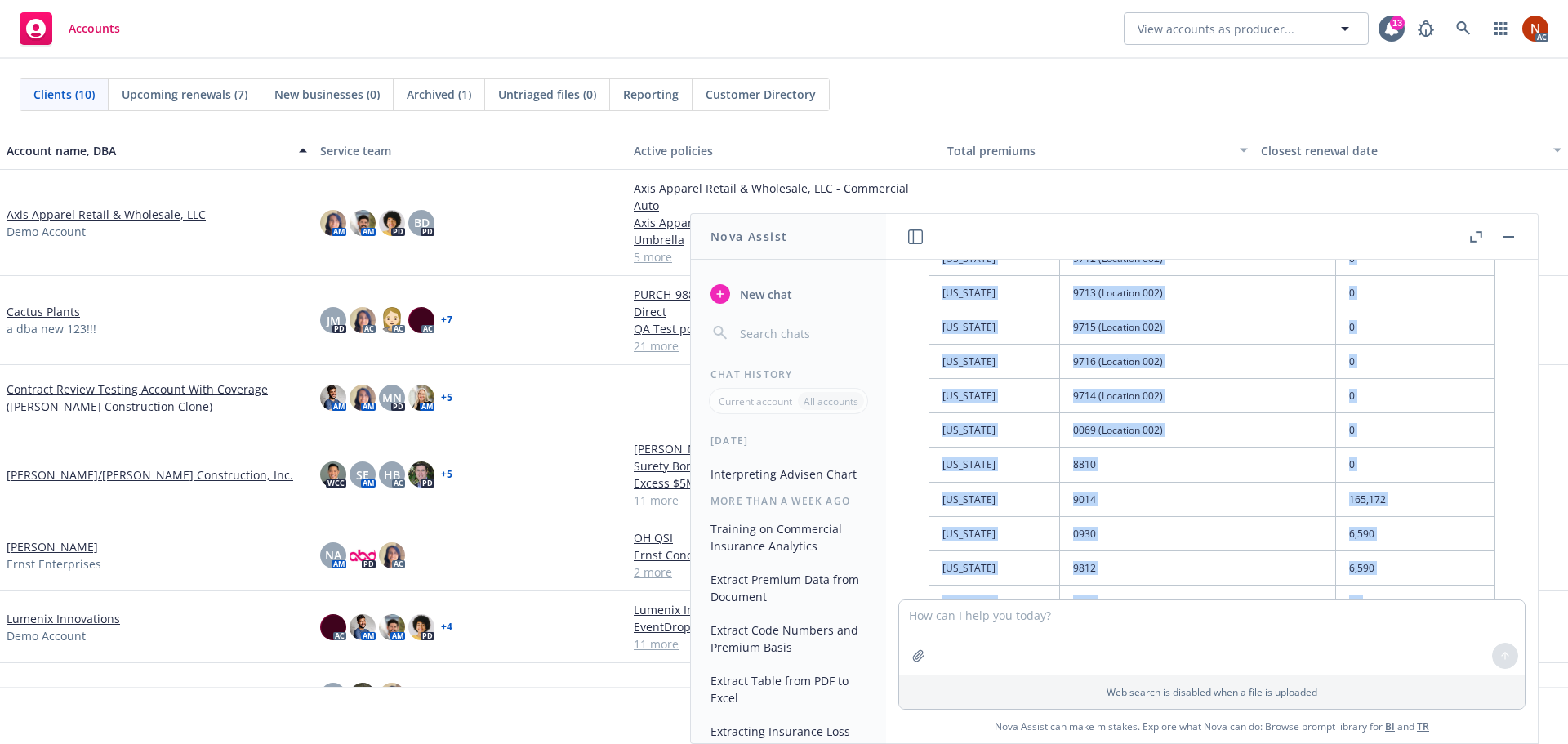
scroll to position [1221, 0]
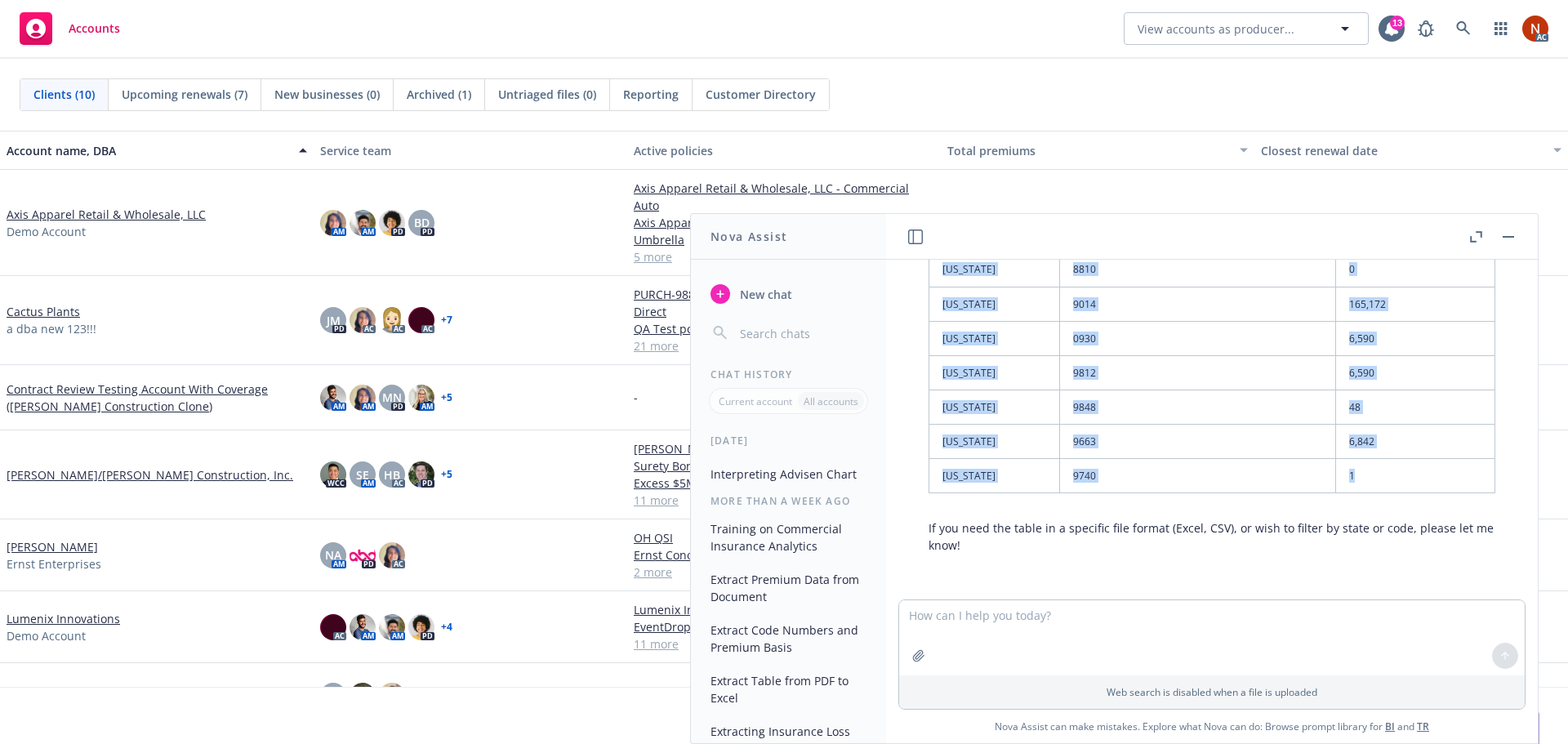
click at [1022, 475] on td "GEORGIA" at bounding box center [995, 475] width 130 height 34
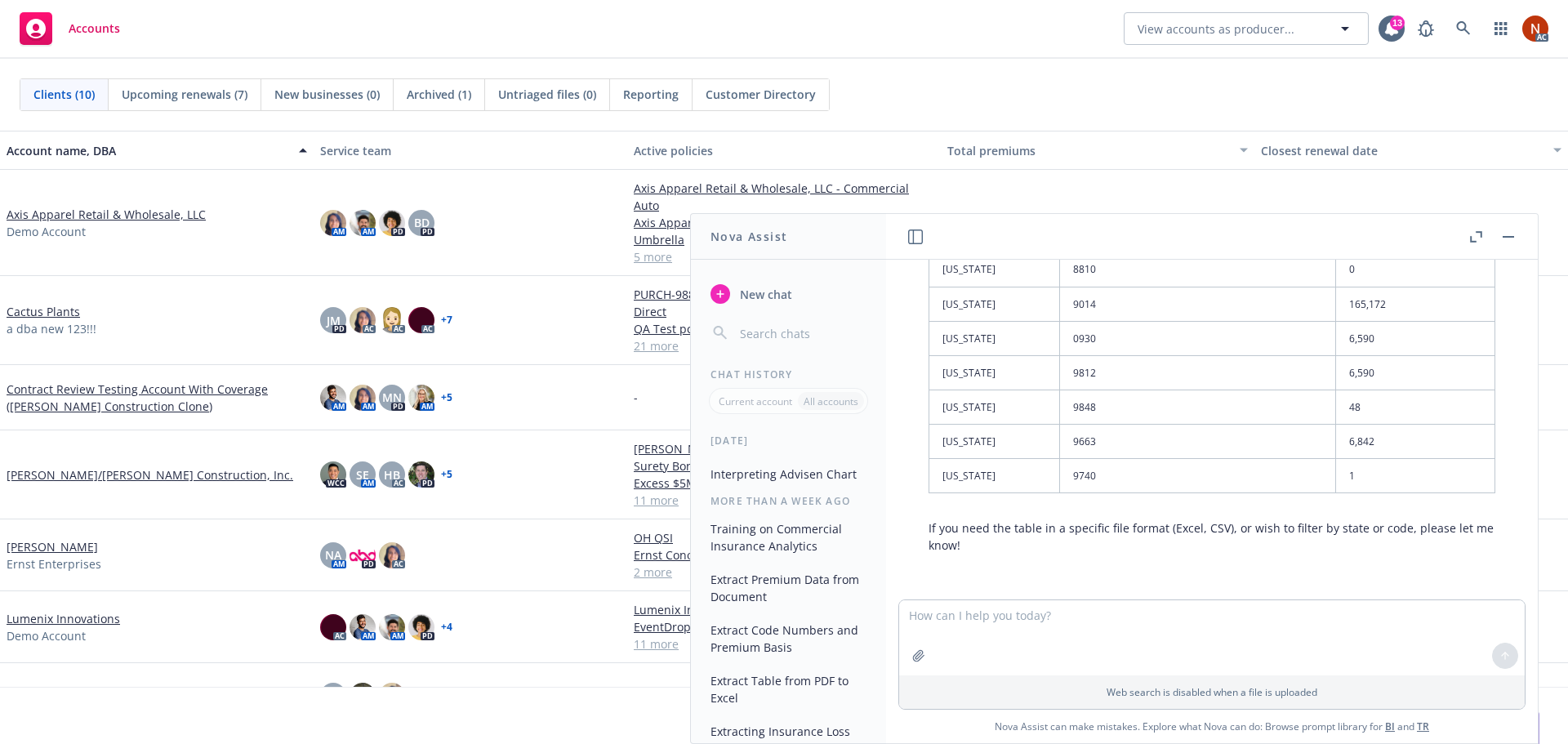
click at [1511, 241] on button "button" at bounding box center [1507, 236] width 19 height 19
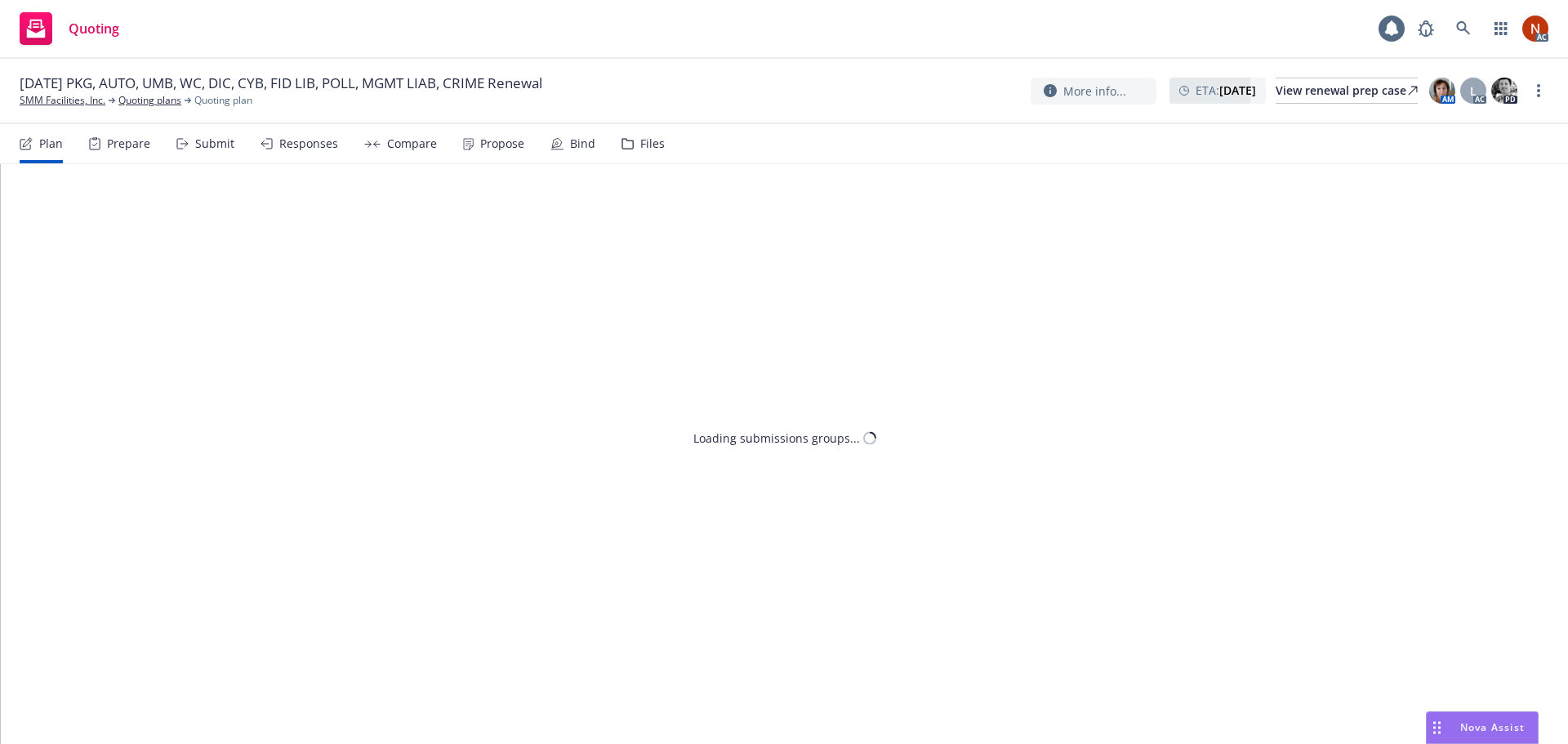
click at [469, 149] on div "Propose" at bounding box center [494, 143] width 61 height 39
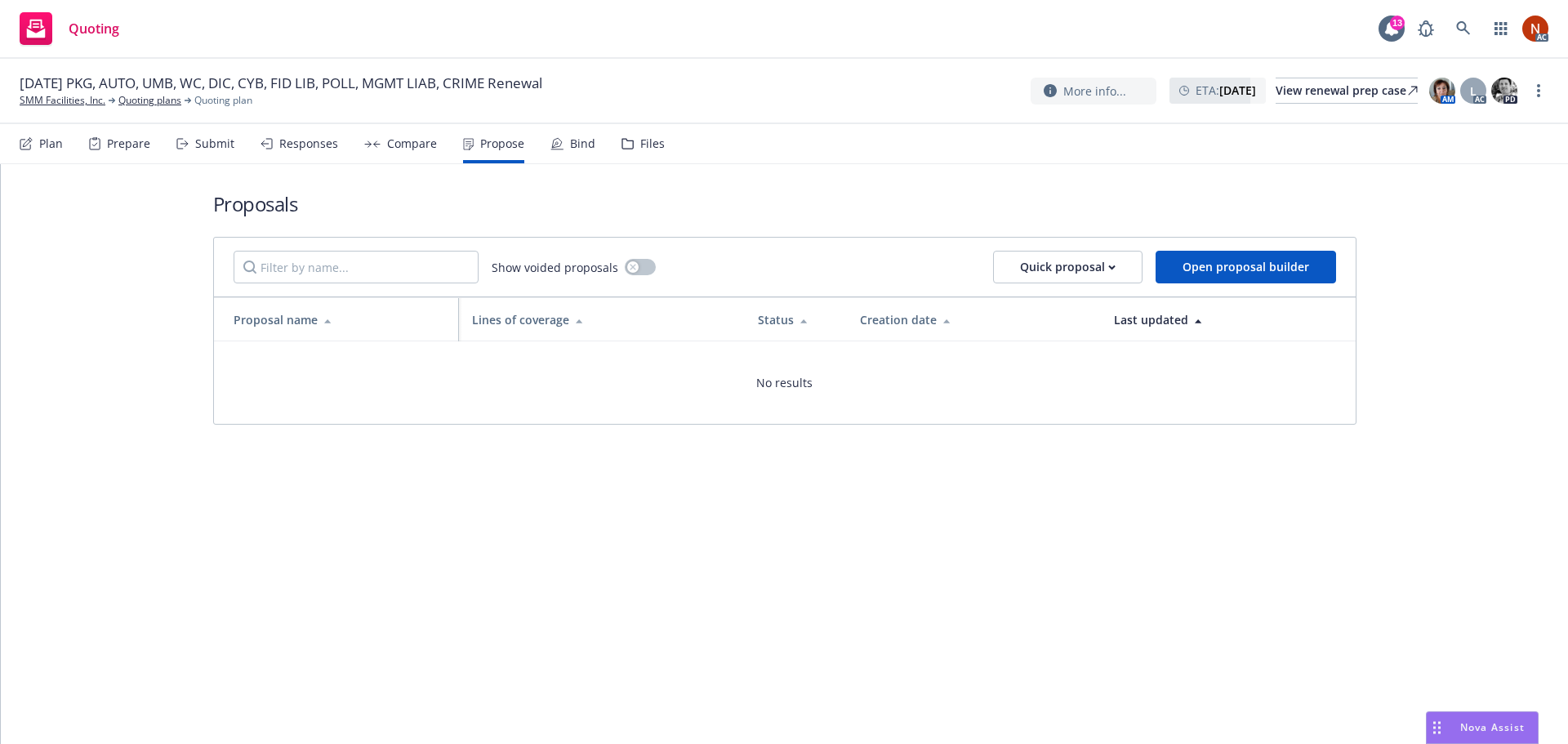
click at [632, 142] on div "Files" at bounding box center [642, 143] width 43 height 39
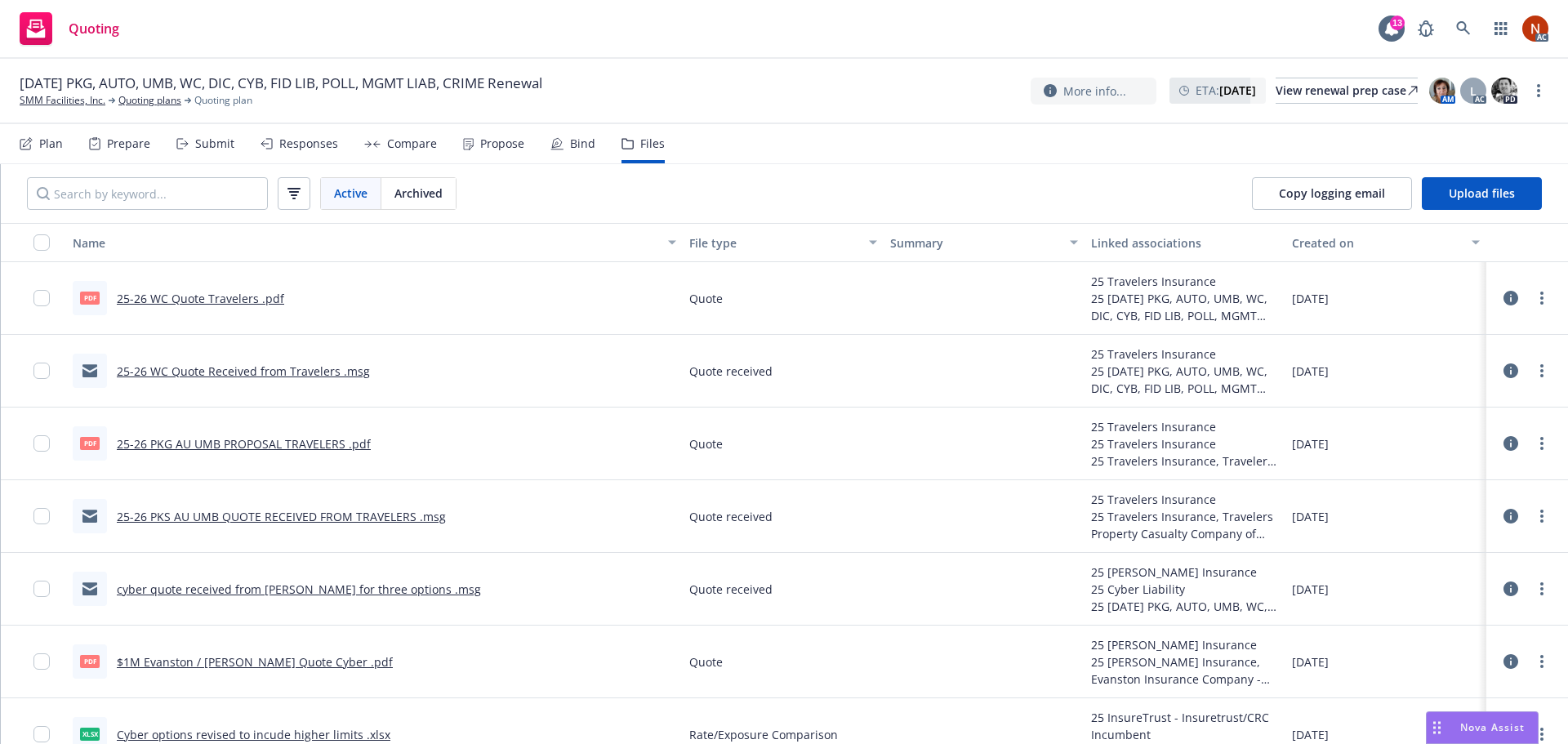
click at [242, 302] on link "25-26 WC Quote Travelers .pdf" at bounding box center [200, 298] width 167 height 16
click at [337, 375] on link "25-26 WC Quote Received from Travelers .msg" at bounding box center [243, 371] width 253 height 16
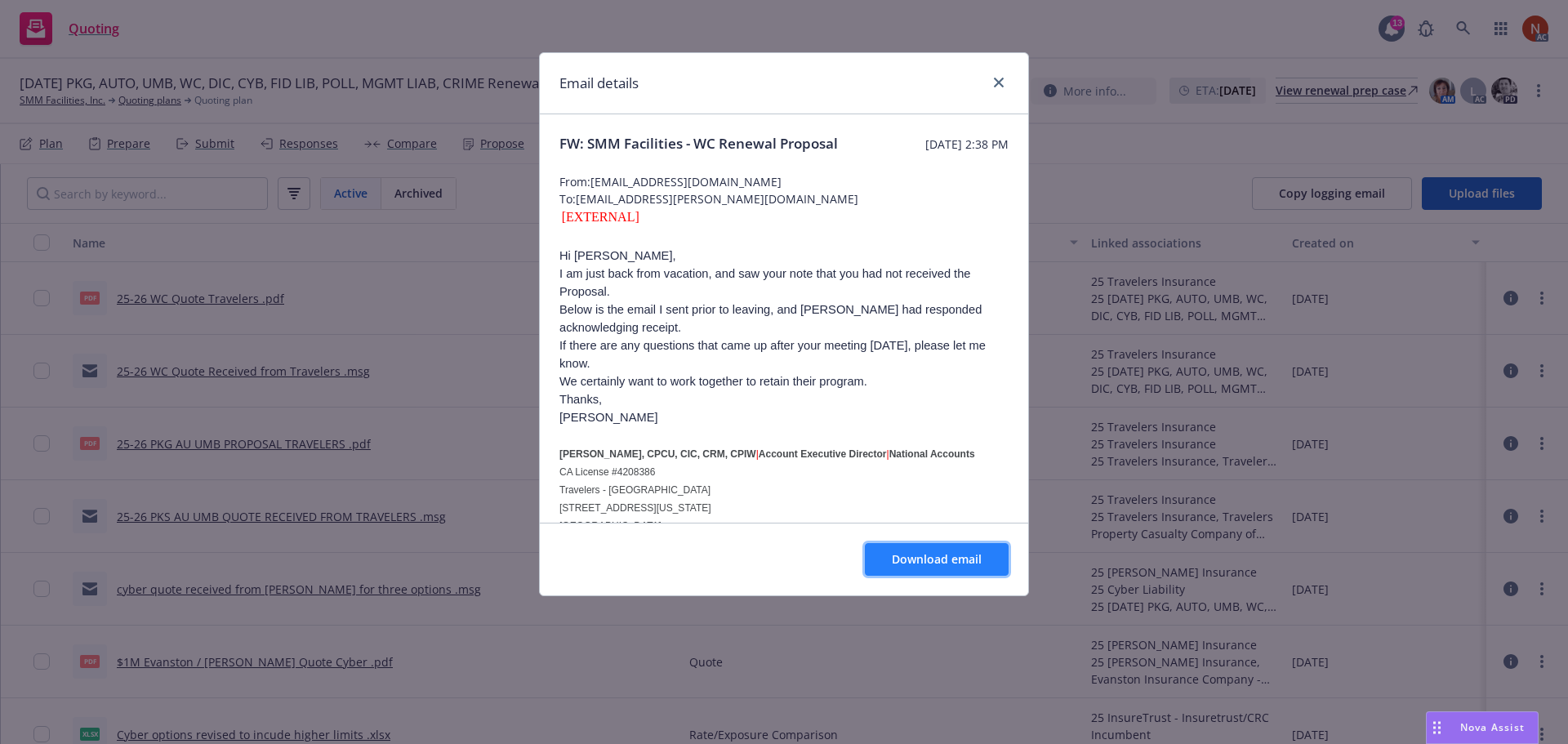
click at [931, 544] on button "Download email" at bounding box center [937, 560] width 144 height 33
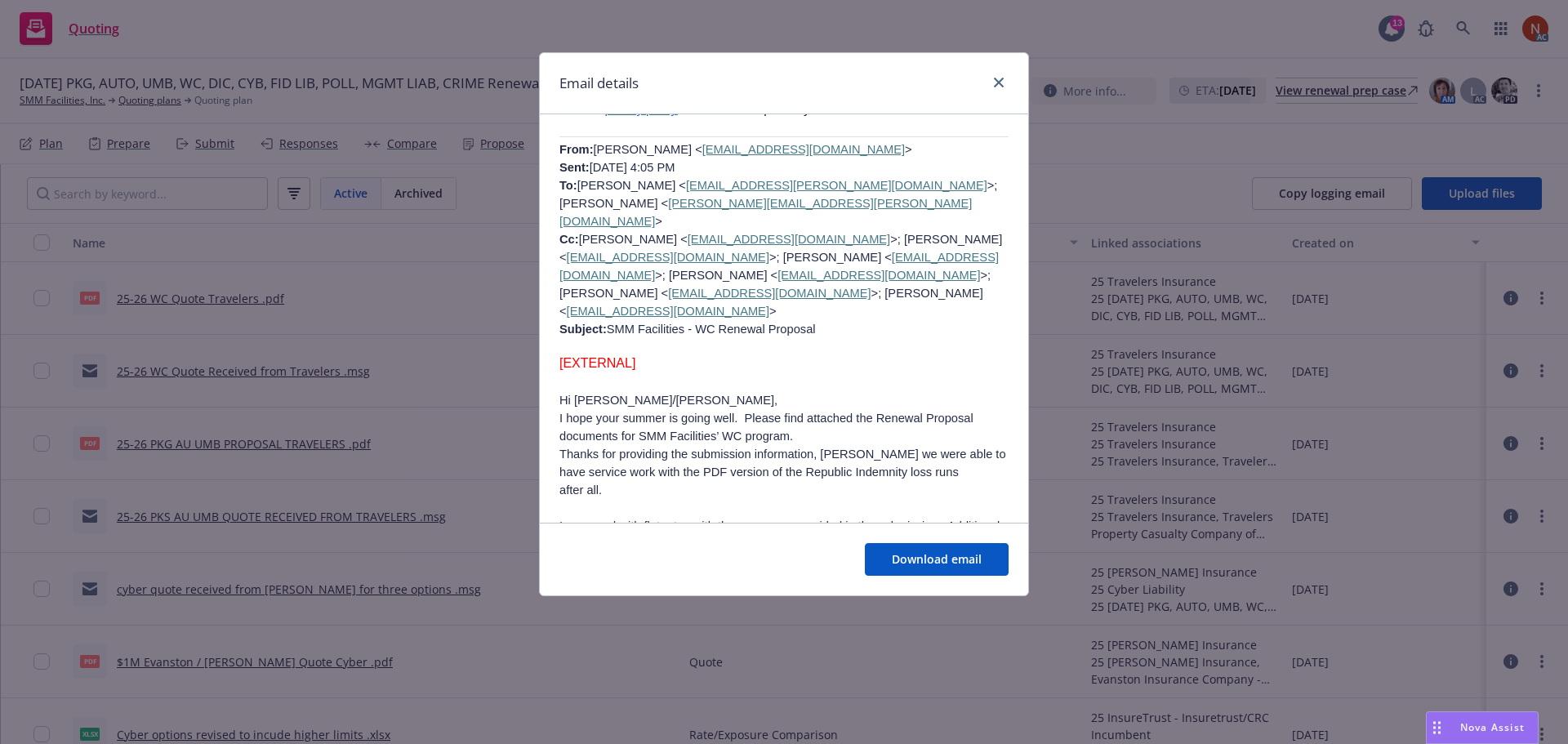
scroll to position [1810, 0]
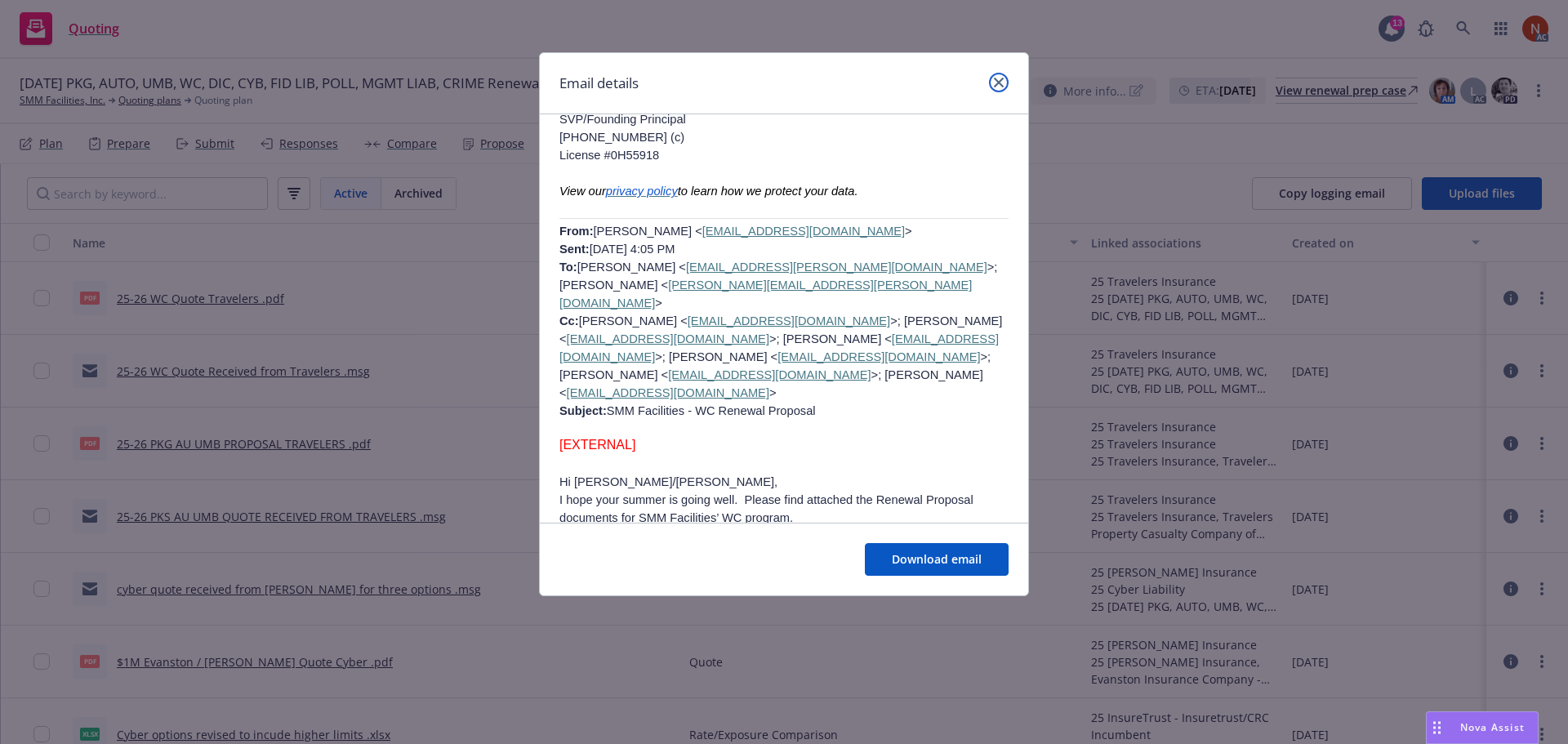
drag, startPoint x: 997, startPoint y: 83, endPoint x: 990, endPoint y: 90, distance: 9.9
click at [997, 84] on icon "close" at bounding box center [998, 83] width 10 height 10
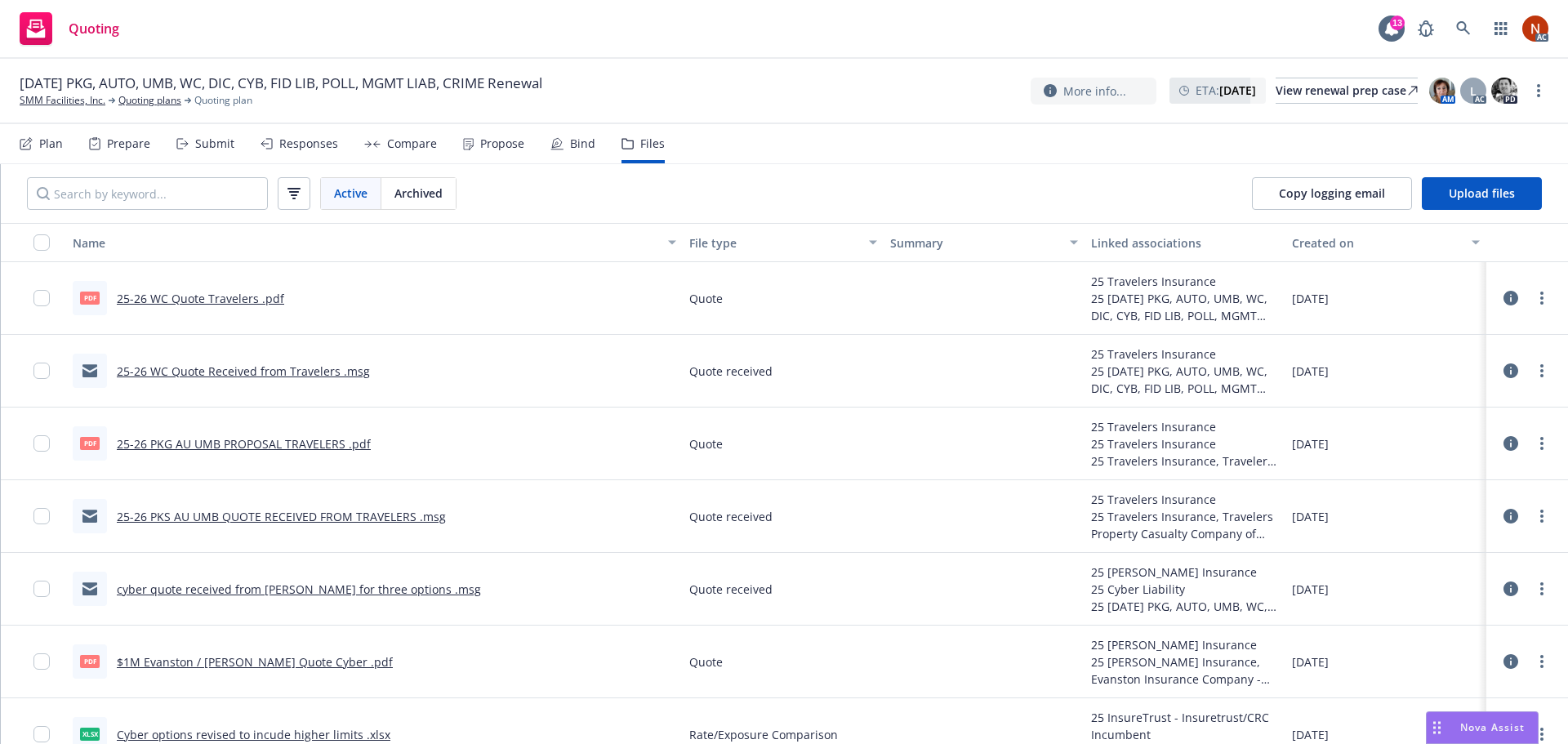
click at [382, 523] on link "25-26 PKS AU UMB QUOTE RECEIVED FROM TRAVELERS .msg" at bounding box center [281, 516] width 329 height 16
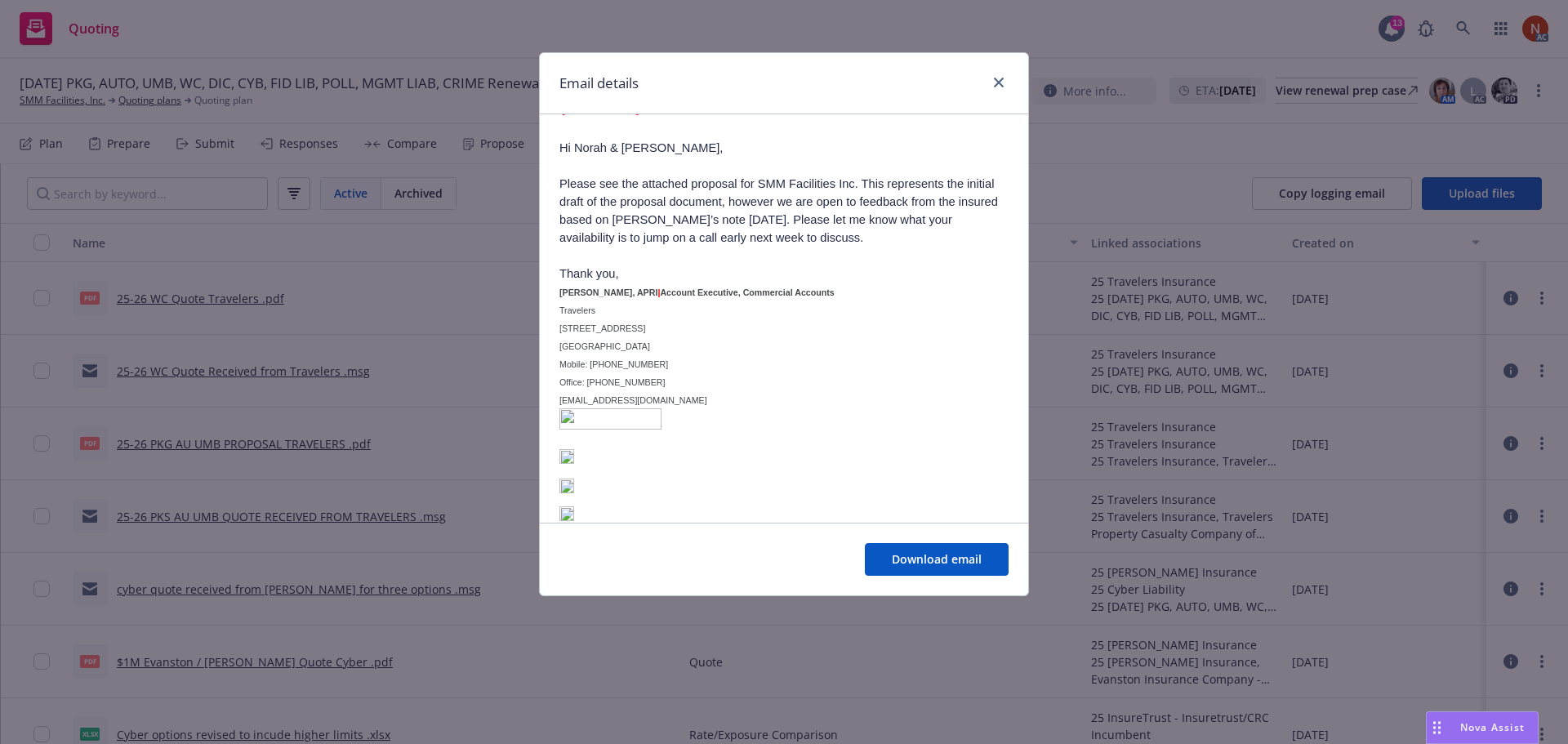
scroll to position [163, 0]
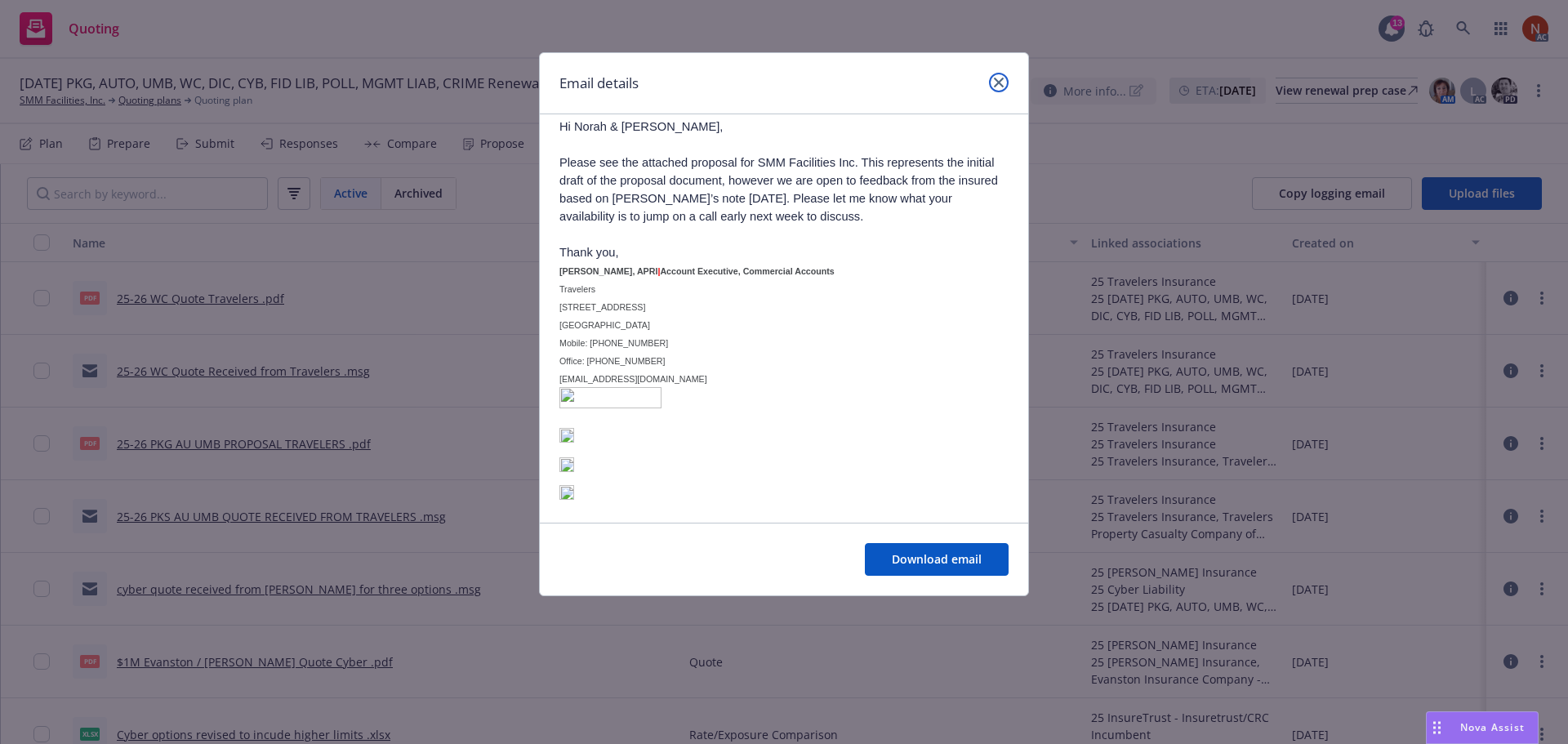
click at [994, 83] on icon "close" at bounding box center [998, 83] width 10 height 10
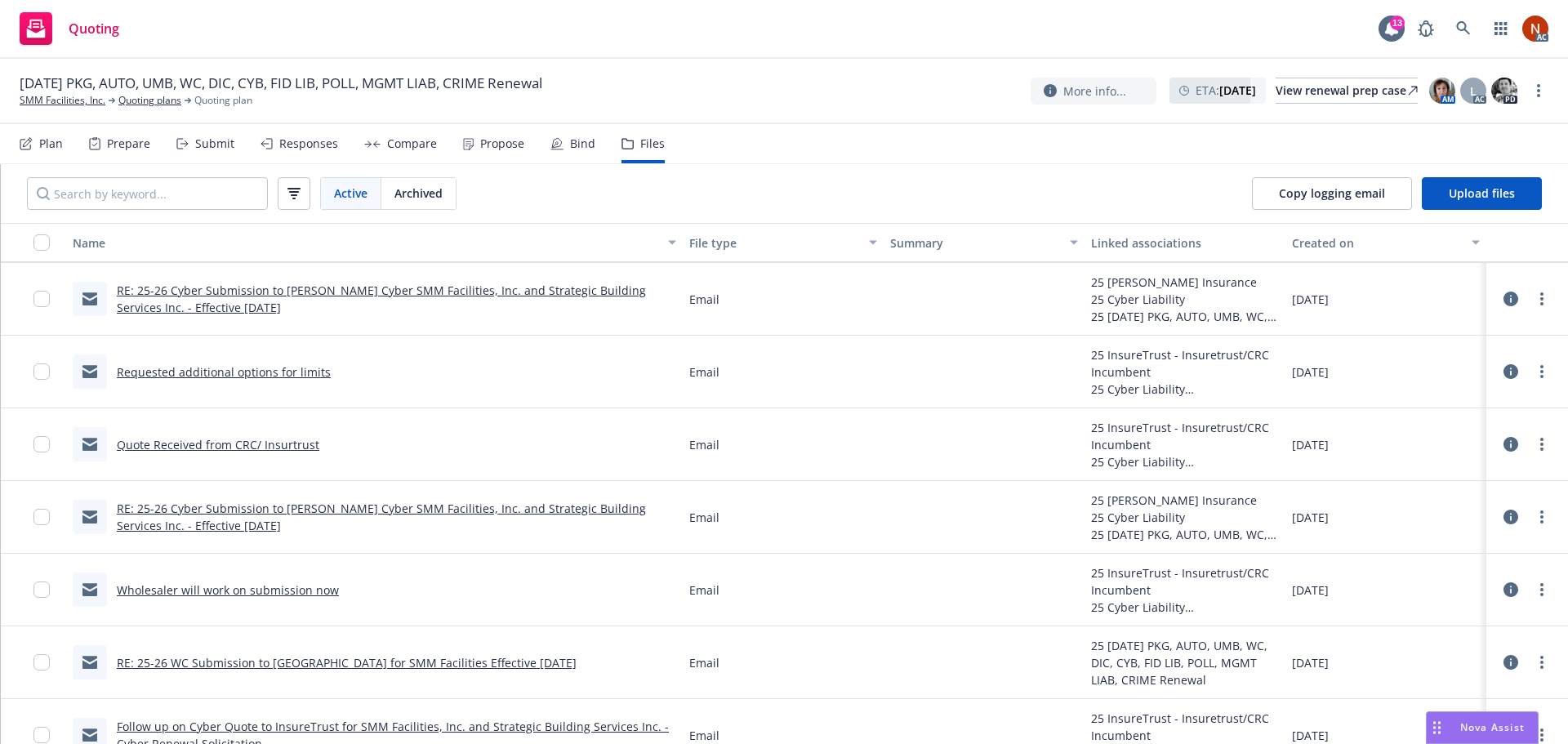
scroll to position [1878, 0]
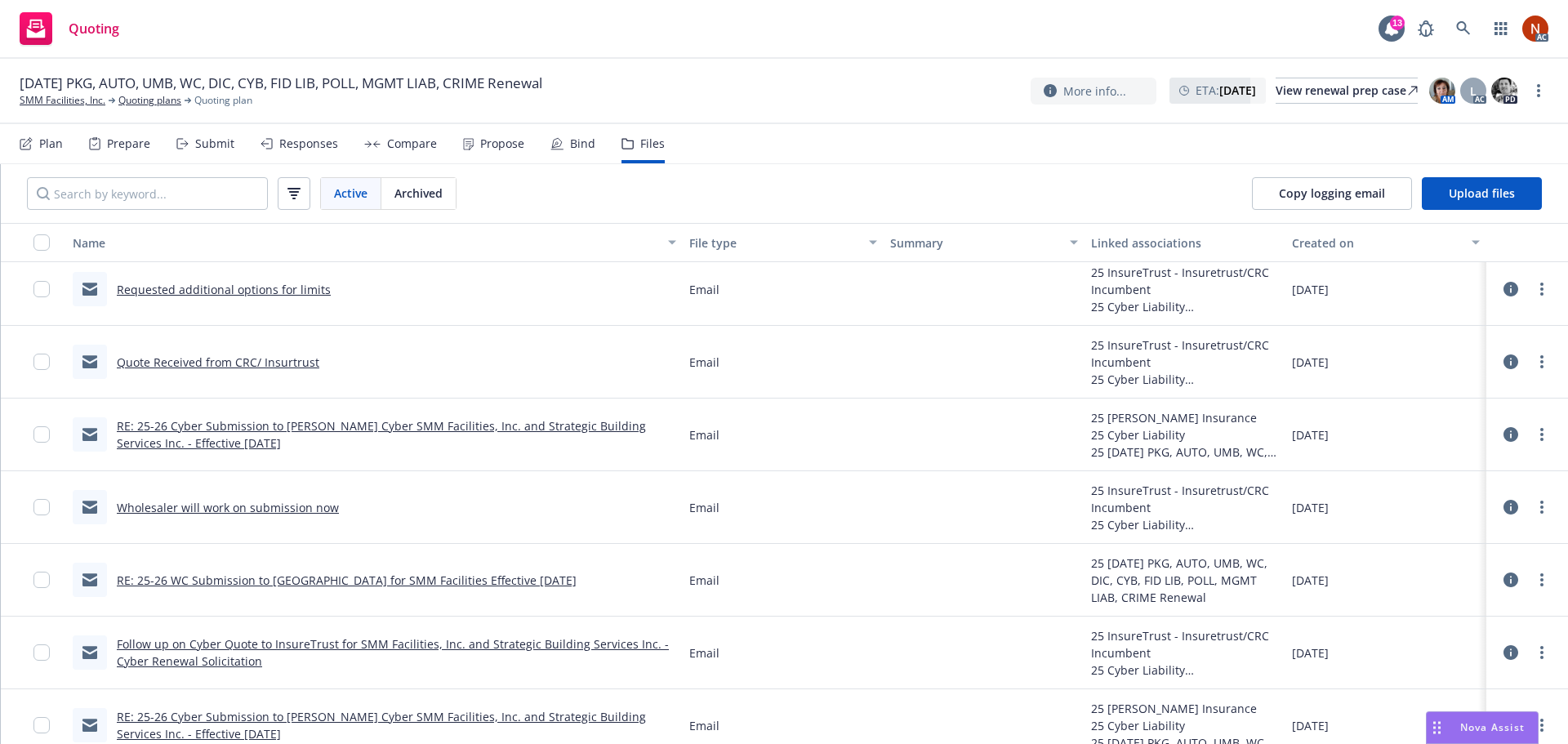
click at [480, 577] on link "RE: 25-26 WC Submission to [GEOGRAPHIC_DATA] for SMM Facilities Effective [DATE]" at bounding box center [346, 580] width 460 height 16
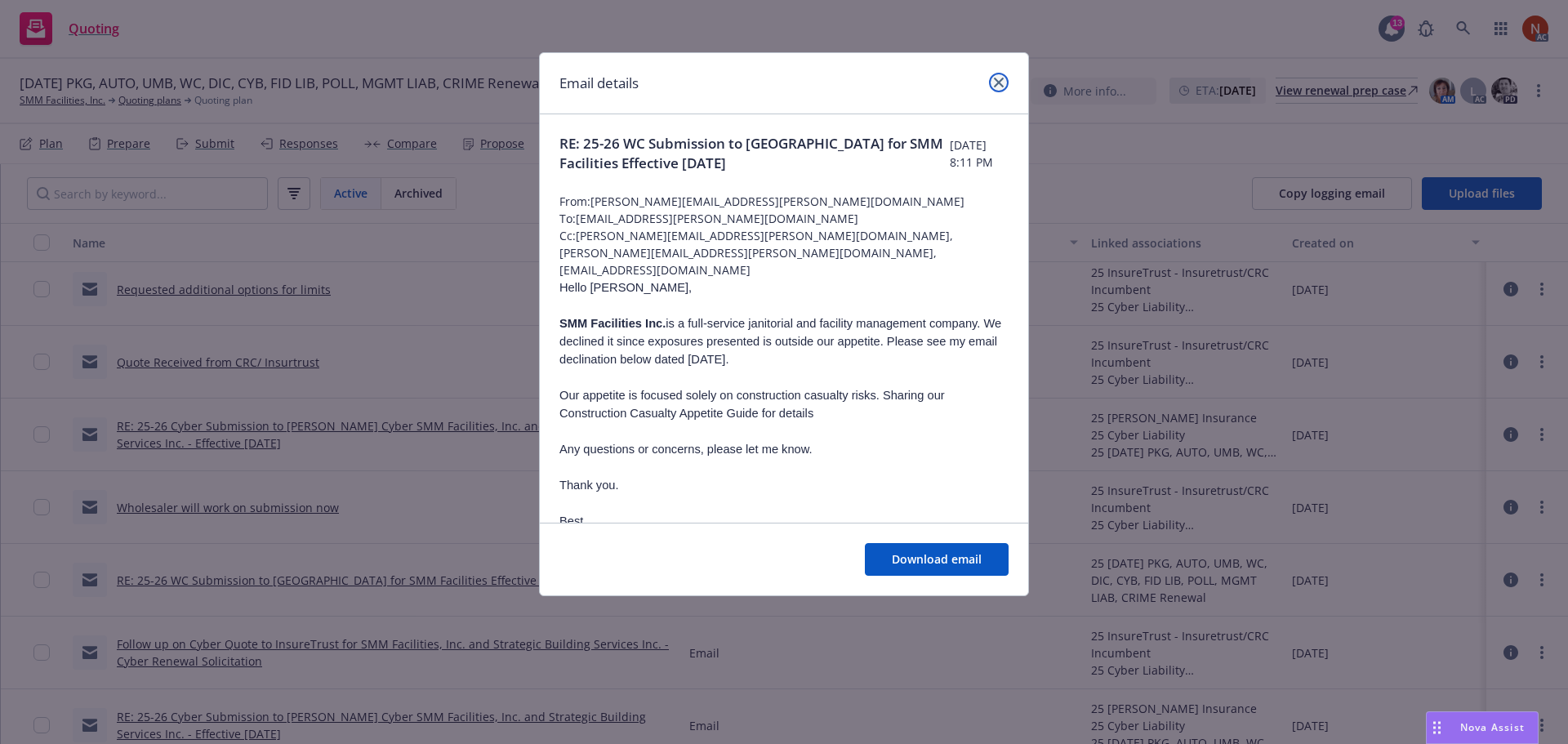
click at [994, 80] on icon "close" at bounding box center [998, 83] width 10 height 10
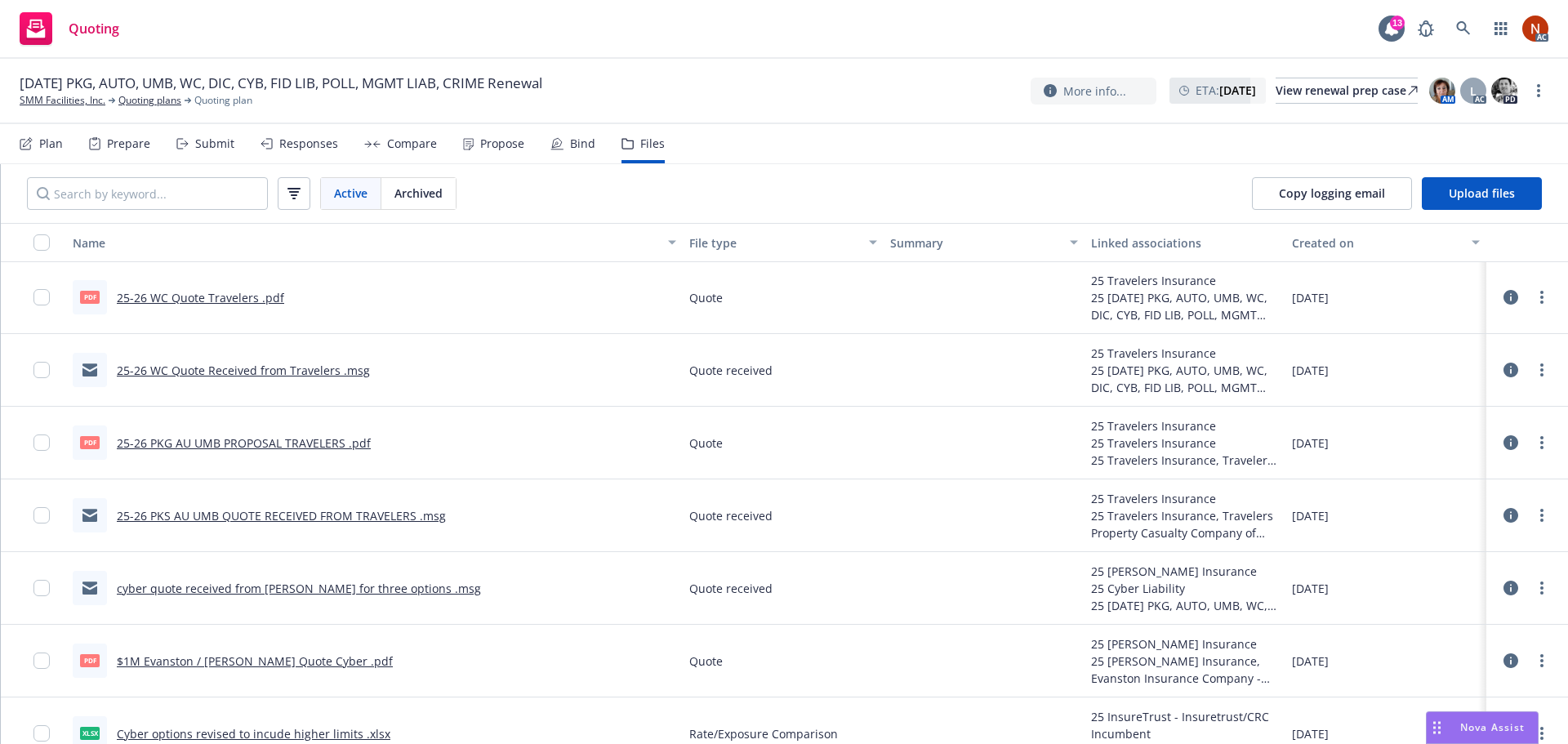
scroll to position [0, 0]
click at [75, 99] on link "SMM Facilities, Inc." at bounding box center [61, 100] width 85 height 15
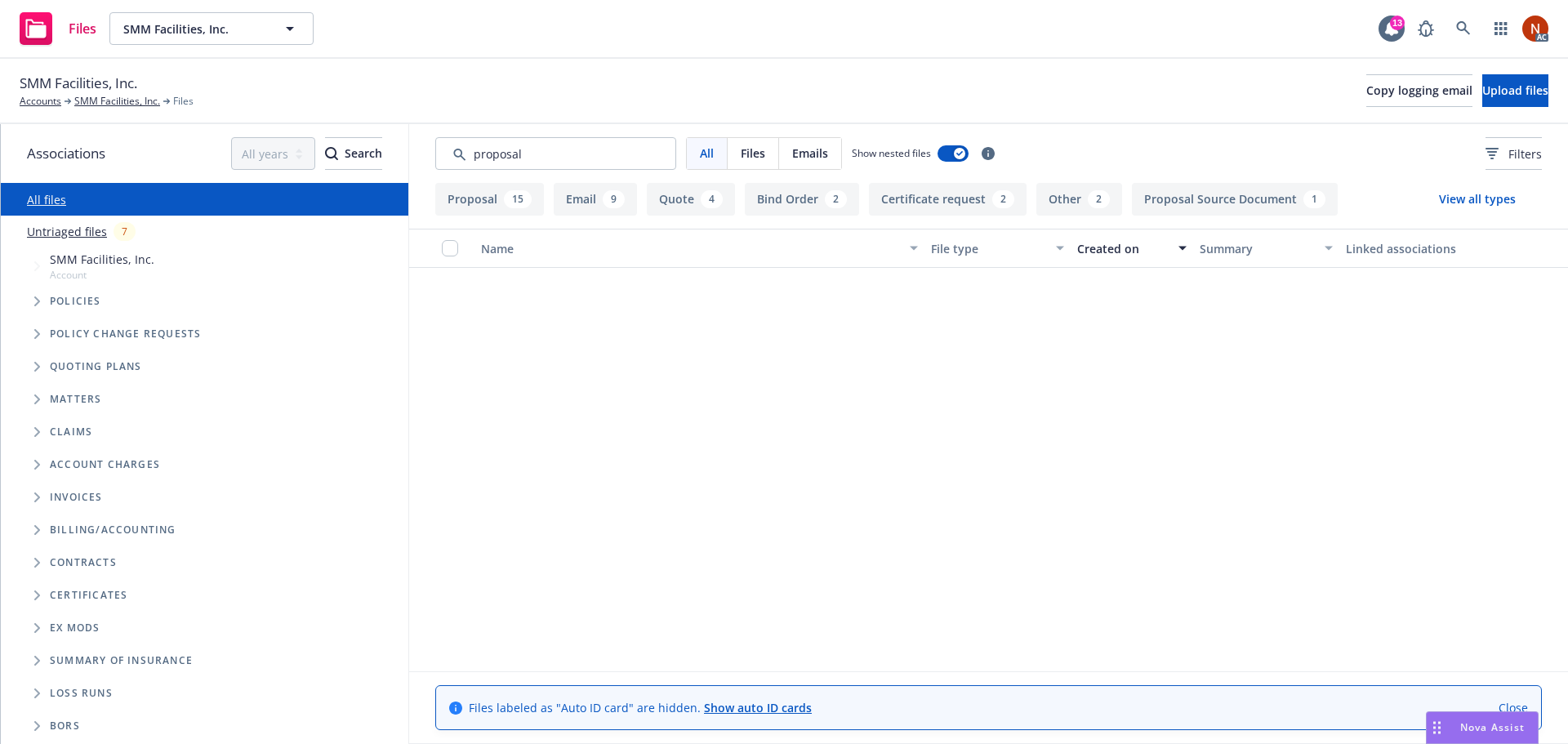
scroll to position [1546, 0]
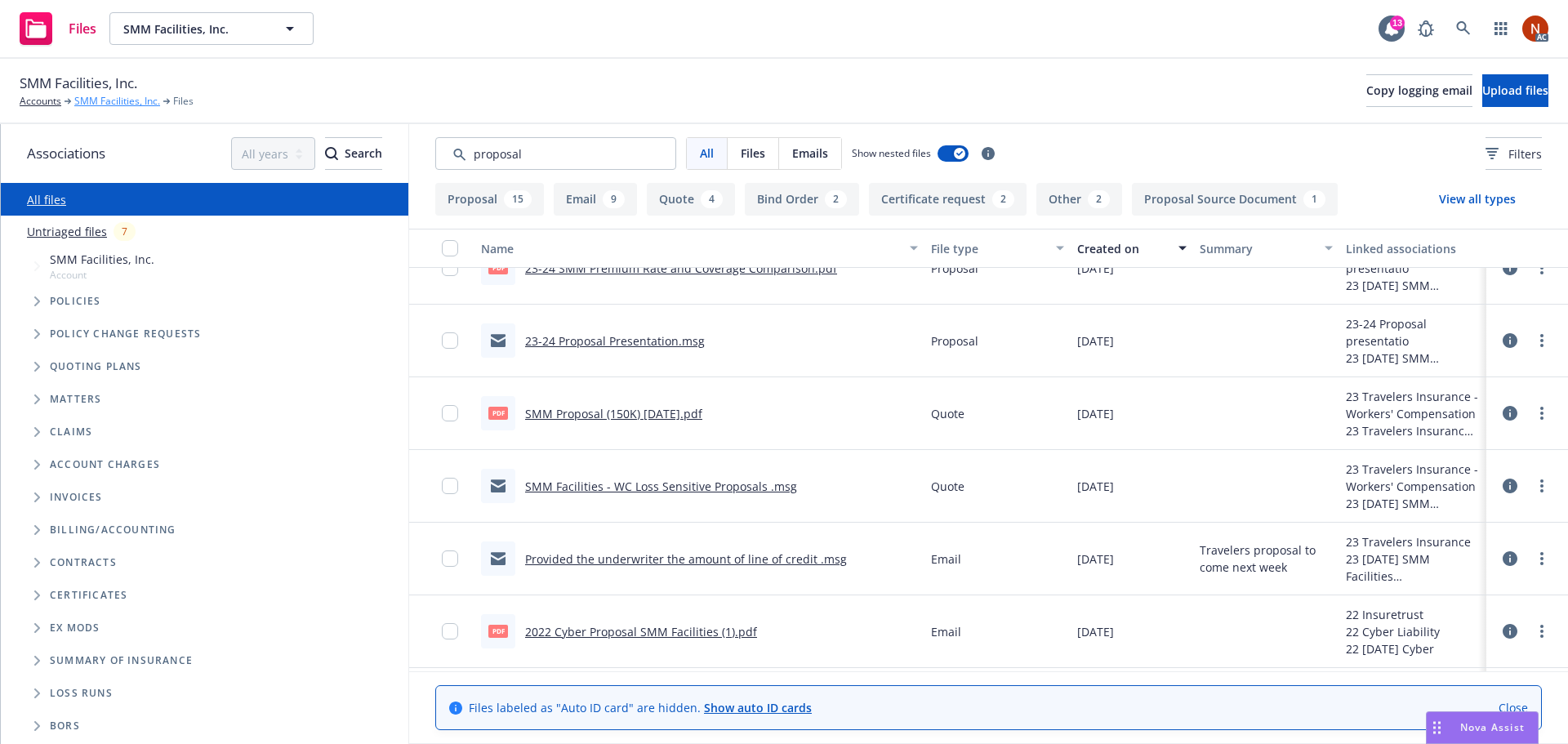
click at [96, 101] on link "SMM Facilities, Inc." at bounding box center [117, 101] width 85 height 15
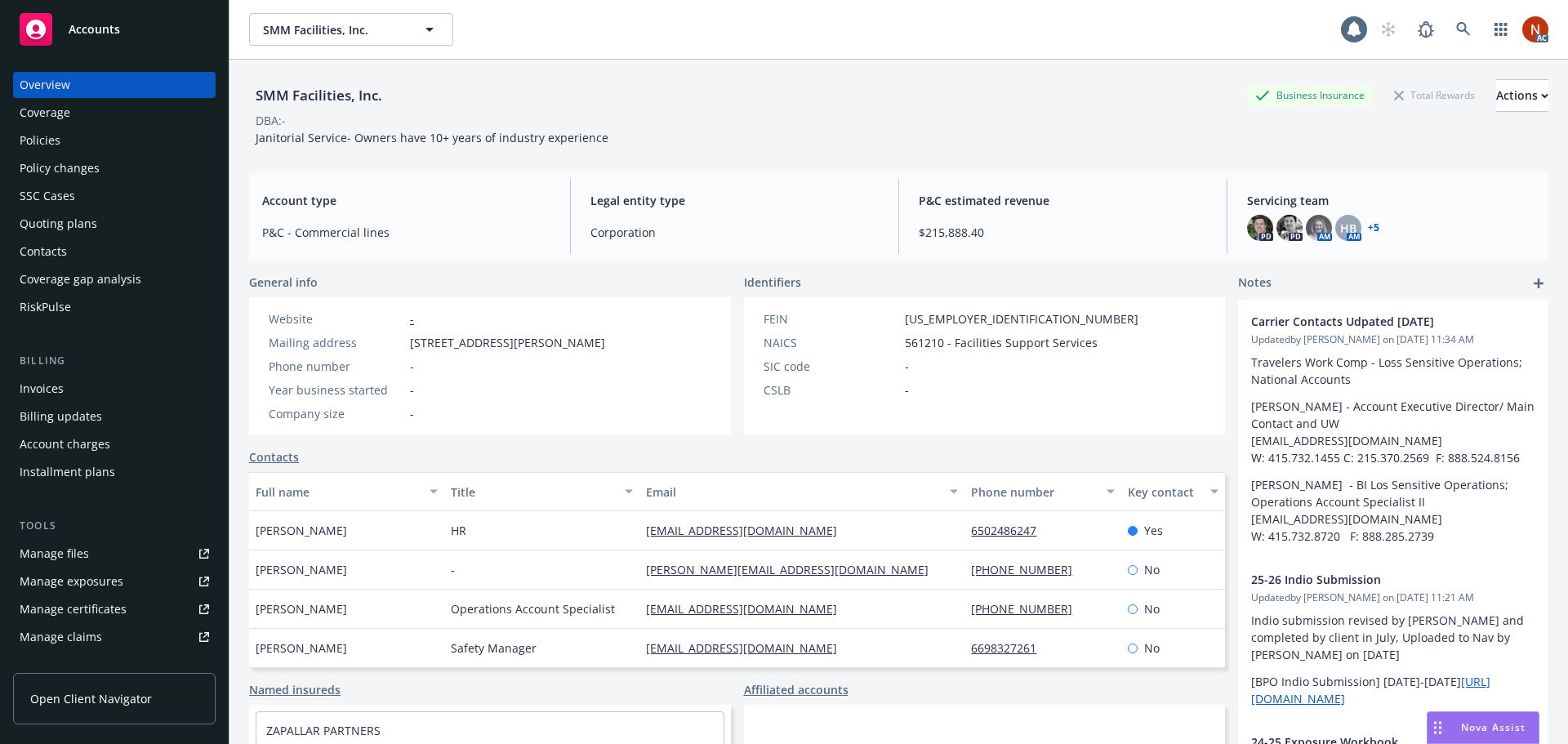
click at [84, 224] on div "Quoting plans" at bounding box center [58, 224] width 78 height 26
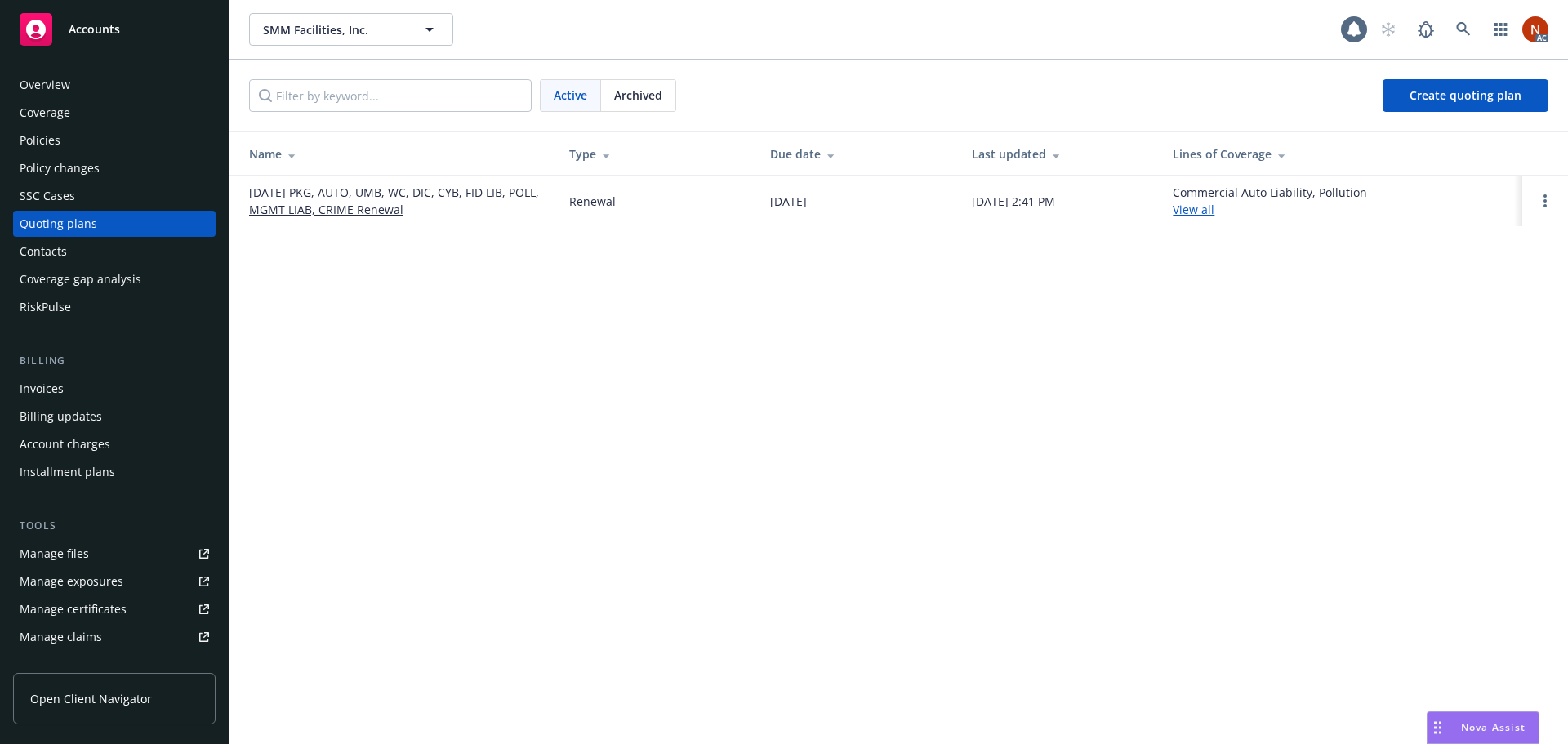
click at [420, 192] on link "[DATE] PKG, AUTO, UMB, WC, DIC, CYB, FID LIB, POLL, MGMT LIAB, CRIME Renewal" at bounding box center [395, 200] width 294 height 34
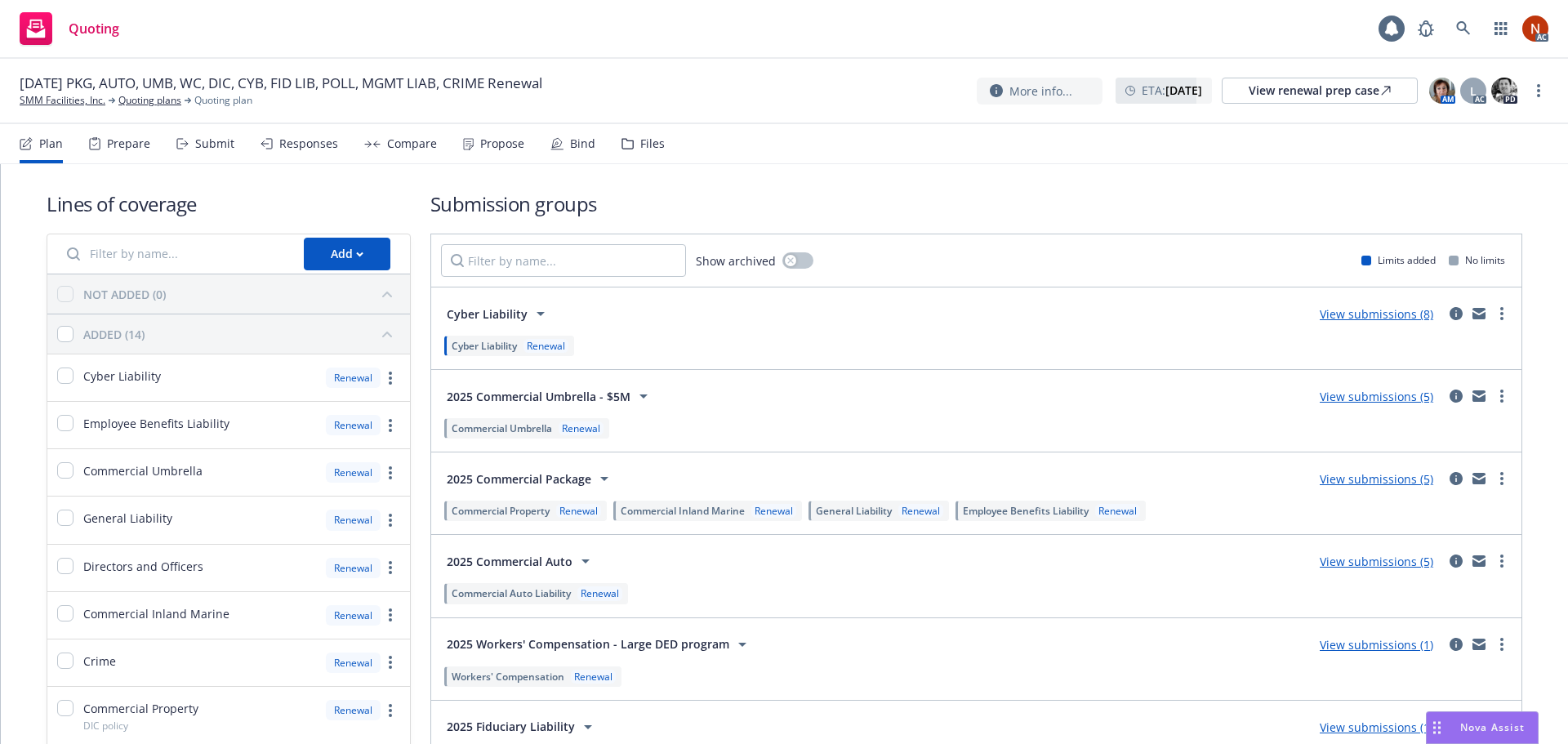
click at [640, 138] on div "Files" at bounding box center [652, 144] width 25 height 13
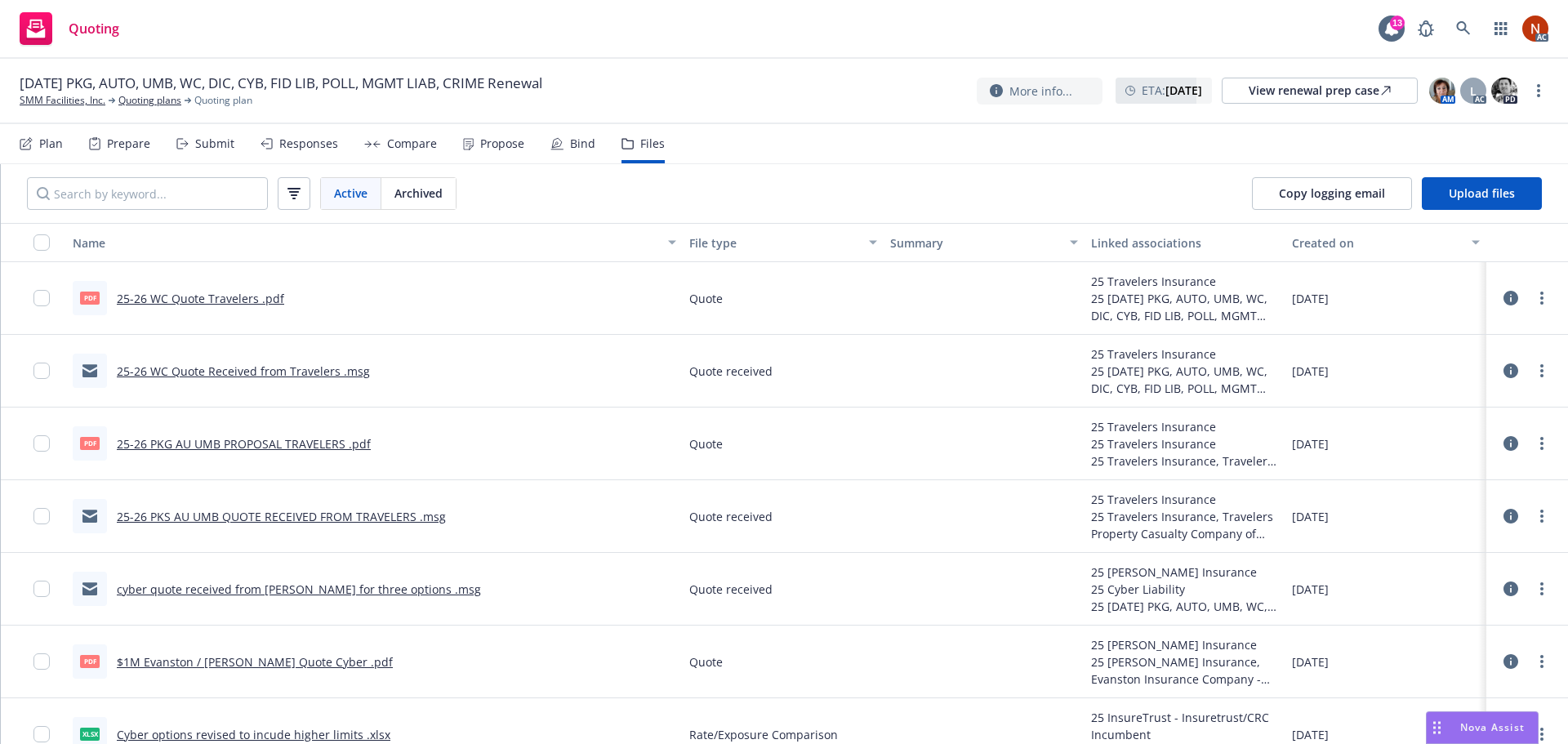
click at [201, 297] on link "25-26 WC Quote Travelers .pdf" at bounding box center [200, 298] width 167 height 16
click at [327, 371] on link "25-26 WC Quote Received from Travelers .msg" at bounding box center [243, 371] width 253 height 16
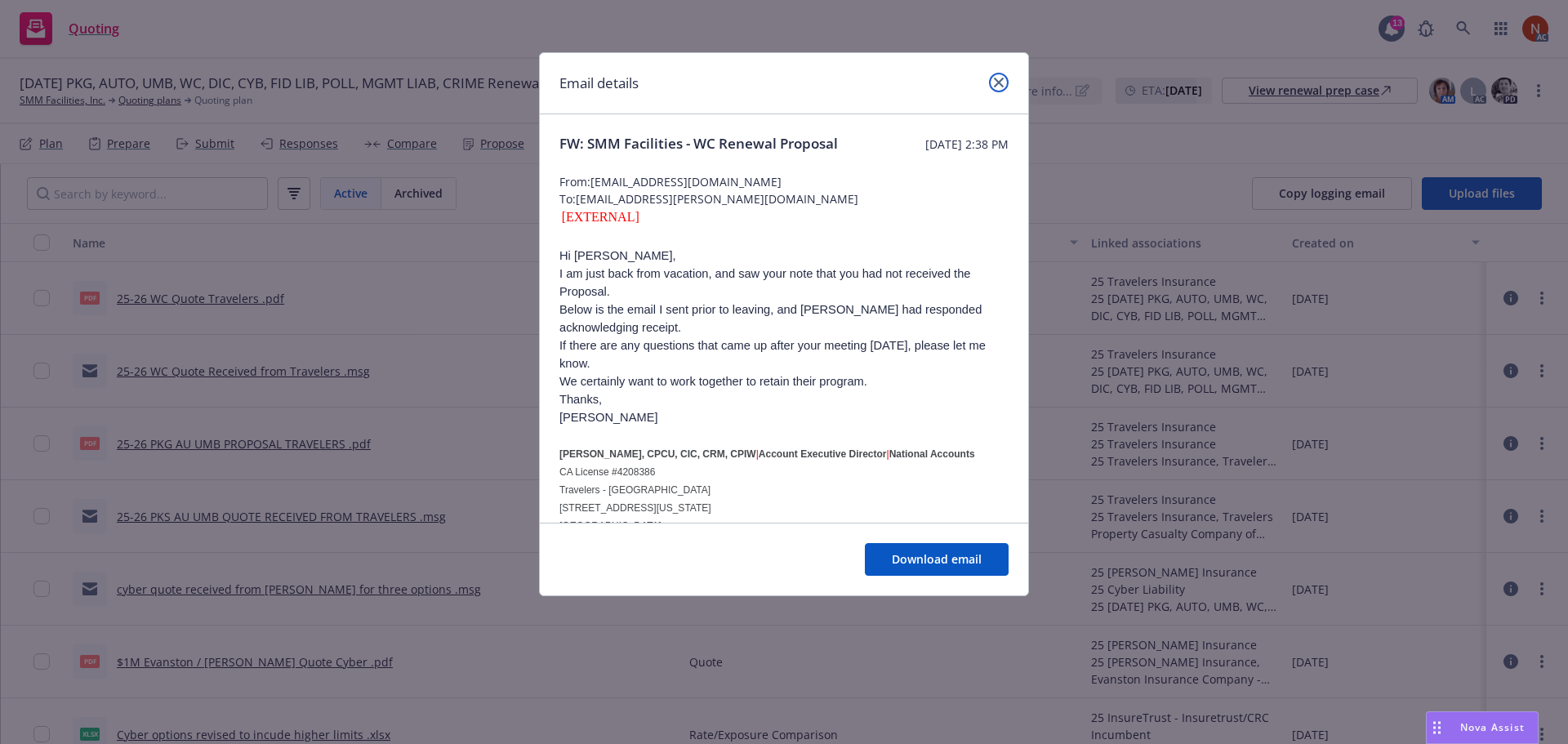
click at [996, 79] on icon "close" at bounding box center [998, 83] width 10 height 10
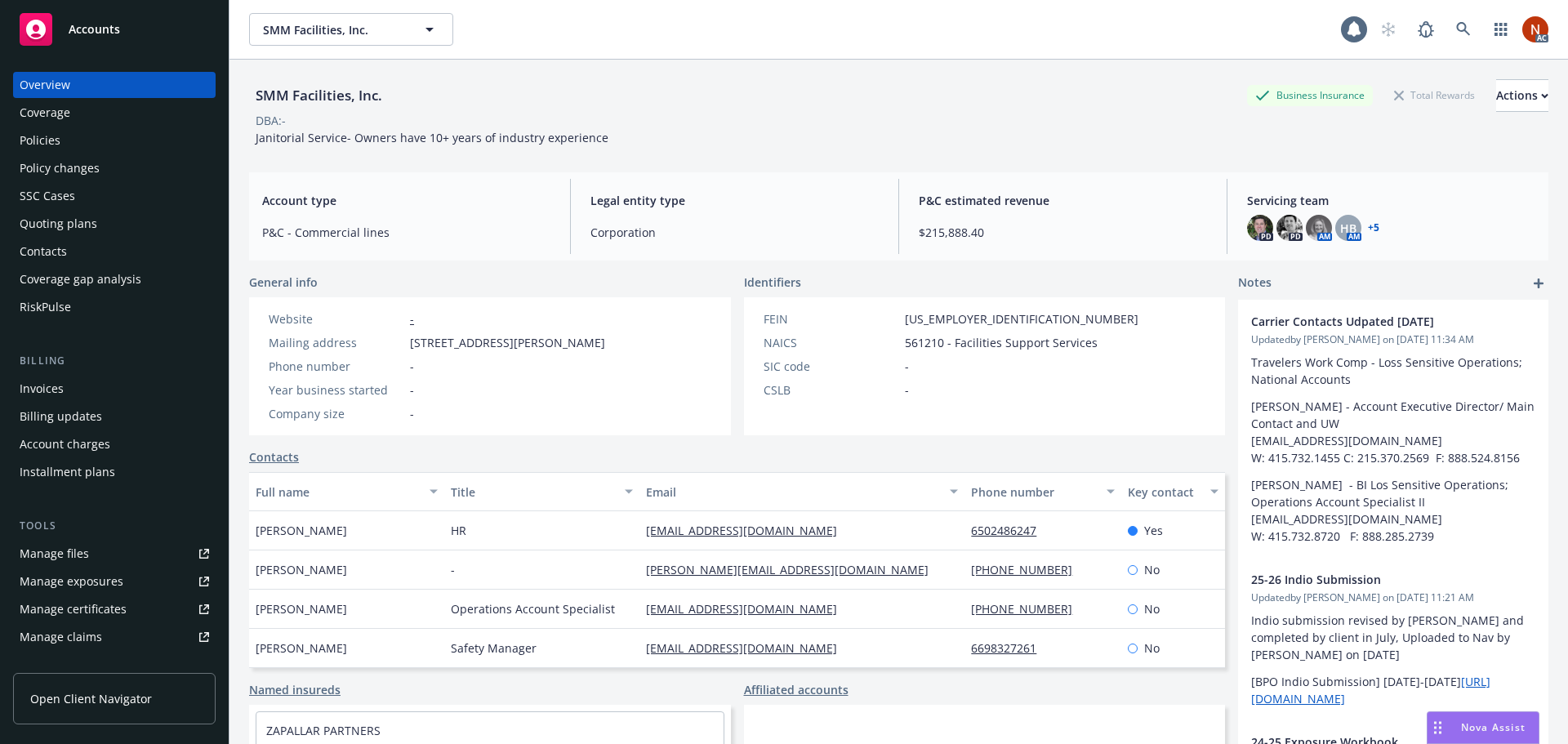
click at [87, 152] on div "Policies" at bounding box center [114, 140] width 190 height 26
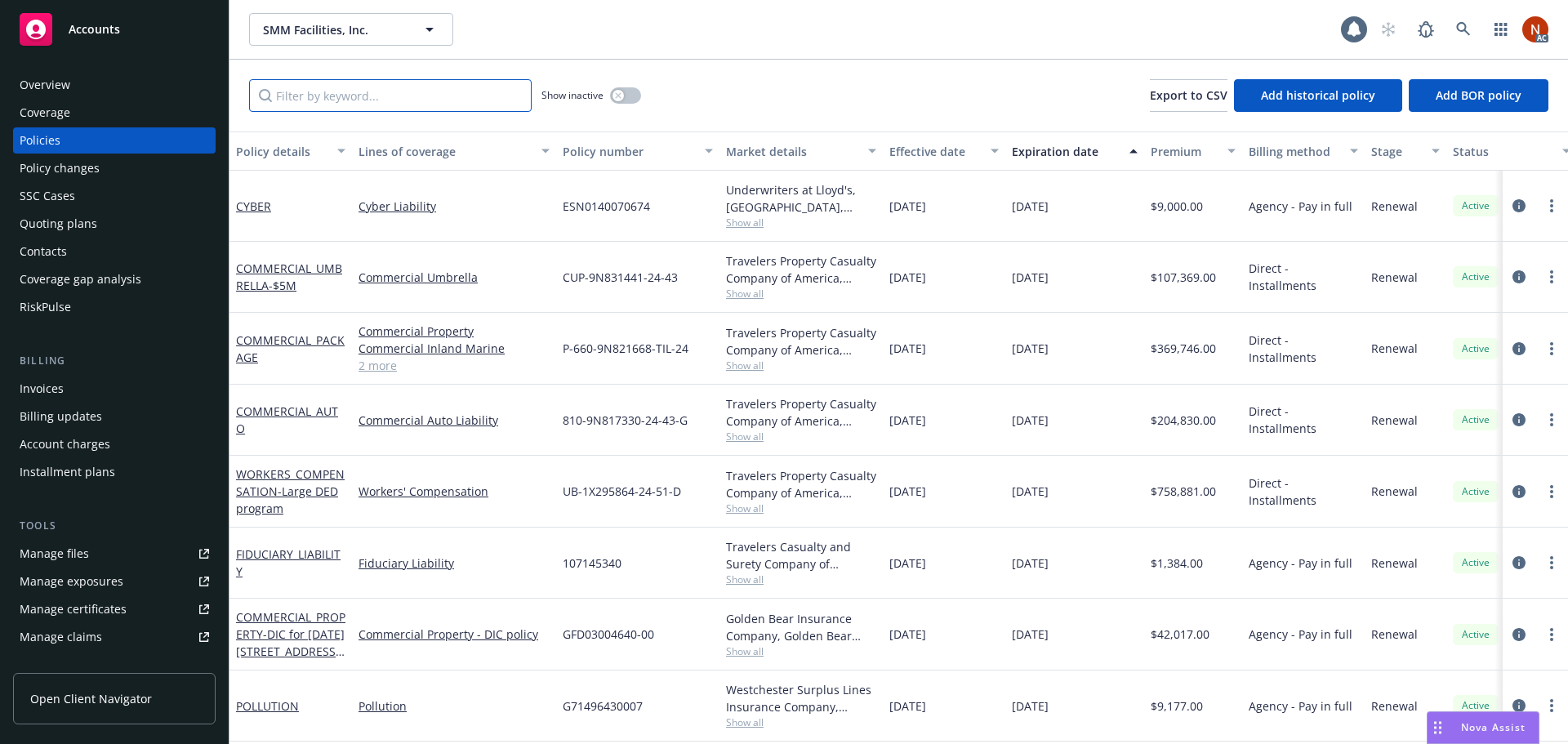
click at [350, 100] on input "Filter by keyword..." at bounding box center [390, 95] width 283 height 33
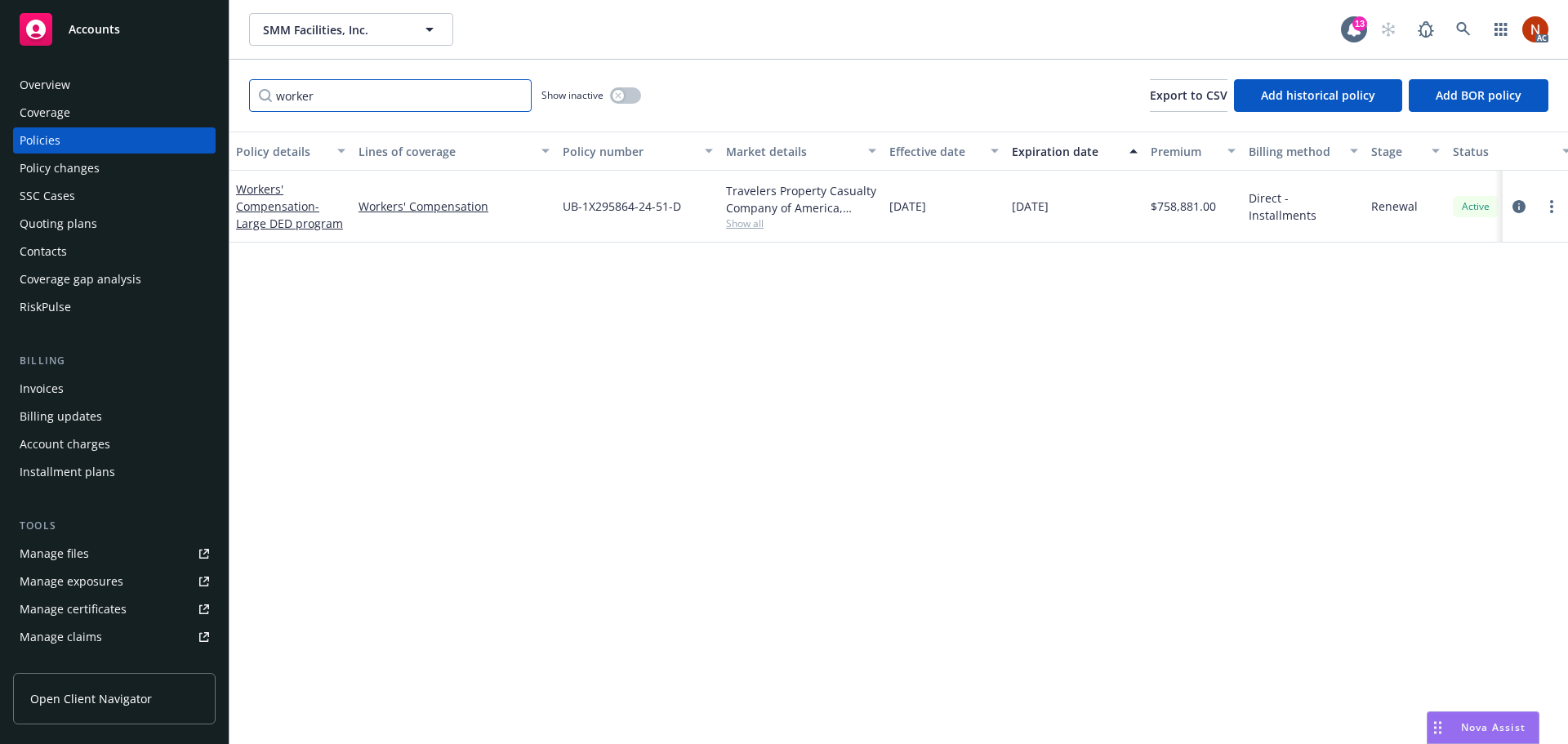
type input "worker"
drag, startPoint x: 629, startPoint y: 100, endPoint x: 639, endPoint y: 100, distance: 10.0
click at [629, 99] on button "button" at bounding box center [626, 95] width 31 height 17
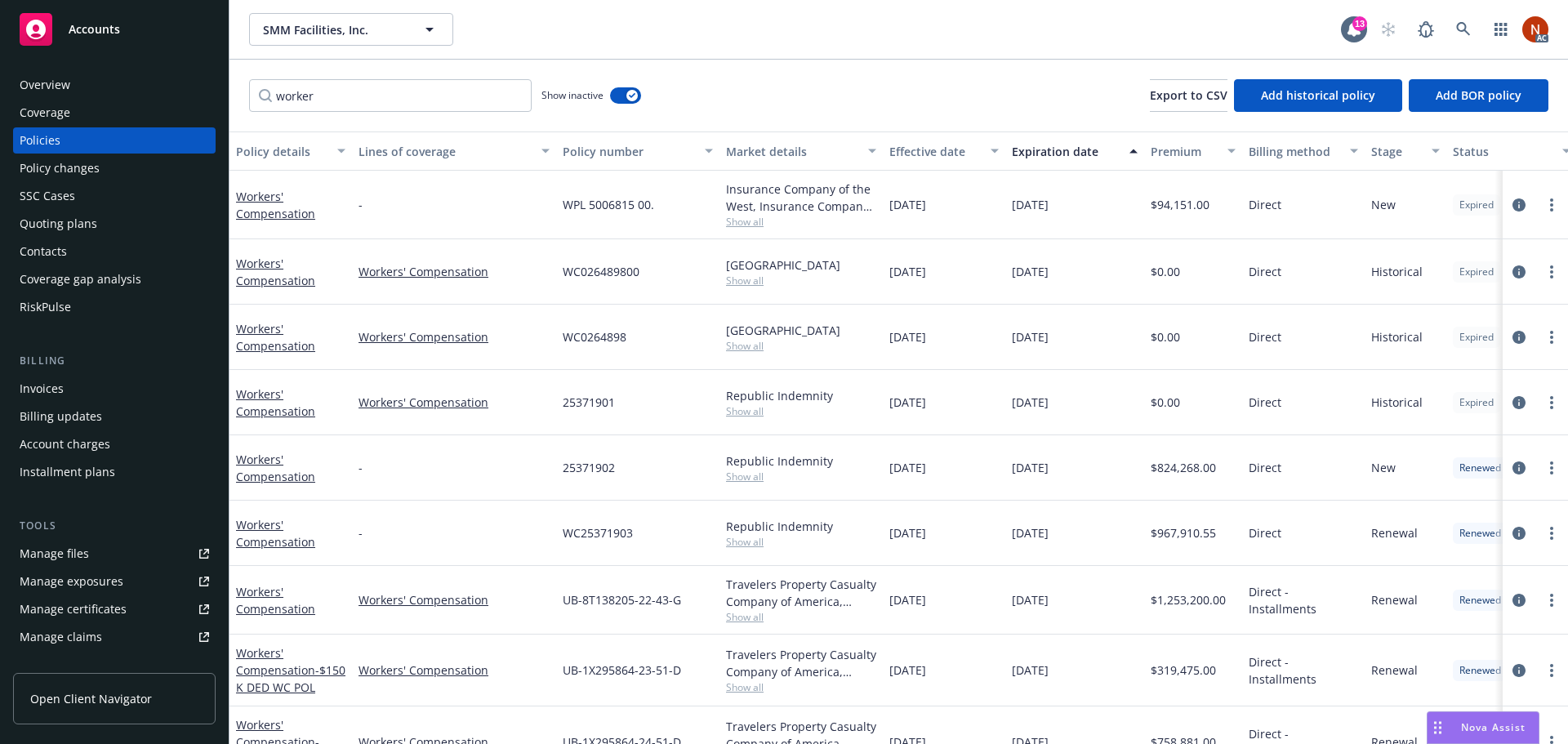
click at [917, 146] on div "Effective date" at bounding box center [935, 151] width 92 height 17
click at [937, 139] on button "Effective date" at bounding box center [944, 150] width 123 height 39
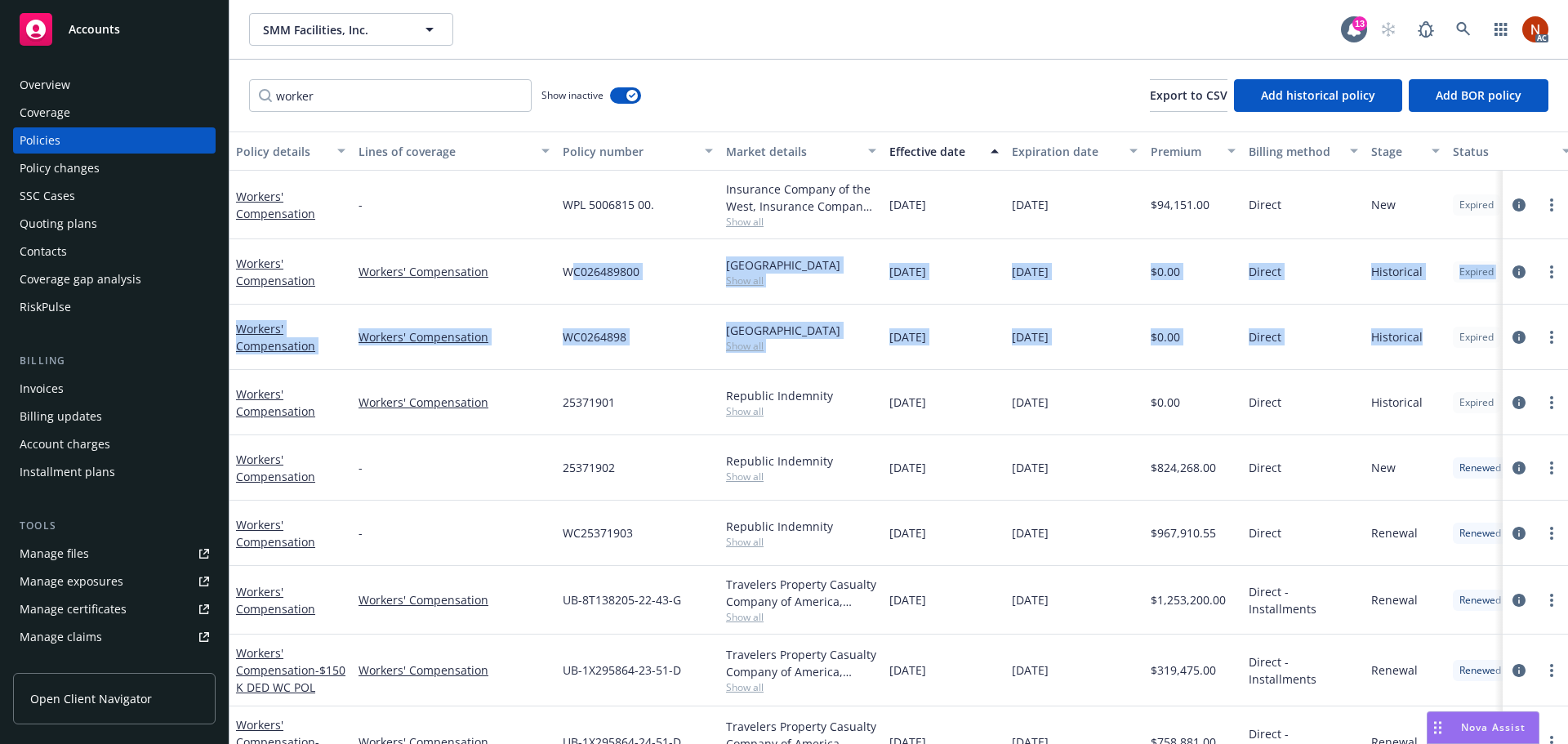
drag, startPoint x: 576, startPoint y: 272, endPoint x: 1443, endPoint y: 346, distance: 870.2
click at [1443, 346] on div "Workers' Compensation - WPL 5006815 00. Insurance Company of the West, Insuranc…" at bounding box center [1018, 464] width 1576 height 588
click at [82, 548] on div "Manage files" at bounding box center [54, 553] width 70 height 26
click at [84, 626] on div "Manage claims" at bounding box center [61, 637] width 83 height 26
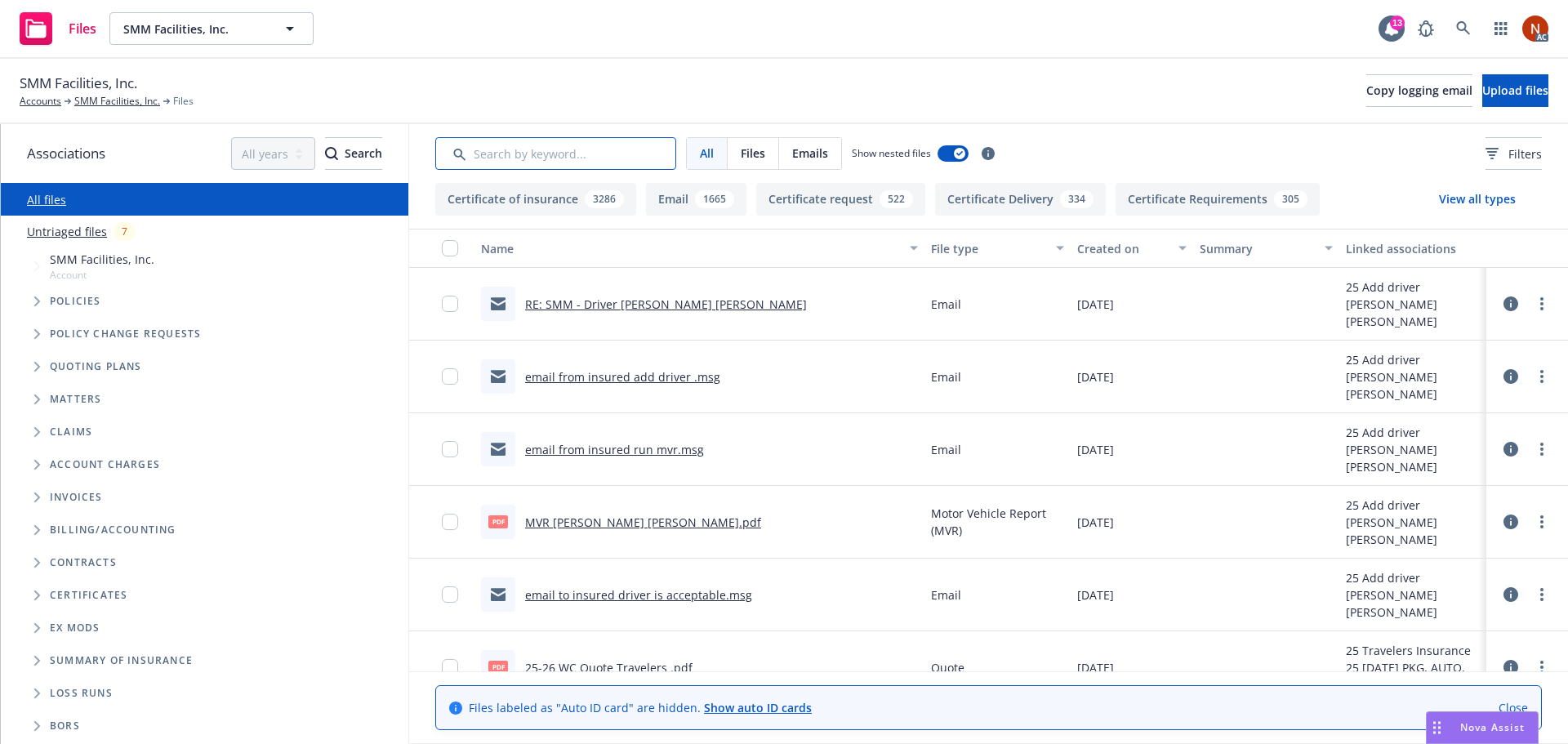
click at [547, 156] on input "Search by keyword..." at bounding box center [555, 154] width 241 height 33
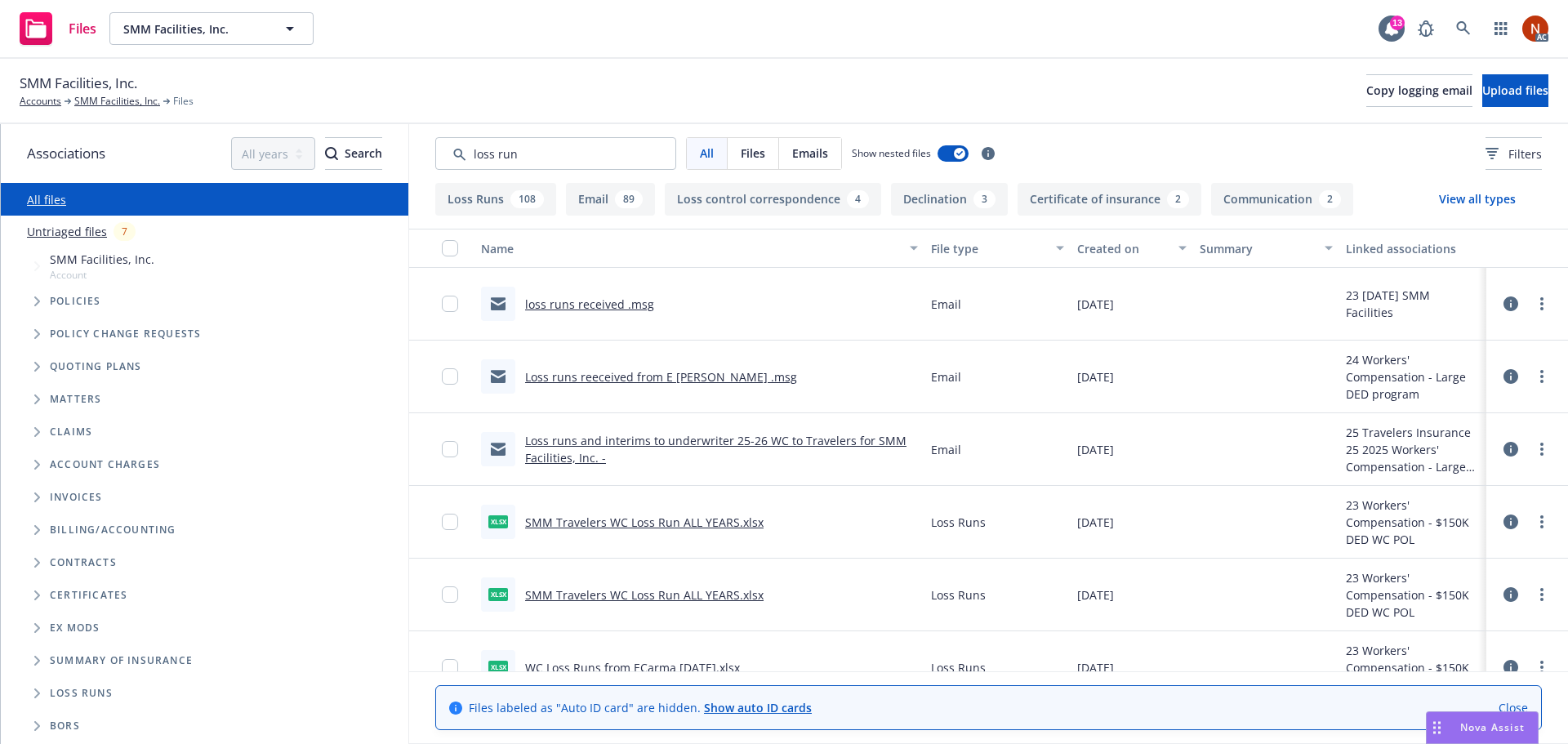
click at [1129, 258] on button "Created on" at bounding box center [1132, 248] width 123 height 39
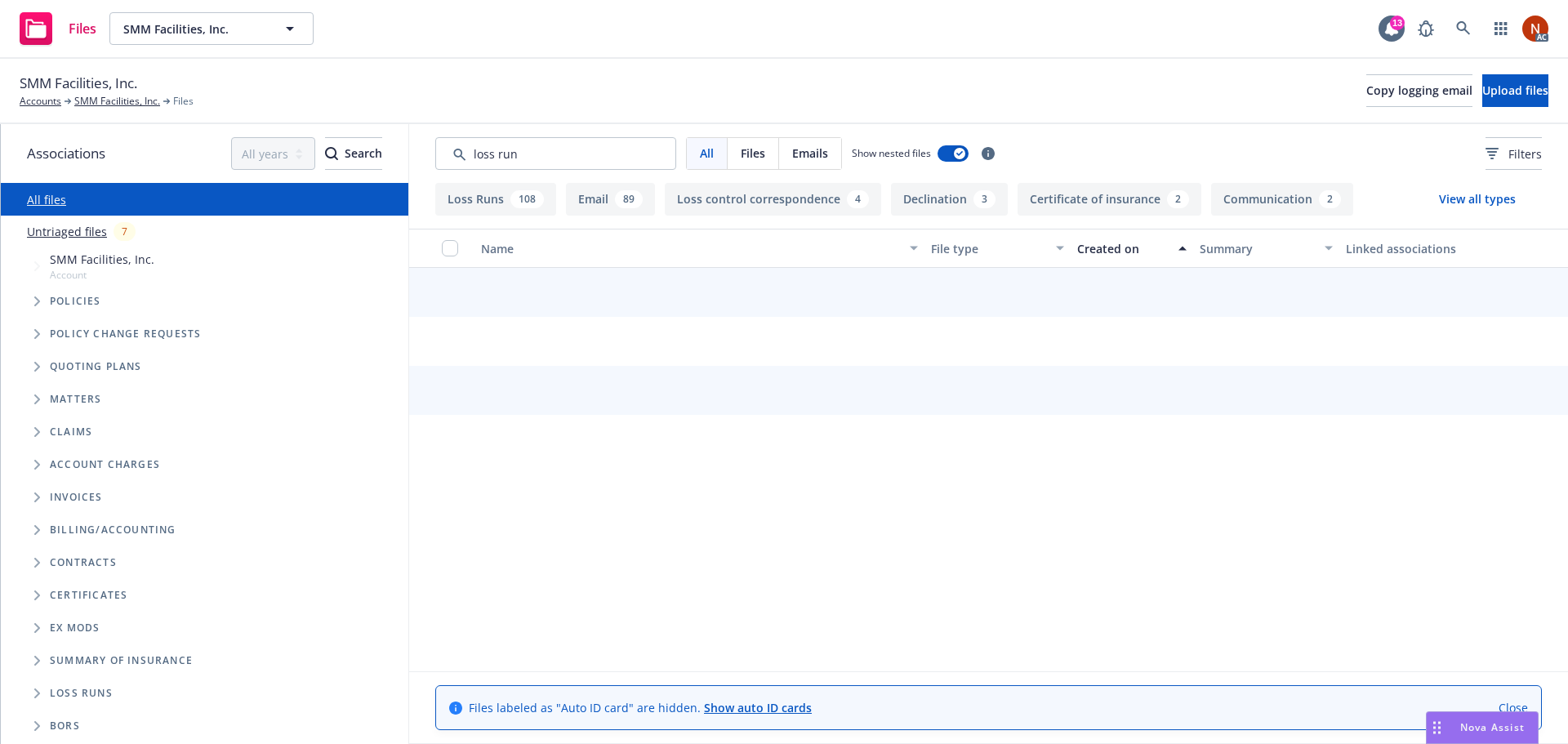
click at [1098, 253] on div "Created on" at bounding box center [1123, 249] width 92 height 17
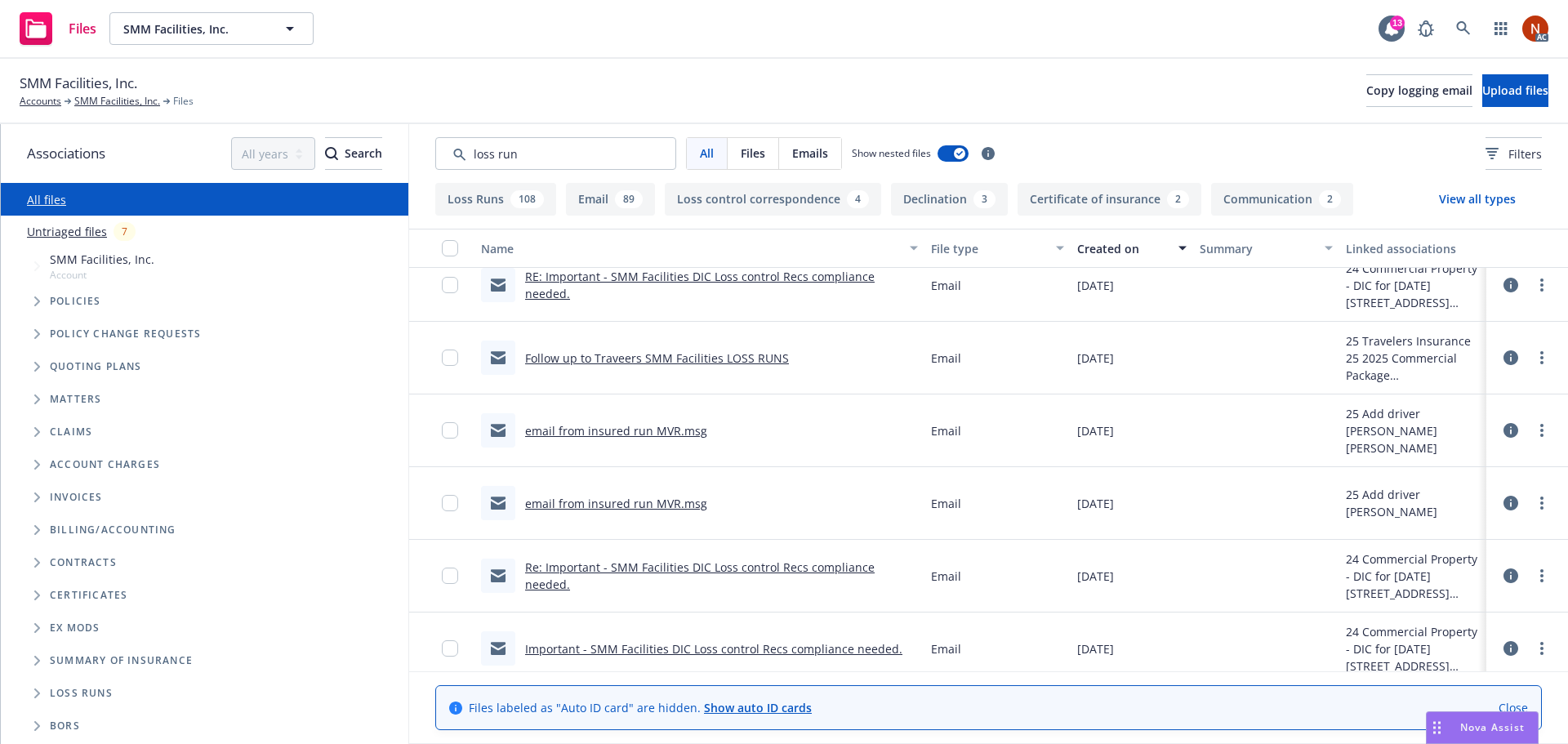
scroll to position [245, 0]
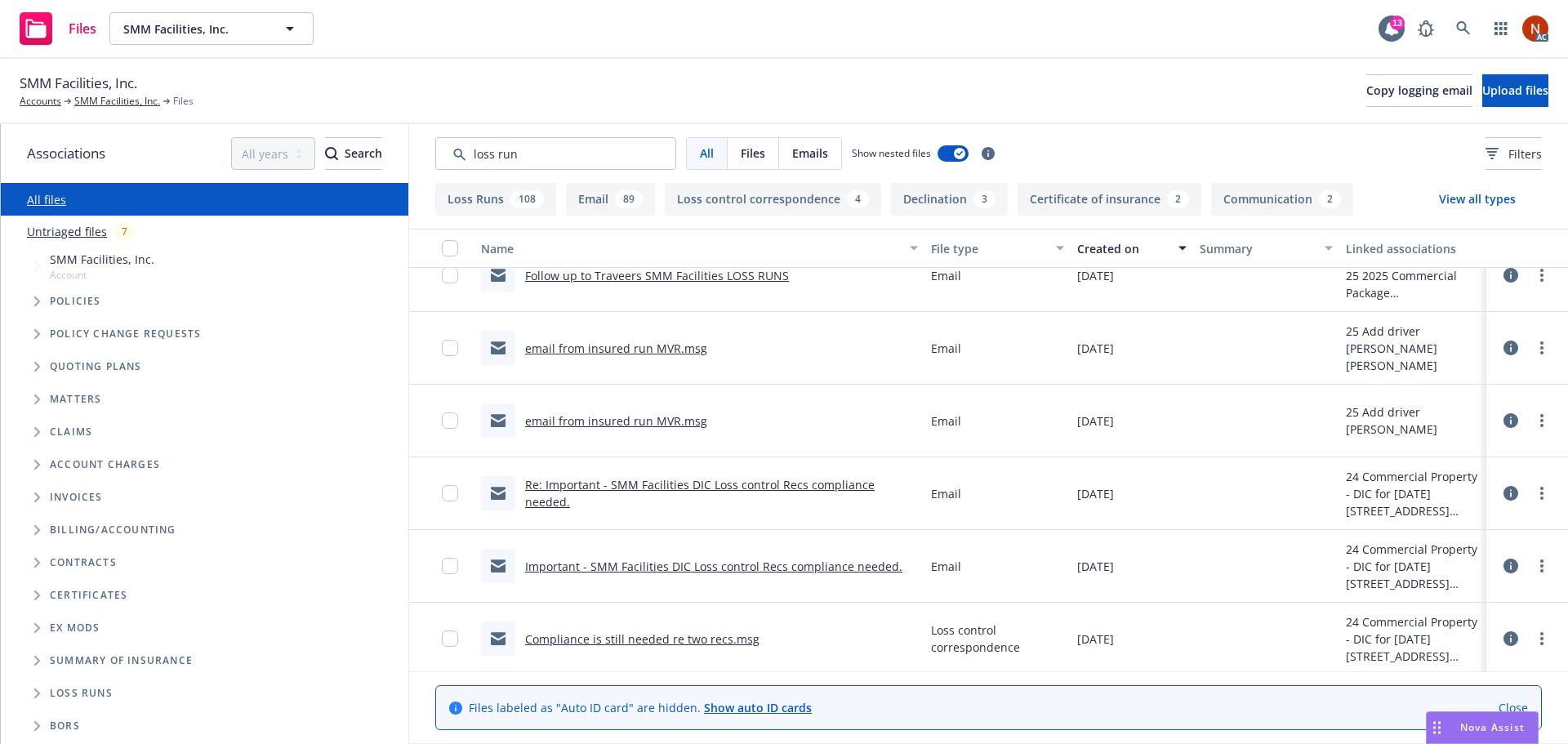
click at [1464, 201] on button "View all types" at bounding box center [1477, 199] width 129 height 33
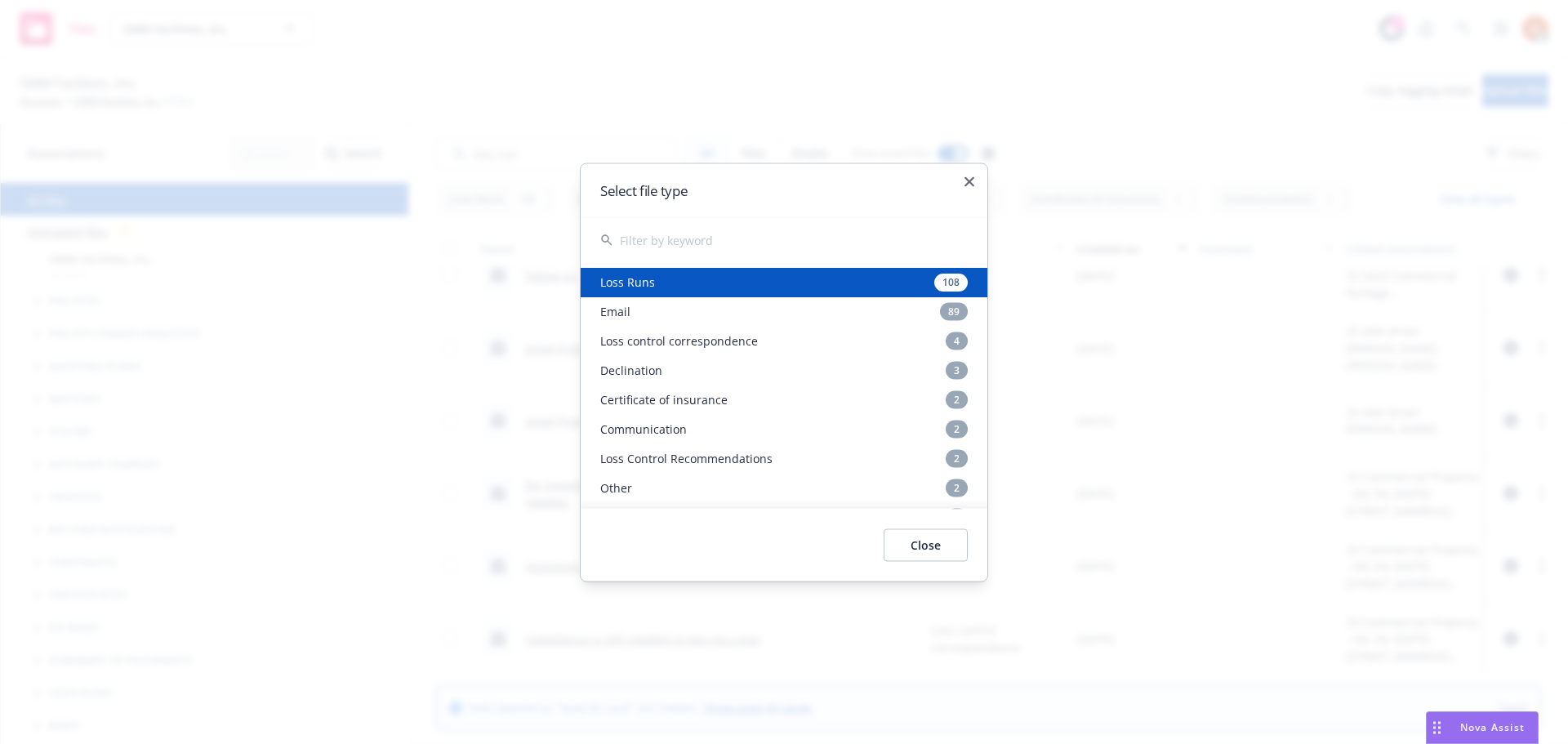
click at [685, 283] on div "Loss Runs 108" at bounding box center [784, 282] width 406 height 29
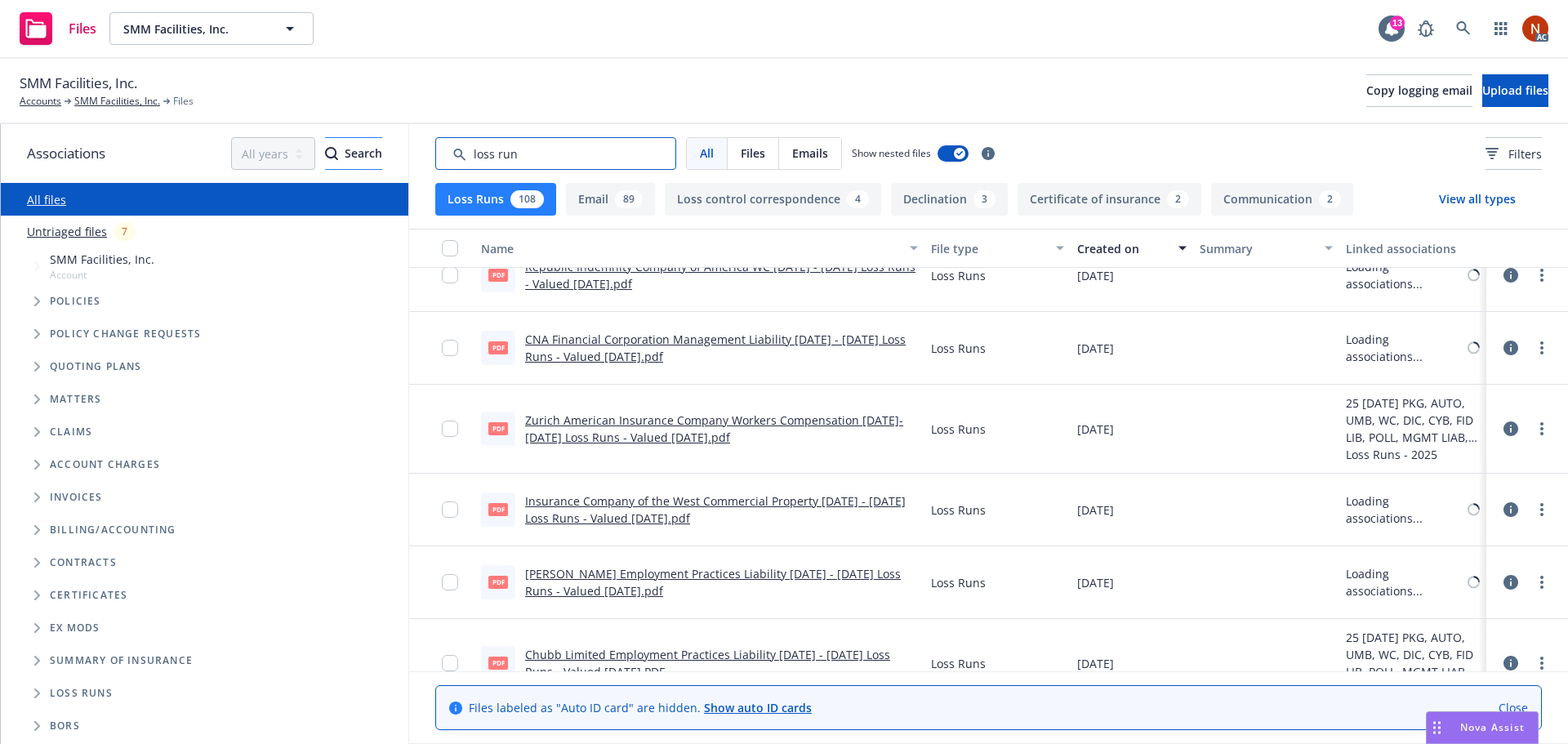
drag, startPoint x: 438, startPoint y: 149, endPoint x: 364, endPoint y: 147, distance: 74.0
click at [364, 147] on div "Associations All years 2027 2026 2025 2024 2023 2022 2021 2020 2019 2018 2017 2…" at bounding box center [784, 434] width 1567 height 620
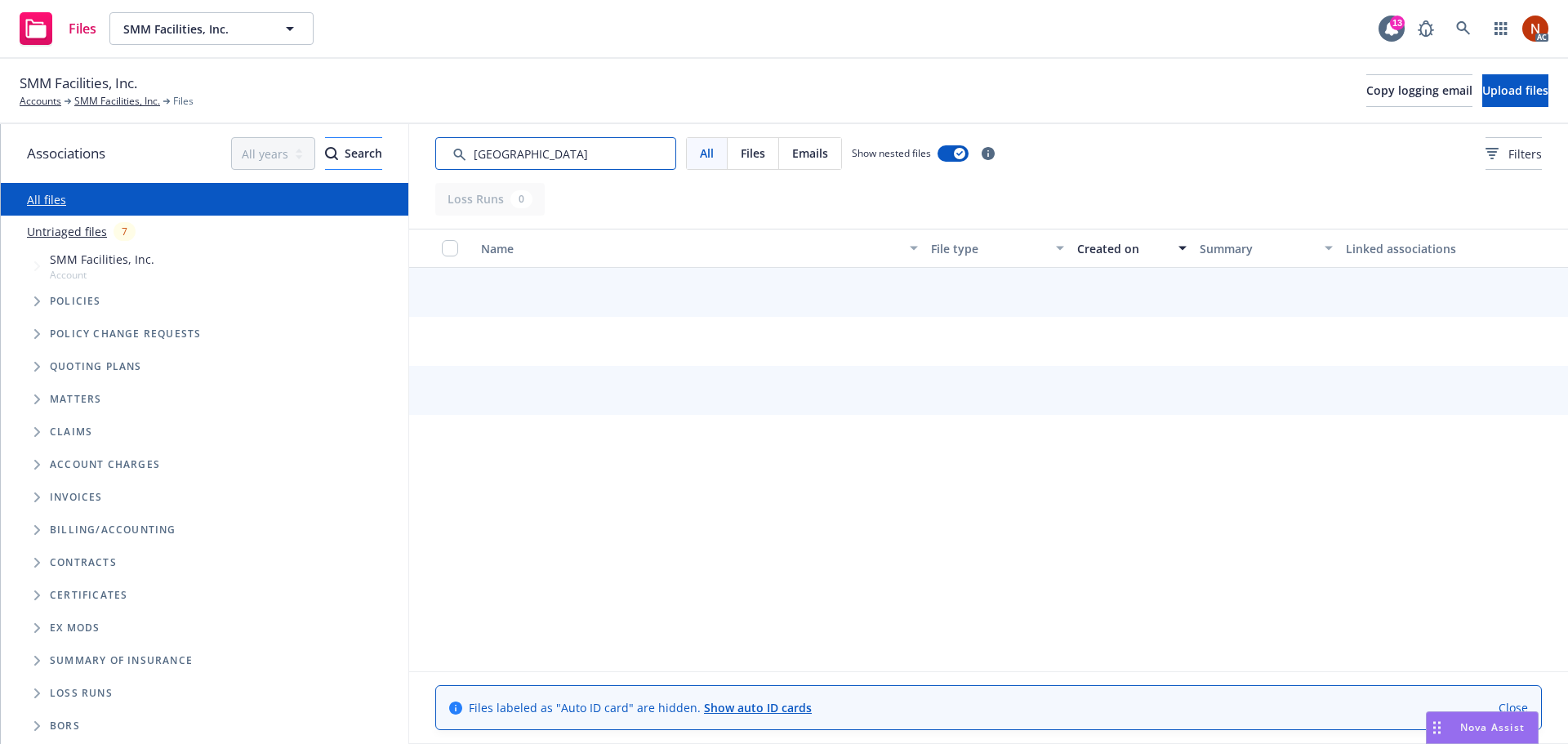
type input "zurich"
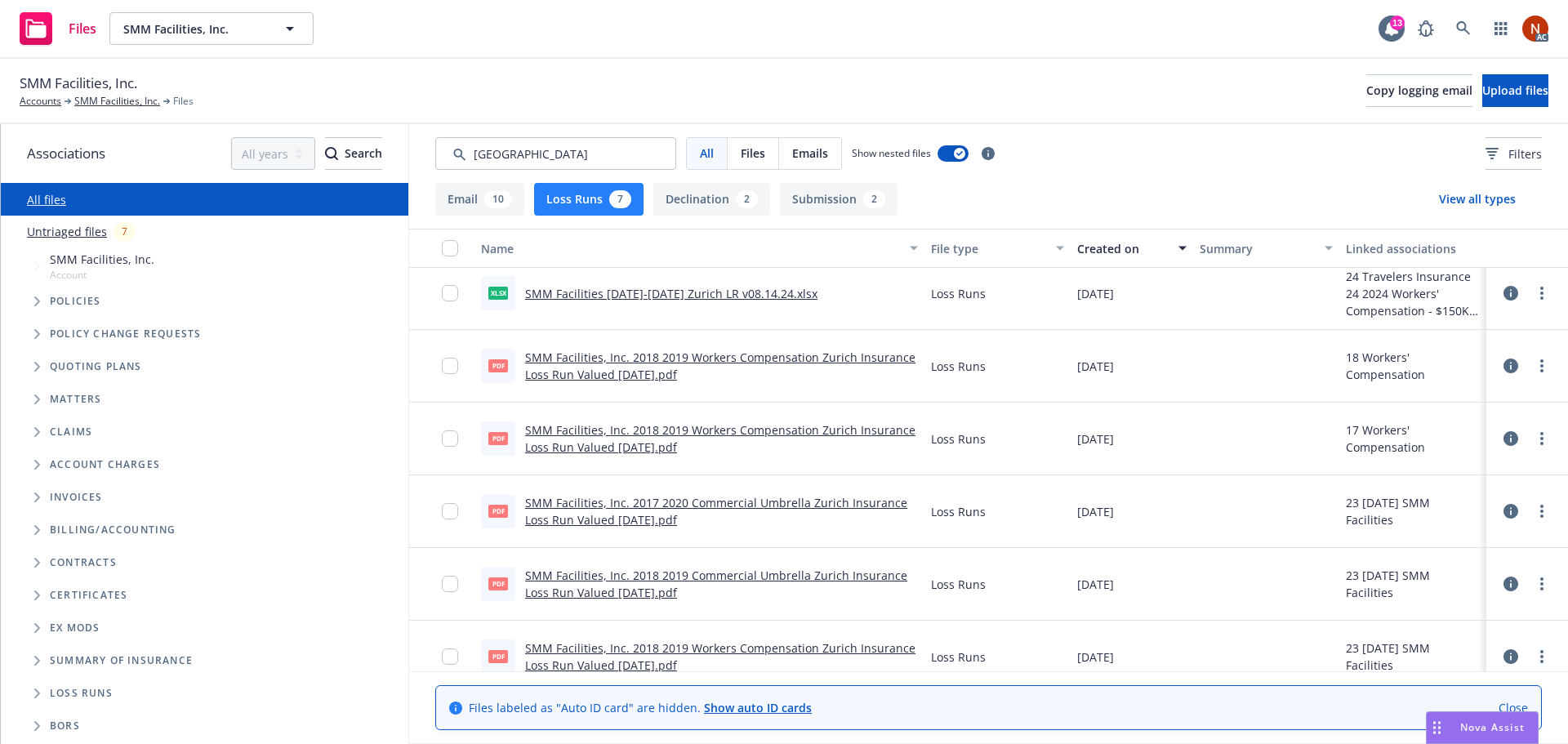
click at [1124, 251] on div "Created on" at bounding box center [1123, 249] width 92 height 17
click at [1102, 249] on div "Created on" at bounding box center [1123, 249] width 92 height 17
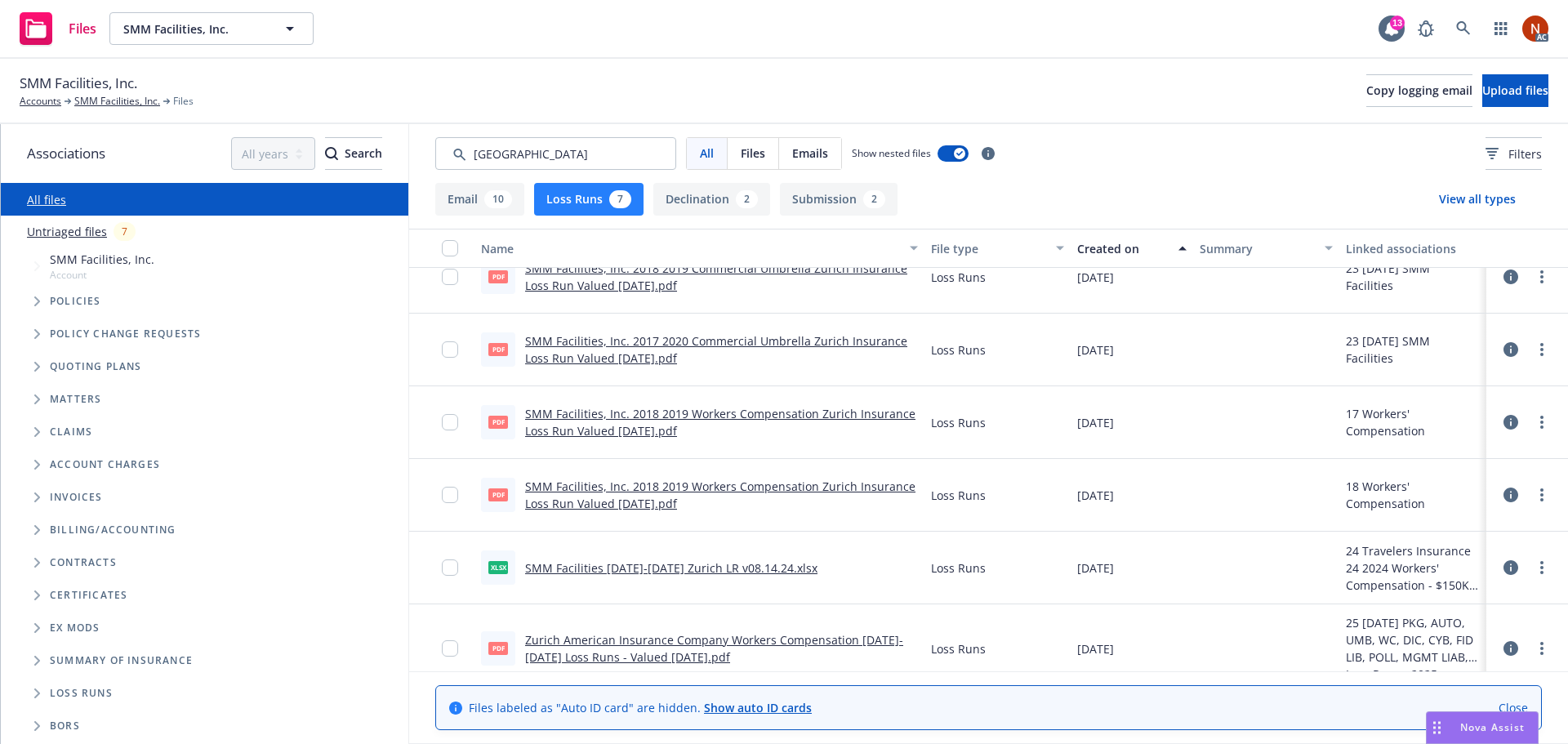
click at [1115, 249] on div "Created on" at bounding box center [1123, 249] width 92 height 17
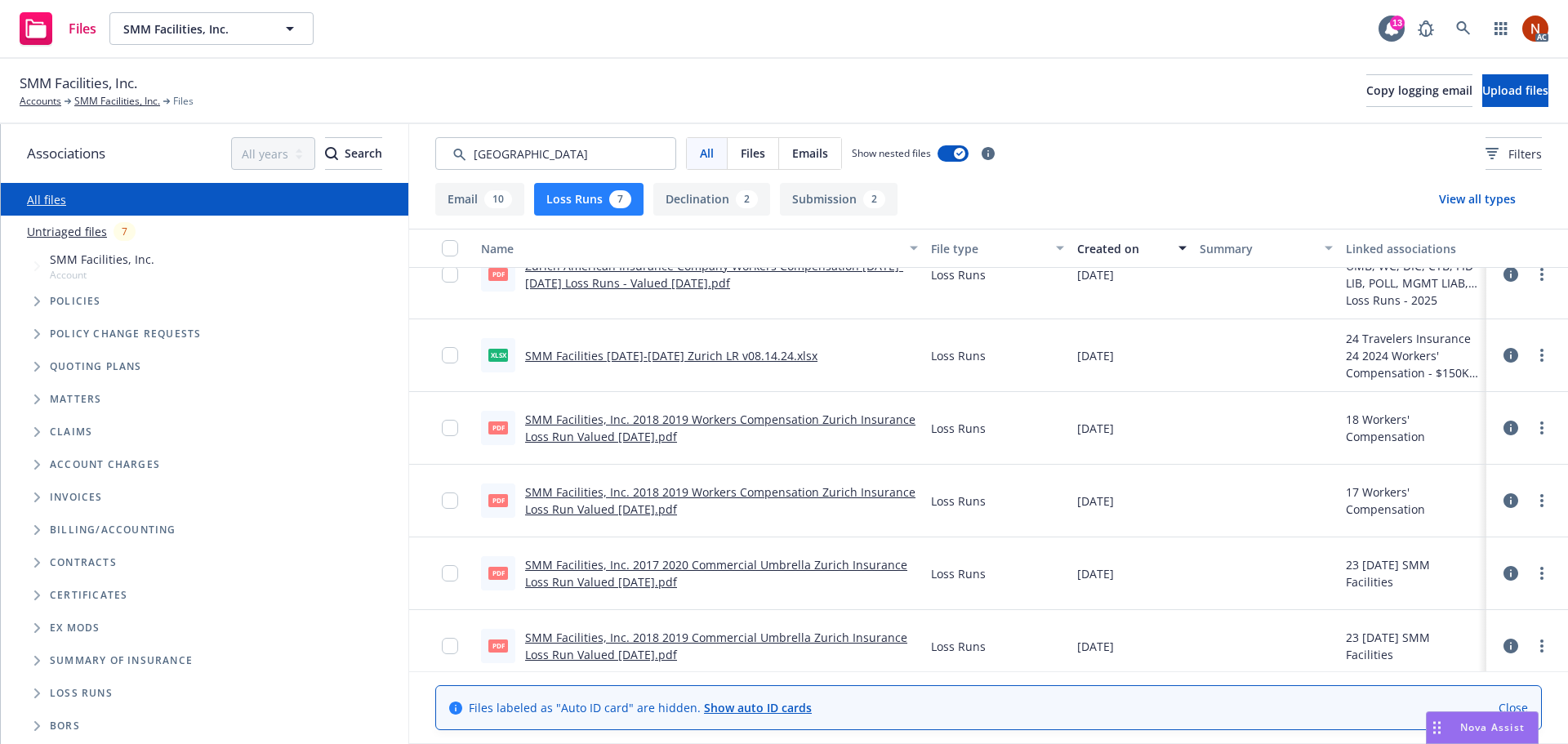
scroll to position [0, 0]
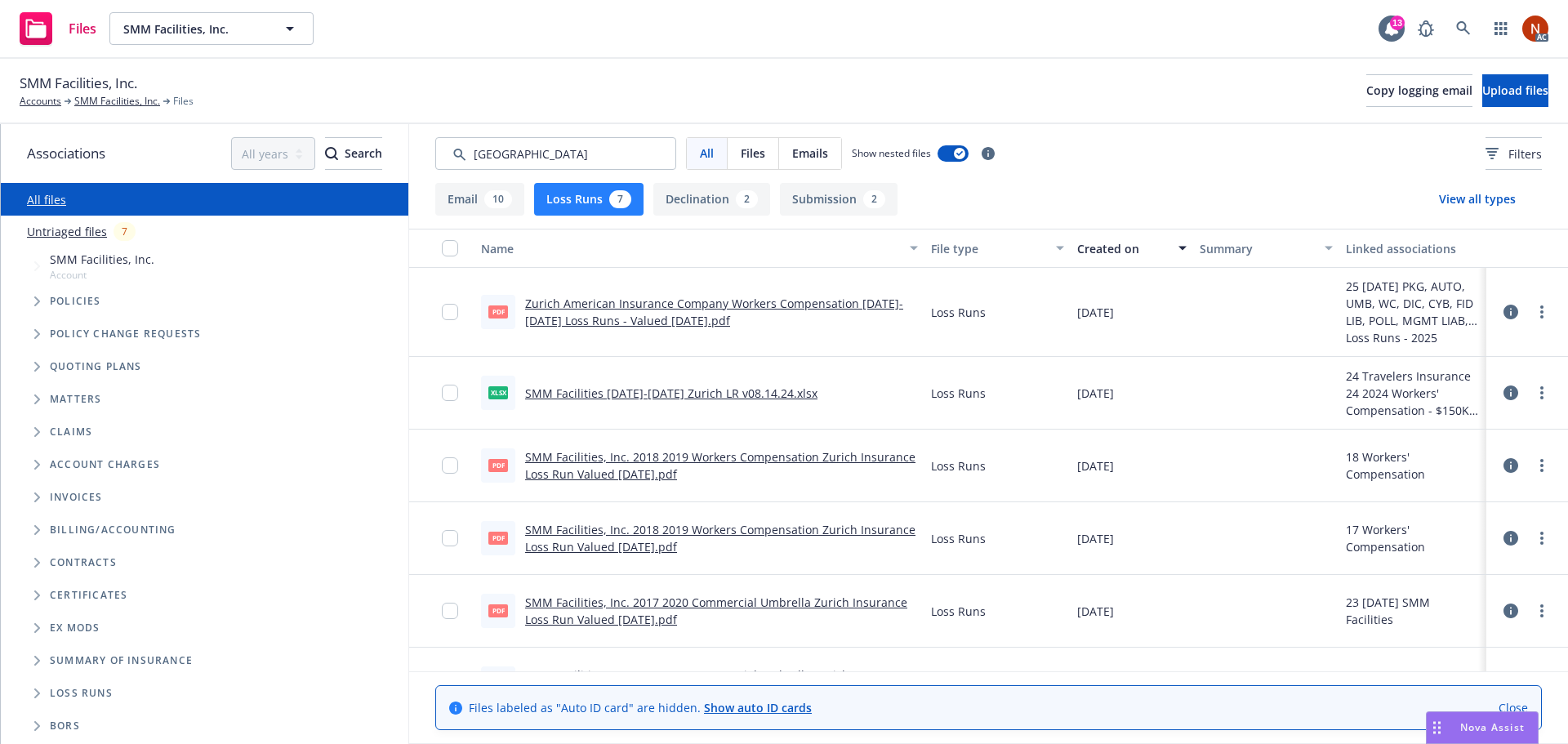
click at [758, 304] on link "Zurich American Insurance Company Workers Compensation 2017-2020 Loss Runs - Va…" at bounding box center [714, 312] width 378 height 33
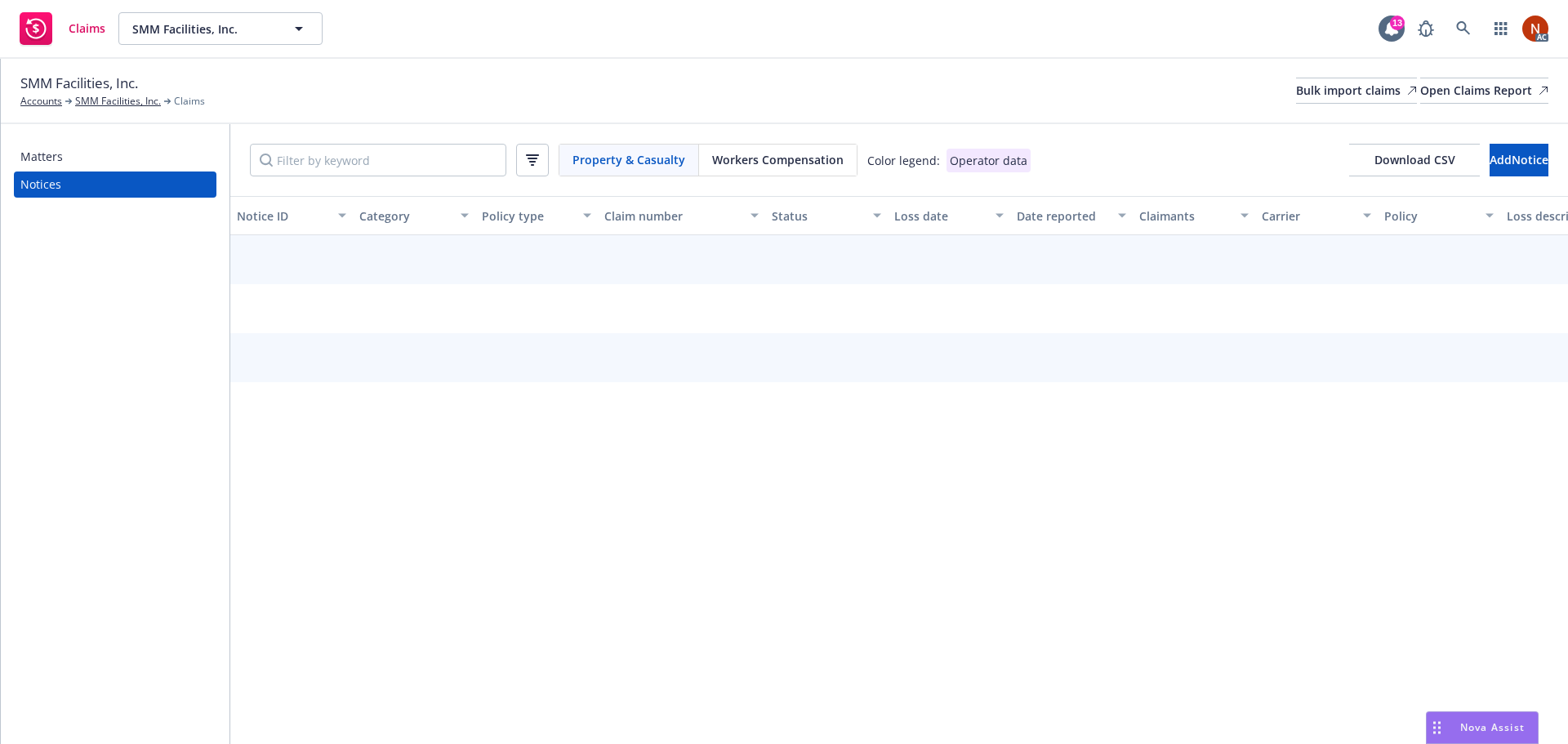
click at [768, 152] on span "Workers Compensation" at bounding box center [777, 160] width 131 height 17
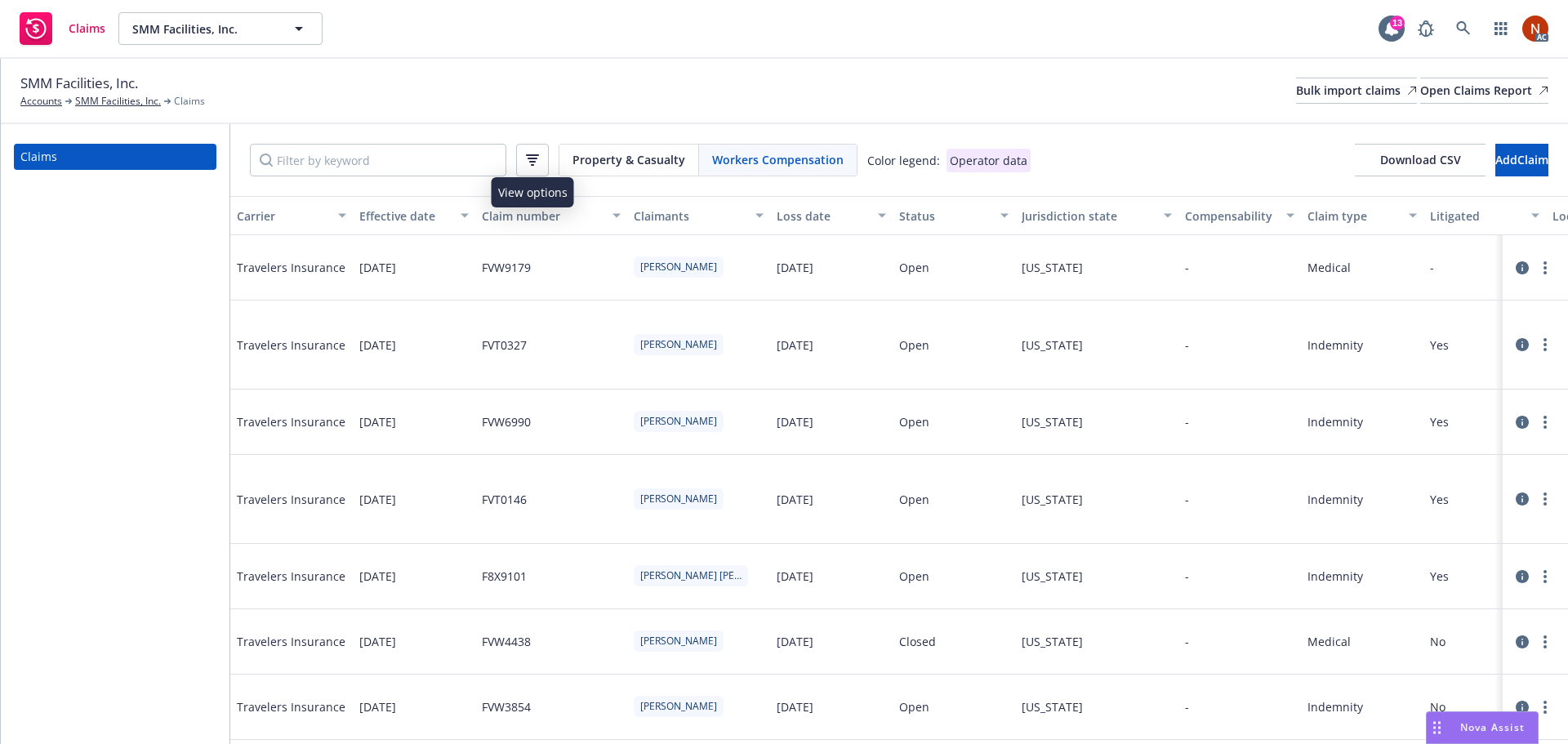
click at [538, 160] on icon "button" at bounding box center [532, 160] width 13 height 11
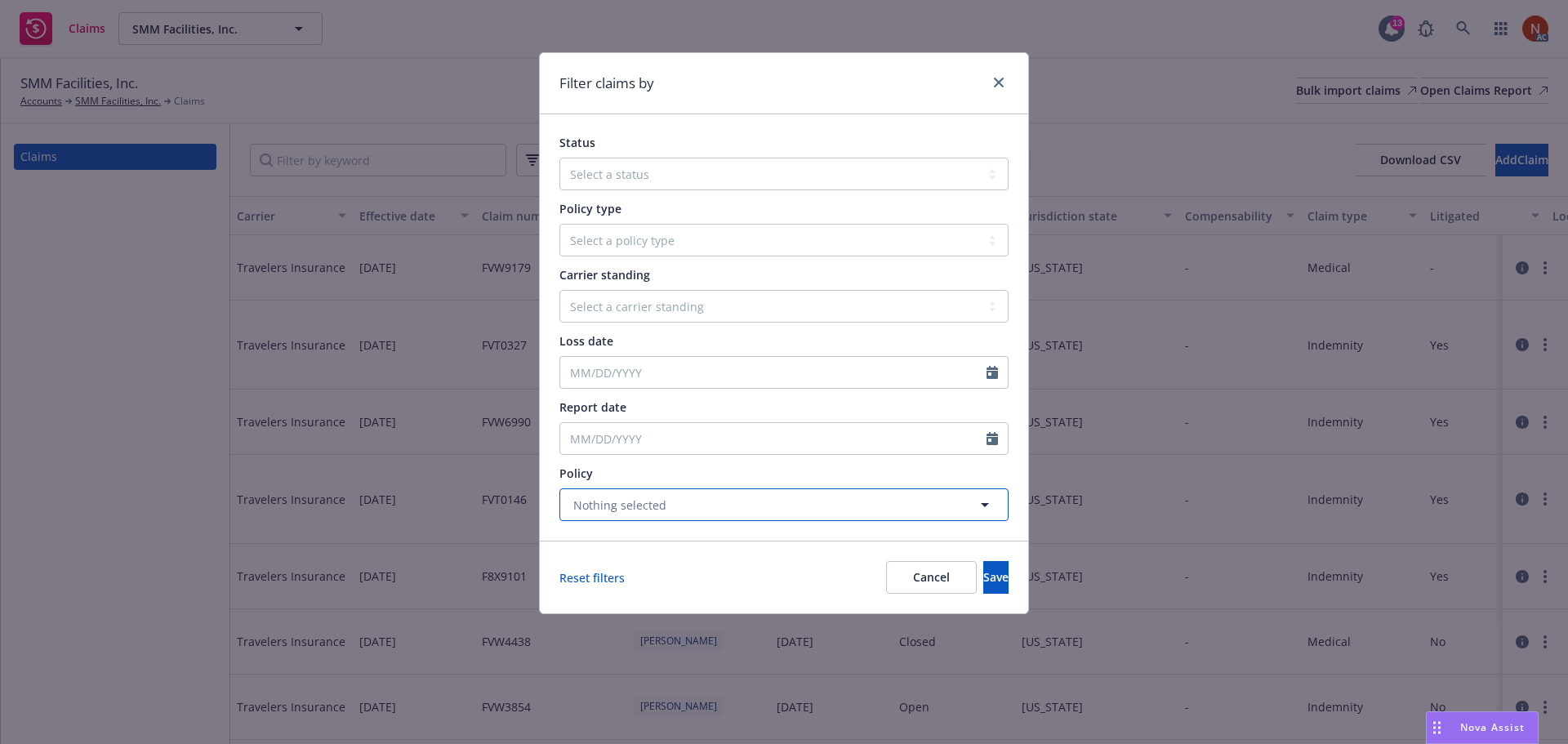
click at [632, 504] on span "Nothing selected" at bounding box center [619, 505] width 93 height 17
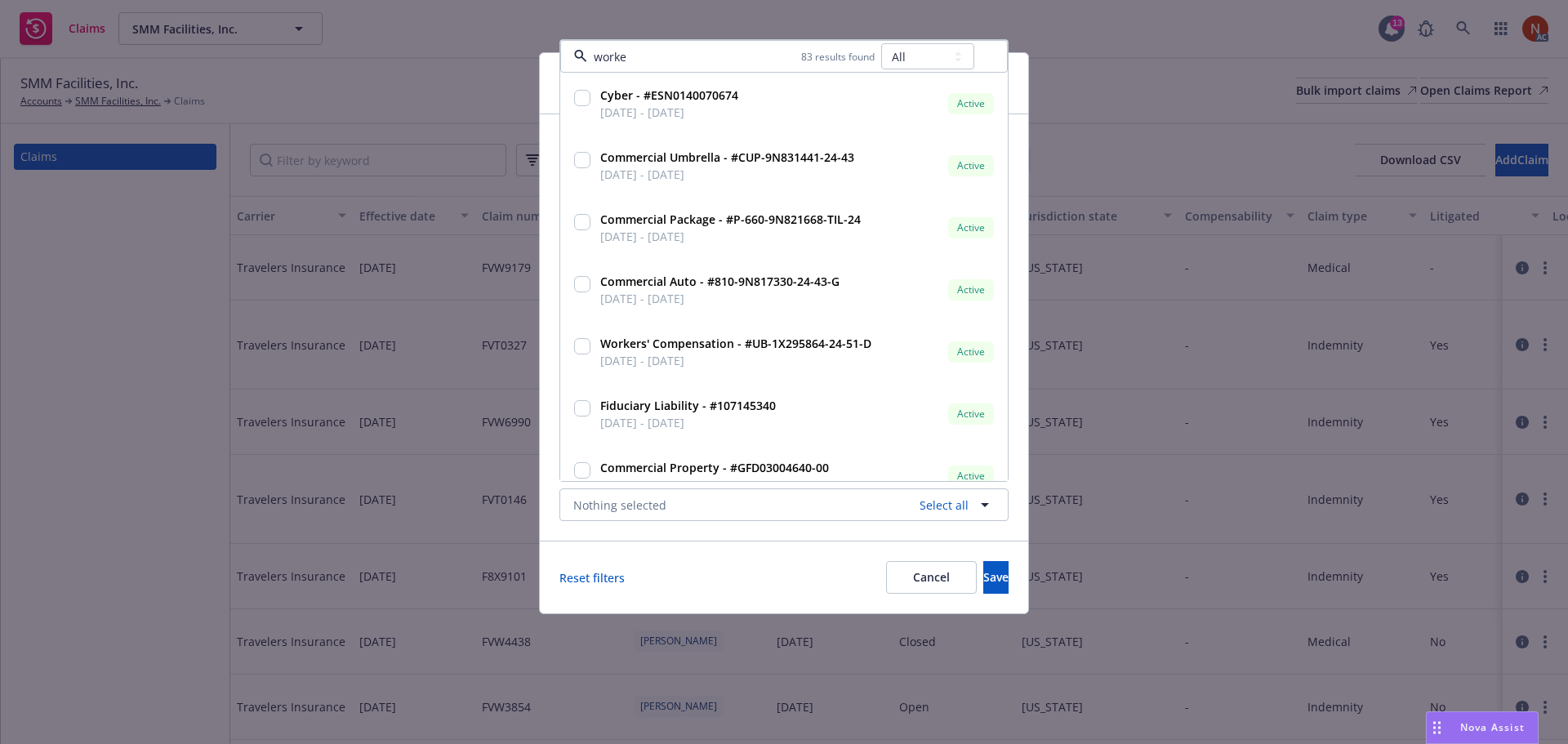
type input "worker"
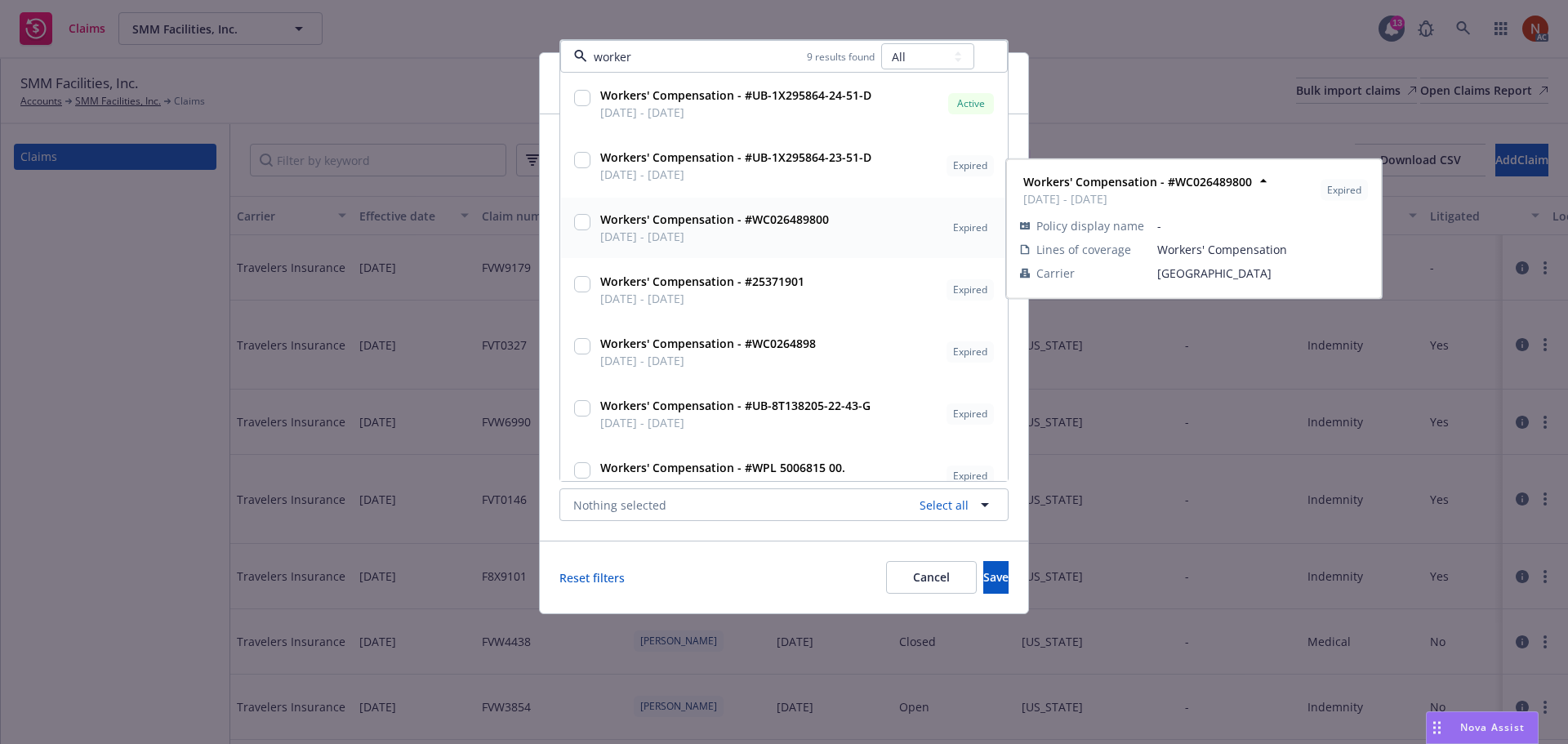
click at [641, 223] on strong "Workers' Compensation - #WC026489800" at bounding box center [714, 219] width 228 height 16
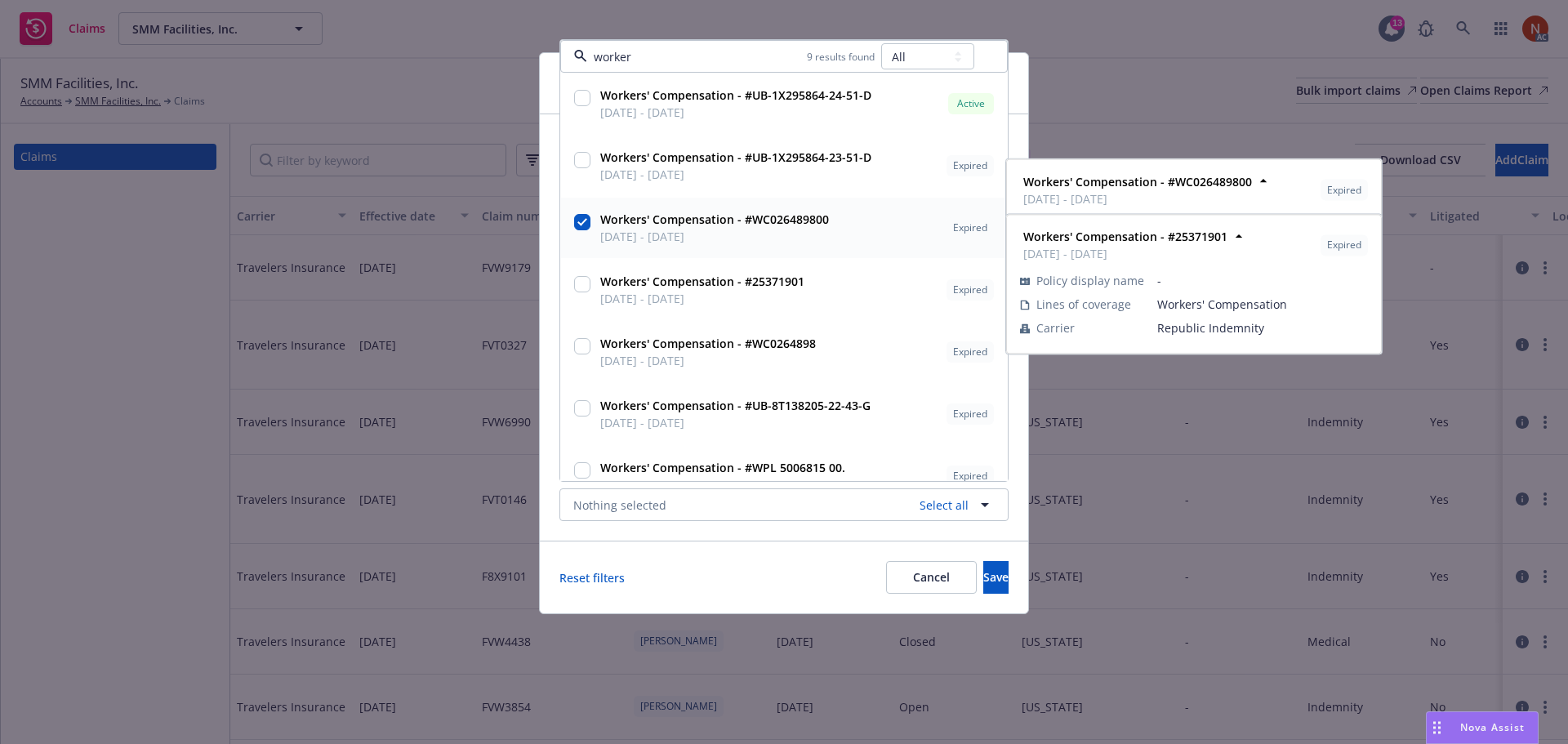
checkbox input "true"
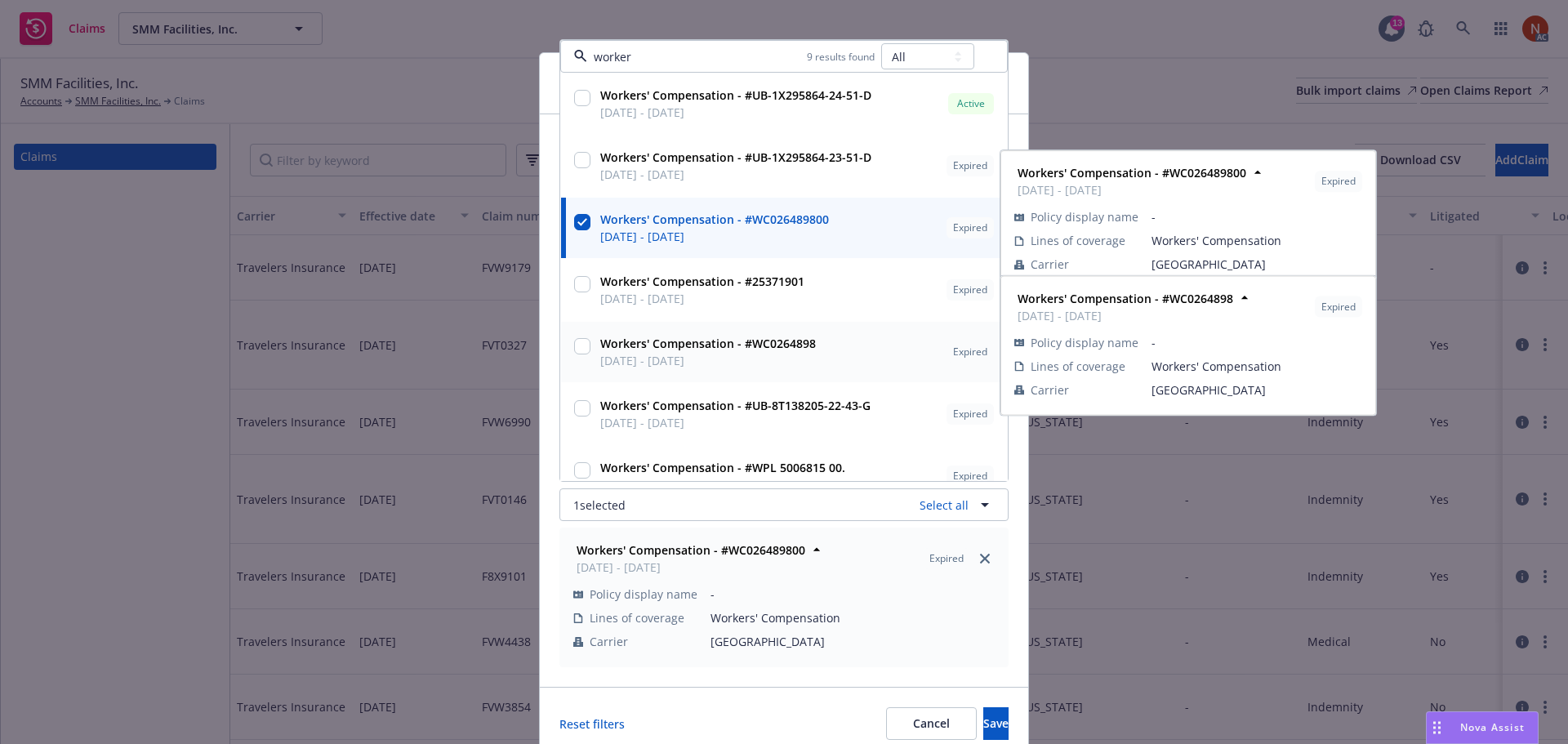
click at [663, 353] on span "[DATE] - [DATE]" at bounding box center [707, 361] width 216 height 17
checkbox input "true"
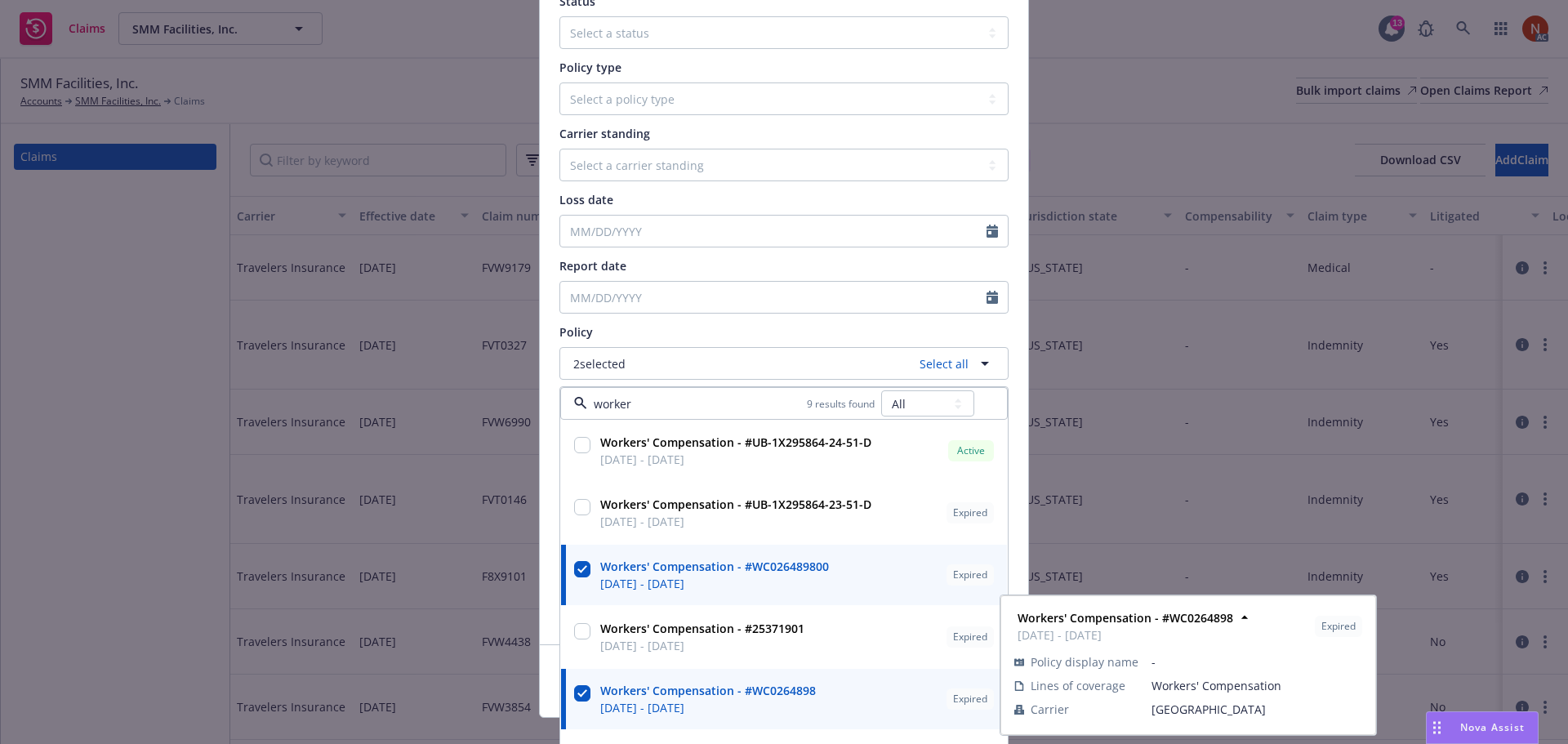
scroll to position [163, 0]
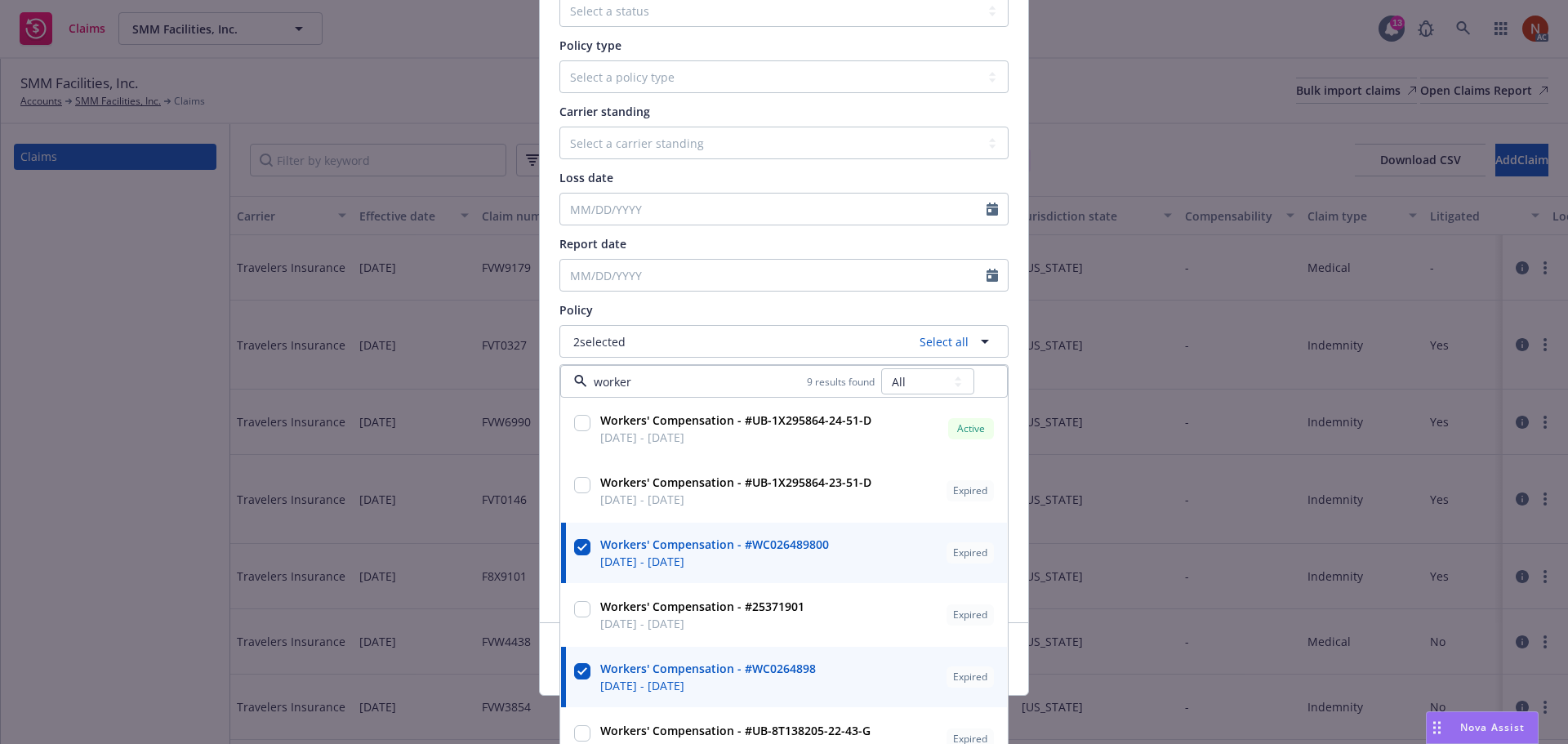
type input "worker"
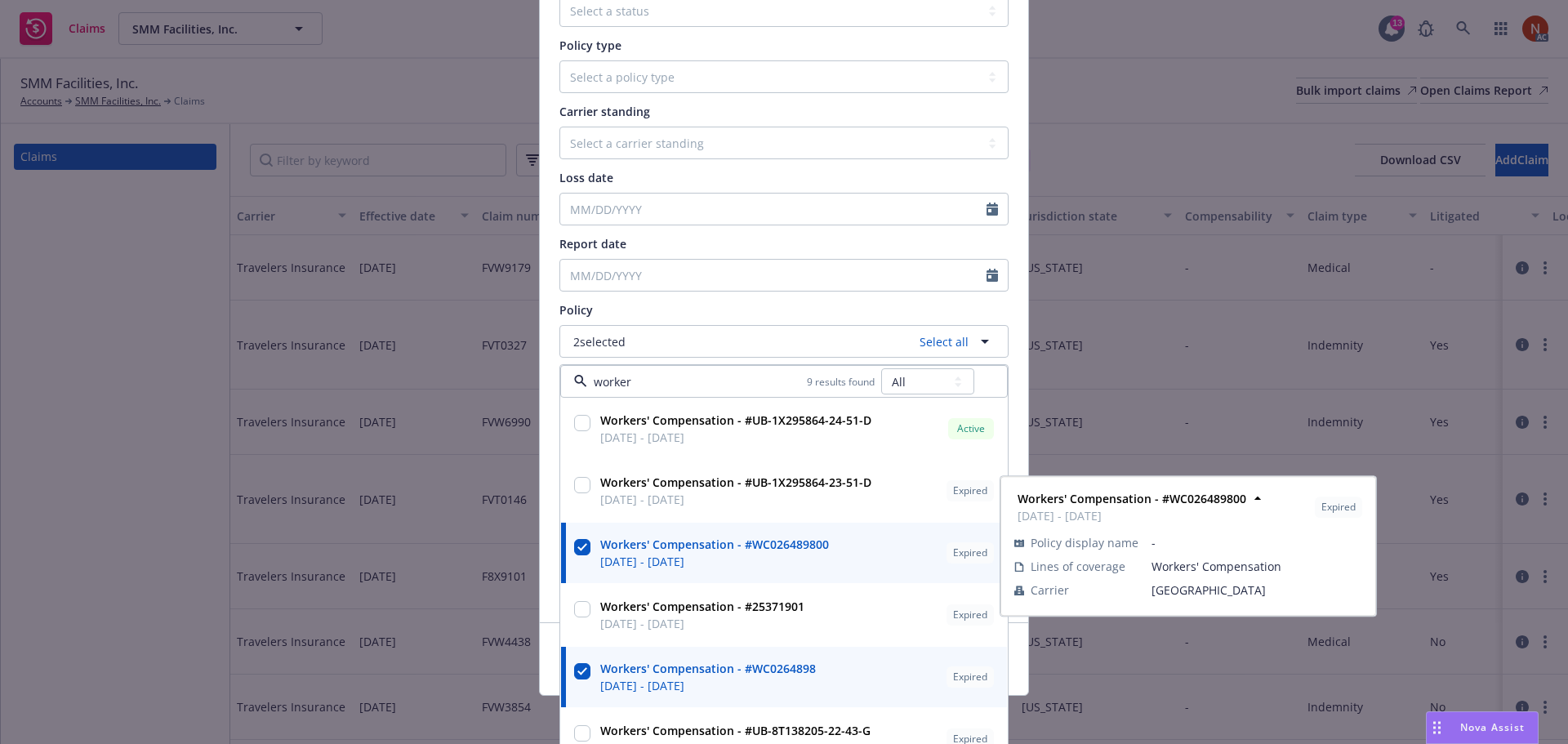
click at [1016, 460] on div "Status Select a status Closed Open Policy type Select a policy type Auto Auto p…" at bounding box center [784, 287] width 488 height 672
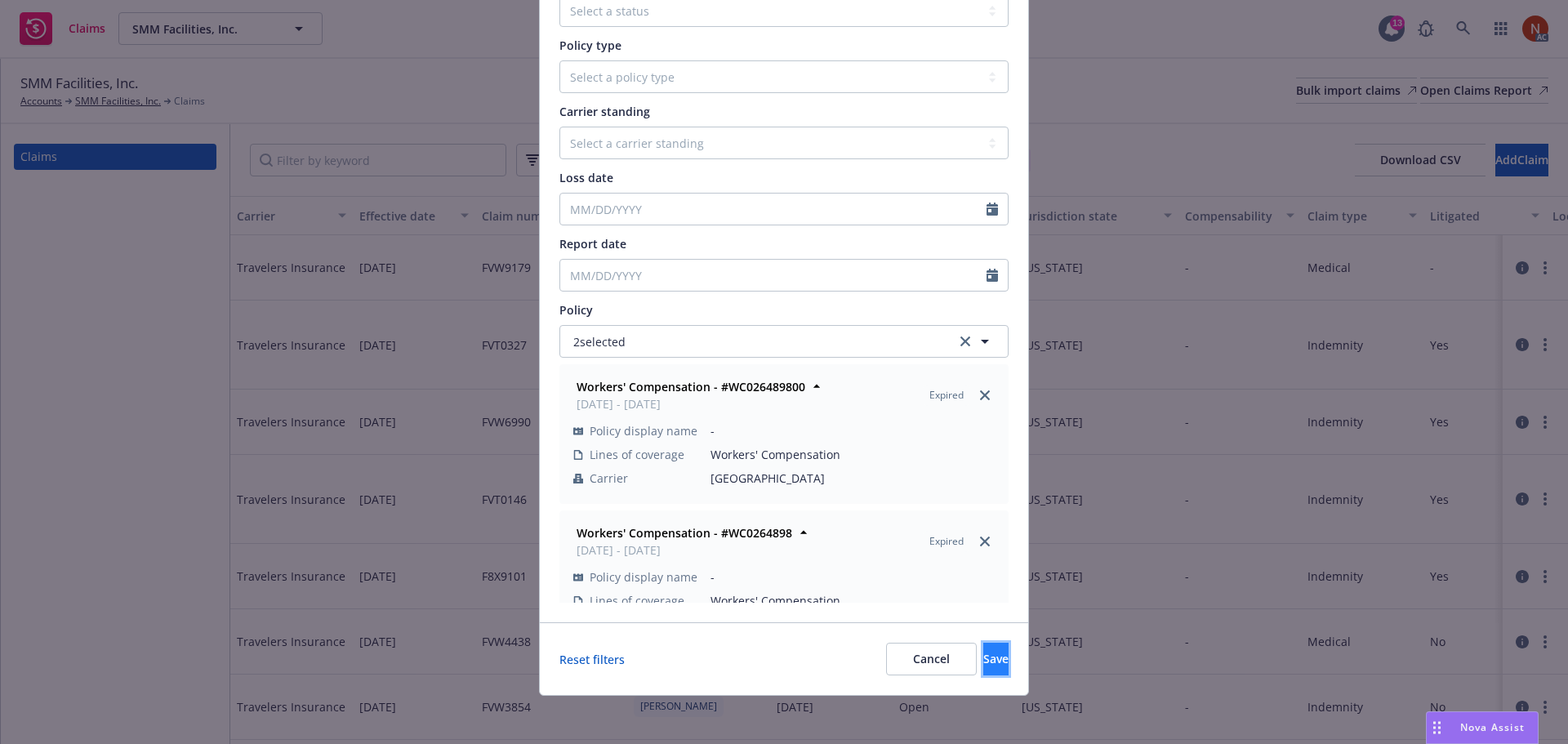
click at [984, 660] on span "Save" at bounding box center [996, 658] width 26 height 16
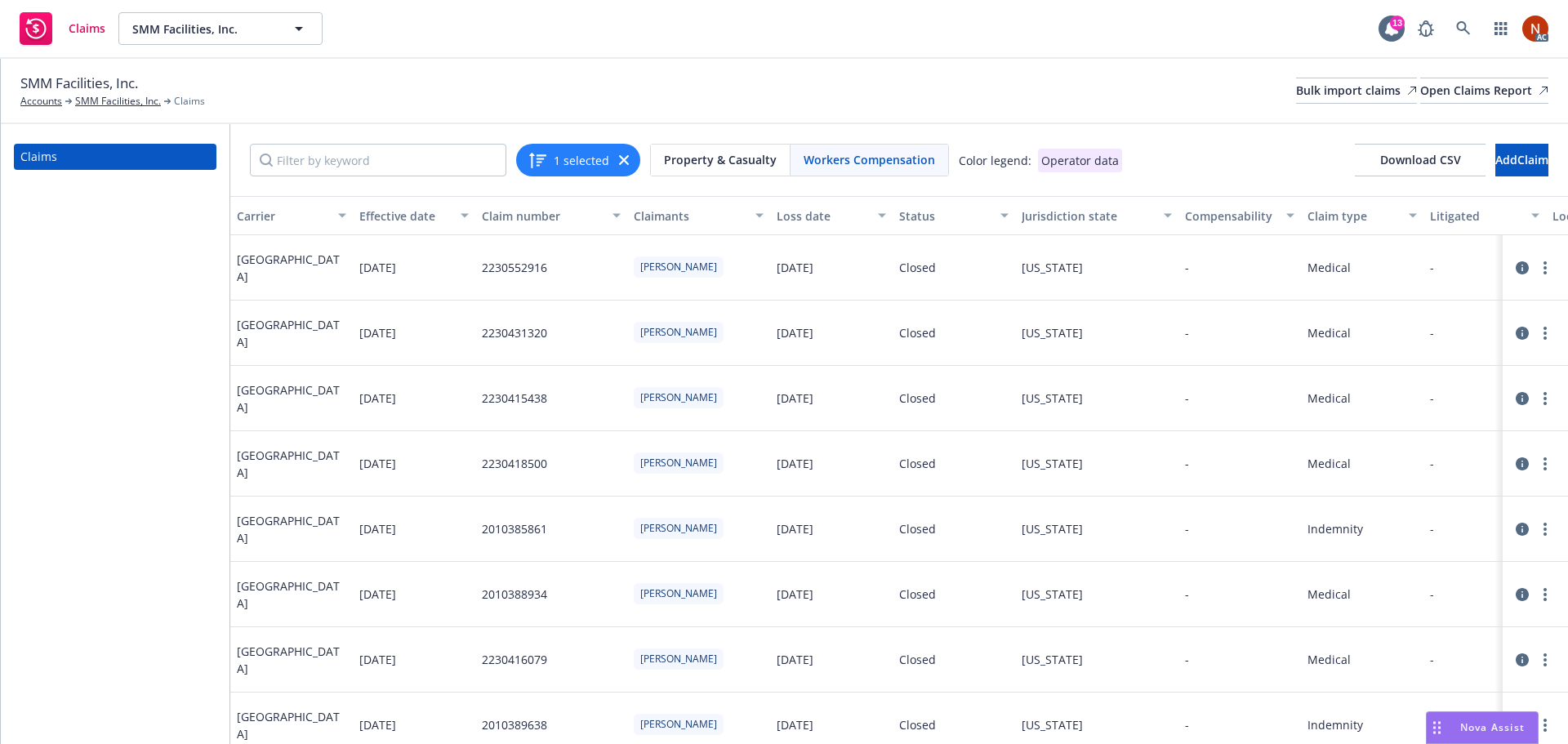
click at [1516, 264] on icon at bounding box center [1522, 268] width 13 height 13
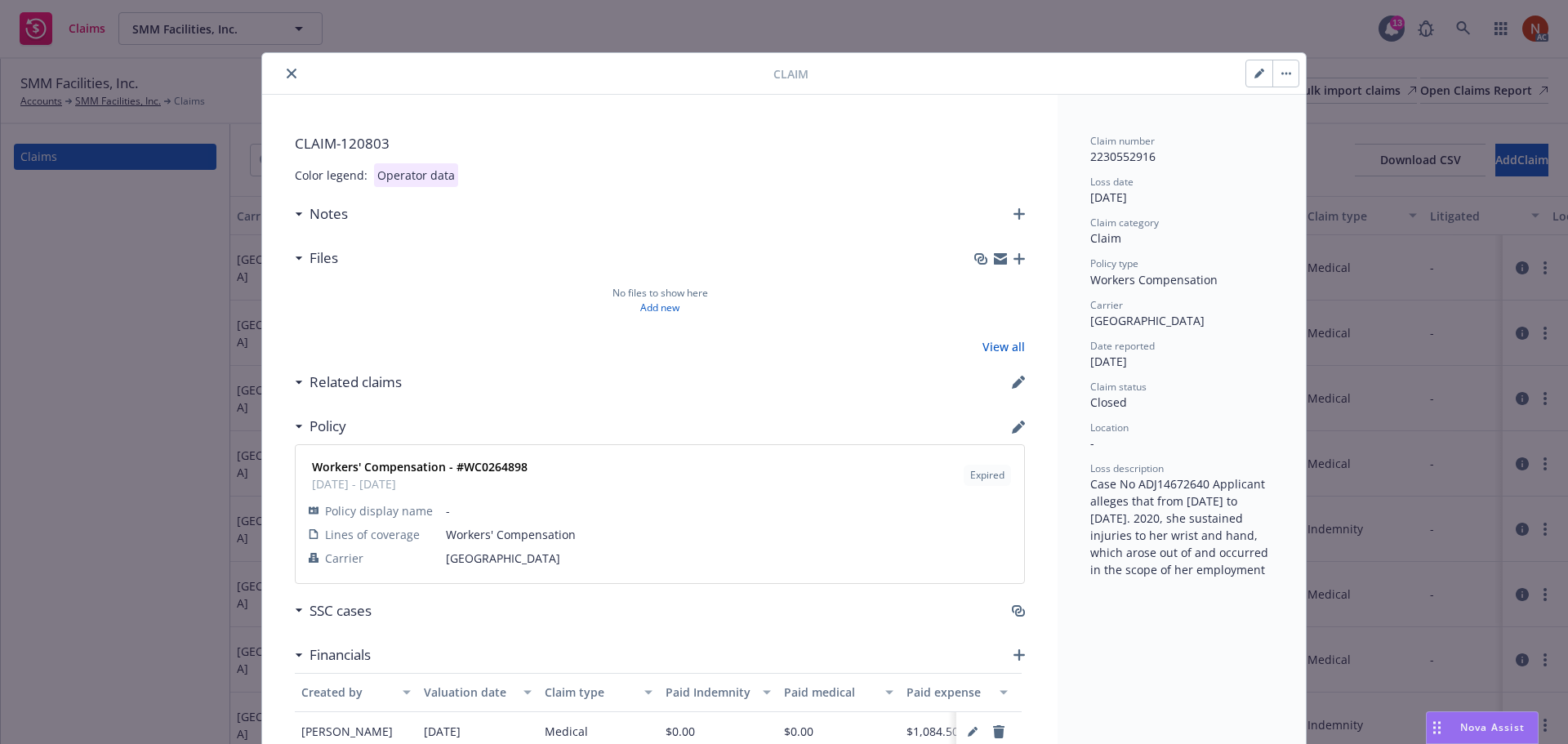
click at [286, 73] on icon "close" at bounding box center [291, 73] width 10 height 10
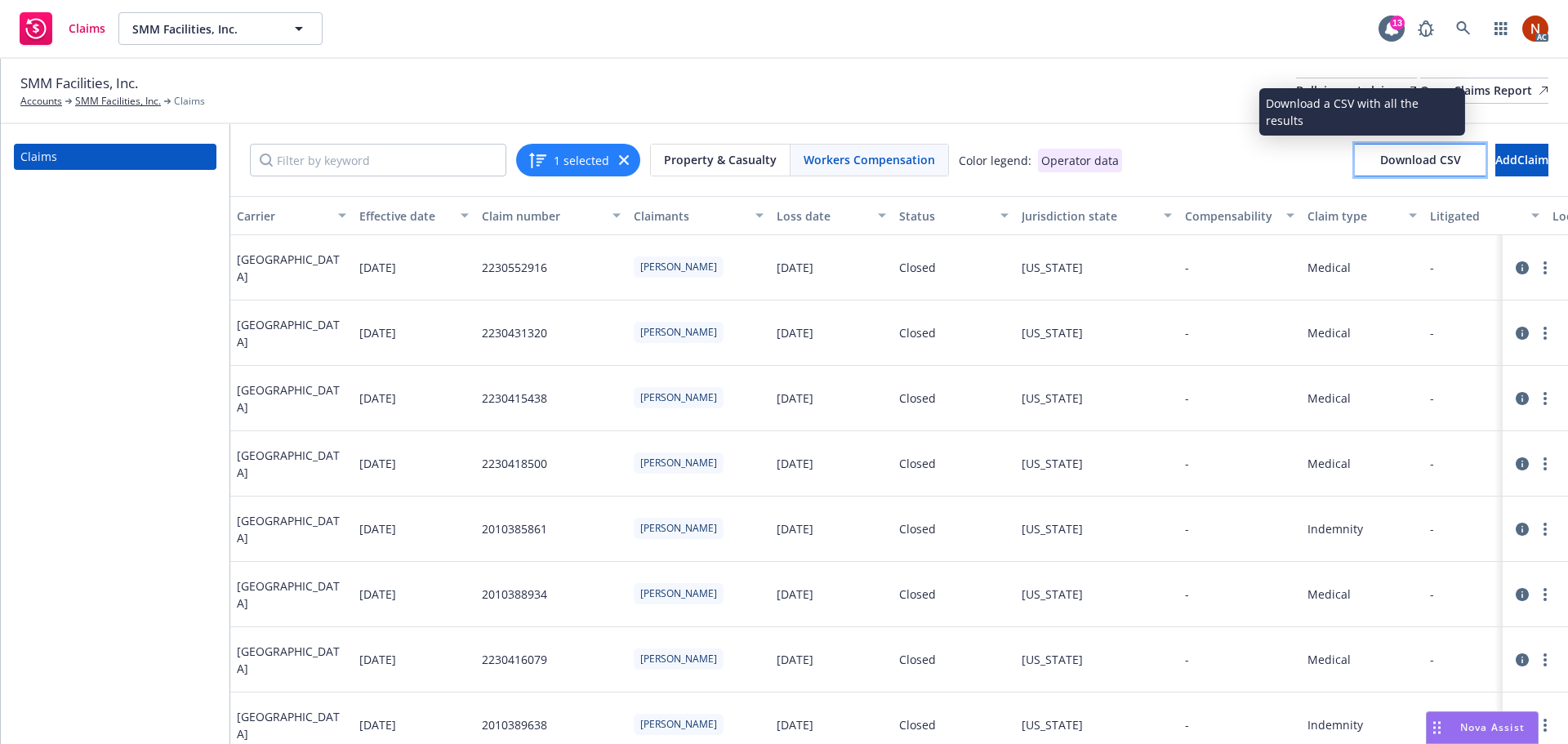
click at [1398, 161] on span "Download CSV" at bounding box center [1420, 160] width 81 height 16
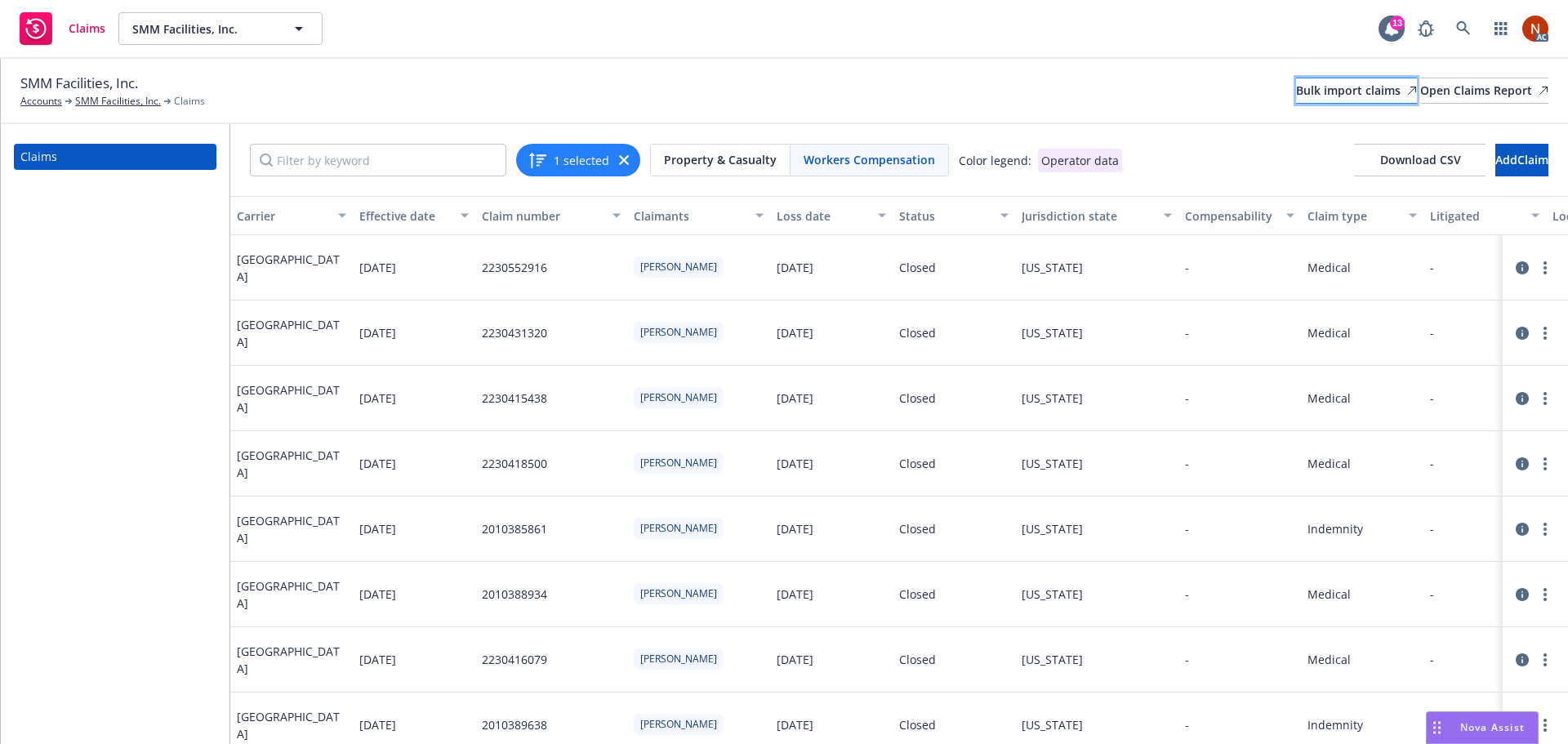
click at [1296, 95] on div "Bulk import claims" at bounding box center [1357, 90] width 121 height 25
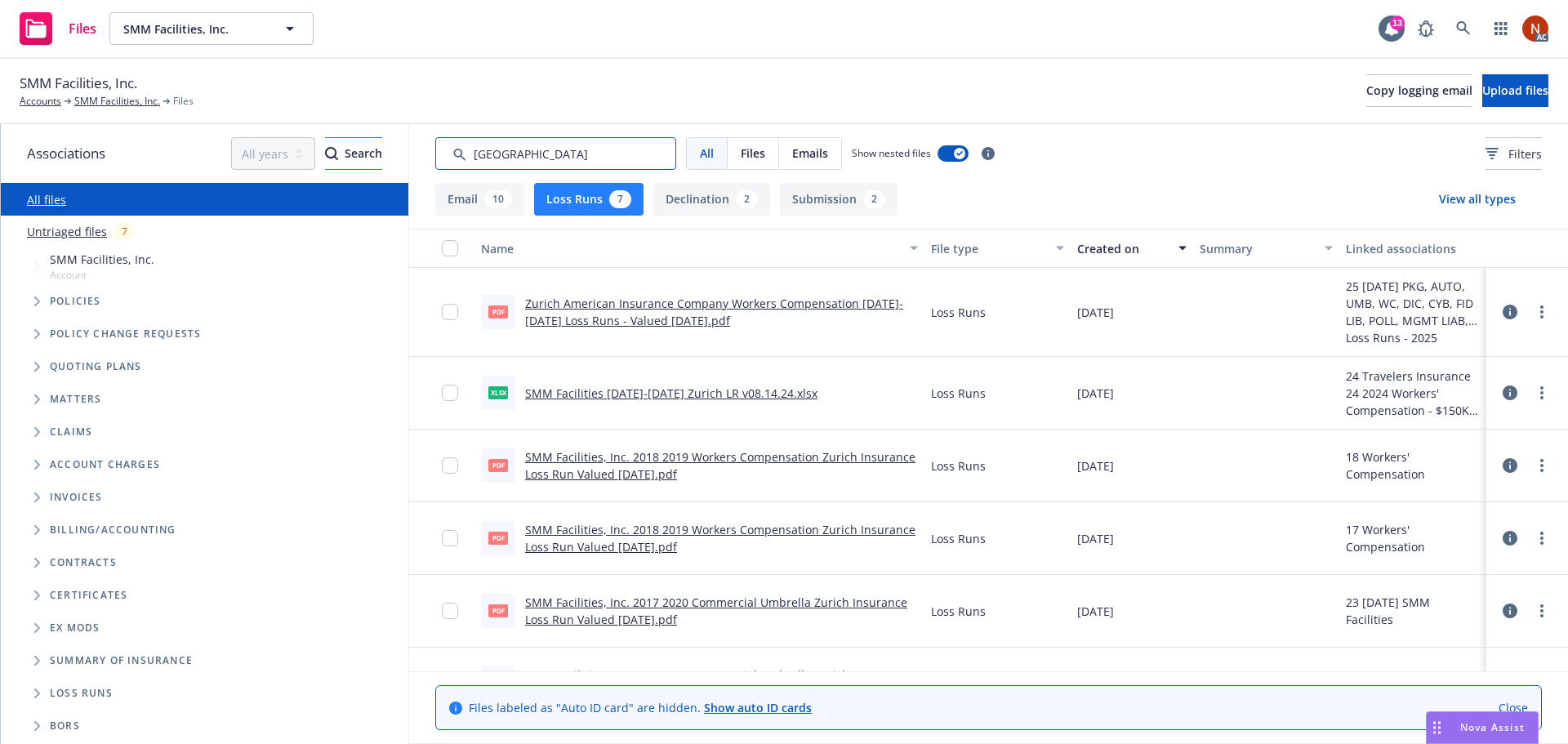
drag, startPoint x: 555, startPoint y: 157, endPoint x: 331, endPoint y: 147, distance: 224.2
click at [328, 152] on div "Associations All years 2027 2026 2025 2024 2023 2022 2021 2020 2019 2018 2017 2…" at bounding box center [784, 434] width 1567 height 620
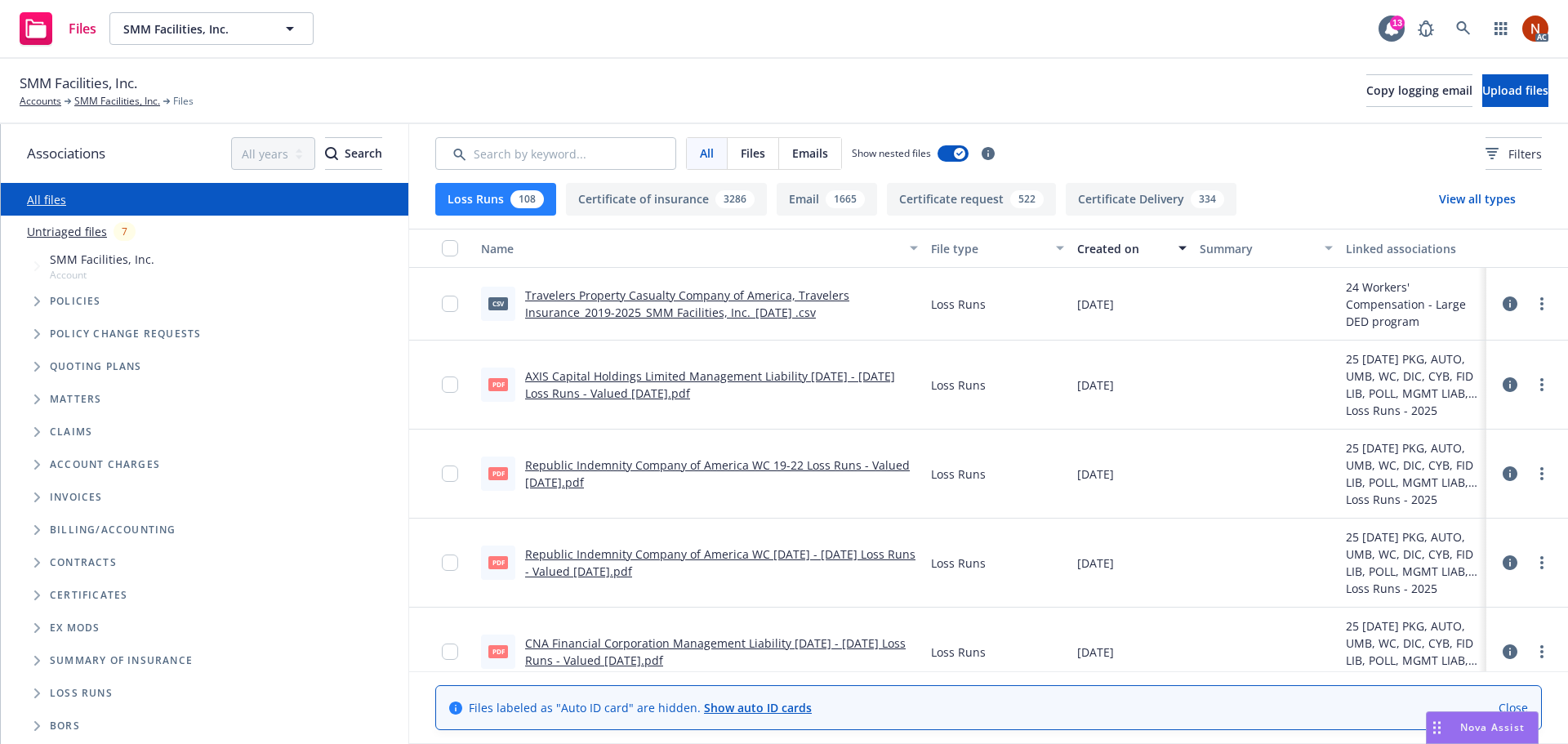
click at [1106, 245] on div "Created on" at bounding box center [1123, 249] width 92 height 17
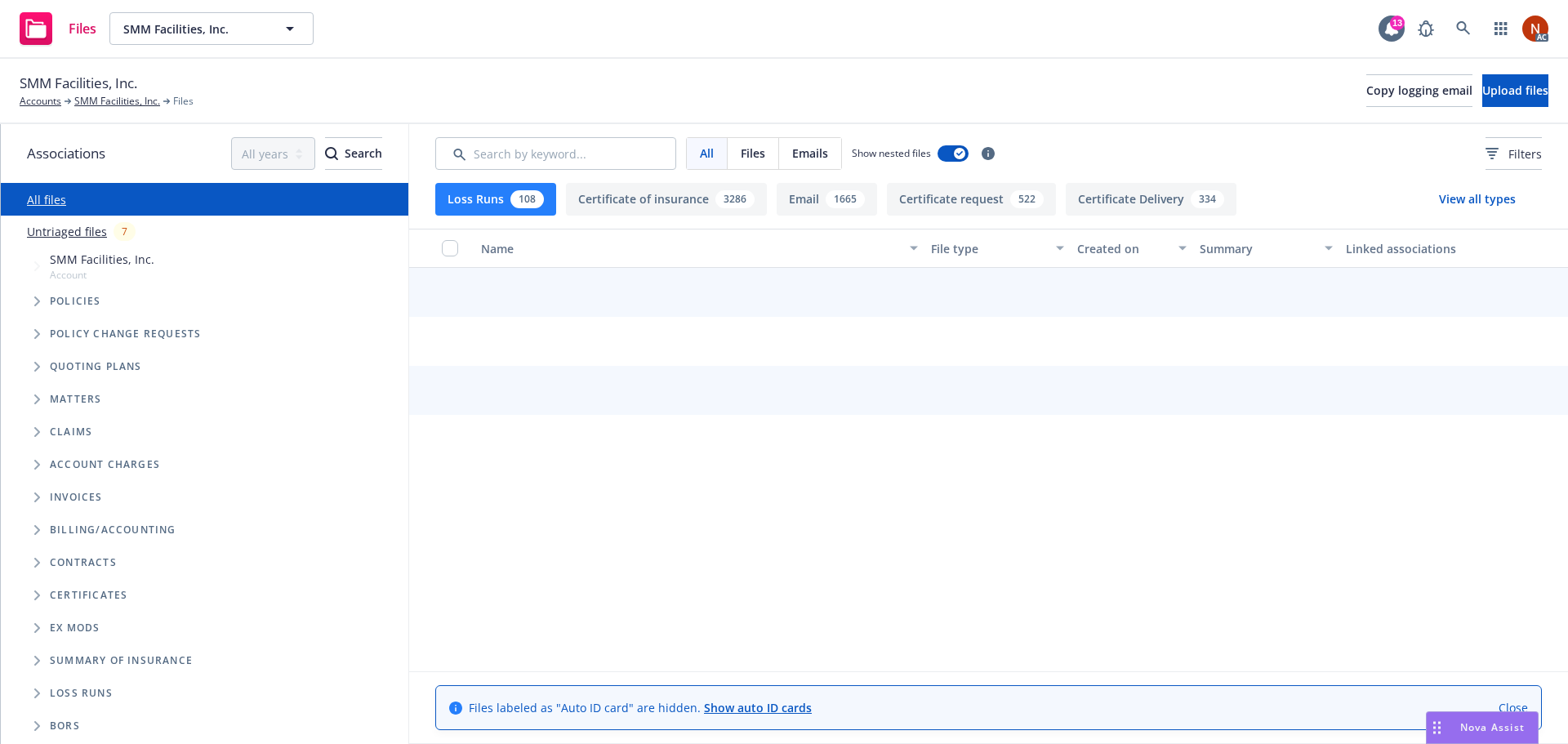
click at [1103, 250] on div "Created on" at bounding box center [1123, 249] width 92 height 17
click at [1112, 250] on div "Created on" at bounding box center [1123, 249] width 92 height 17
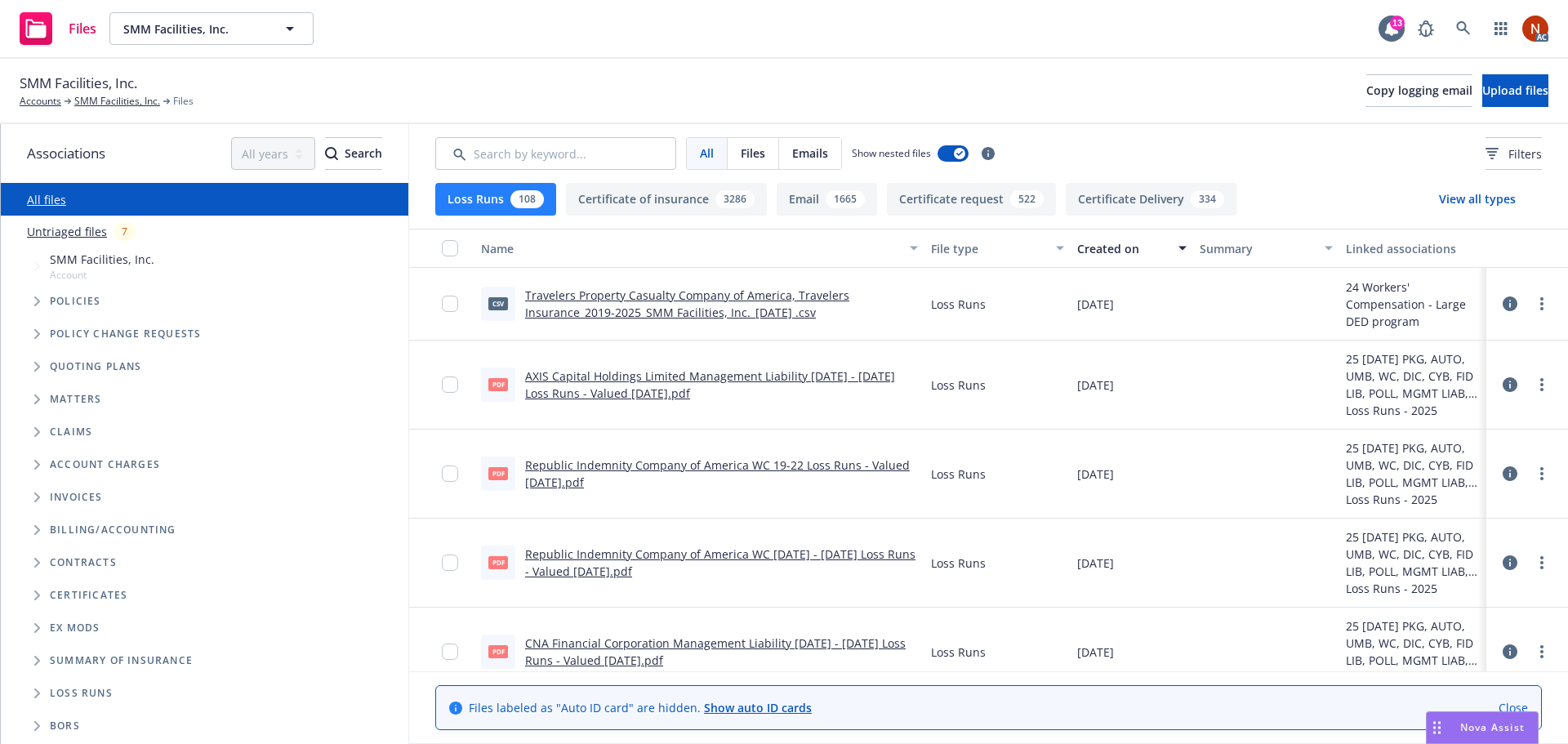
click at [773, 468] on link "Republic Indemnity Company of America WC 19-22 Loss Runs - Valued 07-30-2025.pdf" at bounding box center [717, 473] width 384 height 33
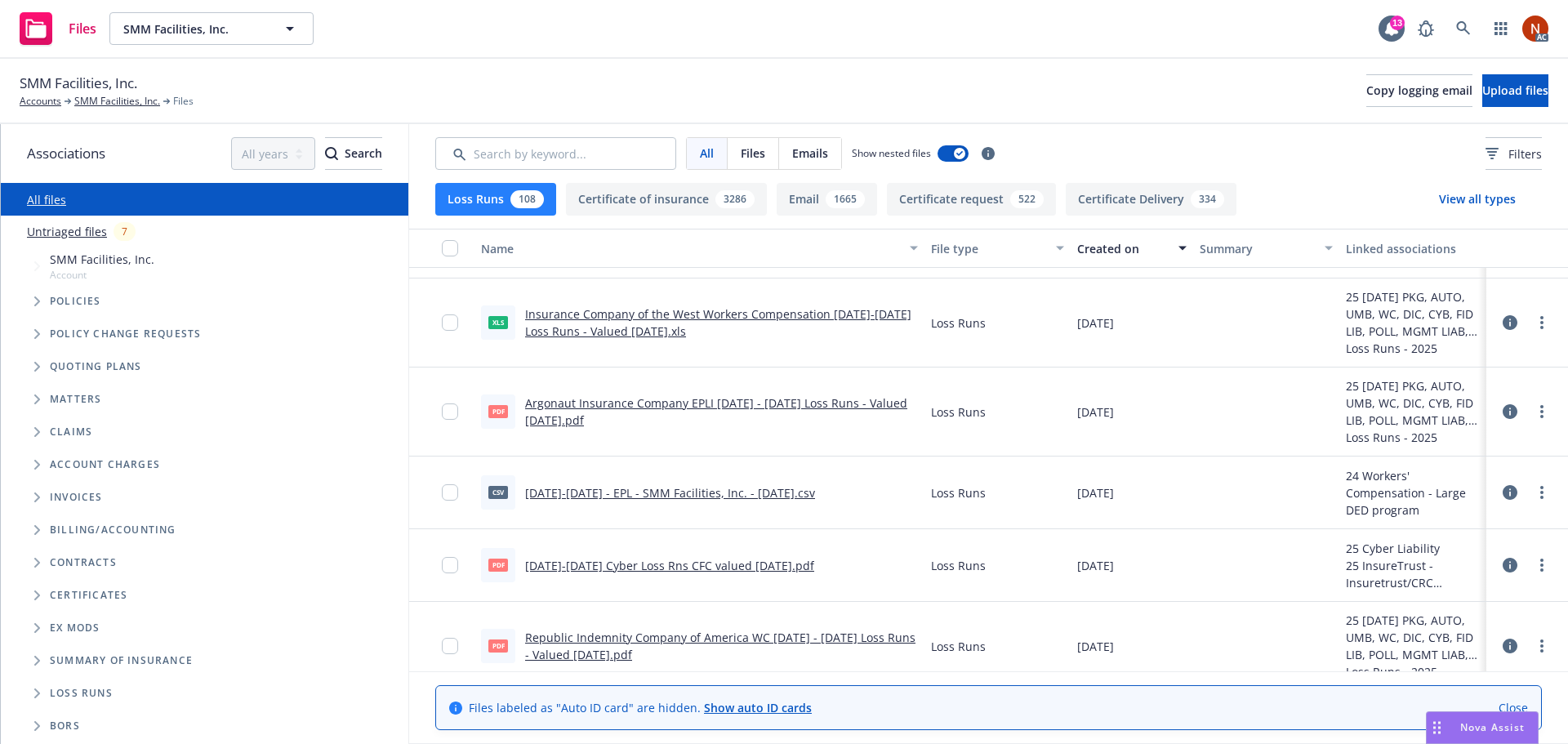
scroll to position [735, 0]
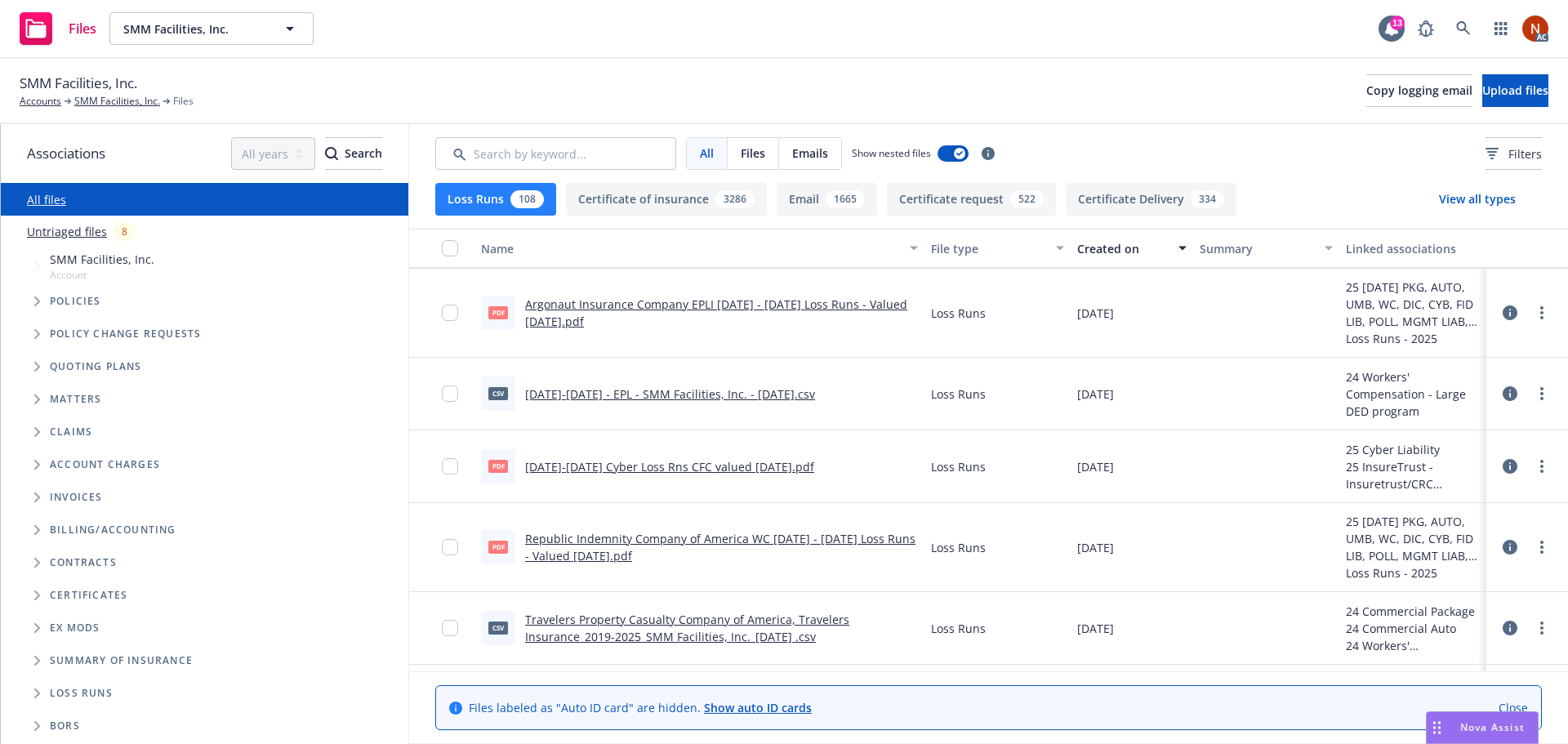
click at [524, 190] on button "Loss Runs 108" at bounding box center [495, 199] width 121 height 33
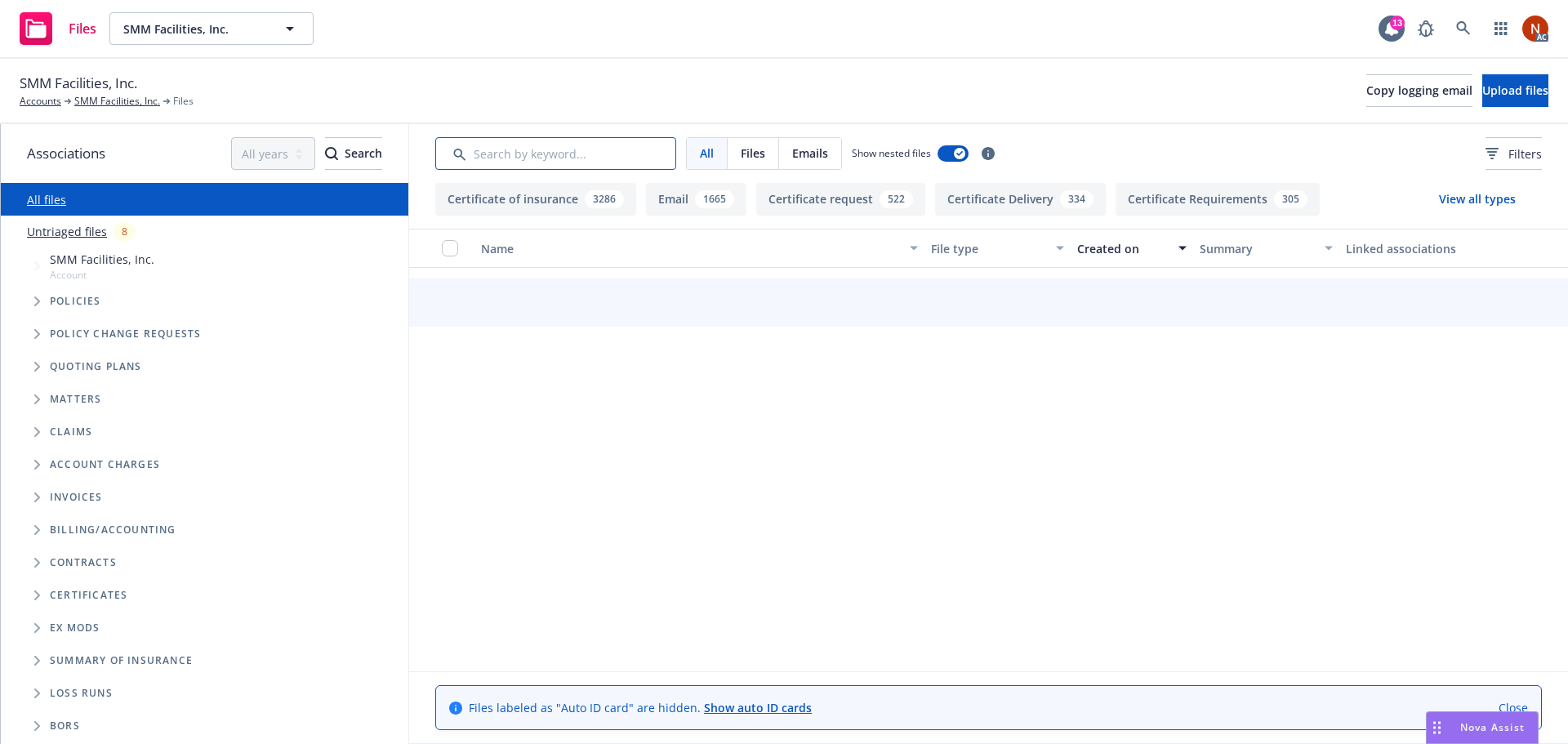
click at [528, 161] on input "Search by keyword..." at bounding box center [555, 154] width 241 height 33
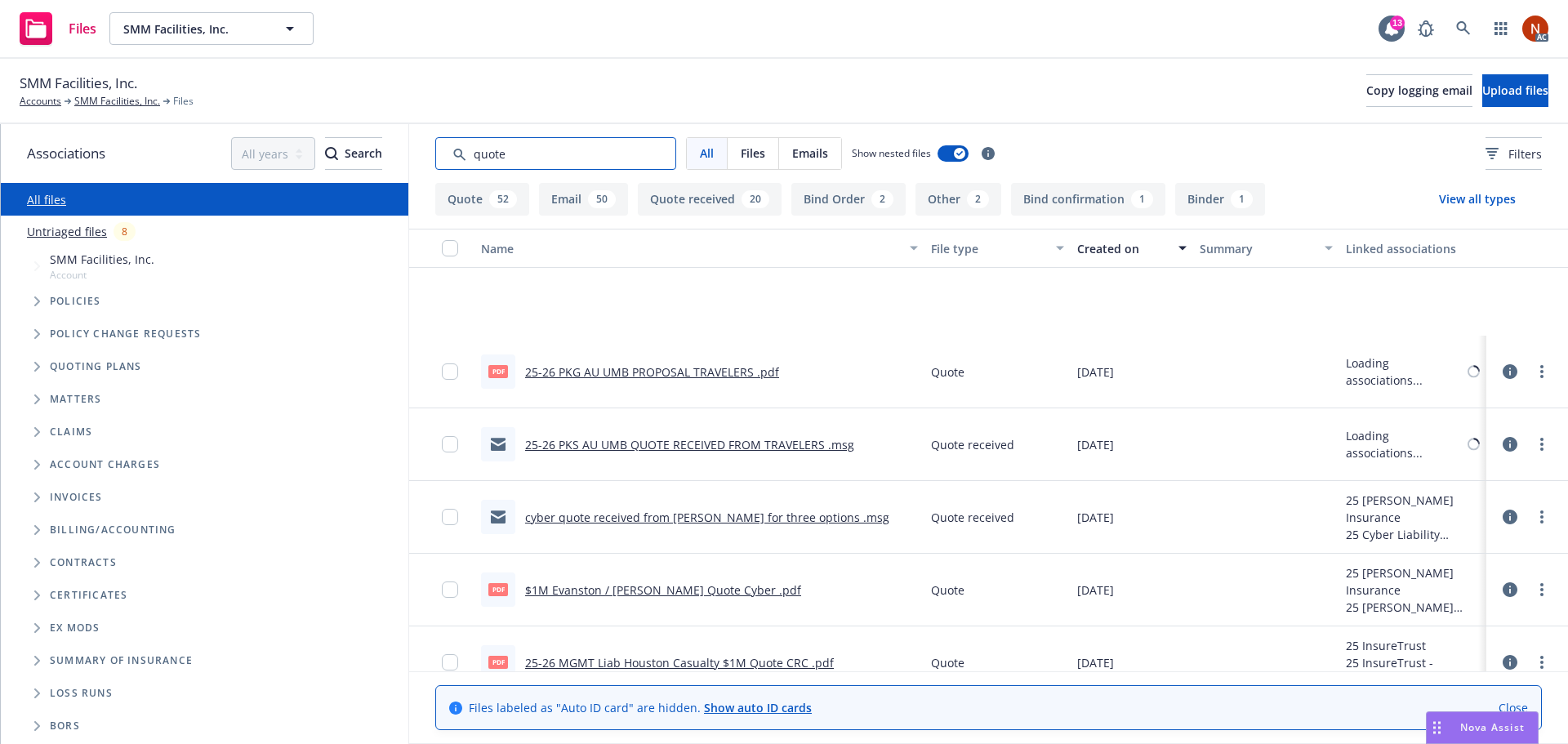
scroll to position [0, 0]
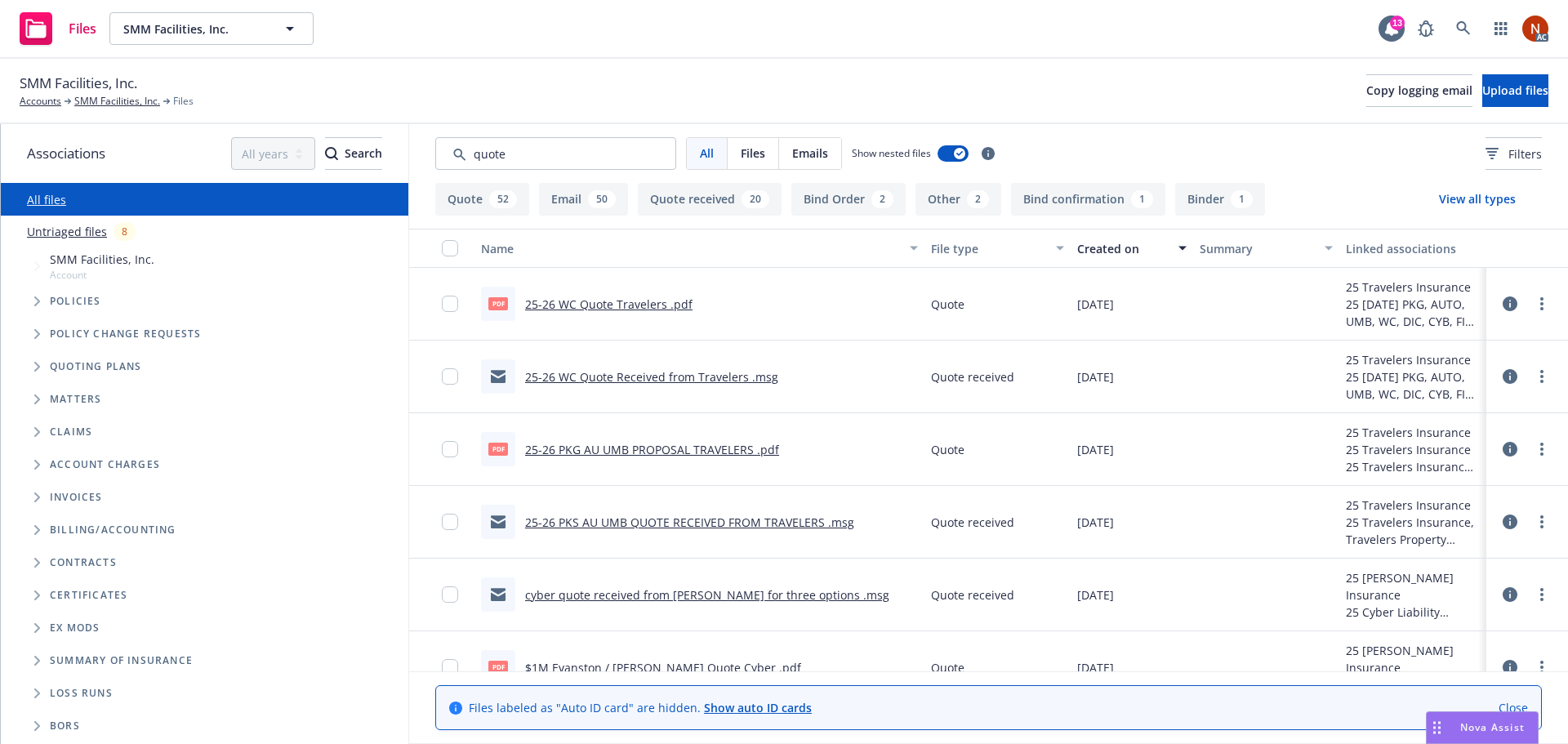
click at [584, 307] on link "25-26 WC Quote Travelers .pdf" at bounding box center [608, 304] width 167 height 16
click at [703, 375] on link "25-26 WC Quote Received from Travelers .msg" at bounding box center [651, 376] width 253 height 16
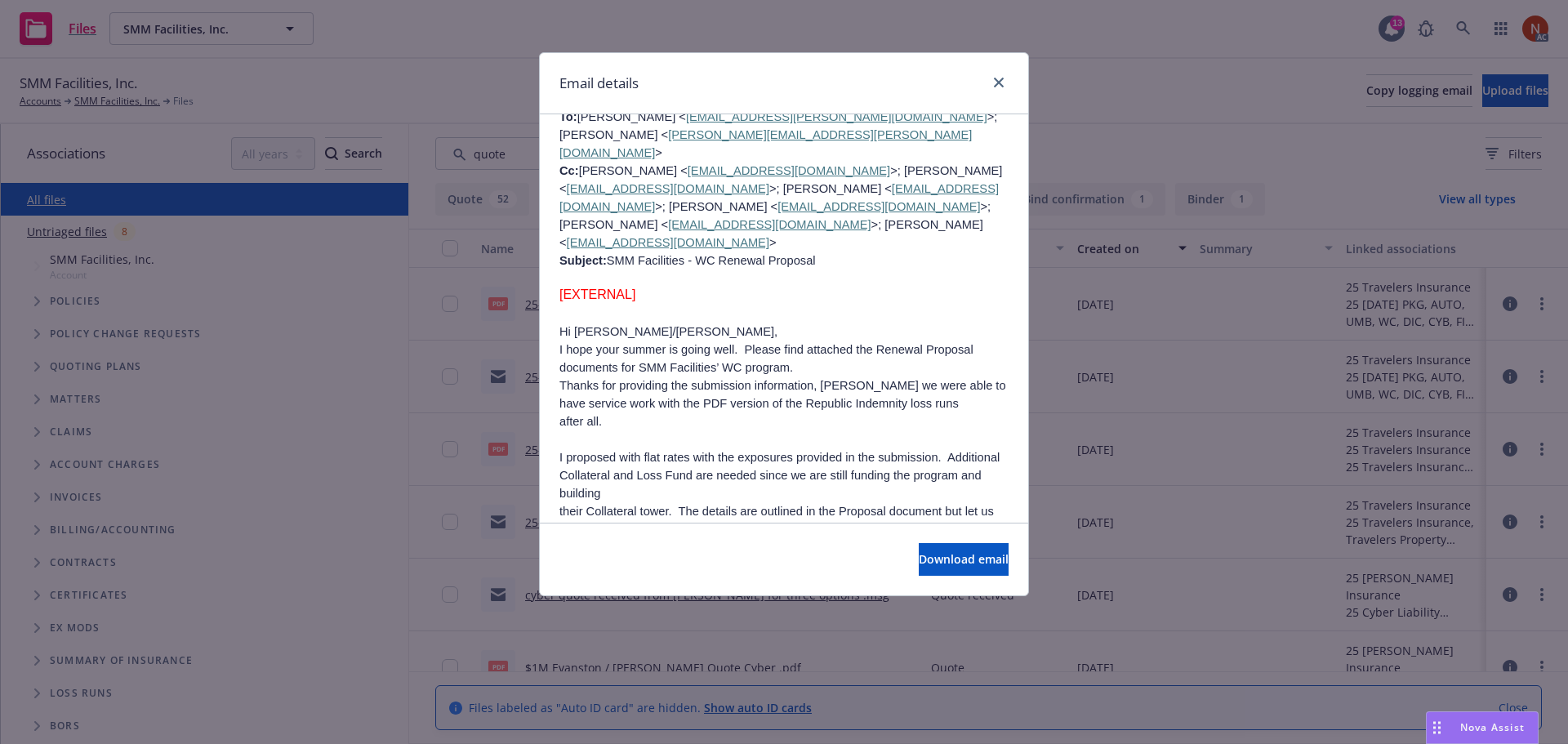
scroll to position [1878, 0]
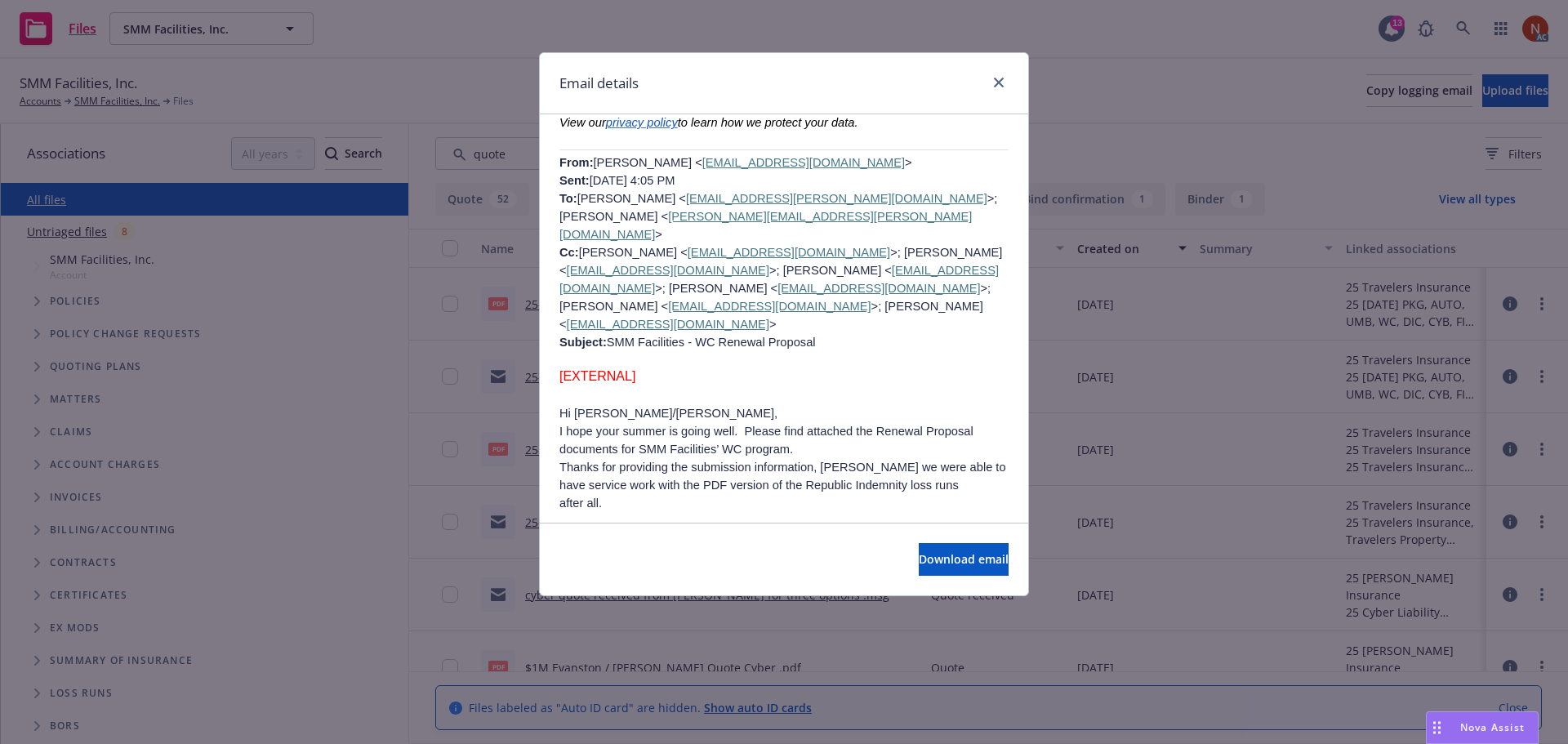
click at [1011, 80] on div "Email details" at bounding box center [784, 83] width 488 height 61
click at [999, 81] on icon "close" at bounding box center [998, 83] width 10 height 10
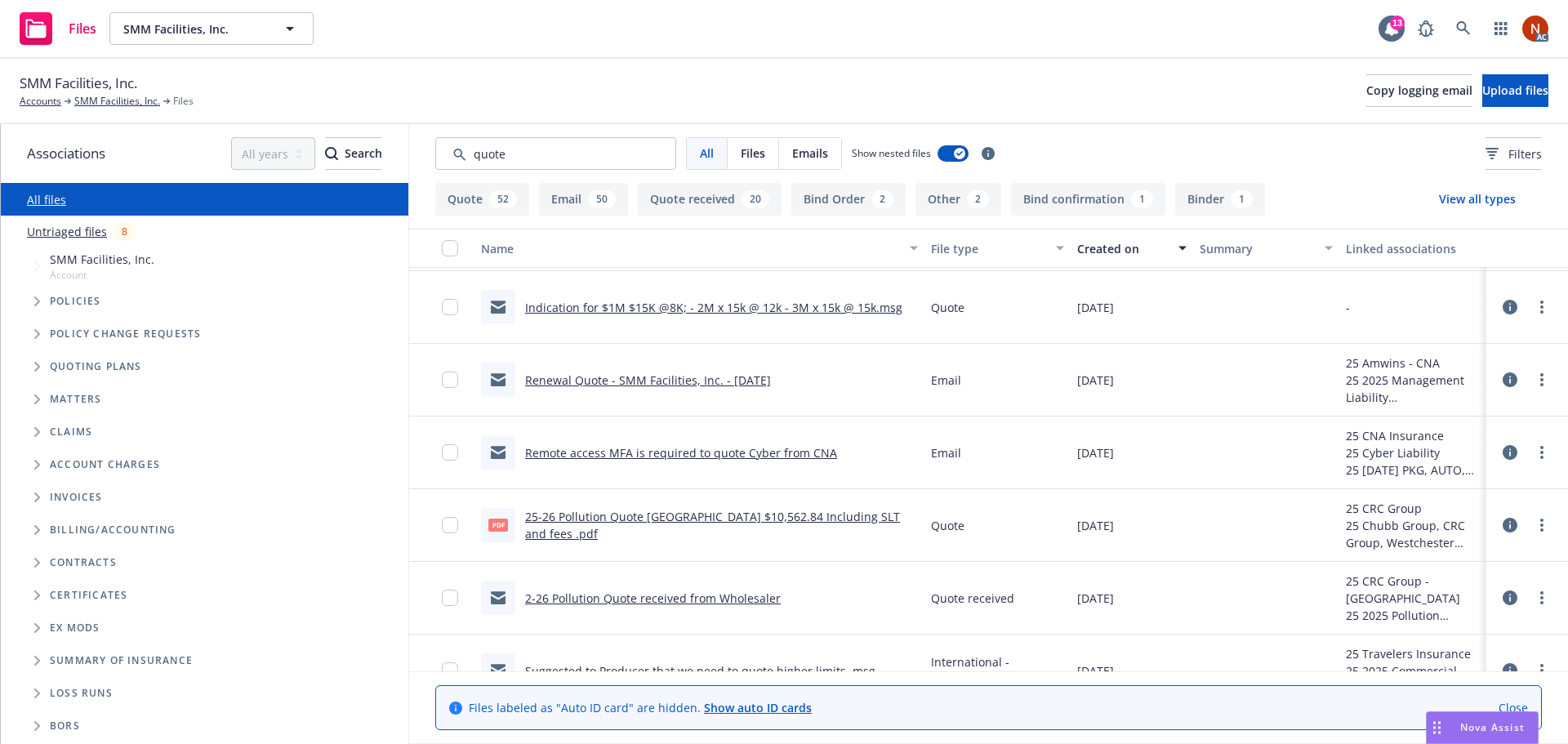
scroll to position [1470, 0]
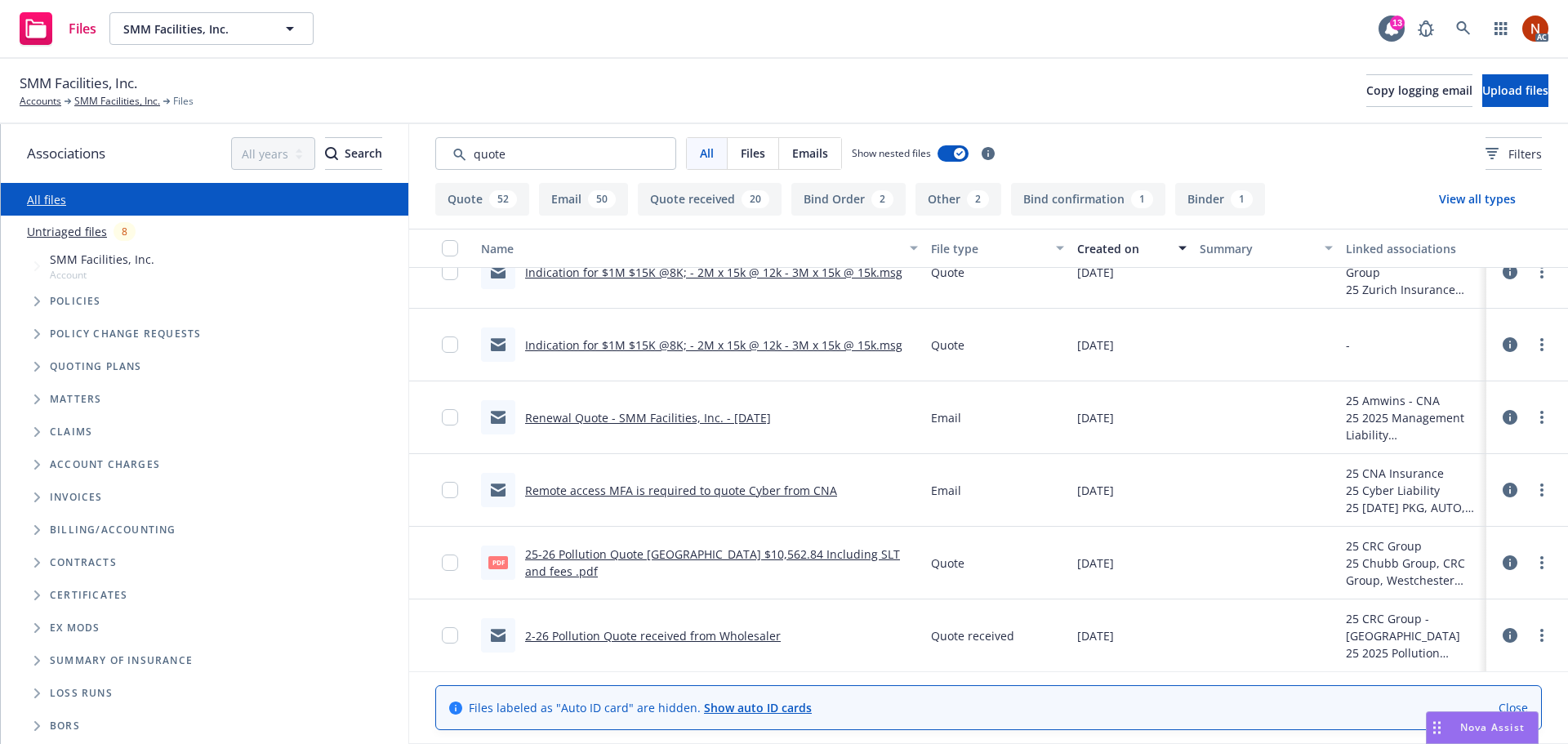
click at [719, 419] on link "Renewal Quote - SMM Facilities, Inc. - 9/1/2025" at bounding box center [648, 417] width 246 height 16
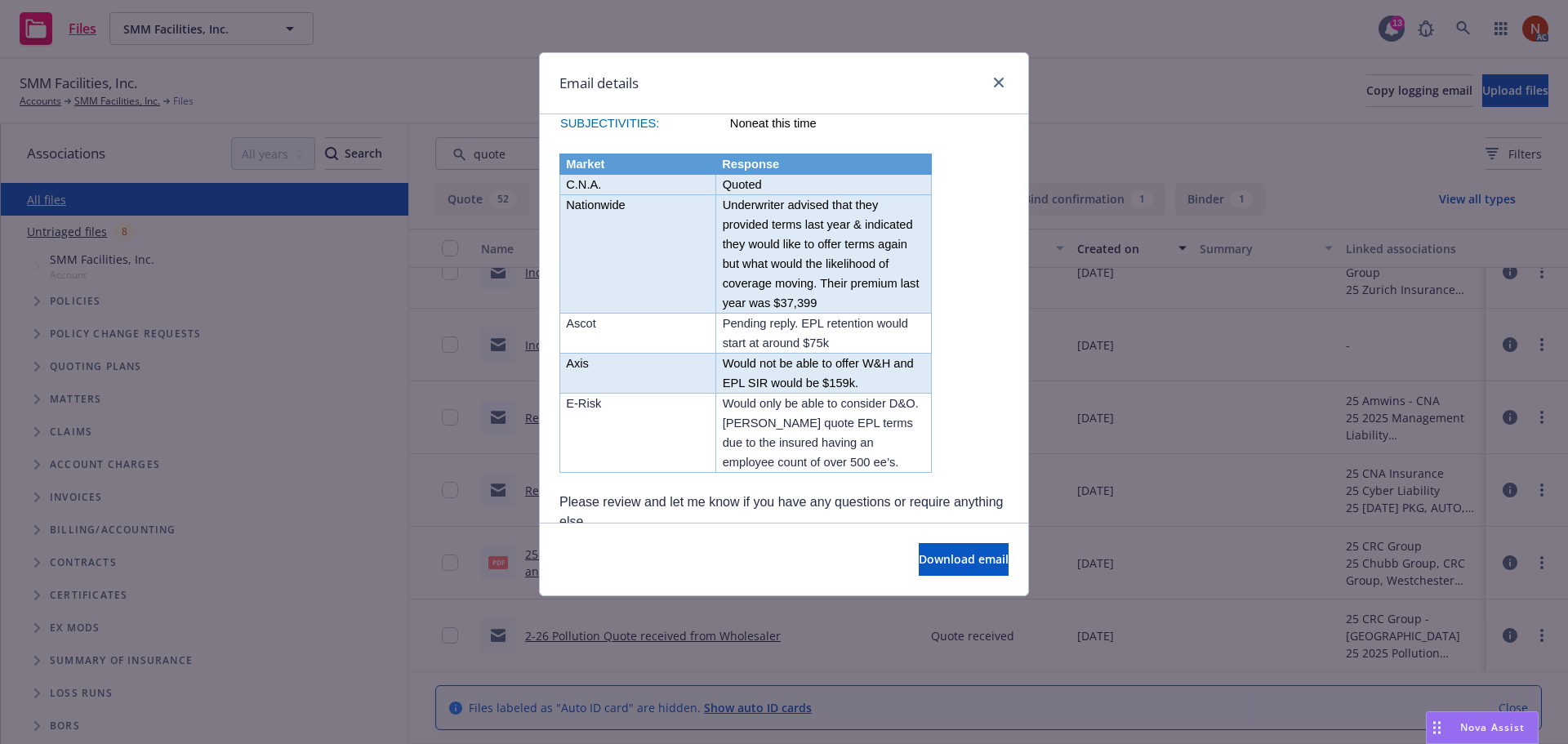
scroll to position [0, 0]
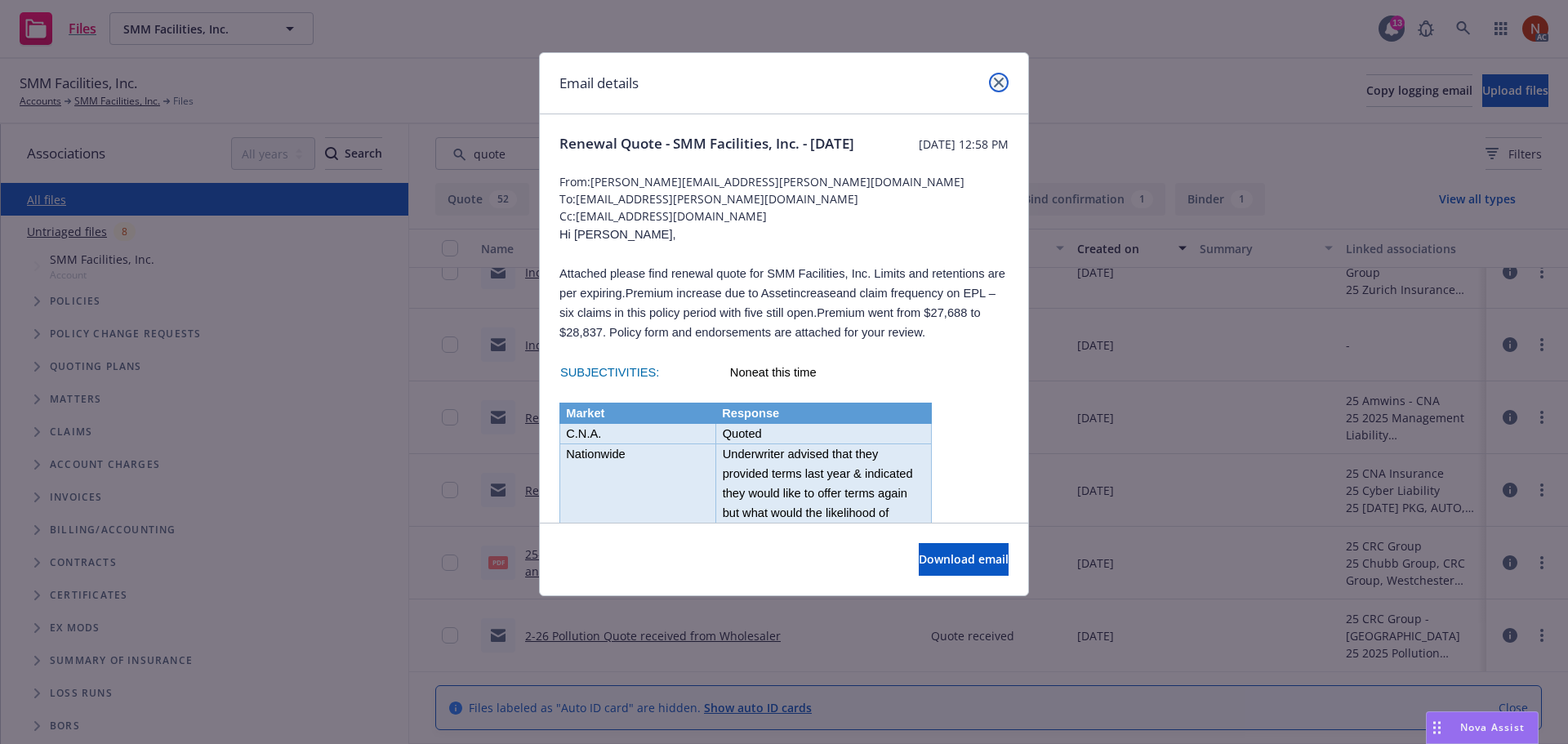
click at [997, 72] on link "close" at bounding box center [998, 82] width 19 height 19
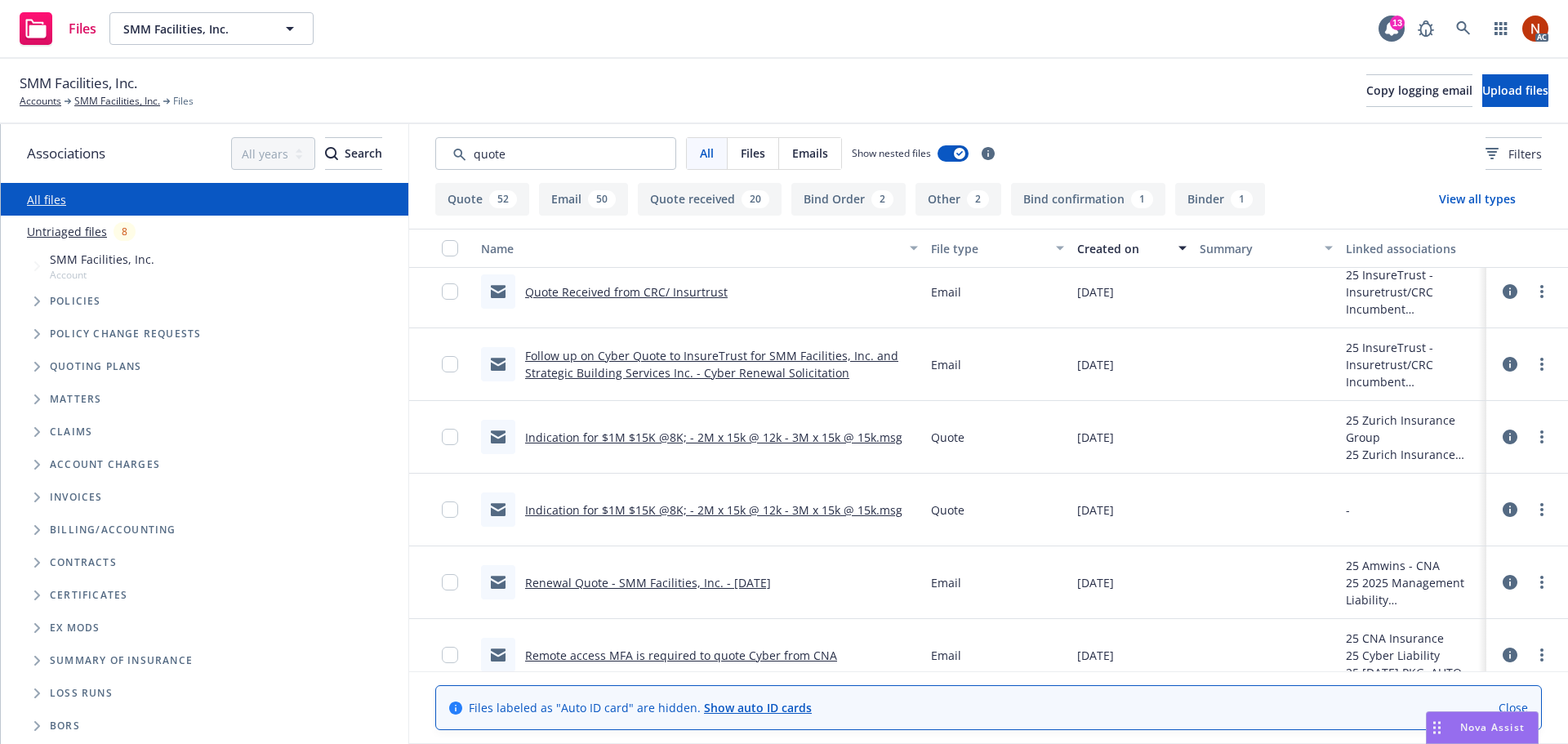
scroll to position [1143, 0]
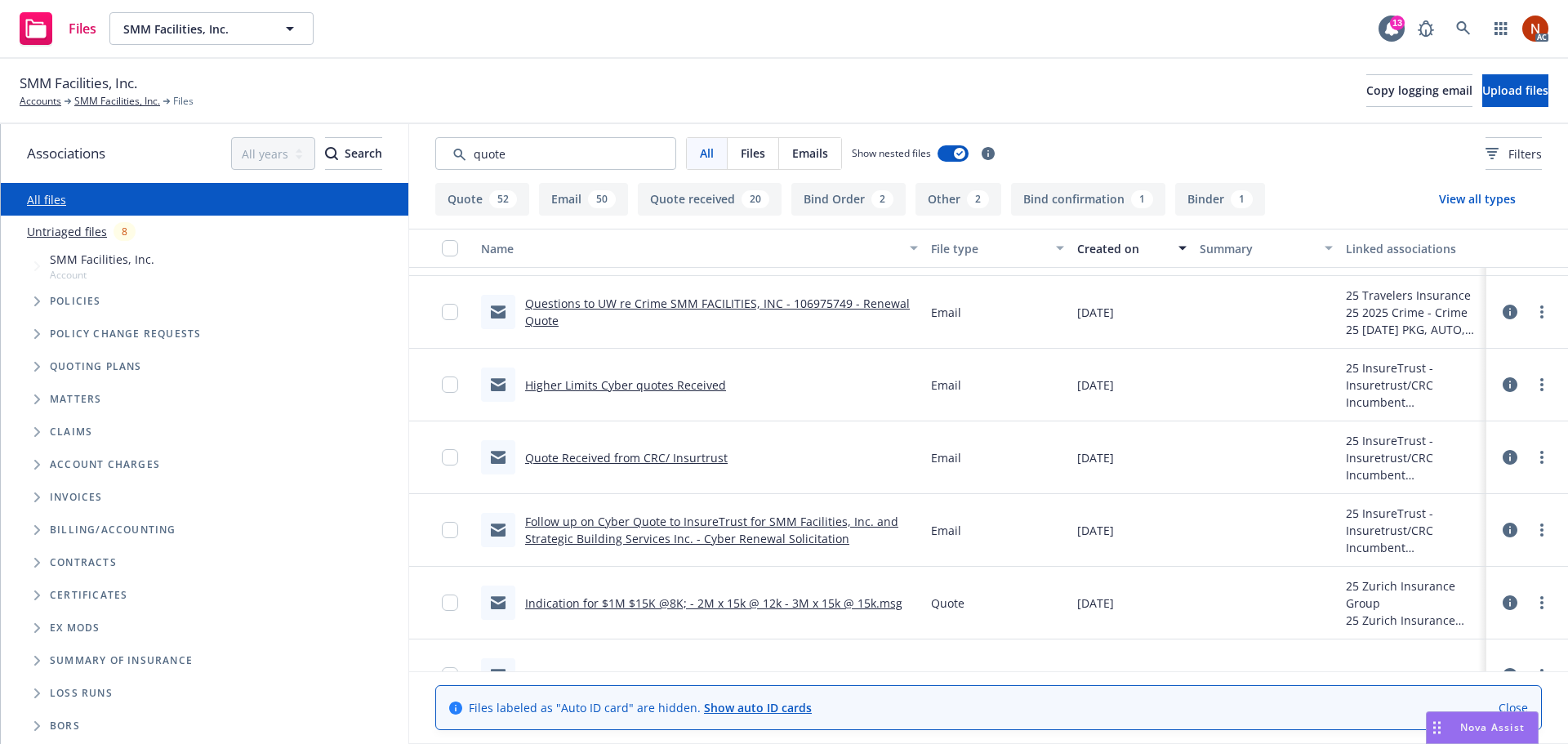
click at [833, 307] on link "Questions to UW re Crime SMM FACILITIES, INC - 106975749 - Renewal Quote" at bounding box center [717, 312] width 384 height 33
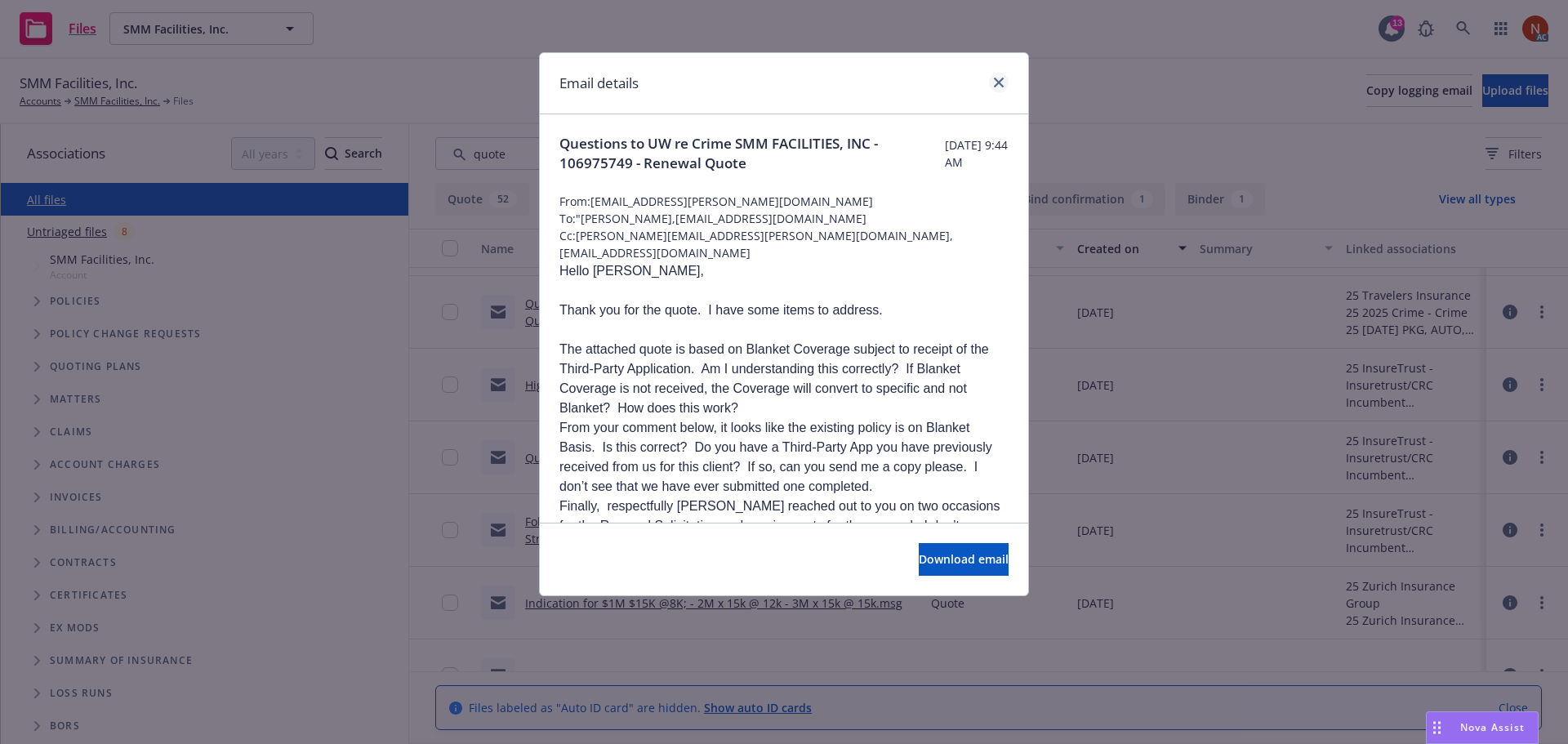
click at [998, 92] on div at bounding box center [995, 83] width 26 height 21
click at [996, 85] on icon "close" at bounding box center [998, 83] width 10 height 10
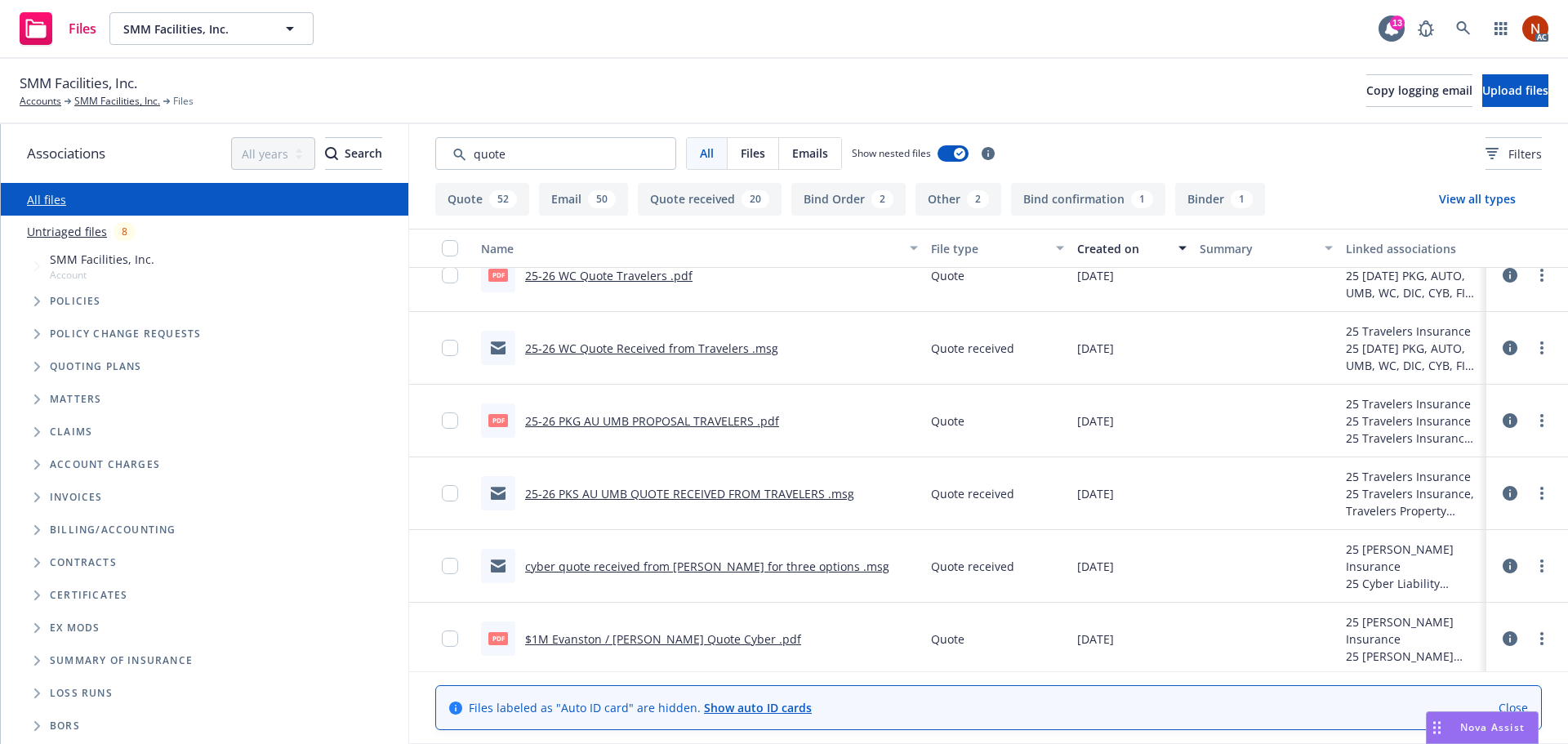
scroll to position [0, 0]
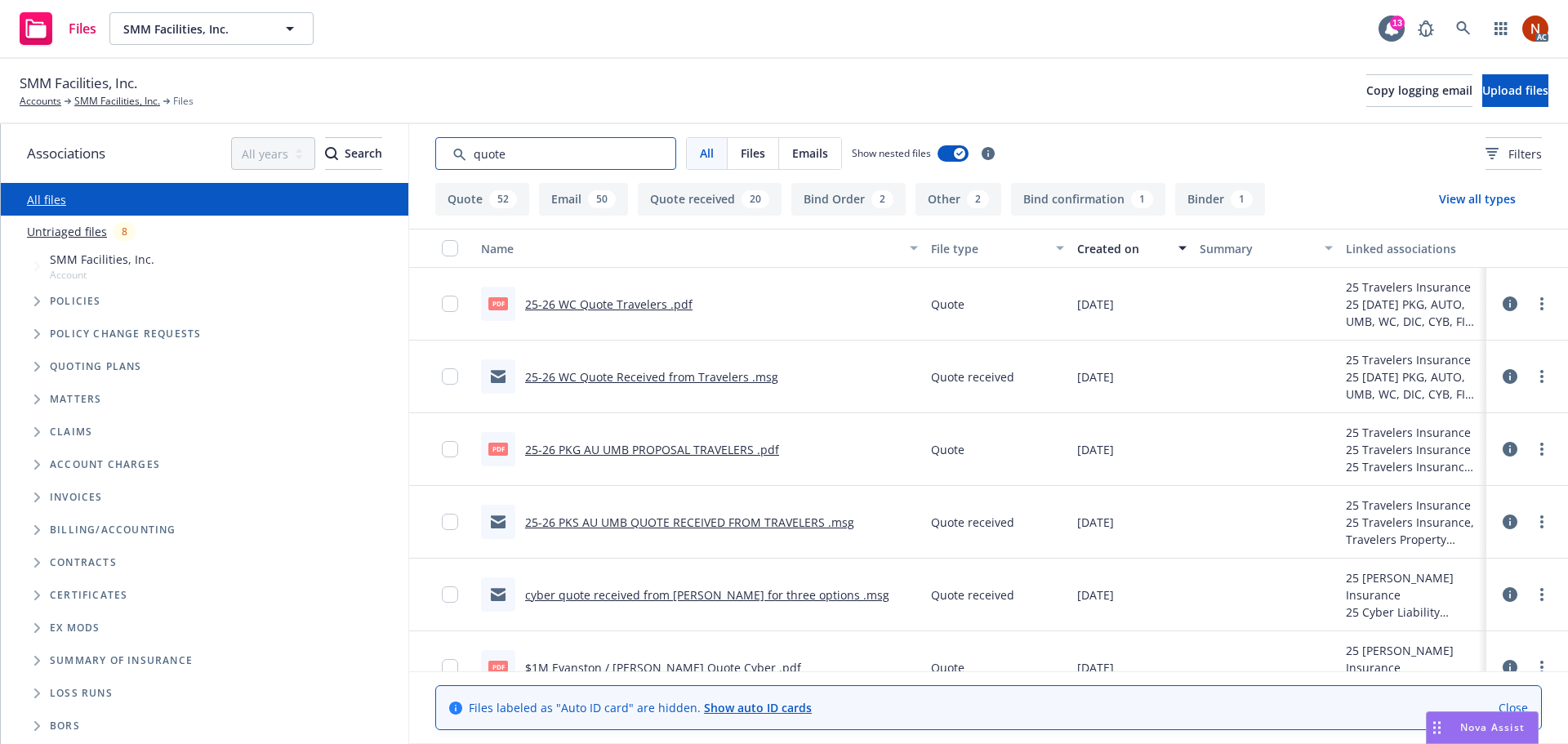
drag, startPoint x: 486, startPoint y: 151, endPoint x: 353, endPoint y: 132, distance: 134.4
click at [353, 132] on div "Associations All years 2027 2026 2025 2024 2023 2022 2021 2020 2019 2018 2017 2…" at bounding box center [784, 434] width 1567 height 620
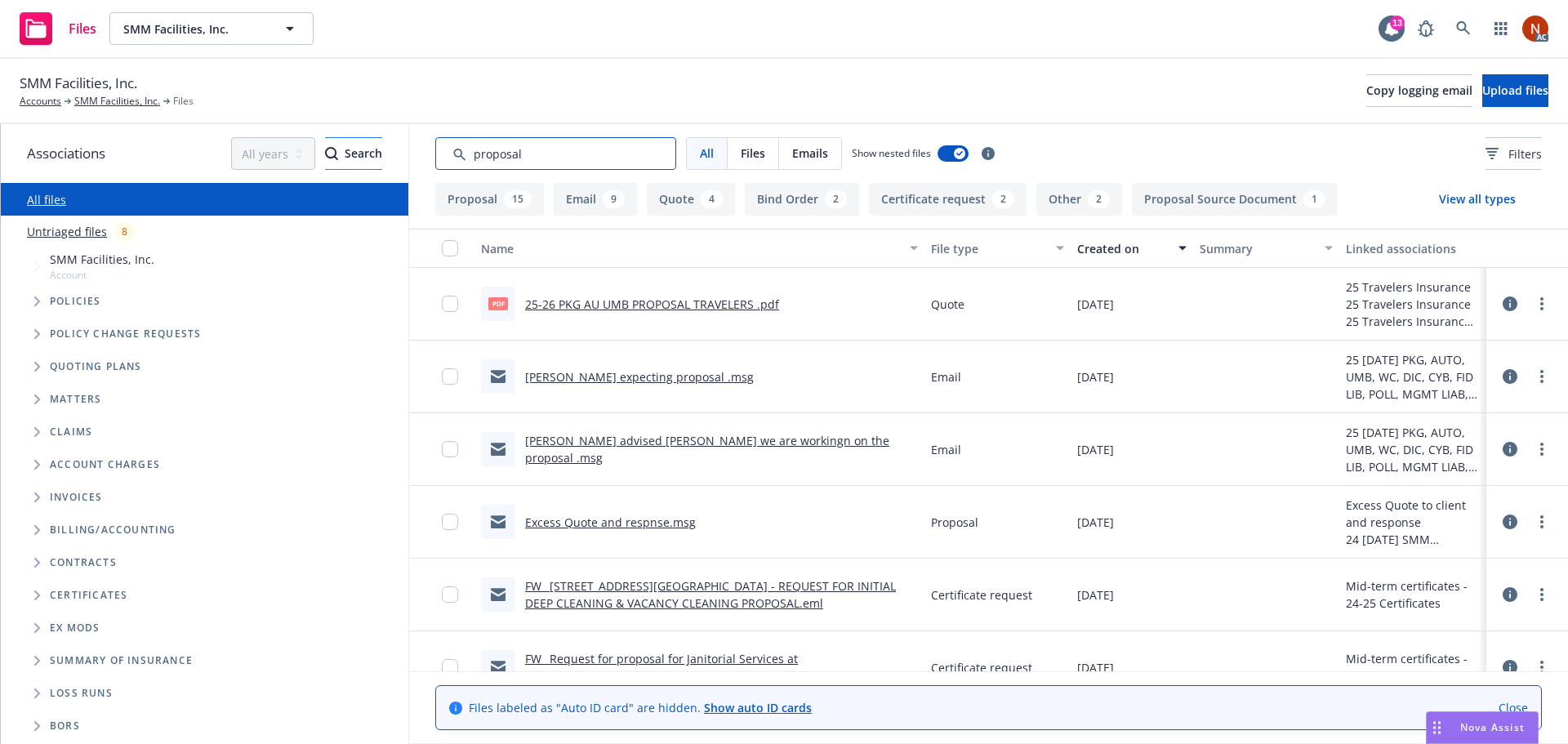
drag, startPoint x: 539, startPoint y: 152, endPoint x: 343, endPoint y: 142, distance: 196.3
click at [343, 142] on div "Associations All years 2027 2026 2025 2024 2023 2022 2021 2020 2019 2018 2017 2…" at bounding box center [784, 434] width 1567 height 620
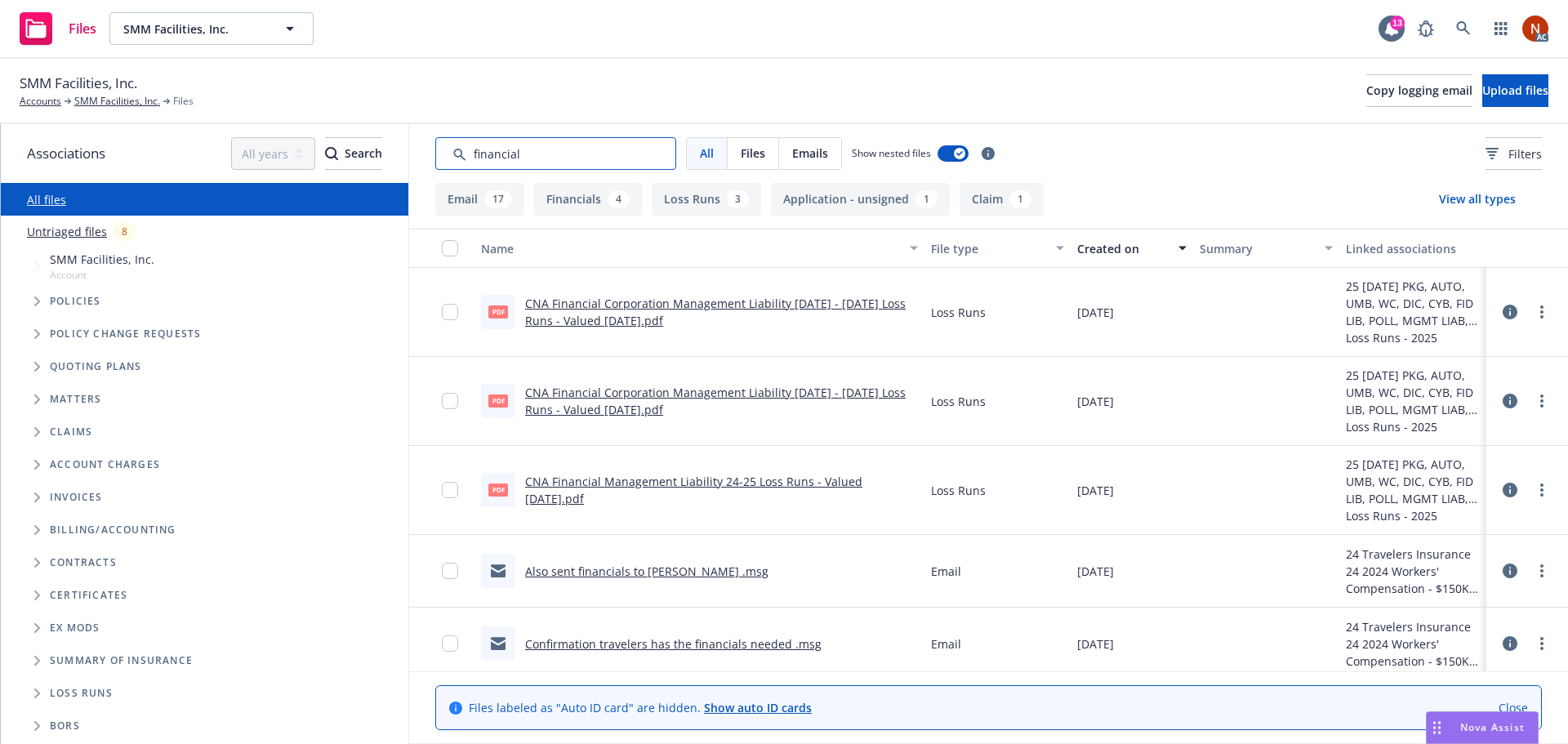
type input "financial"
click at [677, 580] on div "Also sent financials to Tricia .msg" at bounding box center [624, 571] width 287 height 34
click at [675, 577] on link "Also sent financials to Tricia .msg" at bounding box center [646, 571] width 243 height 16
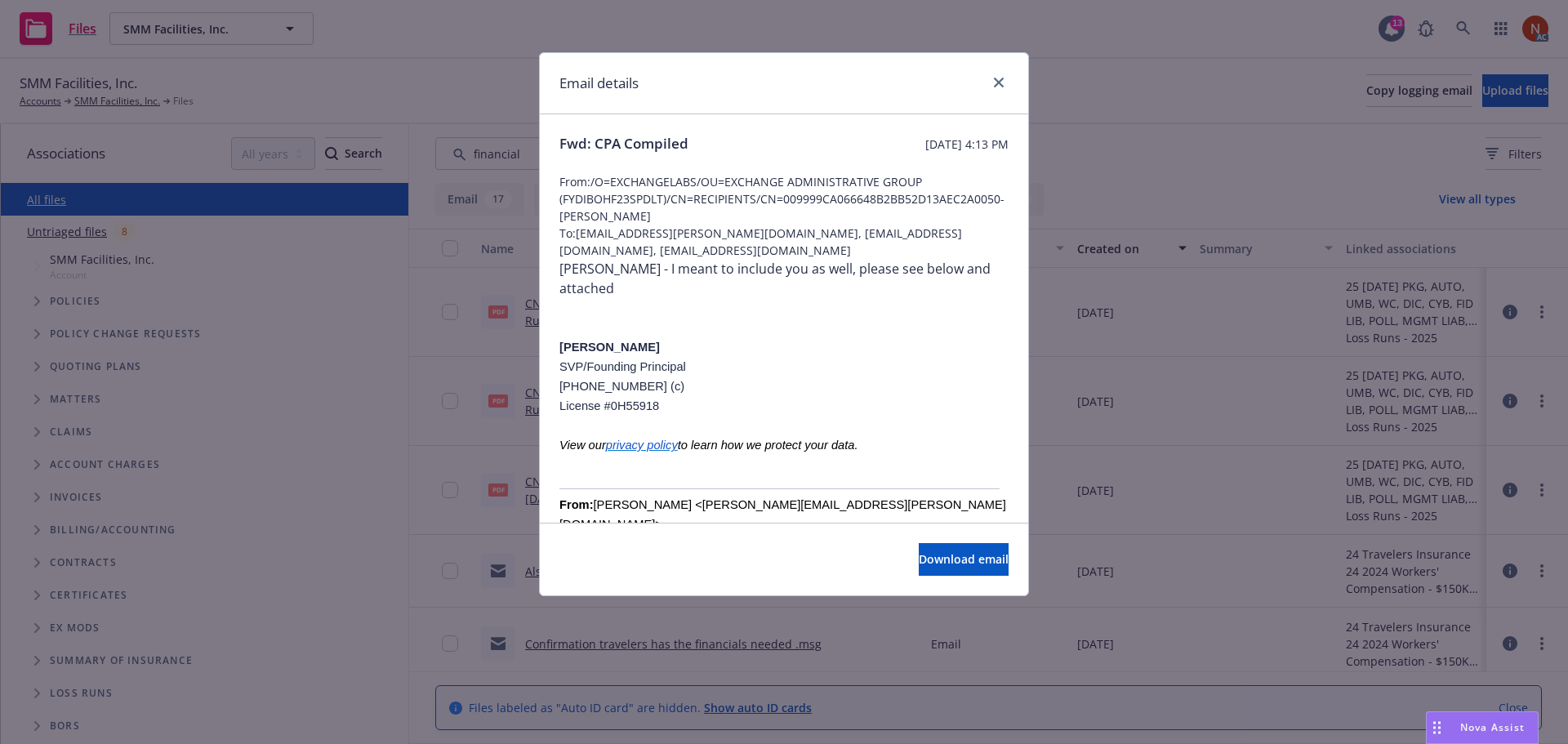
click at [1004, 68] on div "Email details" at bounding box center [784, 83] width 488 height 61
click at [1002, 84] on icon "close" at bounding box center [998, 83] width 10 height 10
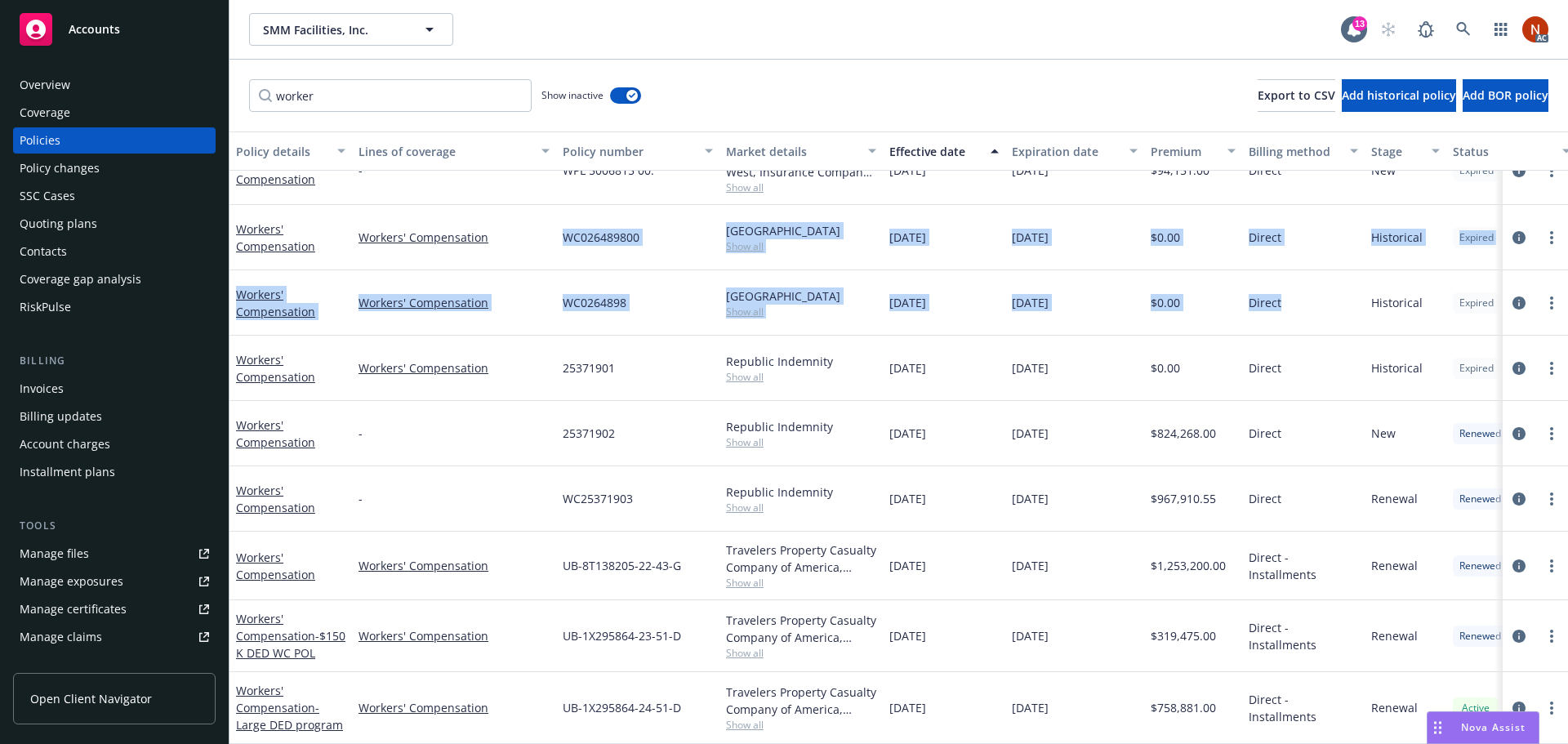
scroll to position [47, 0]
